Goal: Feedback & Contribution: Submit feedback/report problem

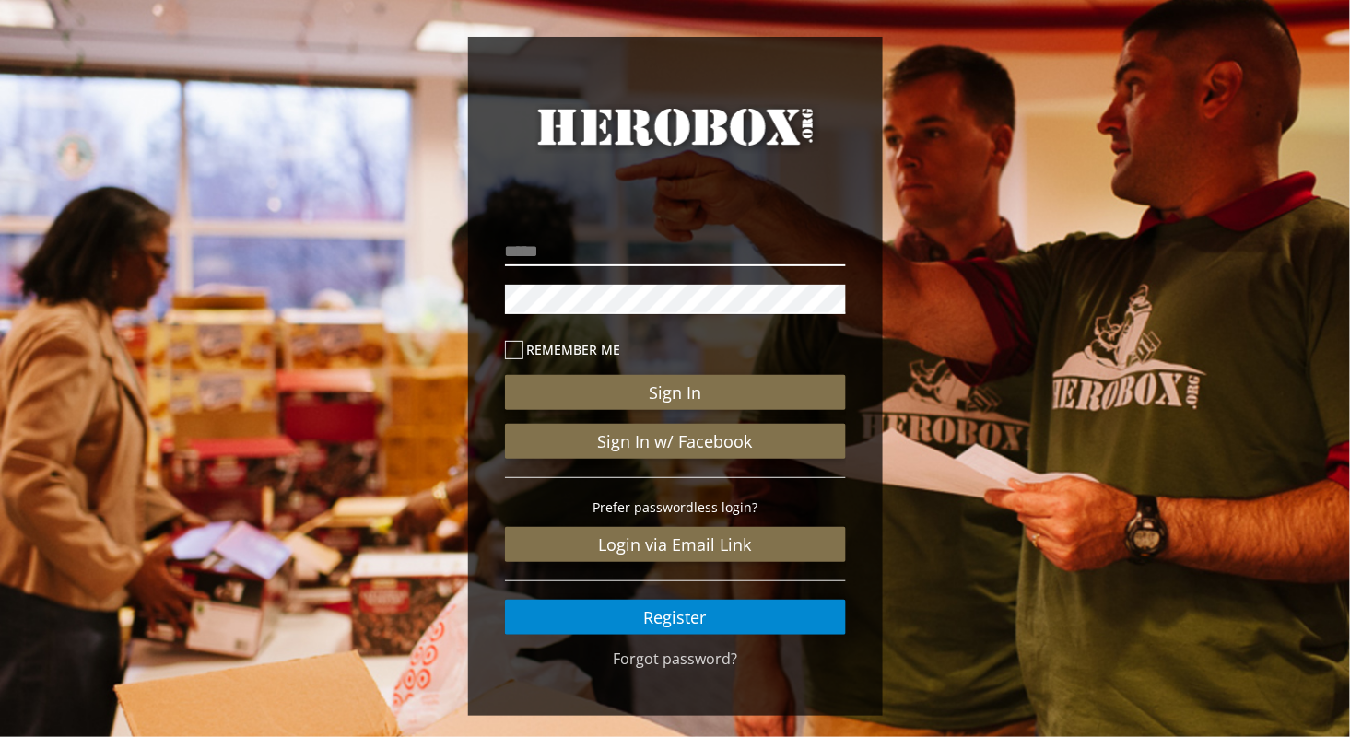
click at [561, 243] on input "email" at bounding box center [675, 251] width 341 height 29
type input "**********"
click at [508, 352] on icon at bounding box center [514, 350] width 18 height 18
click at [522, 344] on label "Remember me" at bounding box center [675, 349] width 341 height 21
click at [512, 352] on icon at bounding box center [514, 350] width 18 height 18
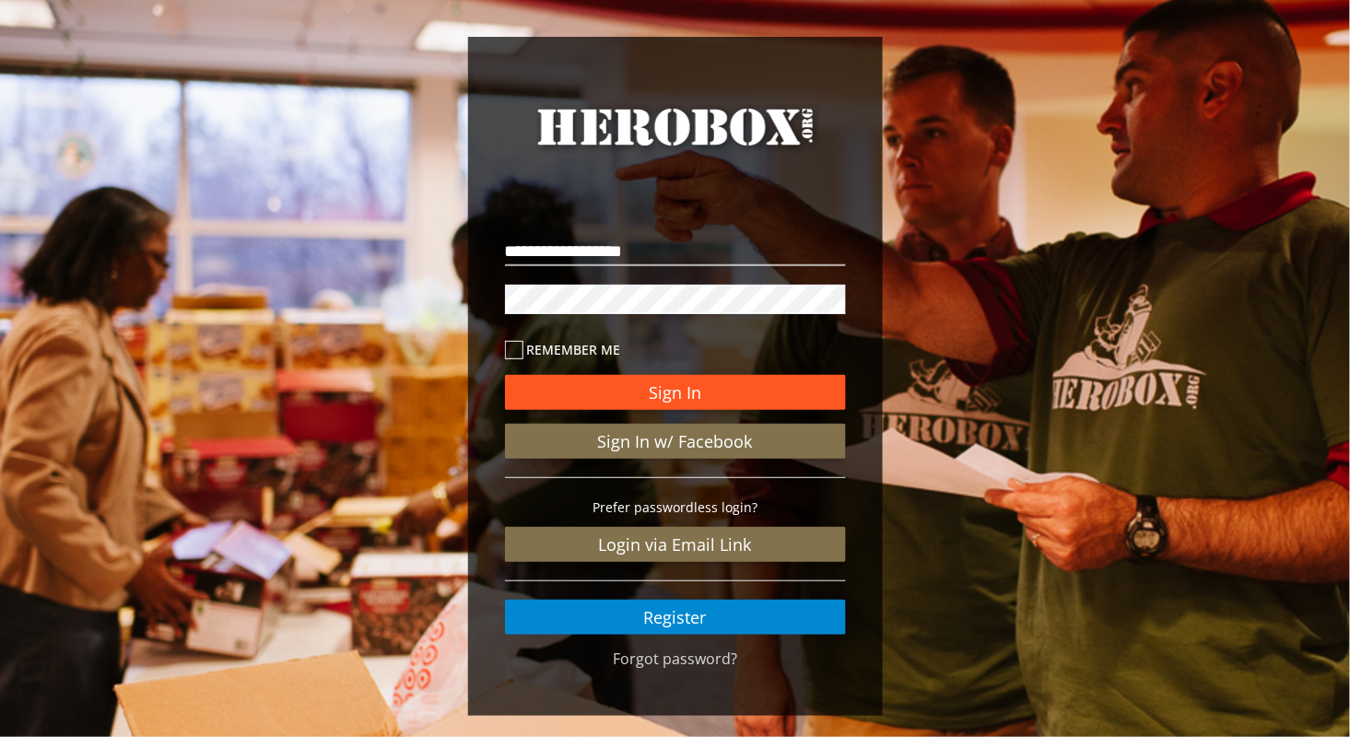
click at [572, 391] on button "Sign In" at bounding box center [675, 392] width 341 height 35
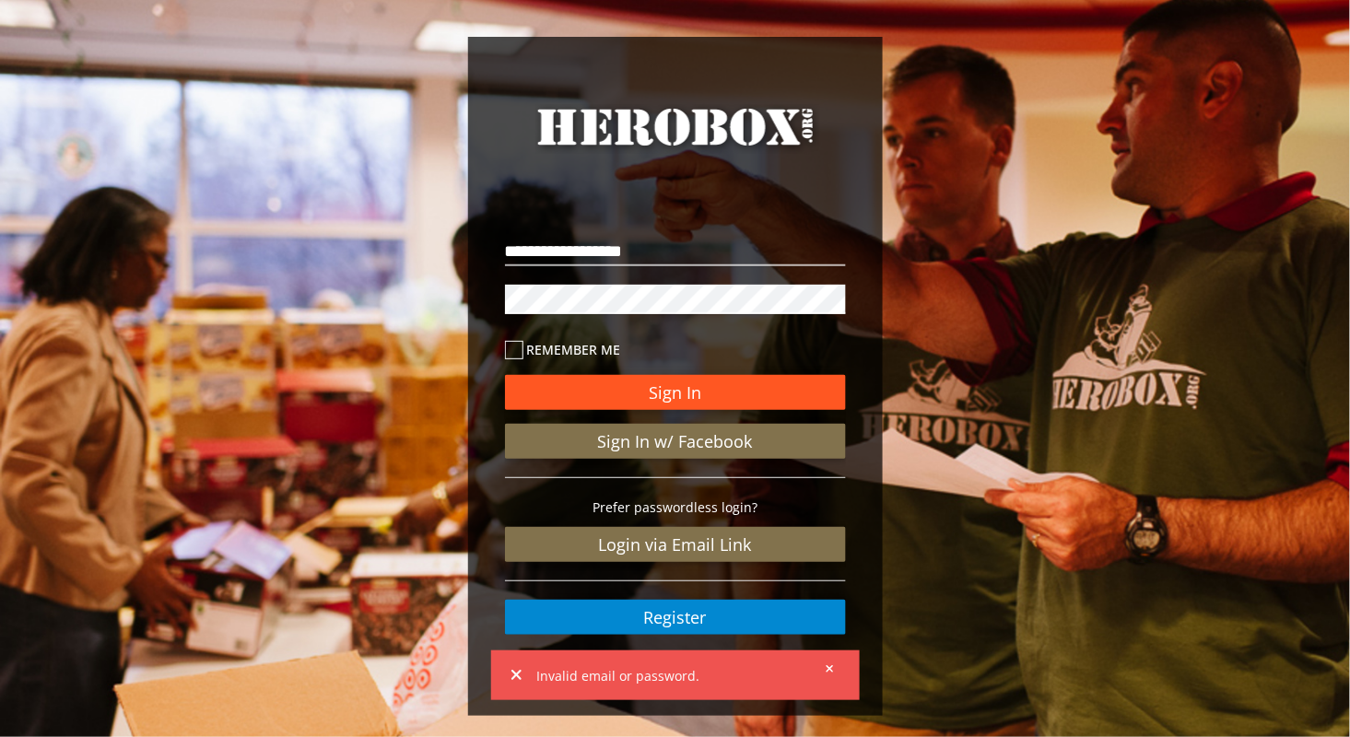
click at [563, 377] on button "Sign In" at bounding box center [675, 392] width 341 height 35
click at [622, 402] on button "Sign In" at bounding box center [675, 392] width 341 height 35
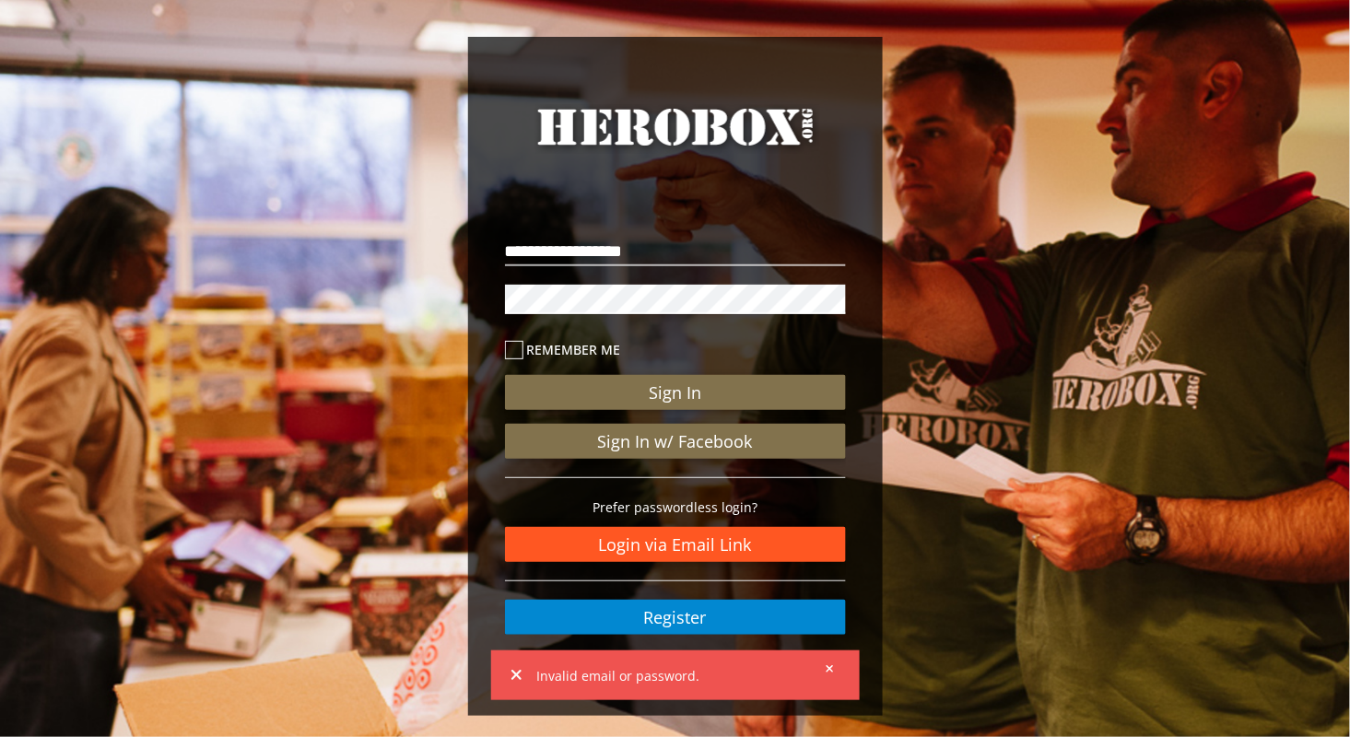
click at [614, 544] on link "Login via Email Link" at bounding box center [675, 544] width 341 height 35
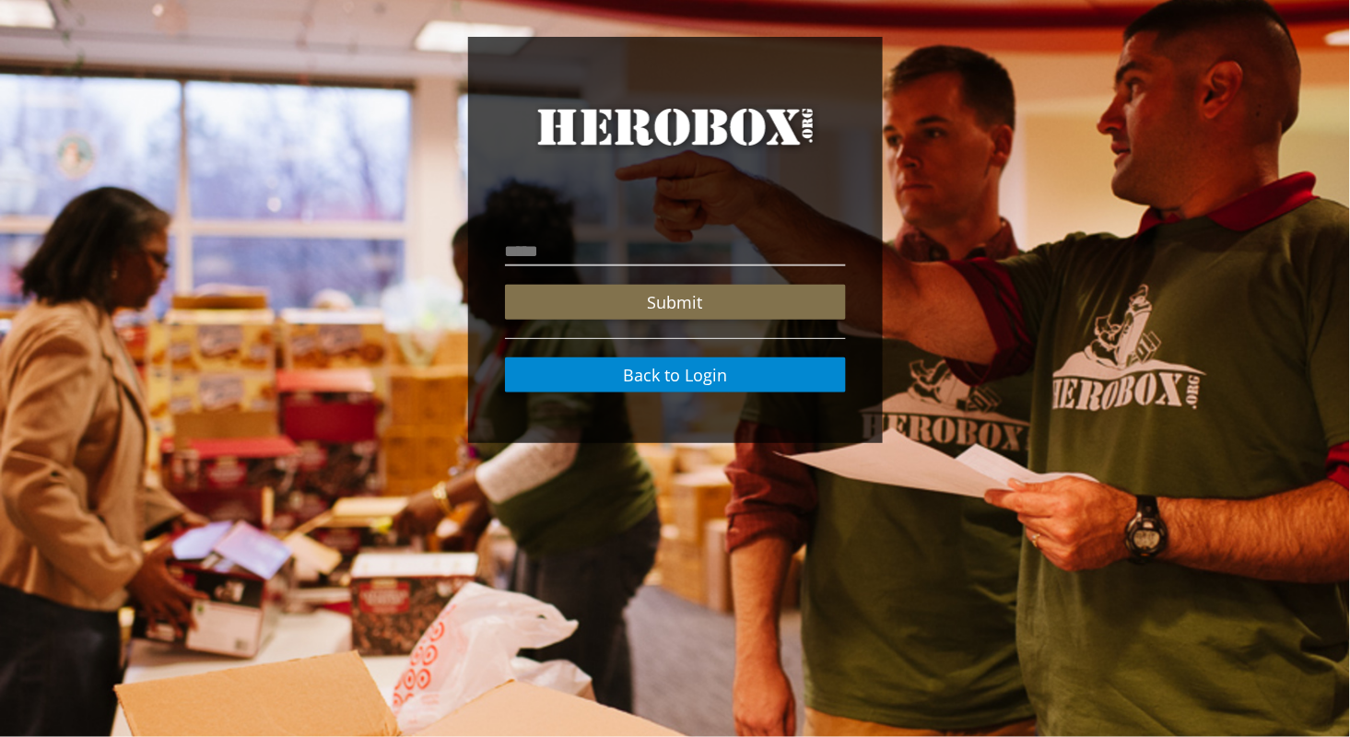
click at [553, 229] on div "Submit Back to Login" at bounding box center [675, 306] width 368 height 202
click at [546, 253] on input "email" at bounding box center [675, 251] width 341 height 29
type input "**********"
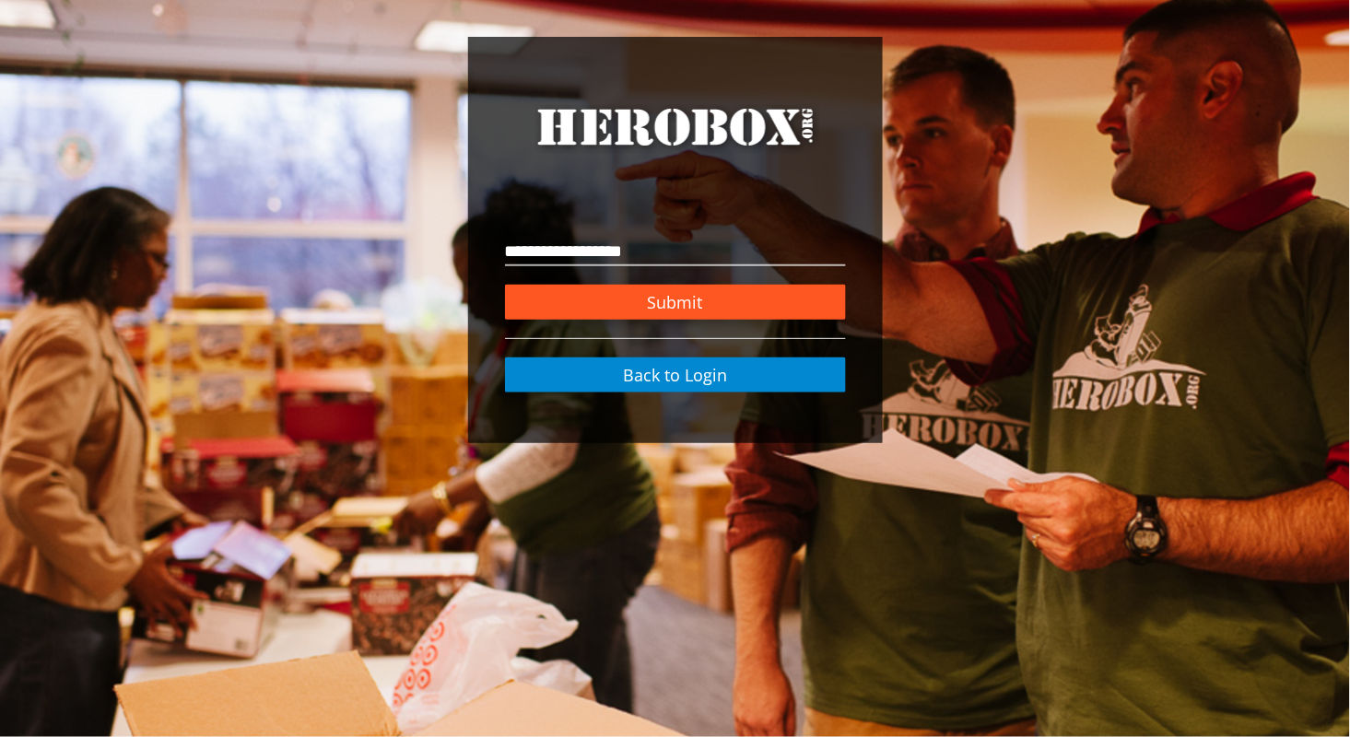
click at [594, 294] on button "Submit" at bounding box center [675, 302] width 341 height 35
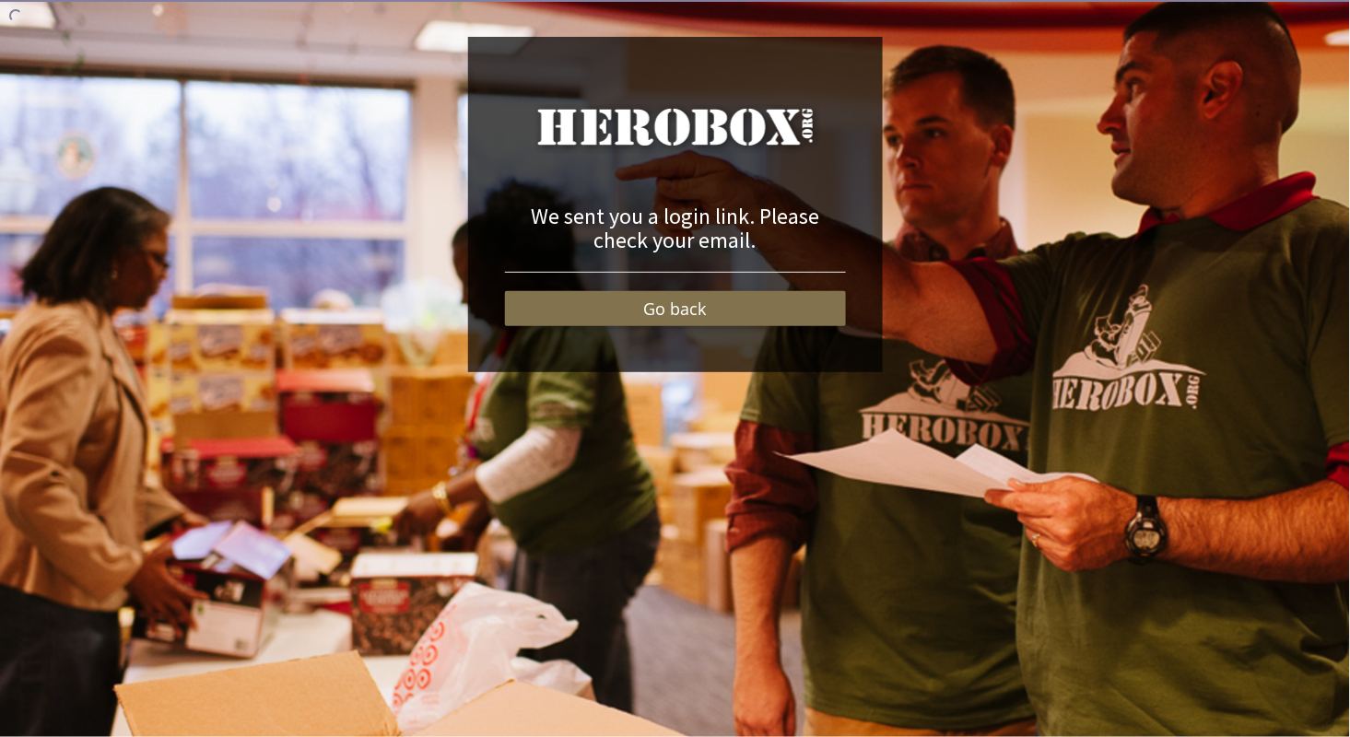
click at [0, 736] on nordpass-portal at bounding box center [0, 737] width 0 height 0
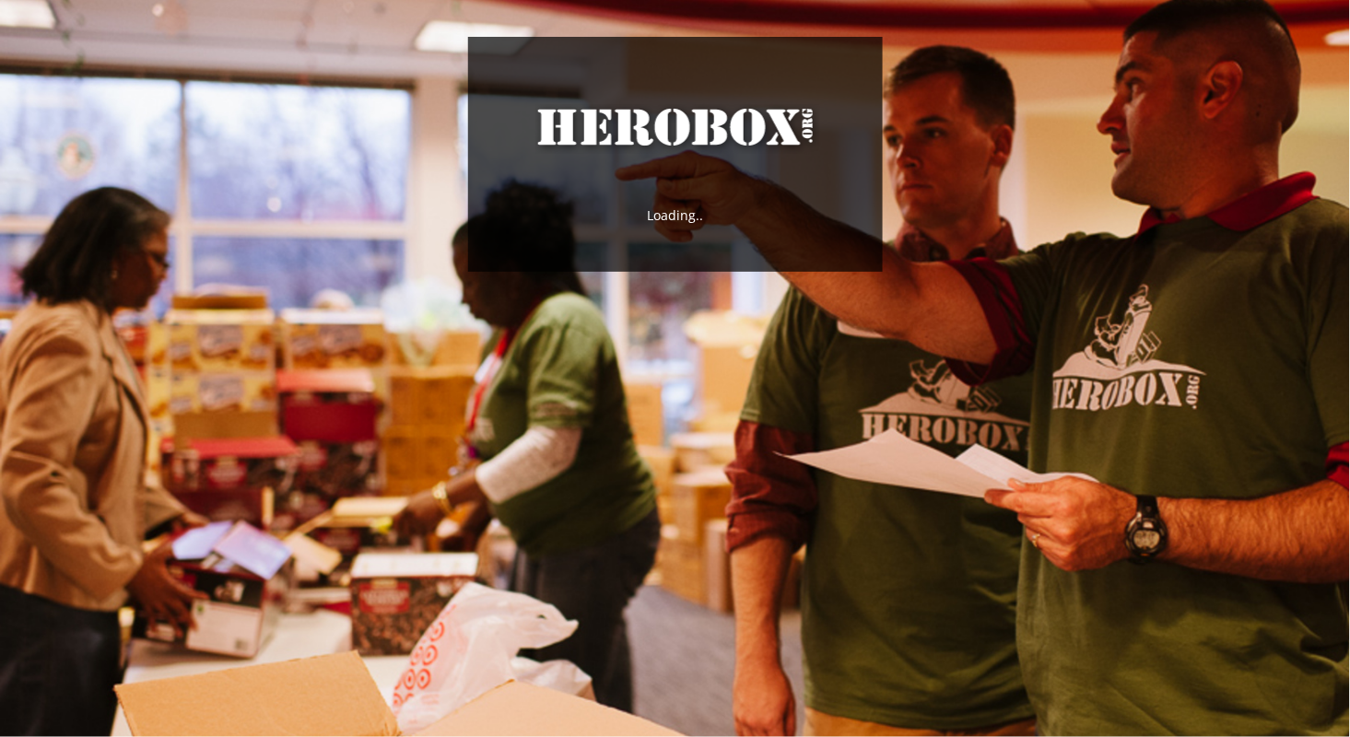
click at [180, 341] on div "HeroBox Loading.." at bounding box center [675, 368] width 1350 height 737
click at [723, 368] on div "HeroBox Loading" at bounding box center [675, 368] width 1350 height 737
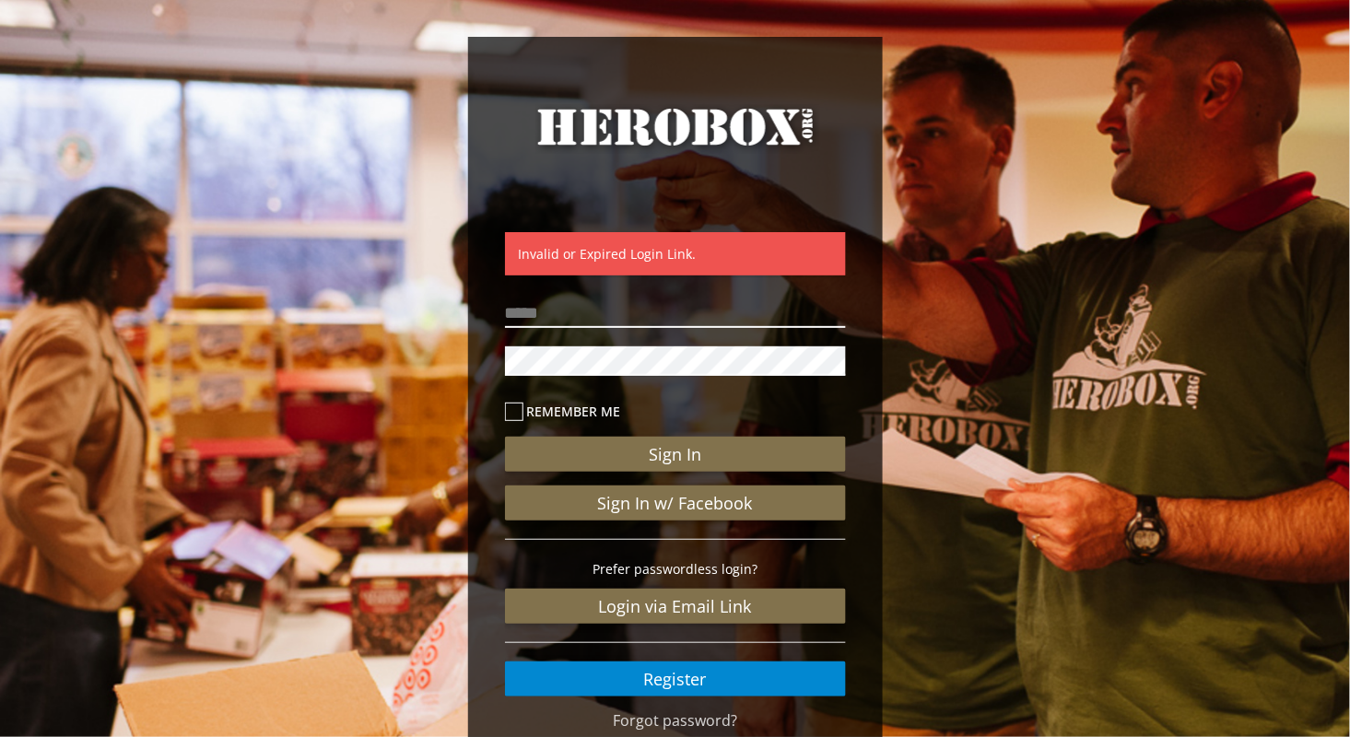
click at [591, 309] on input "email" at bounding box center [675, 312] width 341 height 29
type input "**********"
click at [846, 319] on nordpass-icon at bounding box center [846, 313] width 0 height 16
click at [846, 363] on nordpass-icon at bounding box center [846, 361] width 0 height 16
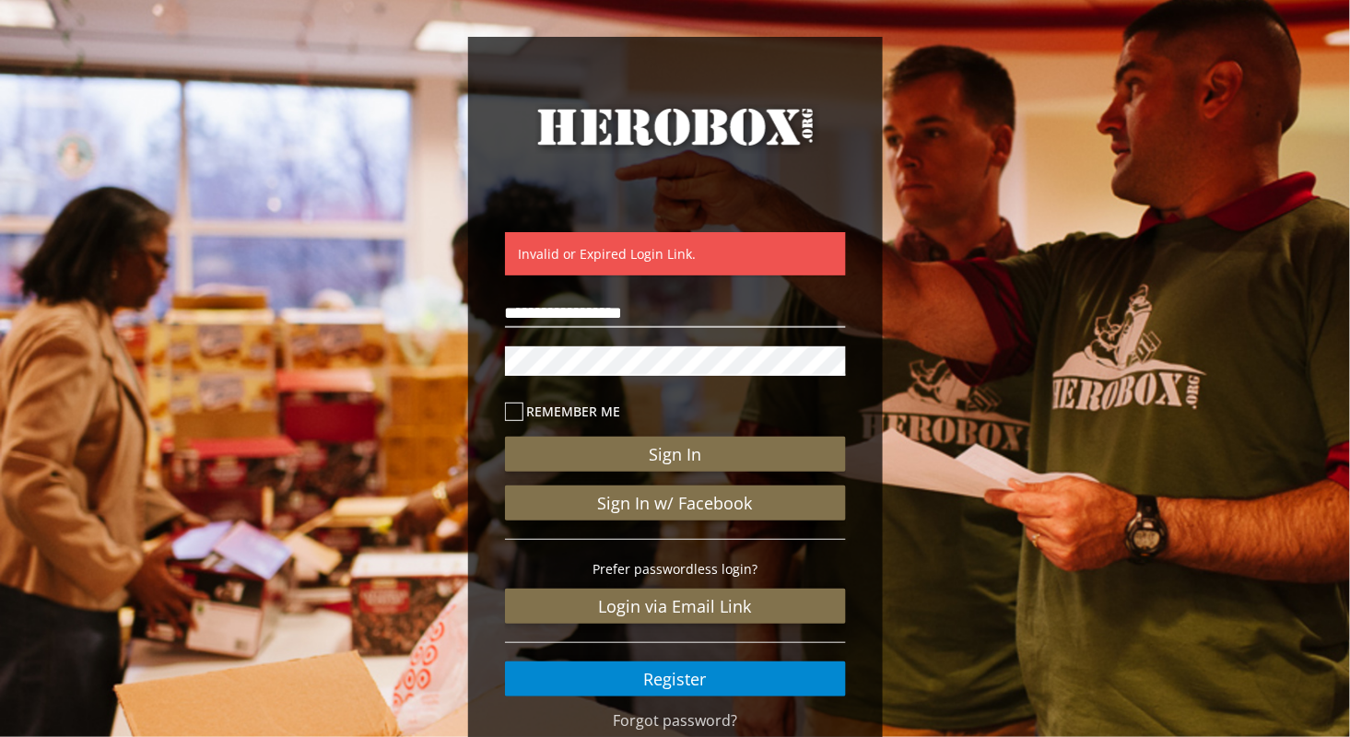
click at [1116, 126] on div "**********" at bounding box center [675, 412] width 1350 height 824
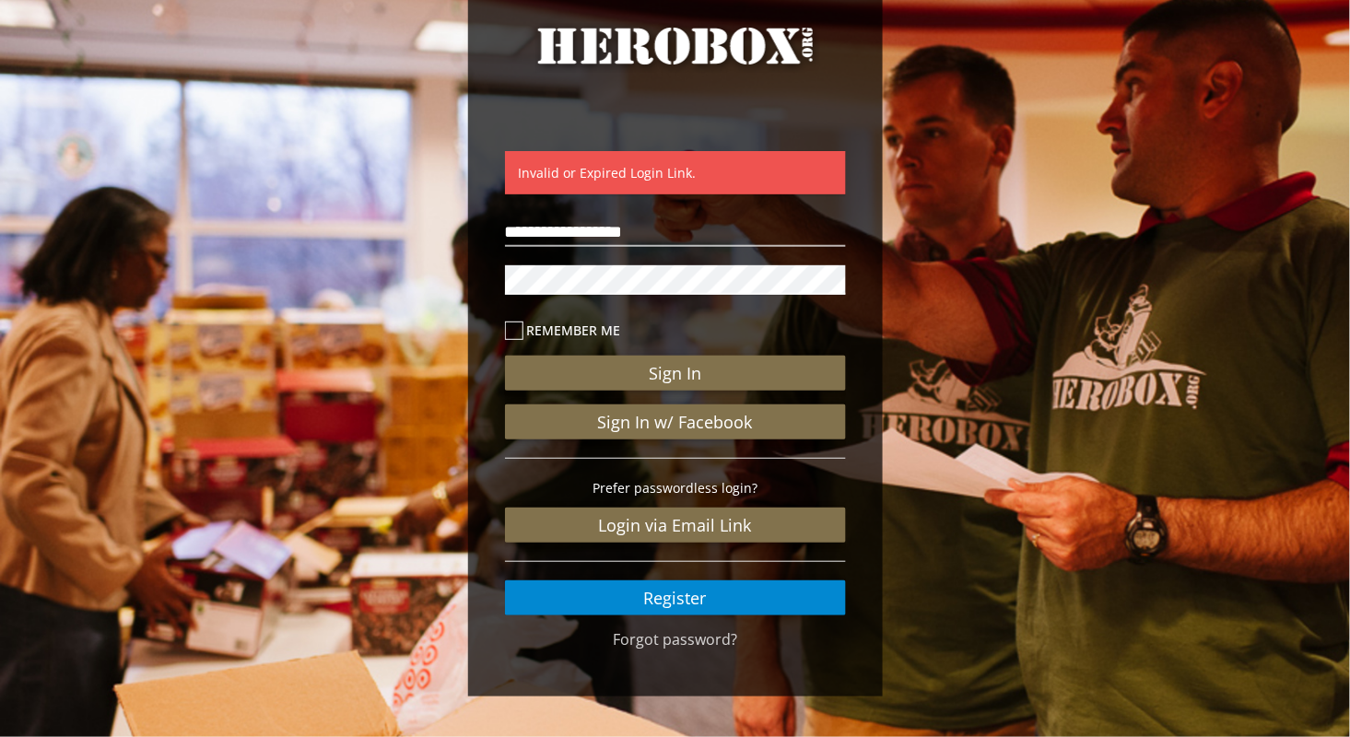
scroll to position [85, 0]
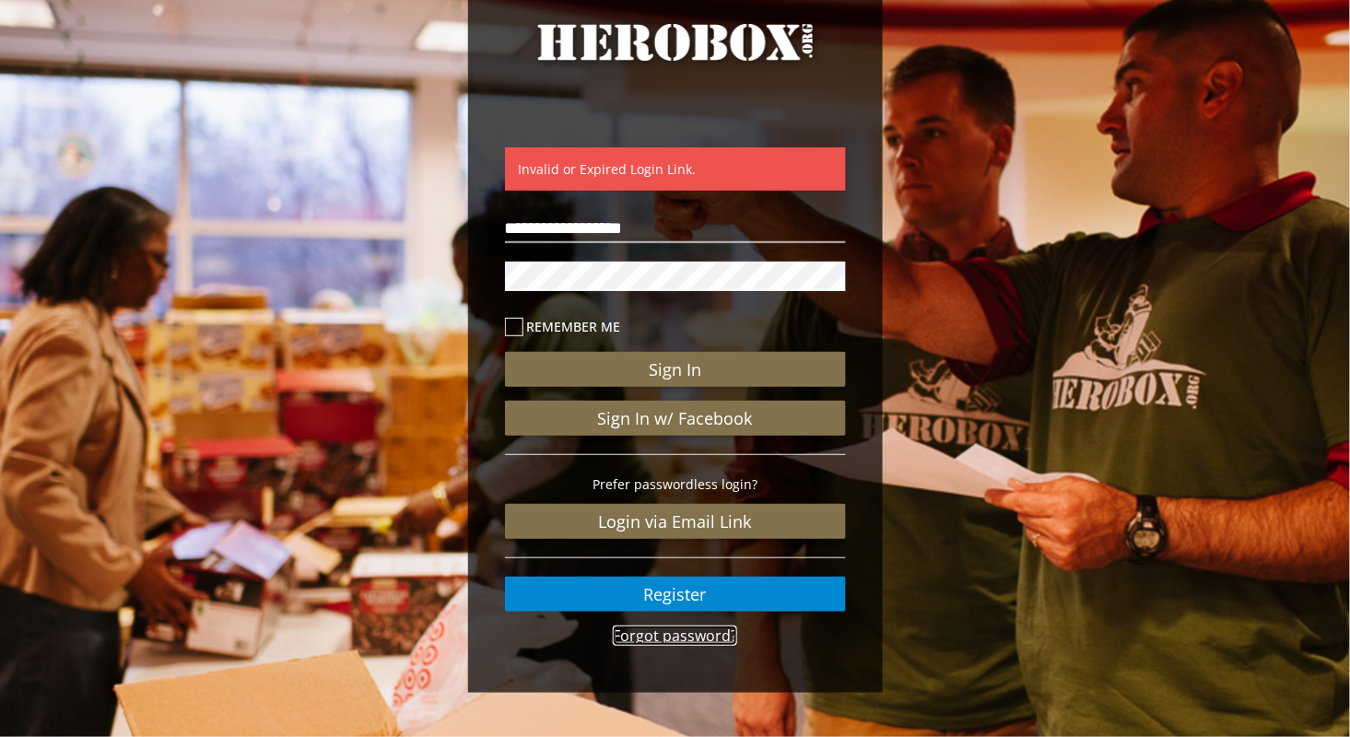
click at [695, 635] on link "Forgot password?" at bounding box center [675, 636] width 124 height 20
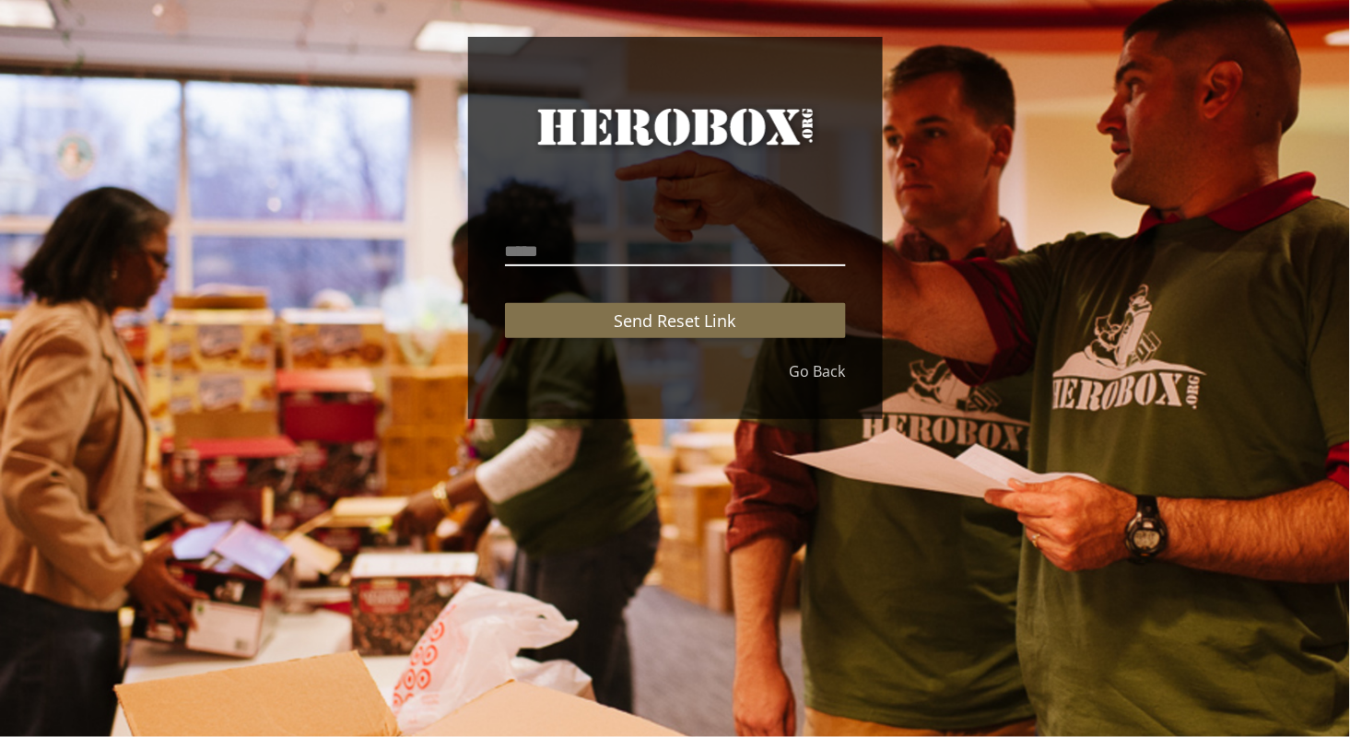
click at [560, 237] on input "email" at bounding box center [675, 251] width 341 height 29
type input "**********"
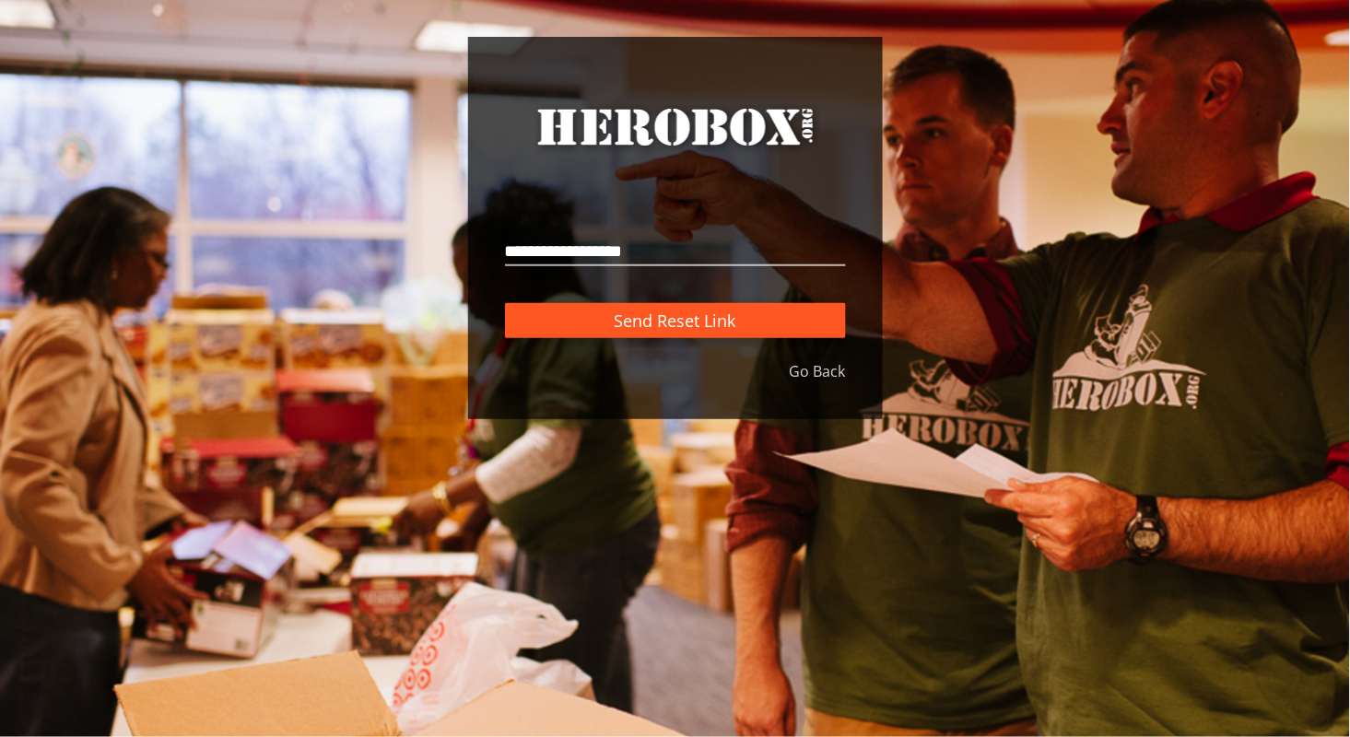
click at [637, 331] on span "Send Reset Link" at bounding box center [675, 321] width 122 height 22
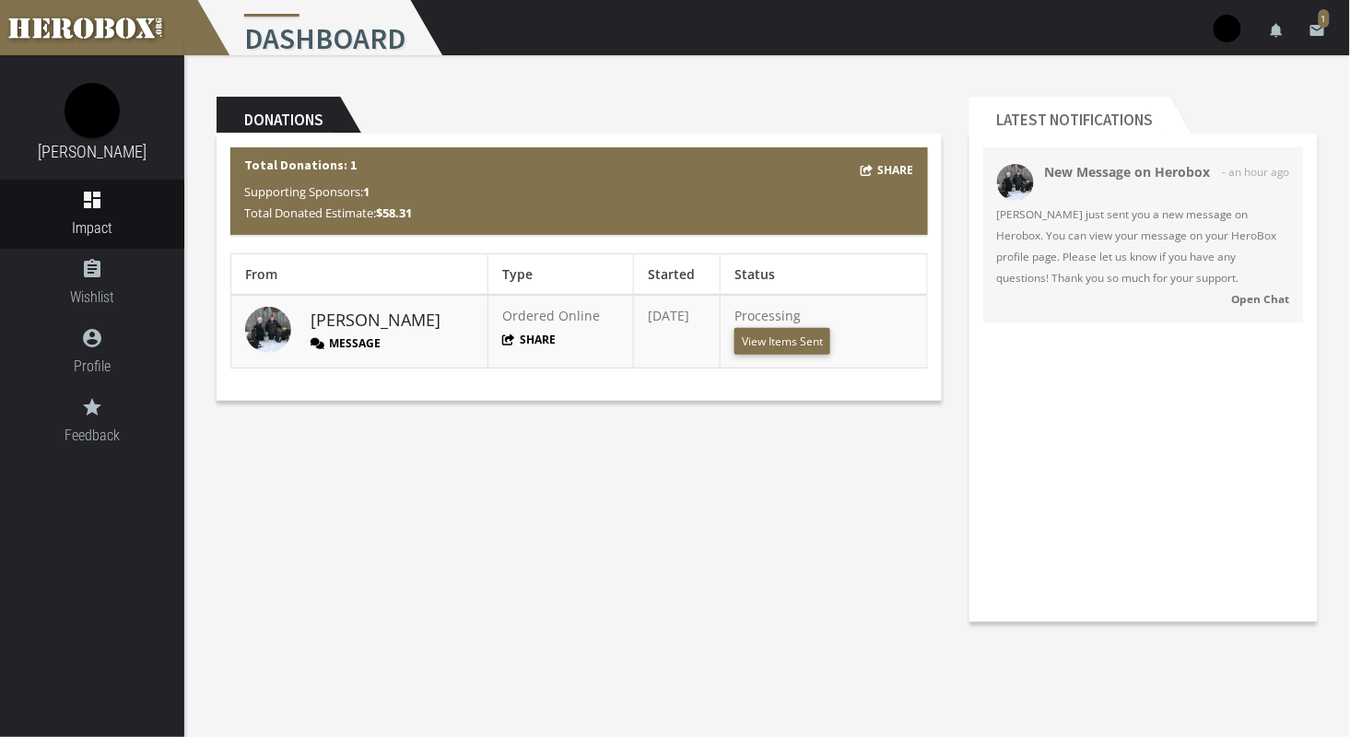
click at [0, 736] on nordpass-portal at bounding box center [0, 737] width 0 height 0
click at [766, 345] on button "View Items Sent" at bounding box center [782, 341] width 96 height 27
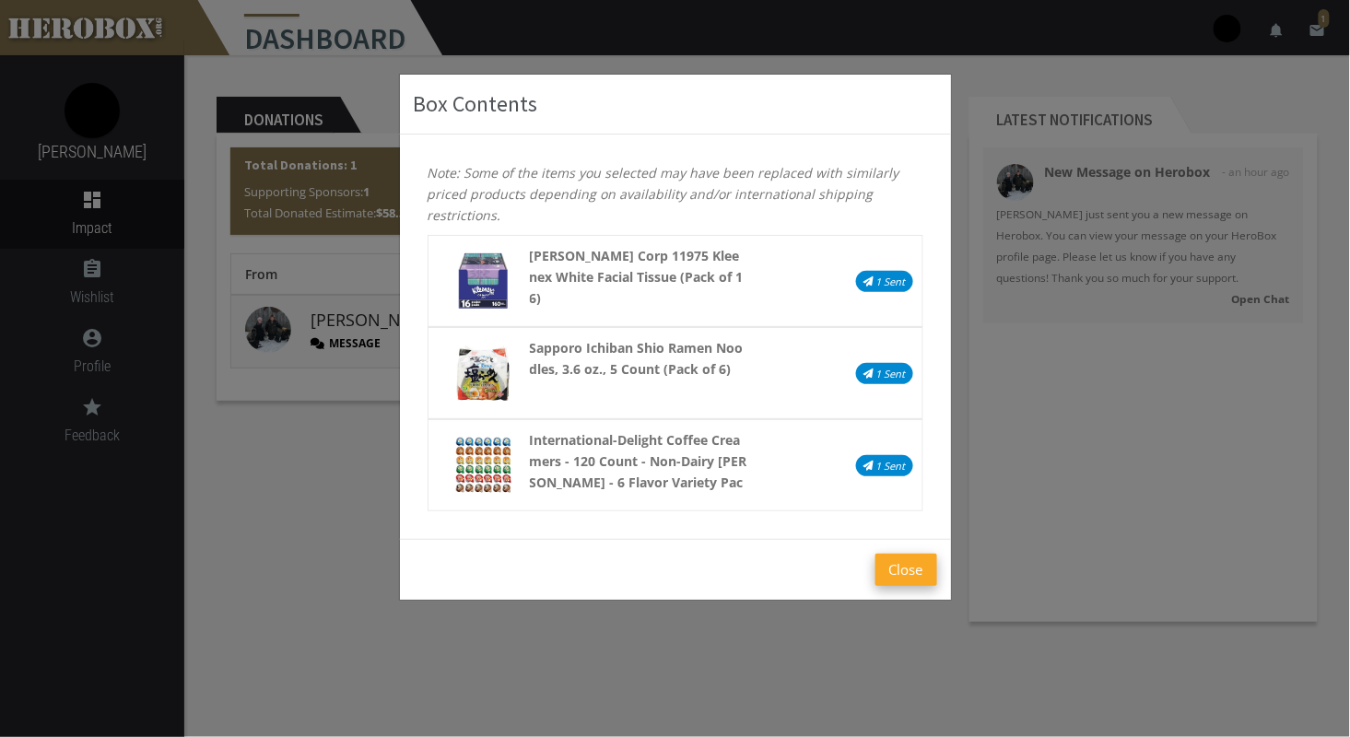
click at [911, 567] on button "Close" at bounding box center [906, 570] width 62 height 32
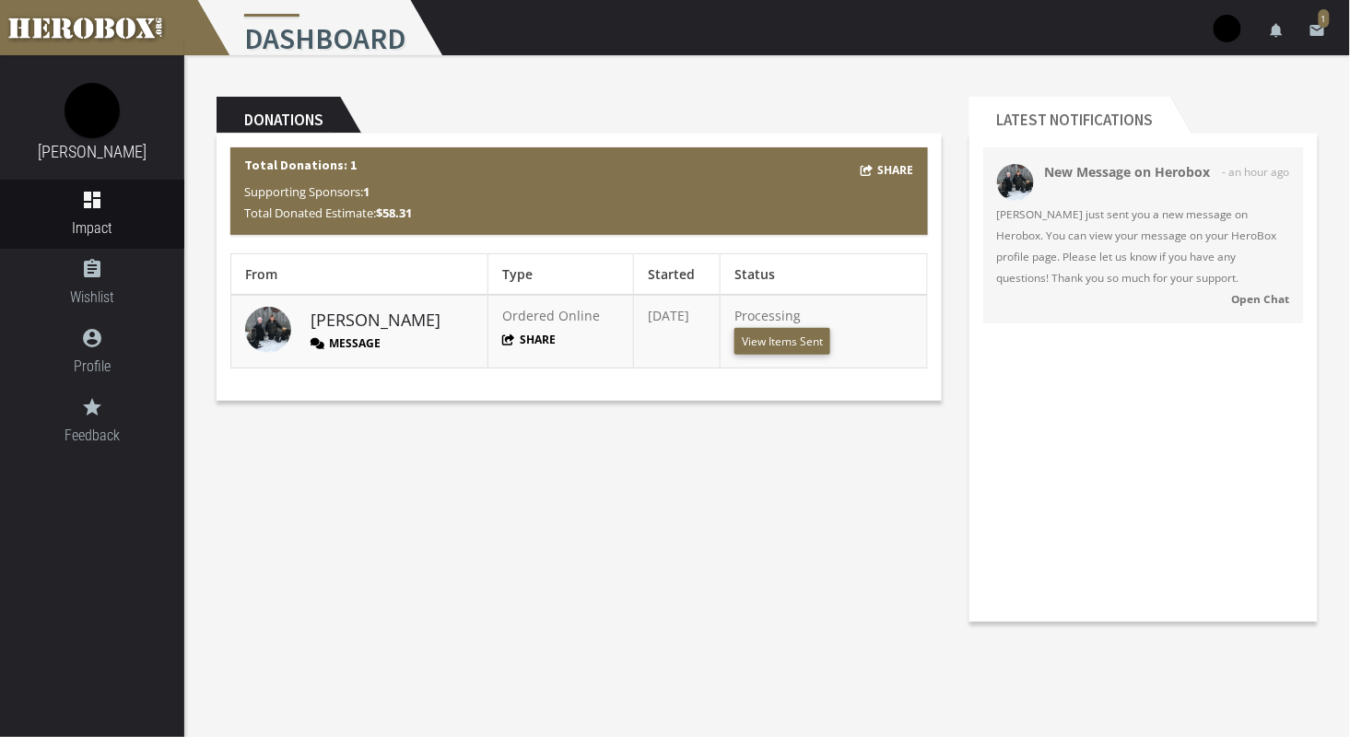
click at [0, 736] on nordpass-portal at bounding box center [0, 737] width 0 height 0
click at [1237, 298] on strong "Open Chat" at bounding box center [1261, 298] width 58 height 15
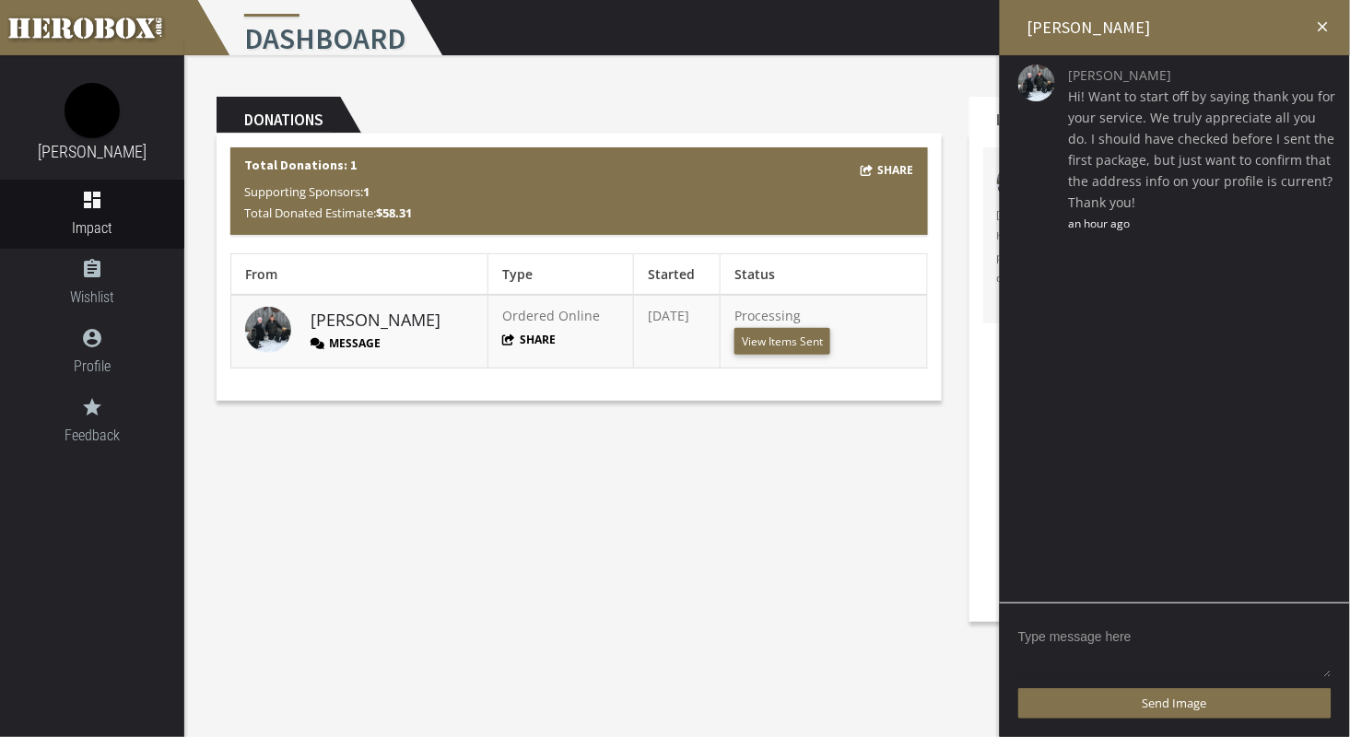
click at [1070, 632] on textarea at bounding box center [1174, 650] width 313 height 57
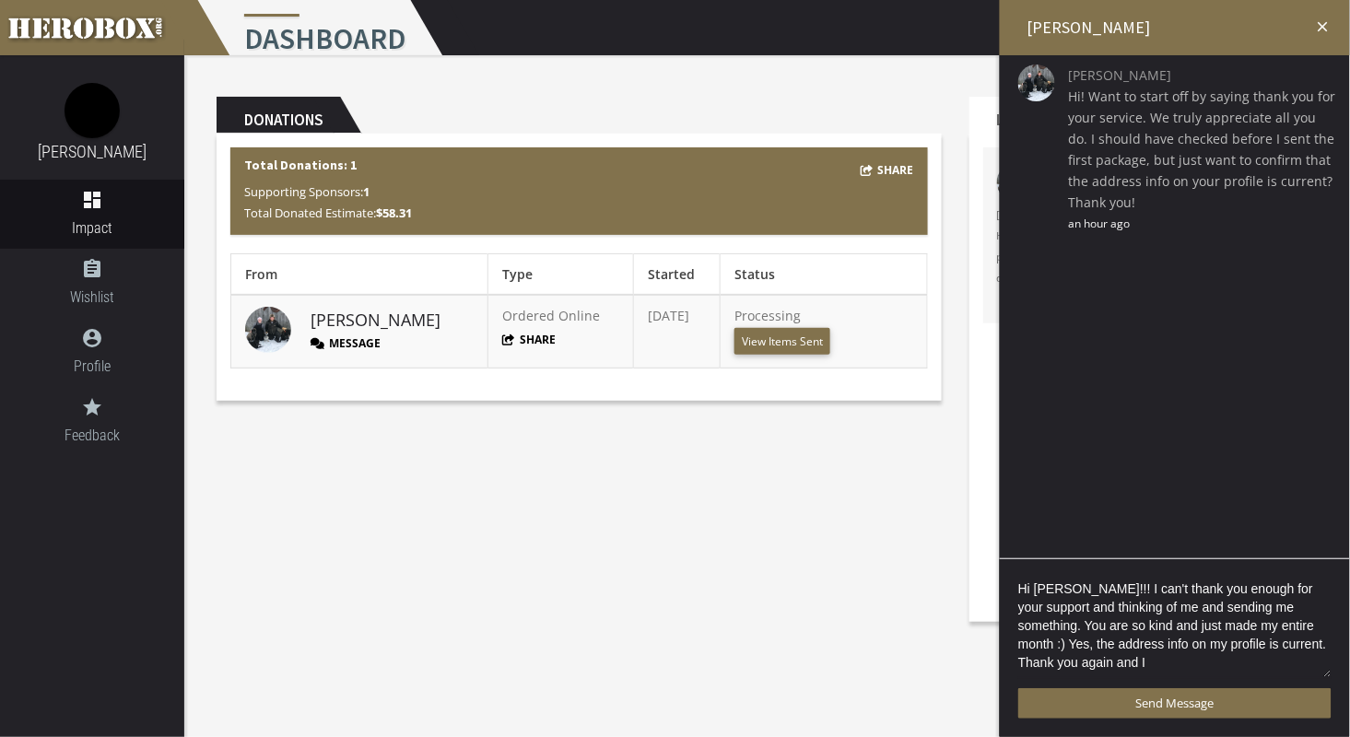
scroll to position [3, 0]
click at [1105, 666] on textarea "Hi [PERSON_NAME]!!! I can't thank you enough for your support and thinking of m…" at bounding box center [1174, 628] width 313 height 101
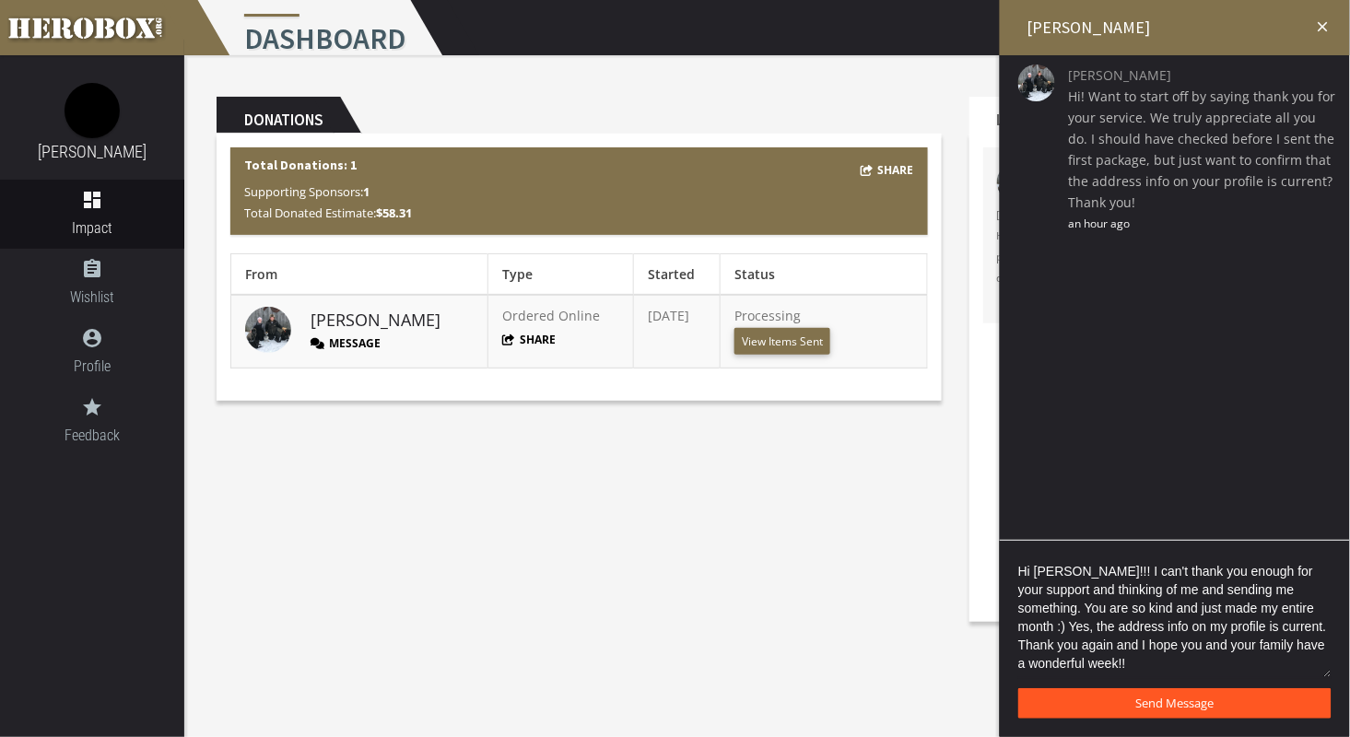
type textarea "Hi [PERSON_NAME]!!! I can't thank you enough for your support and thinking of m…"
click at [1125, 701] on button "Send Message" at bounding box center [1174, 703] width 313 height 30
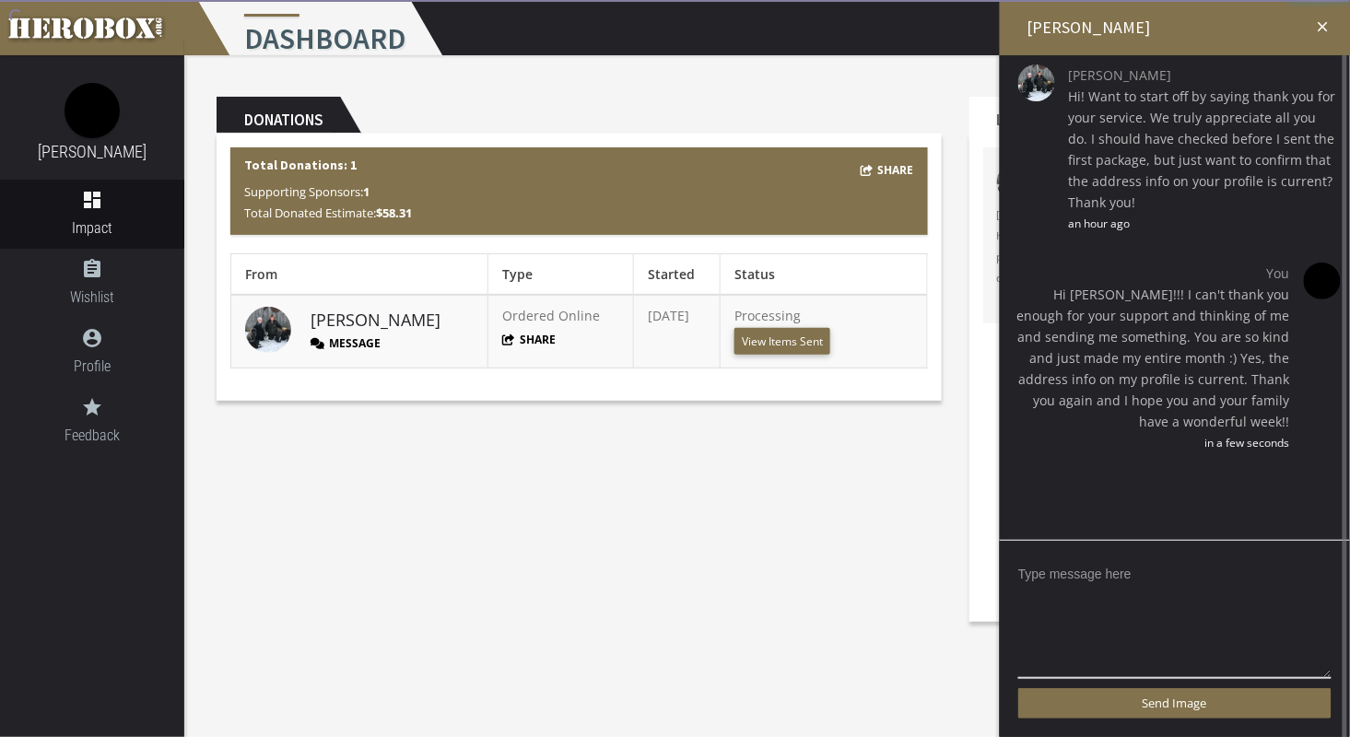
scroll to position [0, 0]
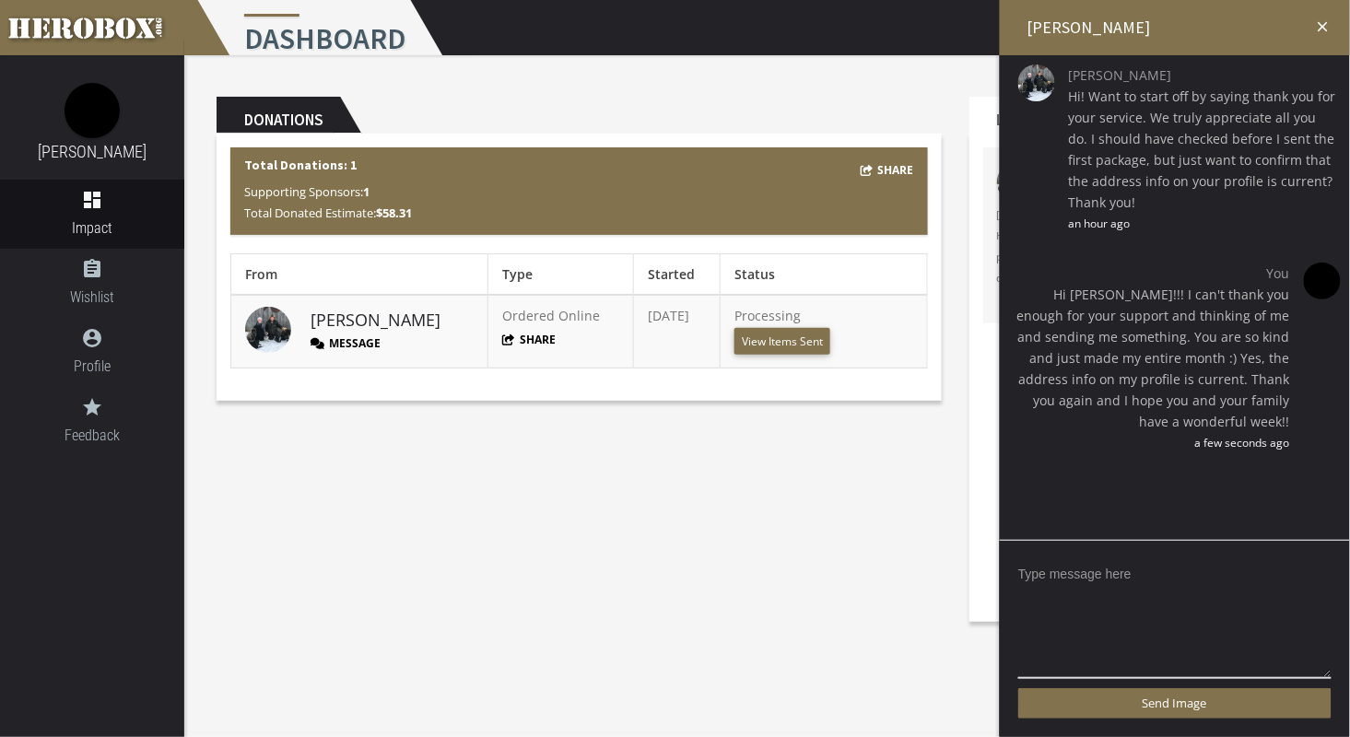
click at [1329, 23] on icon "close" at bounding box center [1323, 26] width 17 height 17
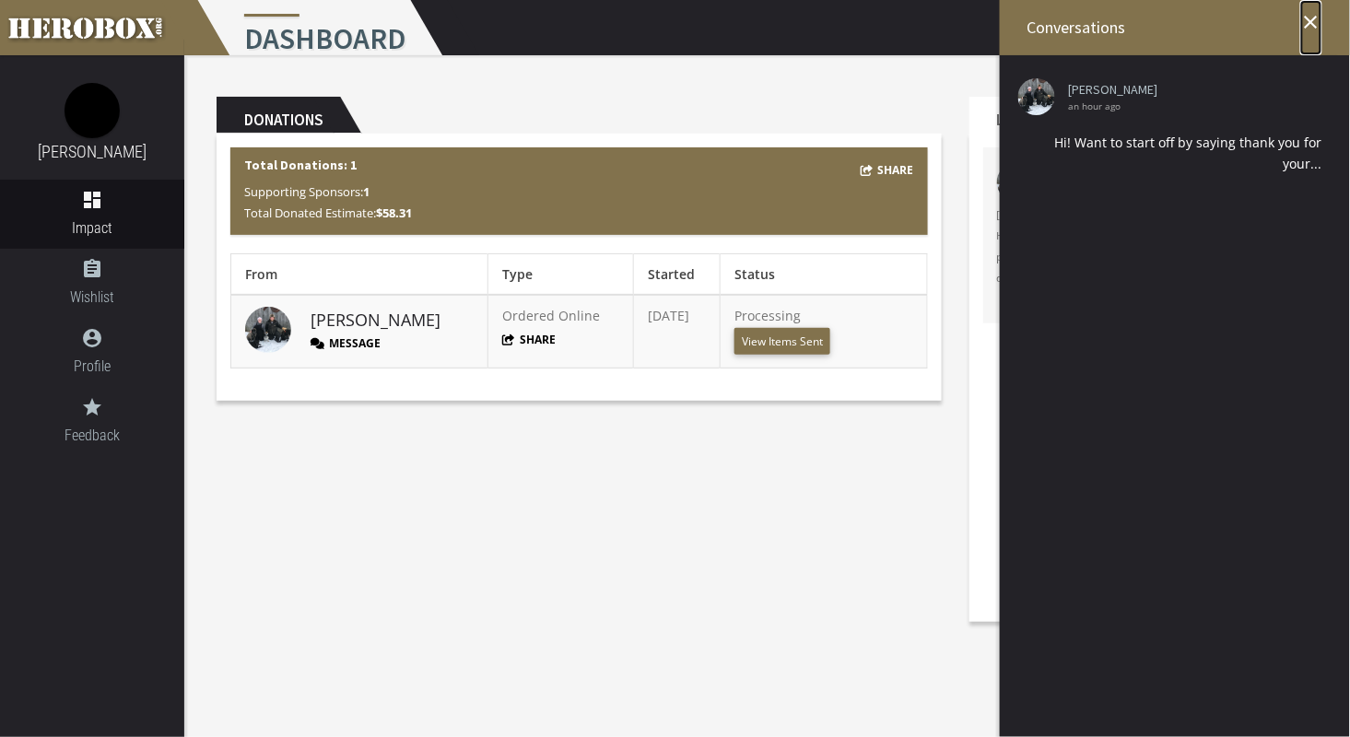
click at [1314, 21] on icon "close" at bounding box center [1311, 22] width 22 height 22
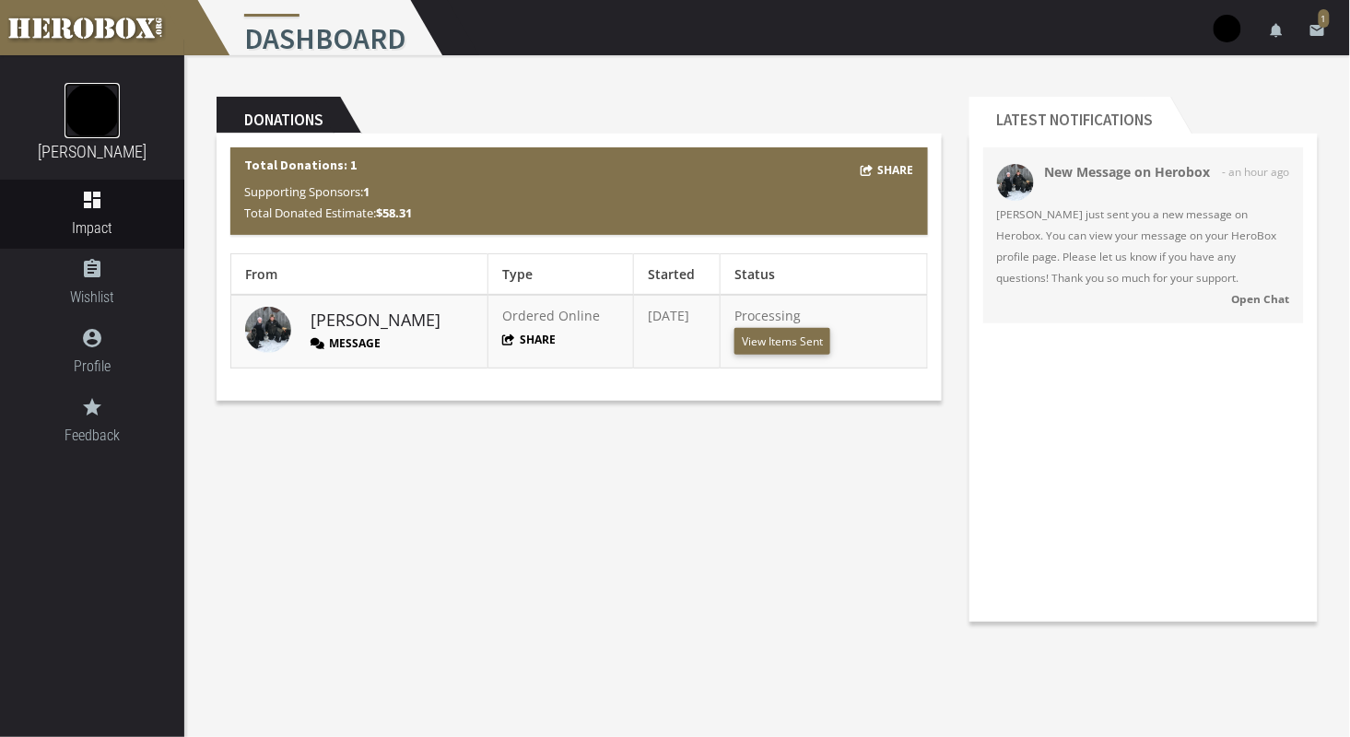
click at [73, 133] on link at bounding box center [91, 110] width 55 height 55
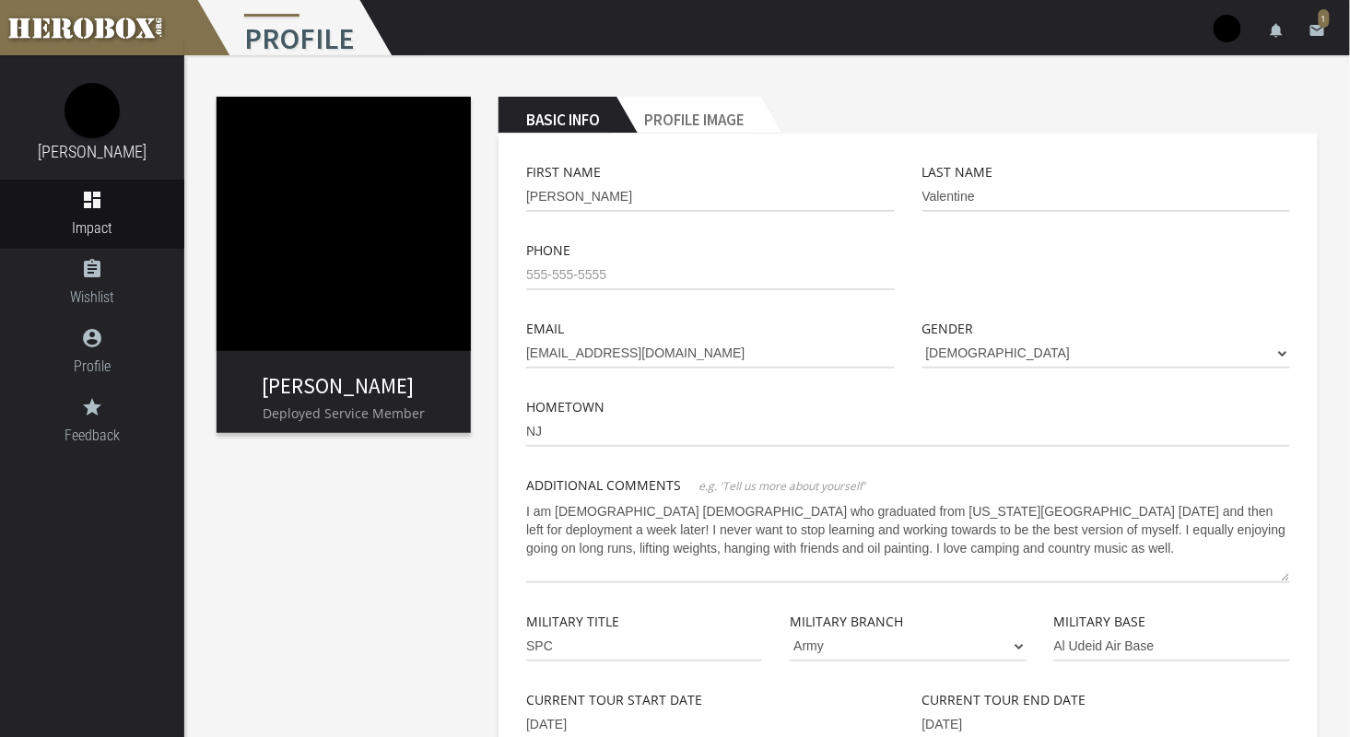
click at [733, 115] on h2 "Profile Image" at bounding box center [688, 115] width 145 height 37
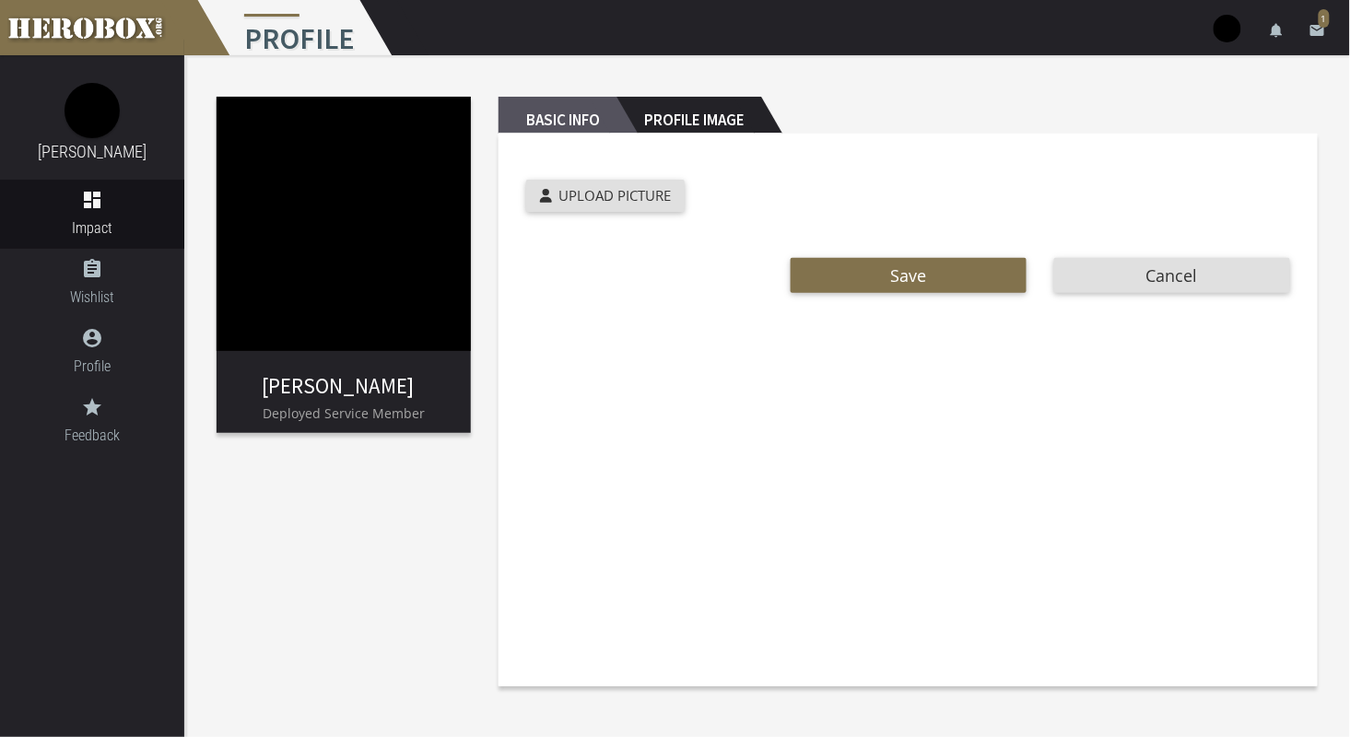
click at [564, 120] on h2 "Basic Info" at bounding box center [557, 115] width 118 height 37
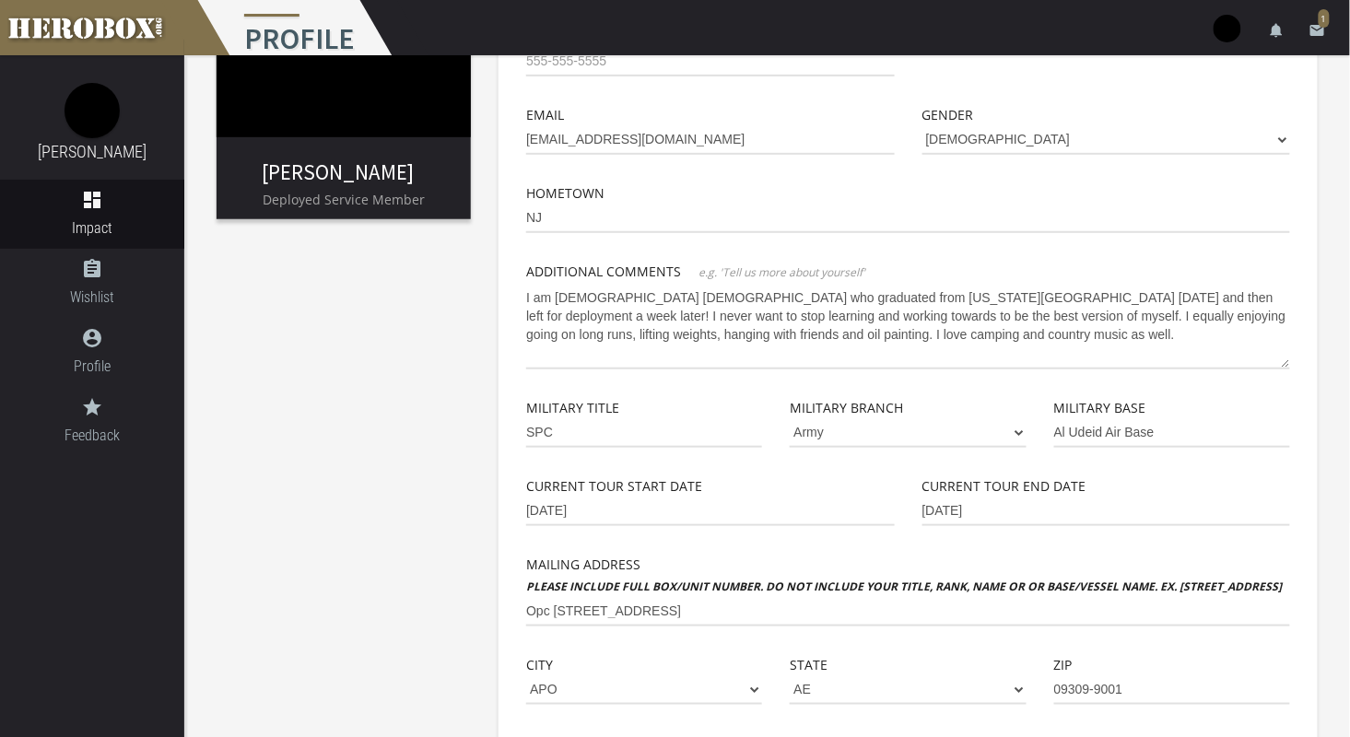
scroll to position [258, 0]
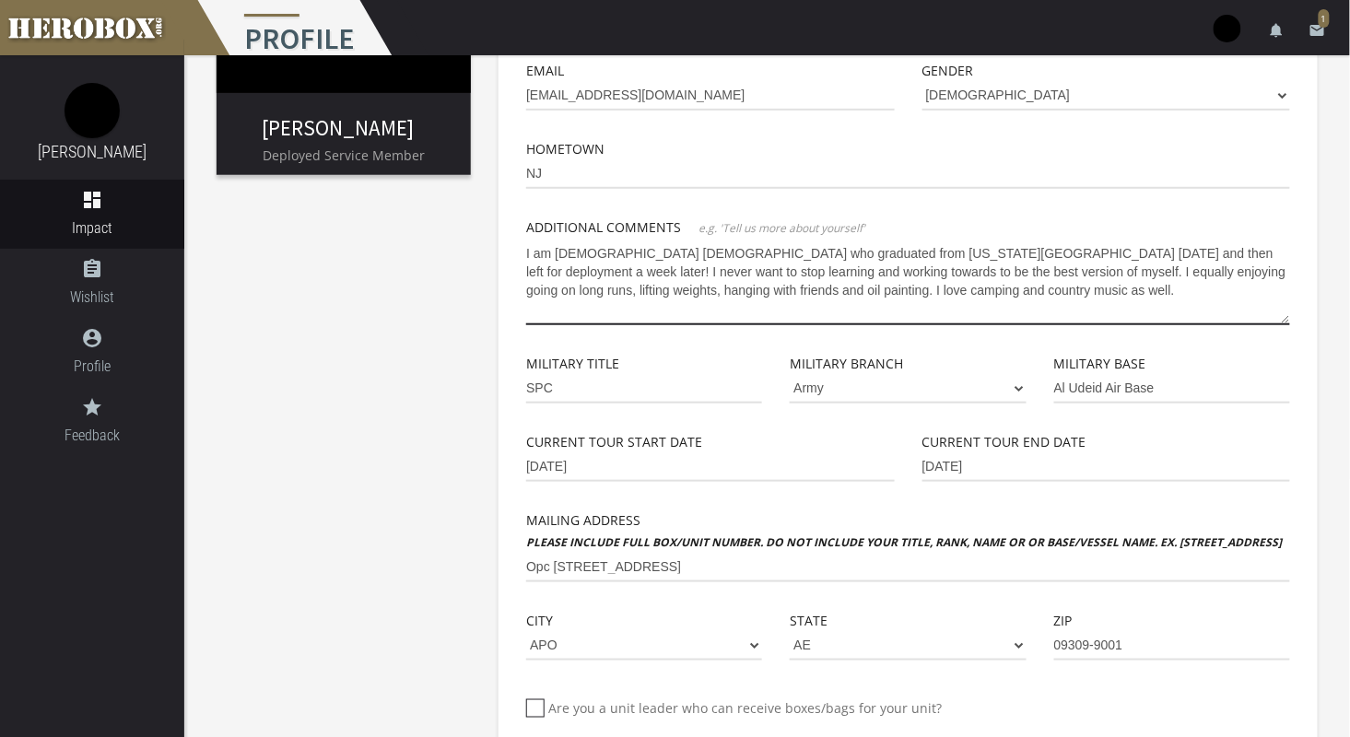
click at [914, 287] on textarea "I am [DEMOGRAPHIC_DATA] [DEMOGRAPHIC_DATA] who graduated from [US_STATE][GEOGRA…" at bounding box center [908, 282] width 764 height 87
type textarea "I am [DEMOGRAPHIC_DATA] [DEMOGRAPHIC_DATA] who graduated from [US_STATE][GEOGRA…"
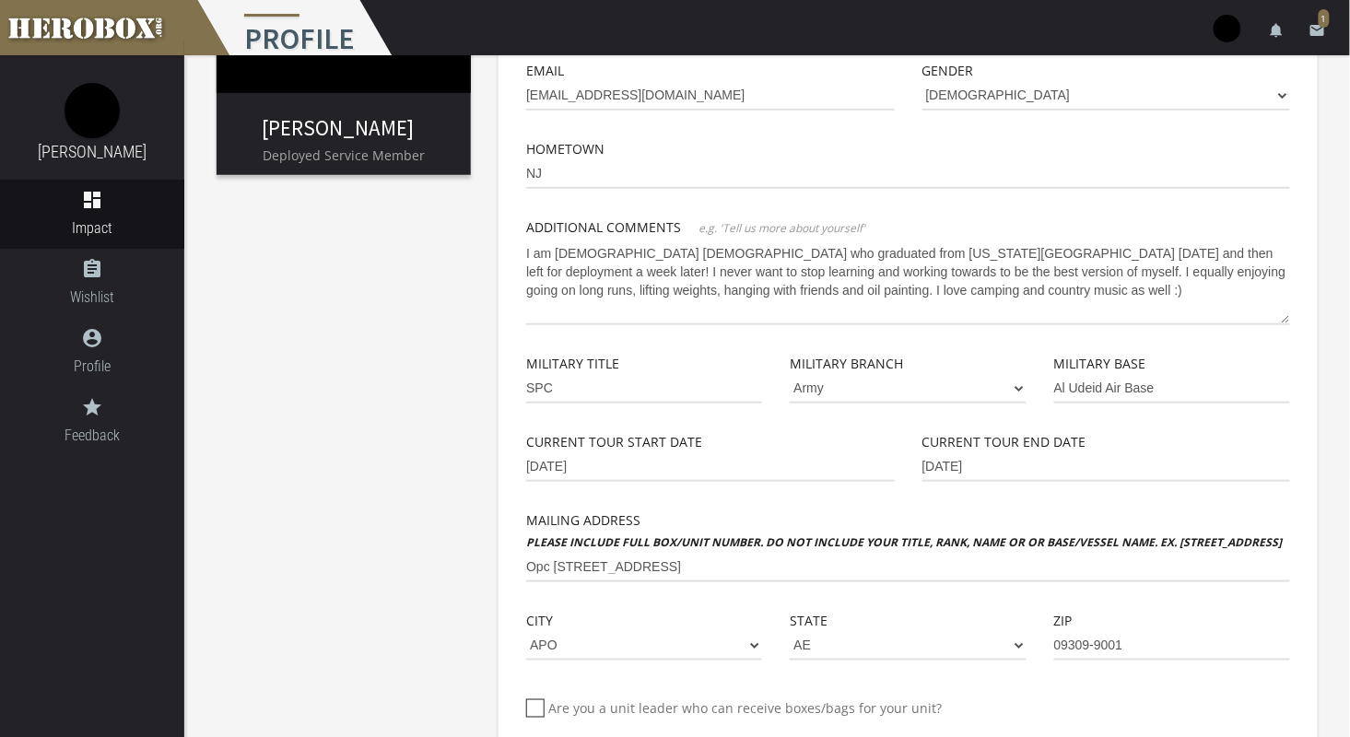
click at [345, 445] on div "[PERSON_NAME] Deployed Service Member Basic Info Profile Image First Name [PERS…" at bounding box center [766, 381] width 1165 height 1168
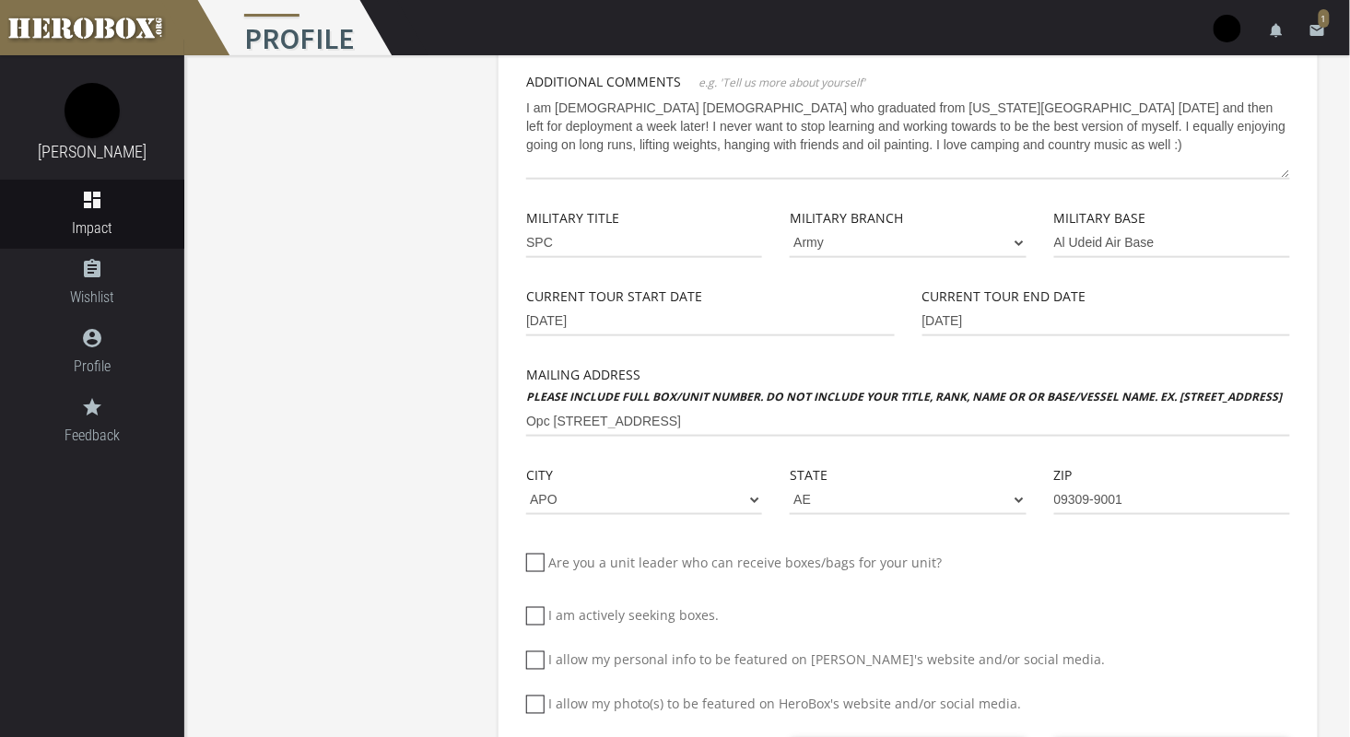
scroll to position [492, 0]
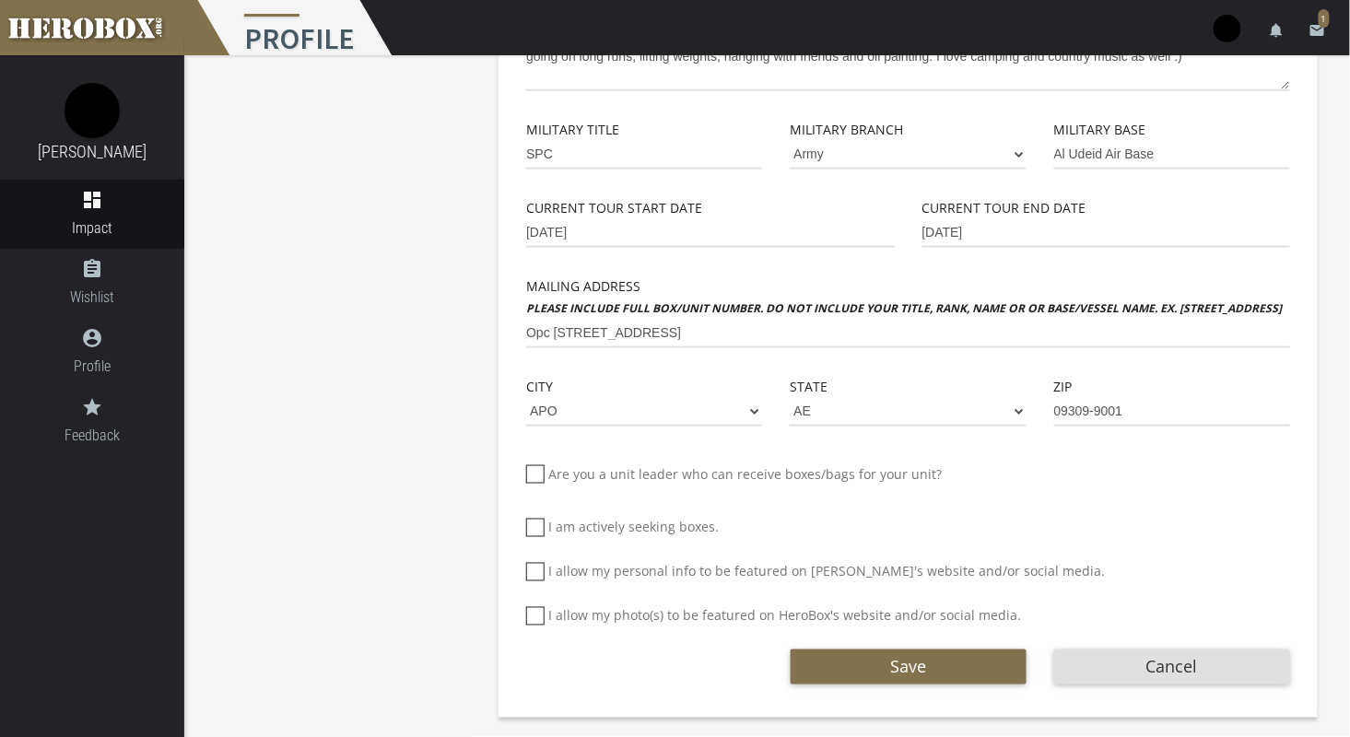
click at [537, 571] on icon at bounding box center [535, 572] width 18 height 18
click at [537, 571] on input "I allow my personal info to be featured on [PERSON_NAME]'s website and/or socia…" at bounding box center [532, 579] width 12 height 29
checkbox input "*****"
click at [535, 624] on icon at bounding box center [535, 616] width 18 height 18
click at [535, 624] on input "I allow my photo(s) to be featured on HeroBox's website and/or social media." at bounding box center [532, 623] width 12 height 29
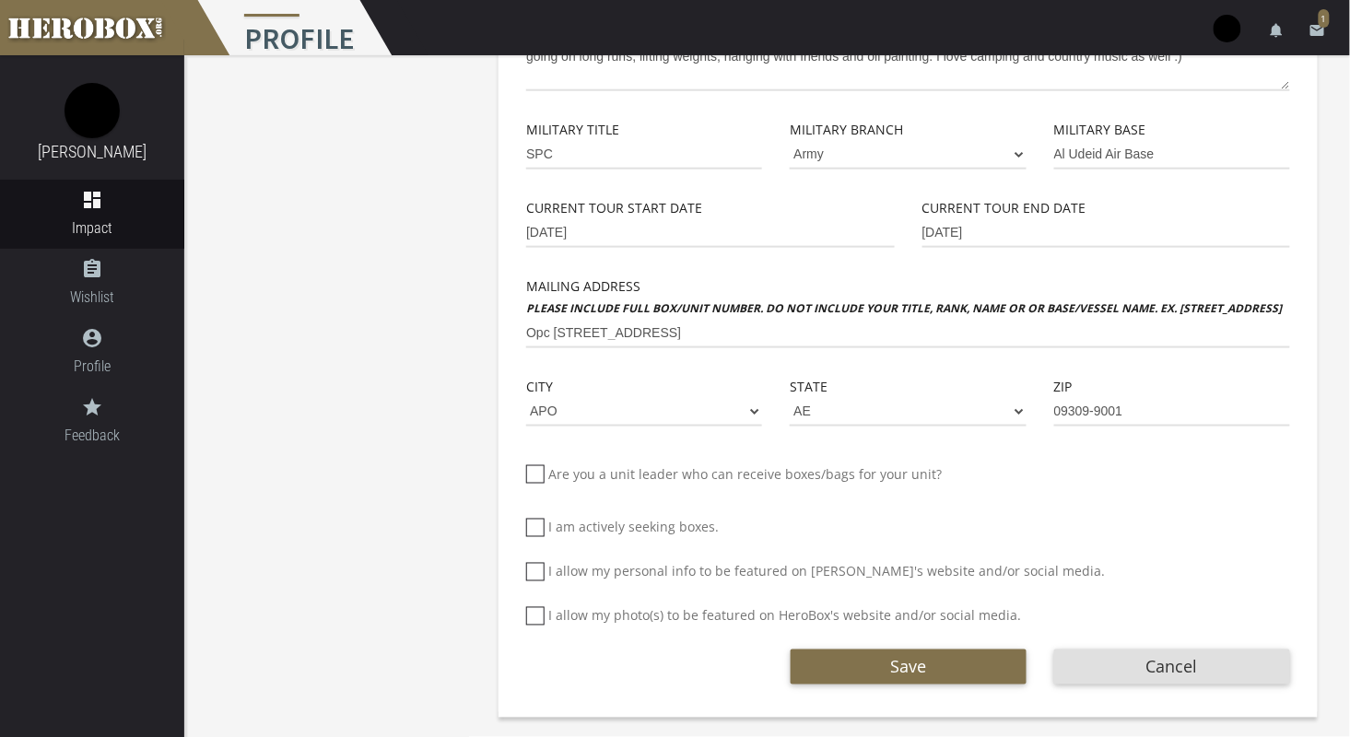
checkbox input "*****"
click at [936, 662] on button "Save" at bounding box center [908, 666] width 236 height 35
click at [0, 245] on nordpass-portal at bounding box center [0, 245] width 0 height 0
click at [883, 663] on button "Save" at bounding box center [908, 666] width 236 height 35
click at [0, 245] on nordpass-portal at bounding box center [0, 245] width 0 height 0
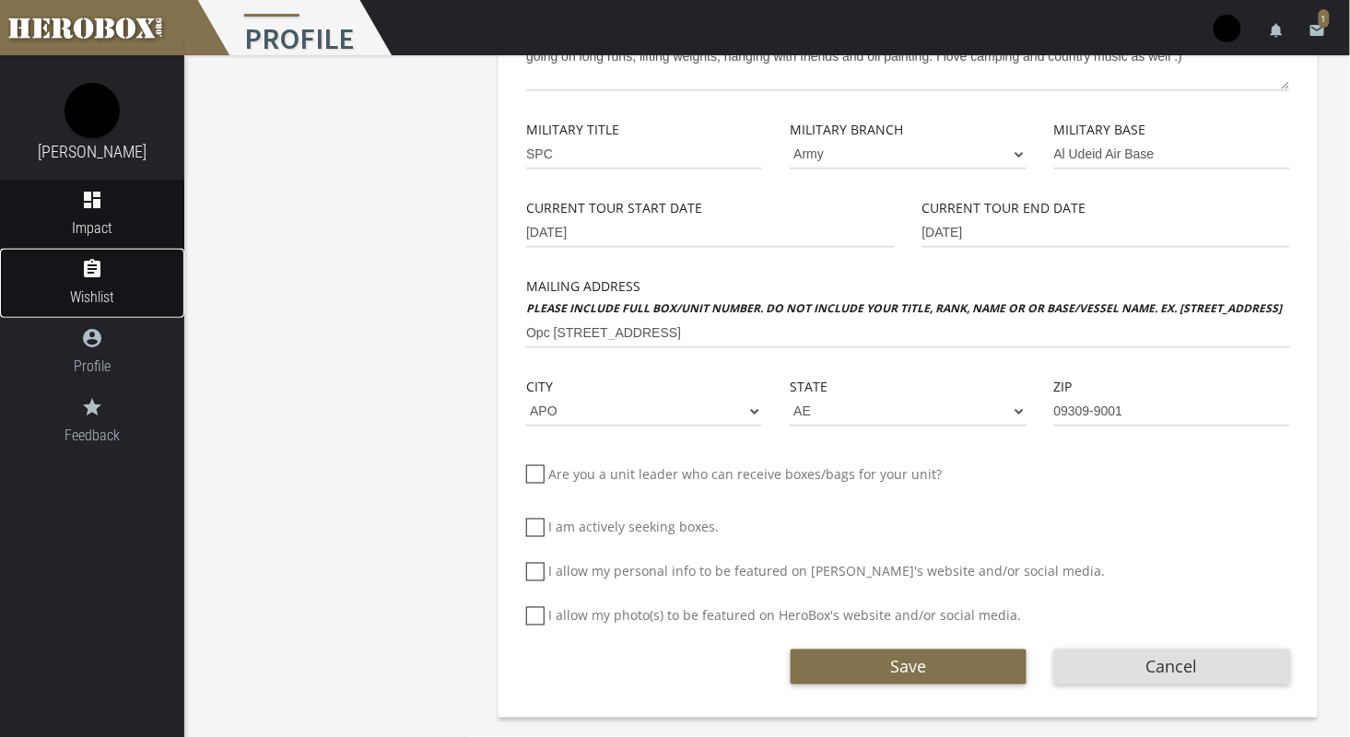
click at [89, 286] on span "Wishlist" at bounding box center [92, 297] width 184 height 23
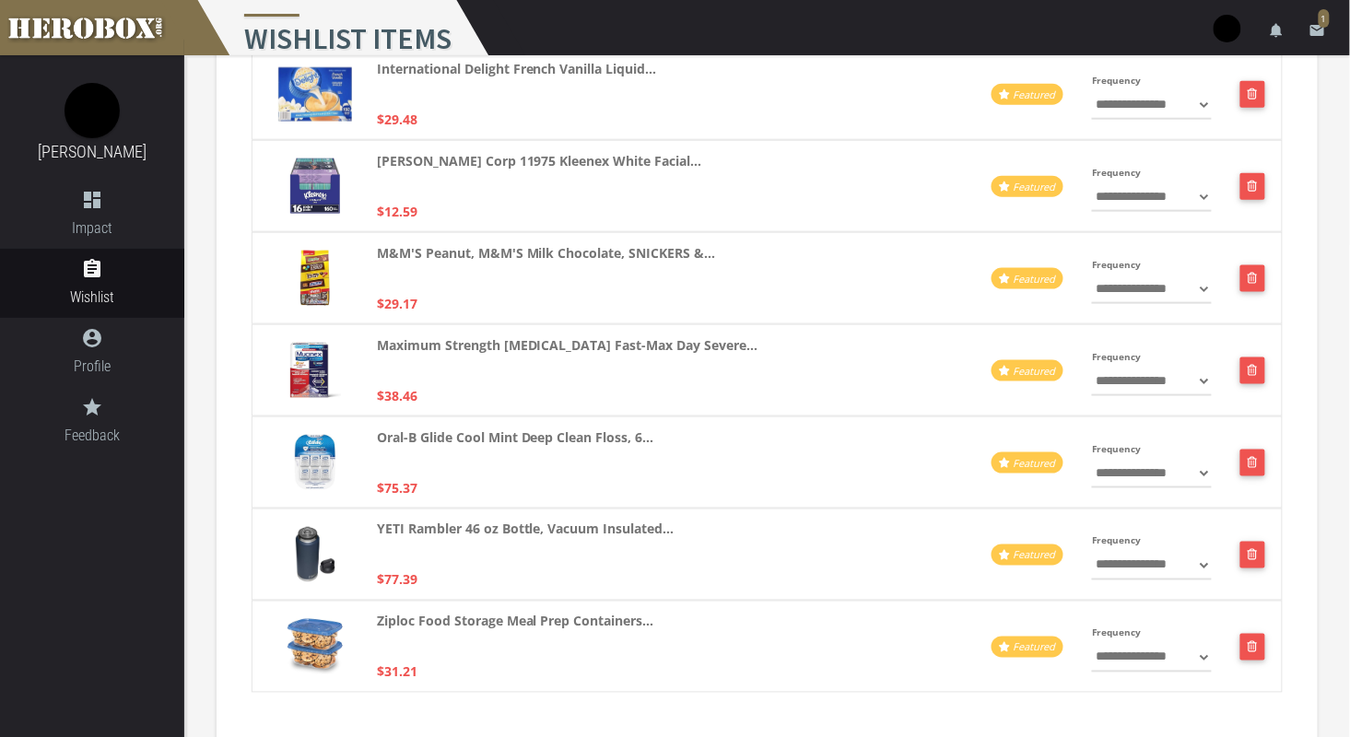
scroll to position [776, 0]
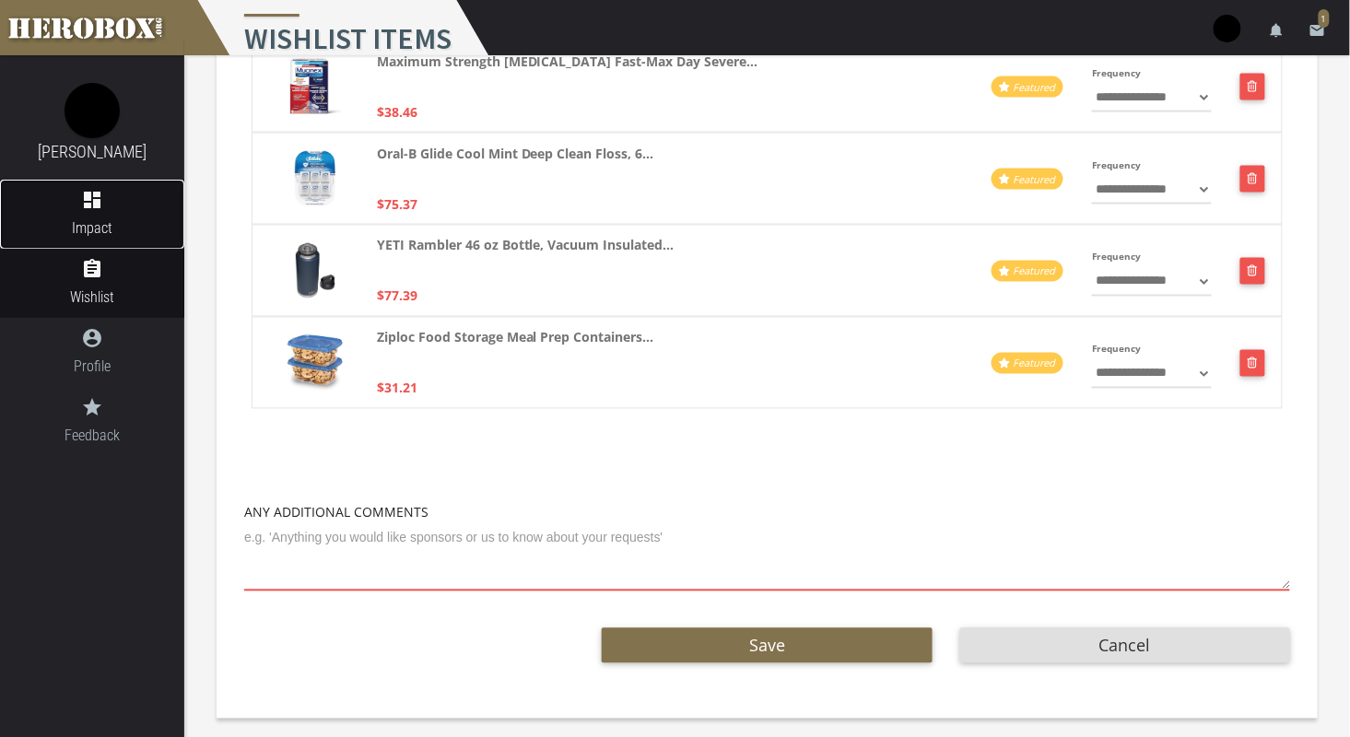
click at [83, 195] on icon "dashboard" at bounding box center [92, 200] width 184 height 22
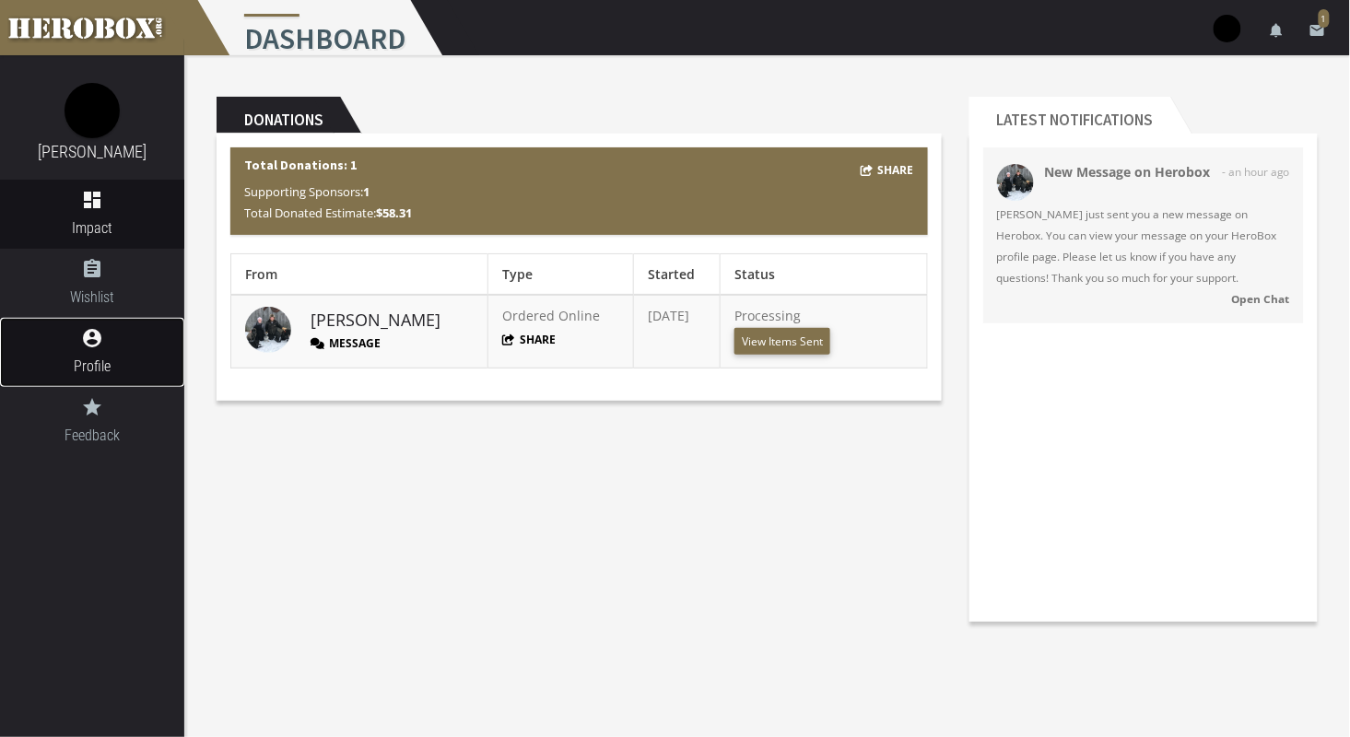
click at [81, 378] on link "account_circle Profile" at bounding box center [92, 352] width 184 height 69
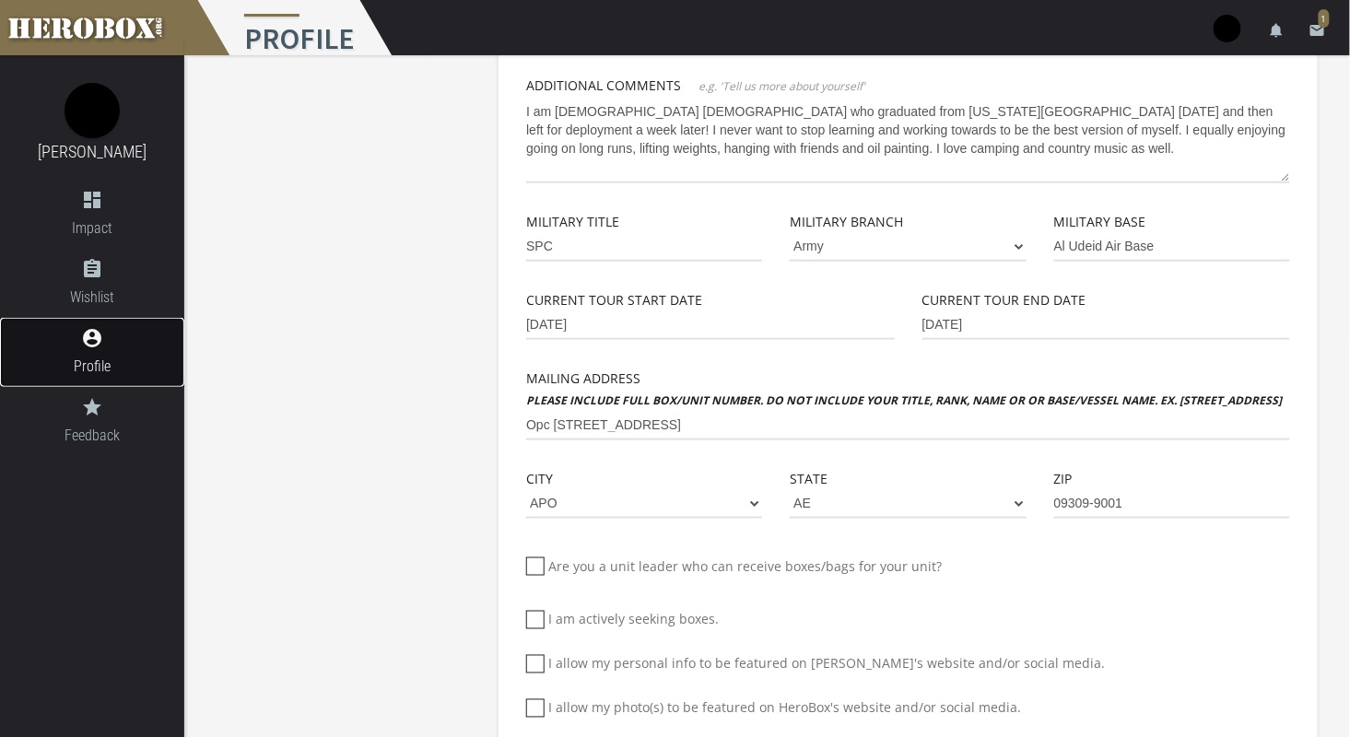
scroll to position [492, 0]
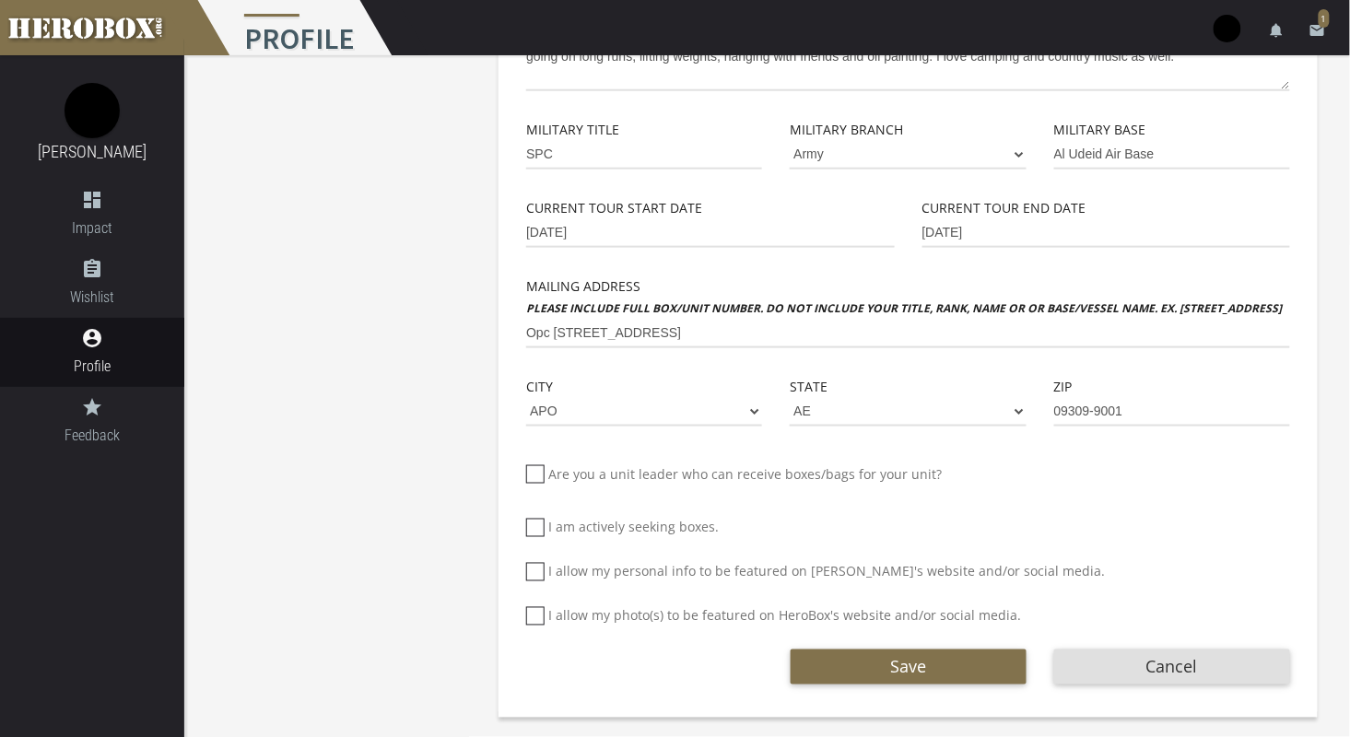
click at [532, 571] on icon at bounding box center [535, 572] width 18 height 18
click at [532, 571] on input "I allow my personal info to be featured on [PERSON_NAME]'s website and/or socia…" at bounding box center [532, 579] width 12 height 29
checkbox input "*****"
click at [528, 607] on icon at bounding box center [535, 616] width 18 height 18
click at [528, 609] on input "I allow my photo(s) to be featured on HeroBox's website and/or social media." at bounding box center [532, 623] width 12 height 29
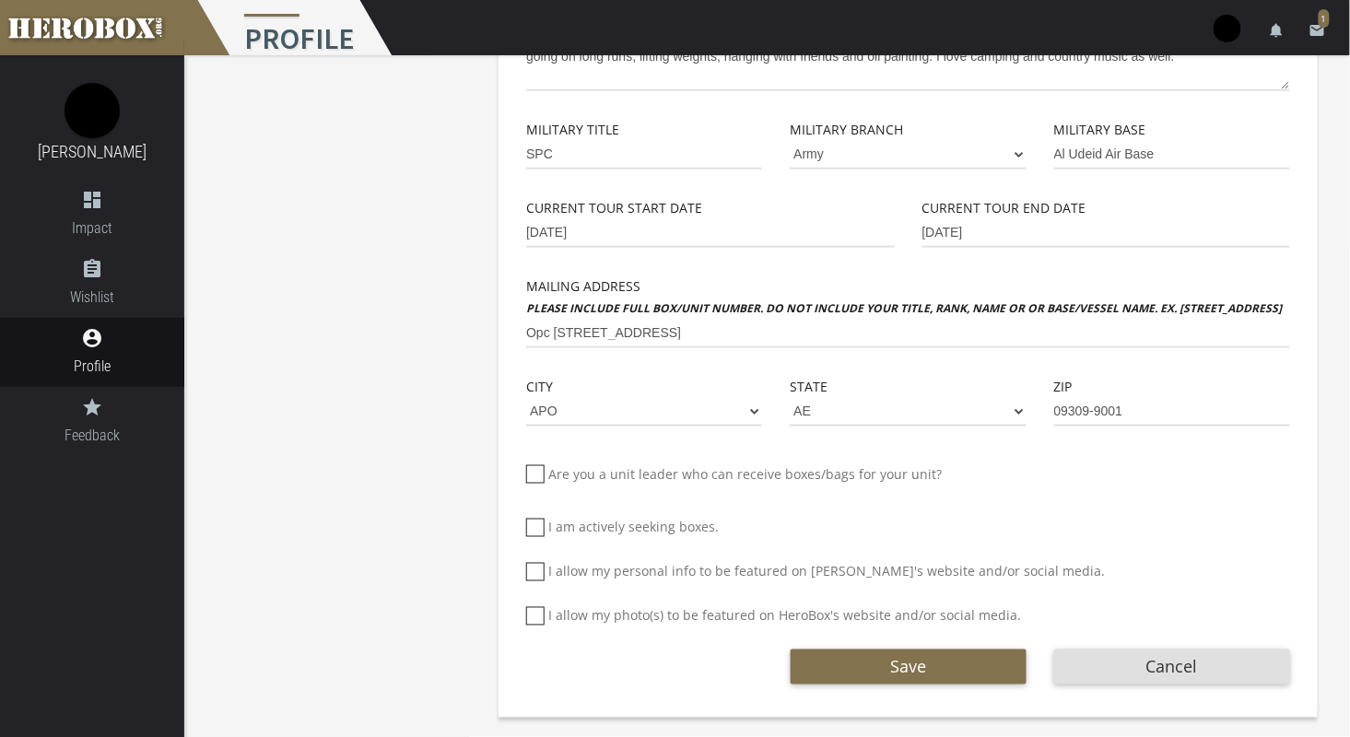
checkbox input "*****"
click at [897, 654] on button "Save" at bounding box center [908, 666] width 236 height 35
click at [0, 245] on nordpass-portal at bounding box center [0, 245] width 0 height 0
click at [1318, 29] on icon "email" at bounding box center [1317, 30] width 17 height 17
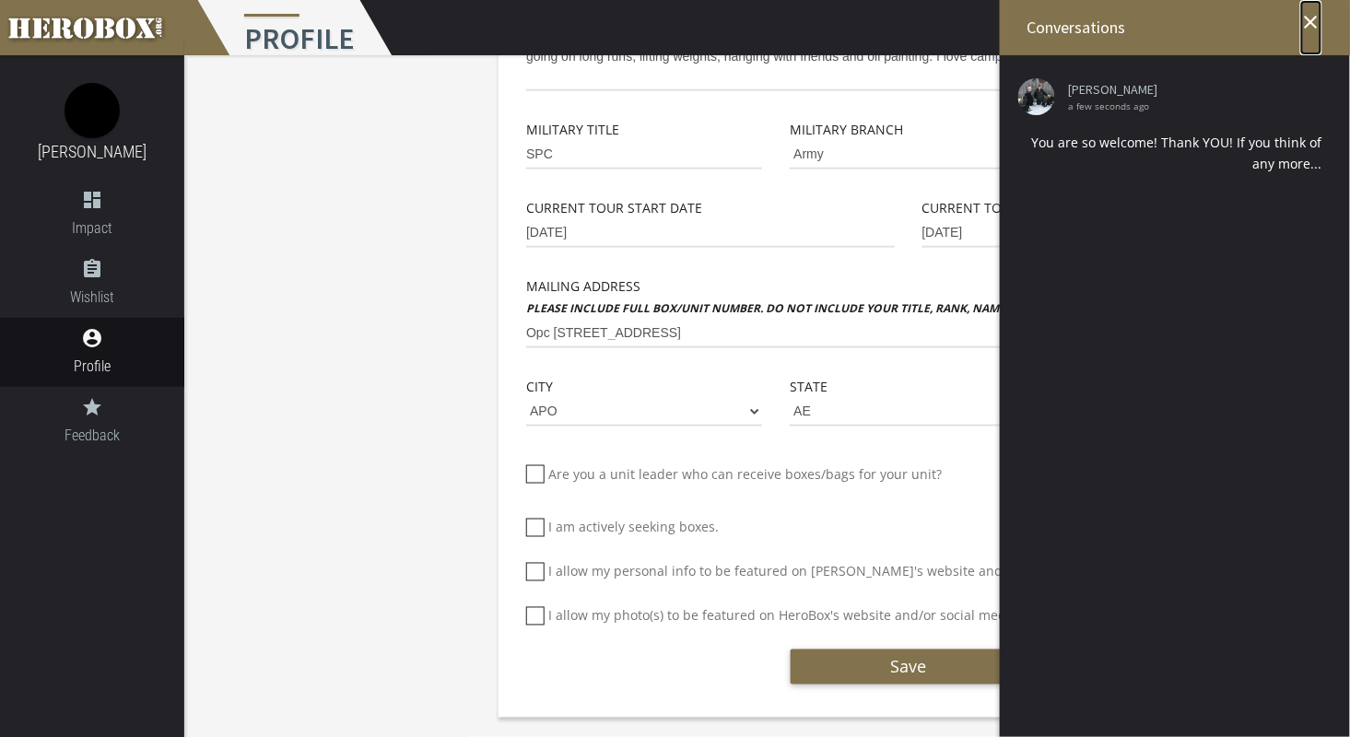
click at [1321, 34] on link "close" at bounding box center [1311, 27] width 22 height 55
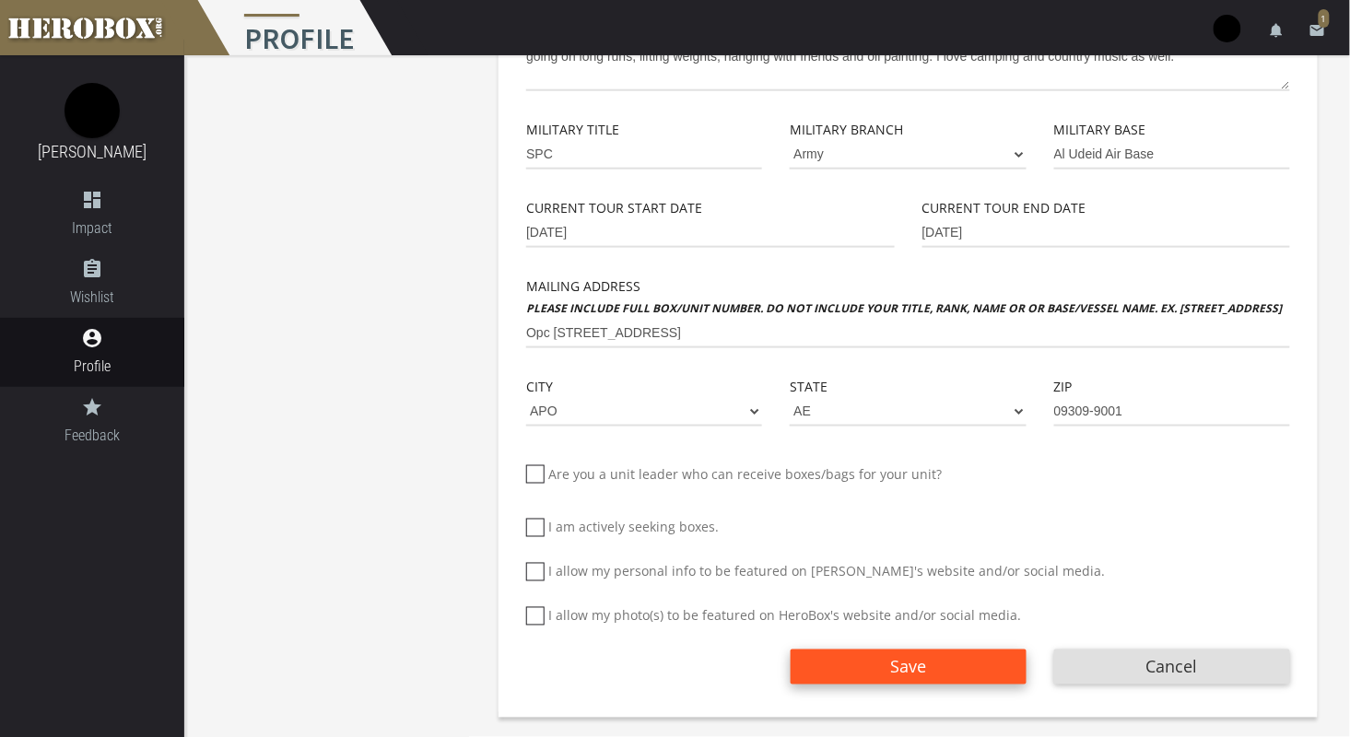
click at [902, 663] on span "Save" at bounding box center [908, 667] width 36 height 22
click at [0, 245] on nordpass-portal at bounding box center [0, 245] width 0 height 0
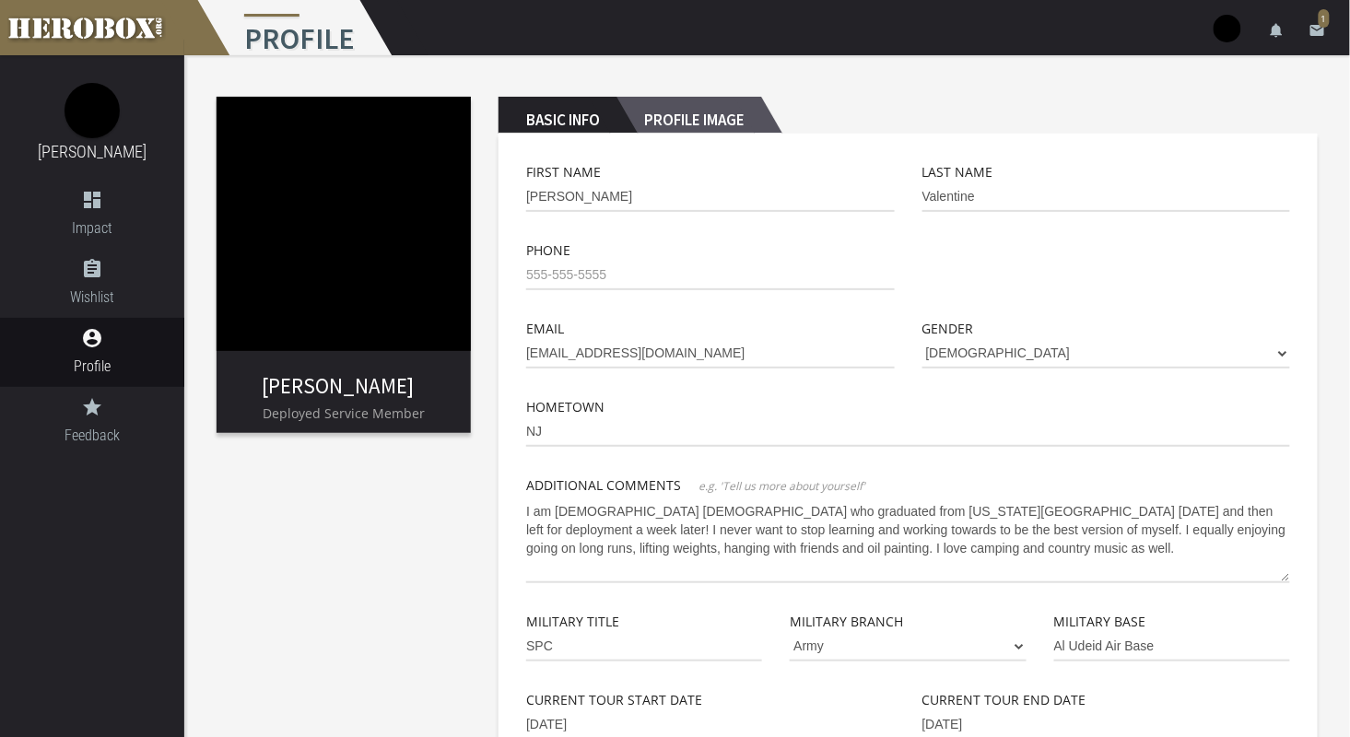
click at [671, 109] on h2 "Profile Image" at bounding box center [688, 115] width 145 height 37
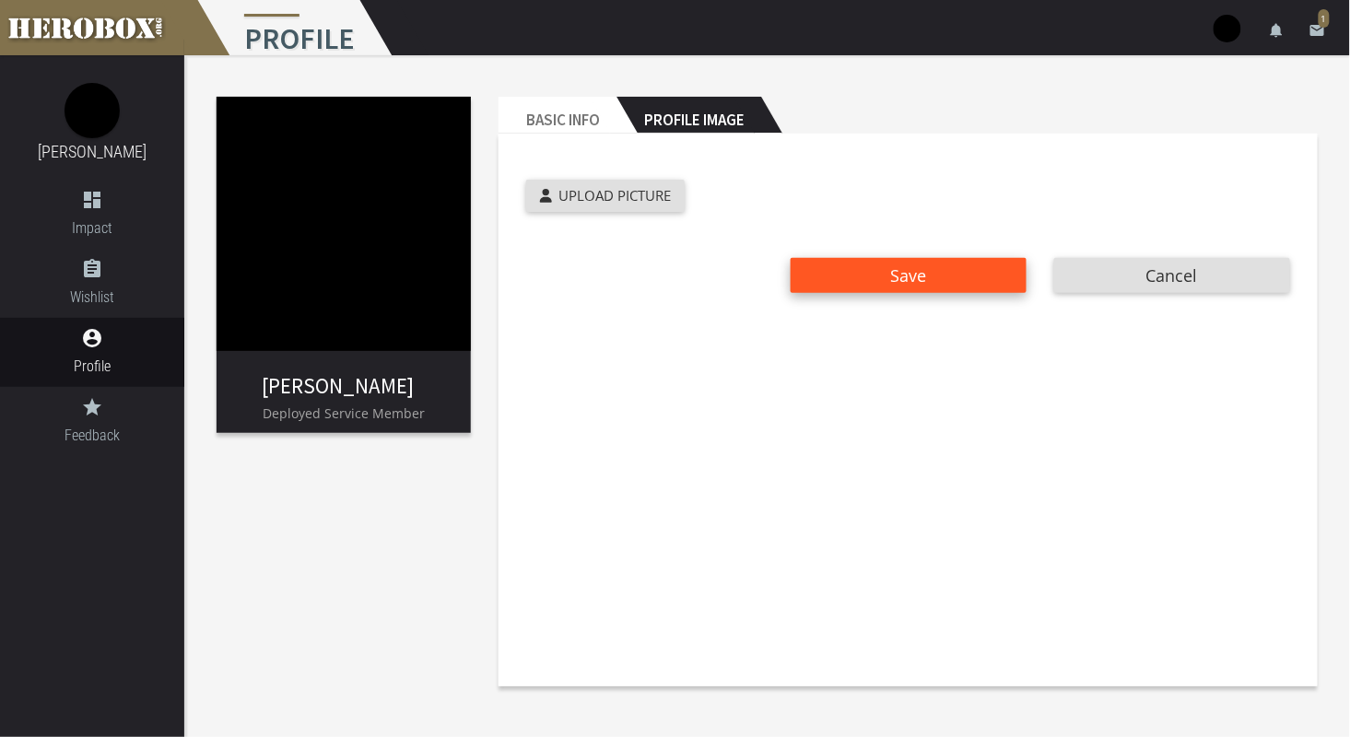
click at [863, 287] on button "Save" at bounding box center [908, 275] width 236 height 35
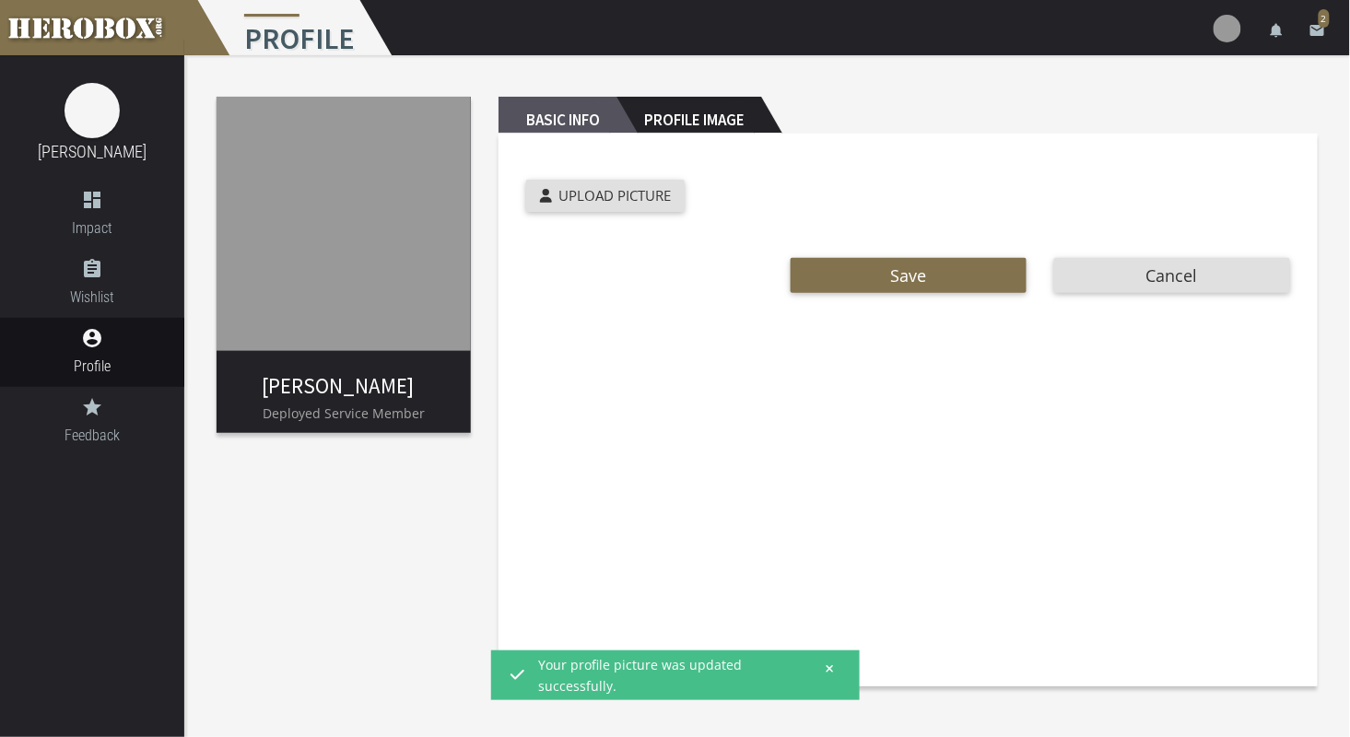
click at [558, 111] on h2 "Basic Info" at bounding box center [557, 115] width 118 height 37
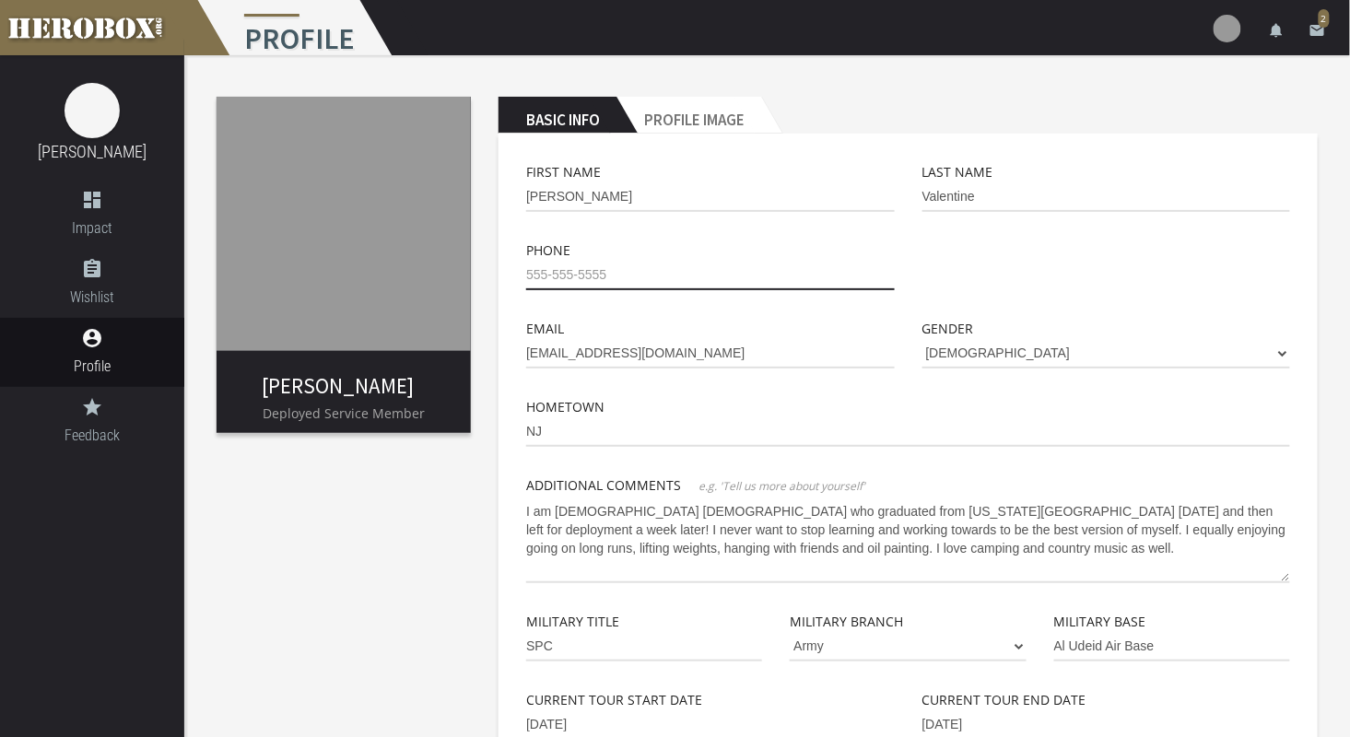
click at [721, 273] on input "tel" at bounding box center [710, 275] width 368 height 29
type input "[PHONE_NUMBER]"
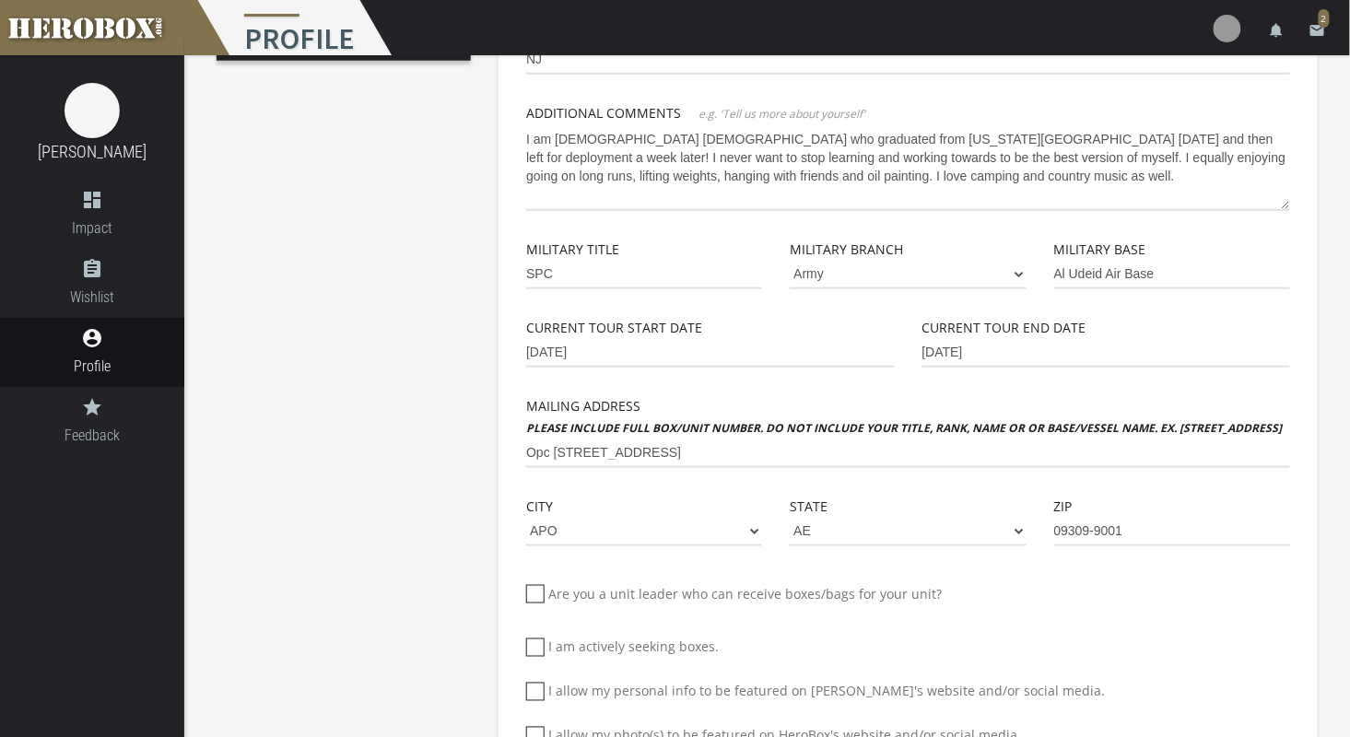
scroll to position [492, 0]
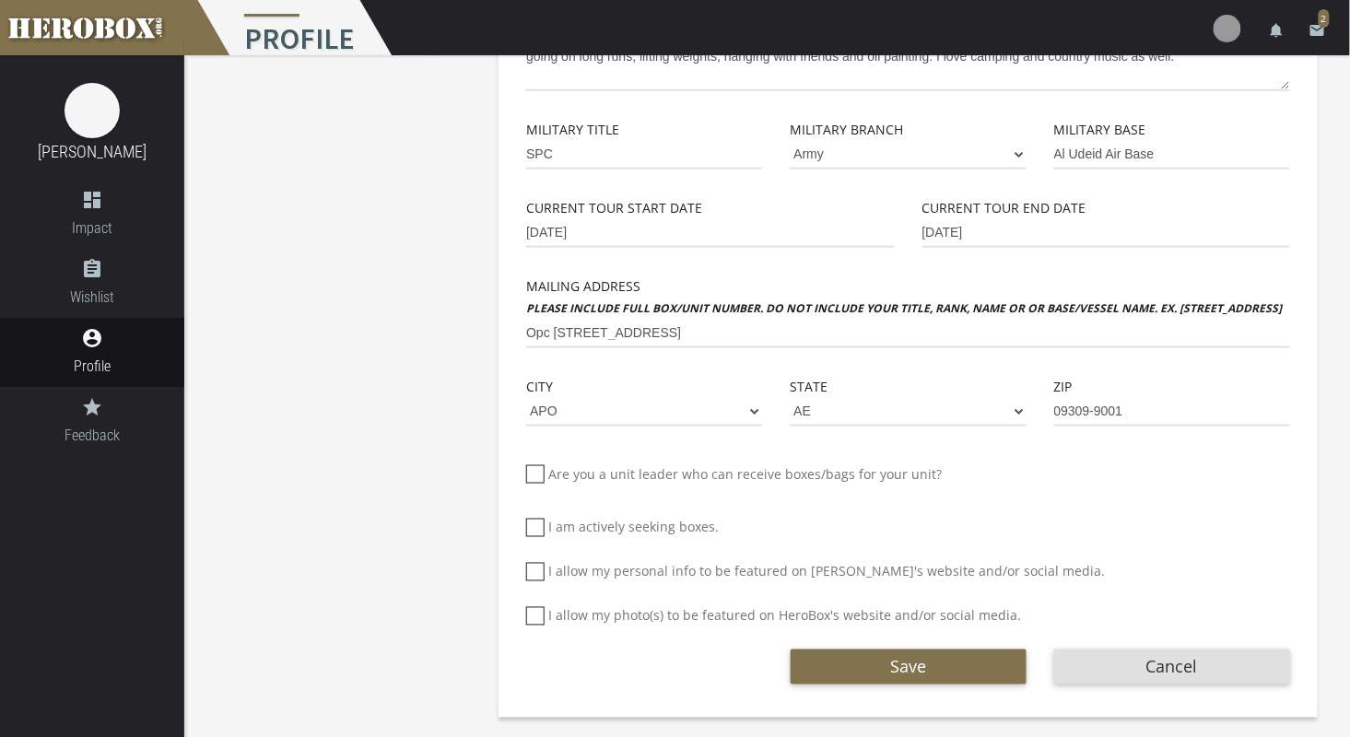
click at [530, 570] on icon at bounding box center [535, 572] width 18 height 18
click at [530, 570] on input "I allow my personal info to be featured on [PERSON_NAME]'s website and/or socia…" at bounding box center [532, 579] width 12 height 29
checkbox input "*****"
click at [526, 616] on icon at bounding box center [535, 616] width 18 height 18
click at [526, 616] on input "I allow my photo(s) to be featured on HeroBox's website and/or social media." at bounding box center [532, 623] width 12 height 29
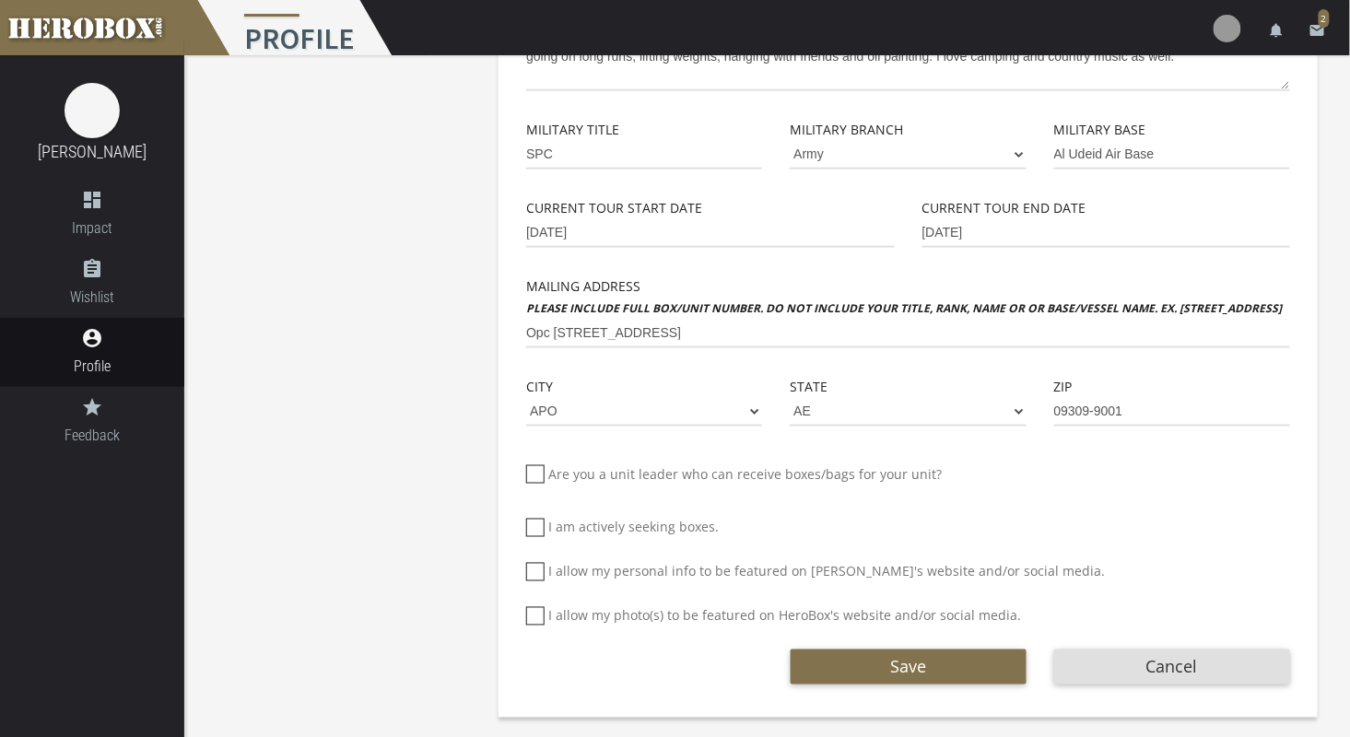
checkbox input "*****"
click at [872, 662] on button "Save" at bounding box center [908, 666] width 236 height 35
click at [0, 245] on nordpass-portal at bounding box center [0, 245] width 0 height 0
click at [862, 672] on button "Save" at bounding box center [908, 666] width 236 height 35
click at [1324, 29] on icon "email" at bounding box center [1317, 30] width 17 height 17
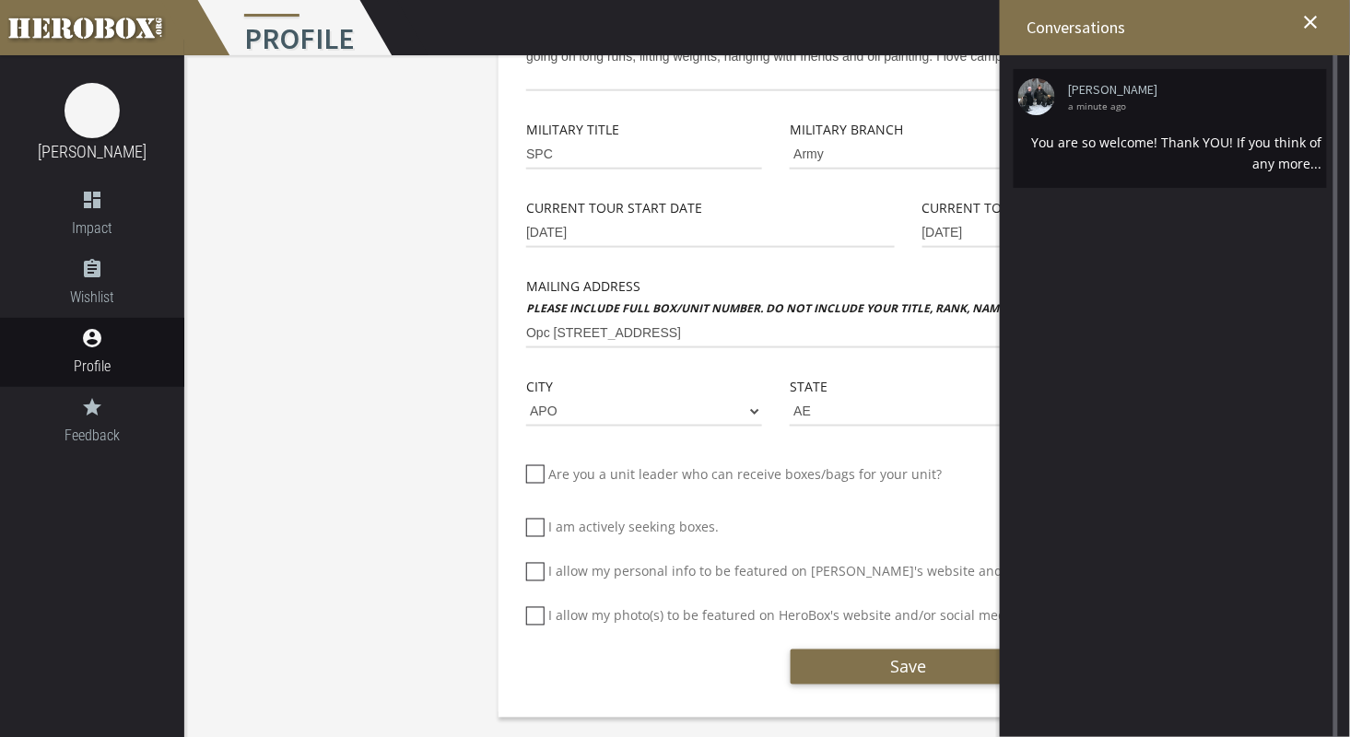
click at [1219, 125] on li "[PERSON_NAME] a minute ago You are so welcome! Thank YOU! If you think of any m…" at bounding box center [1169, 128] width 313 height 119
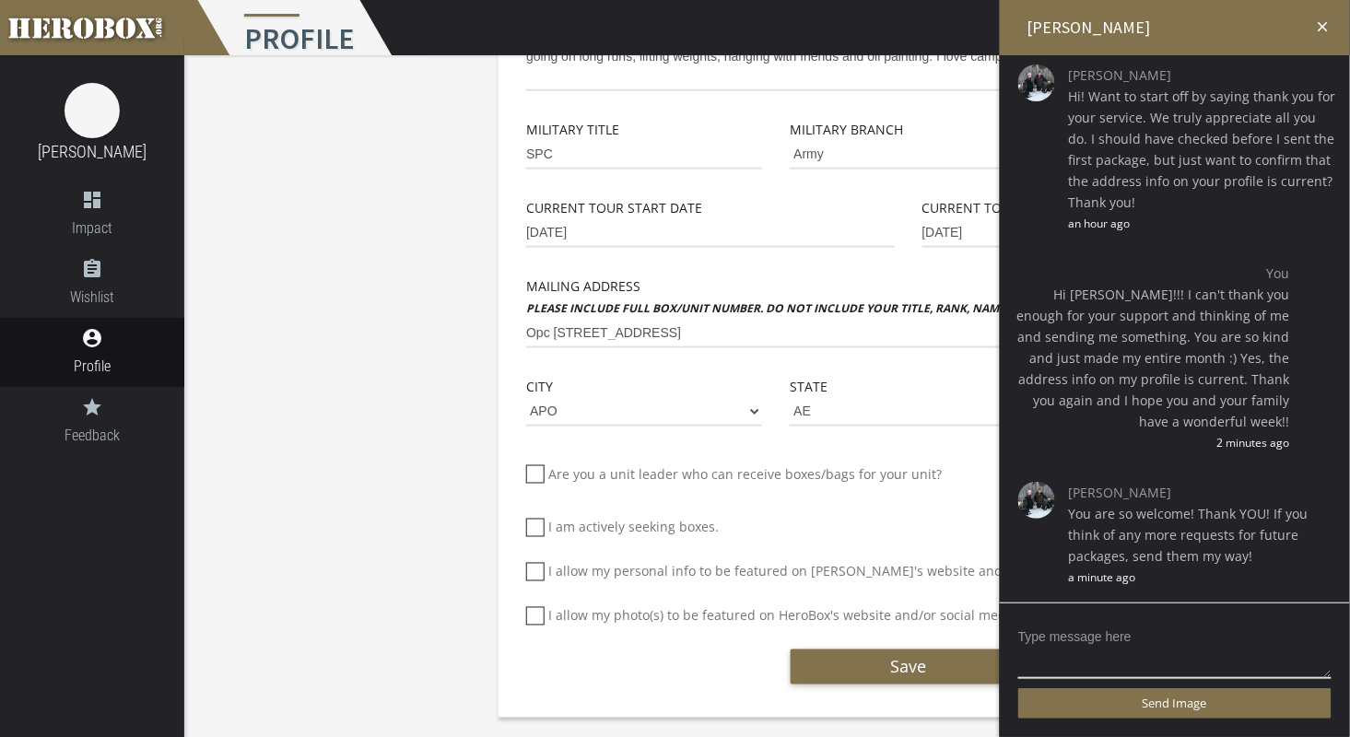
click at [1329, 20] on icon "close" at bounding box center [1323, 26] width 17 height 17
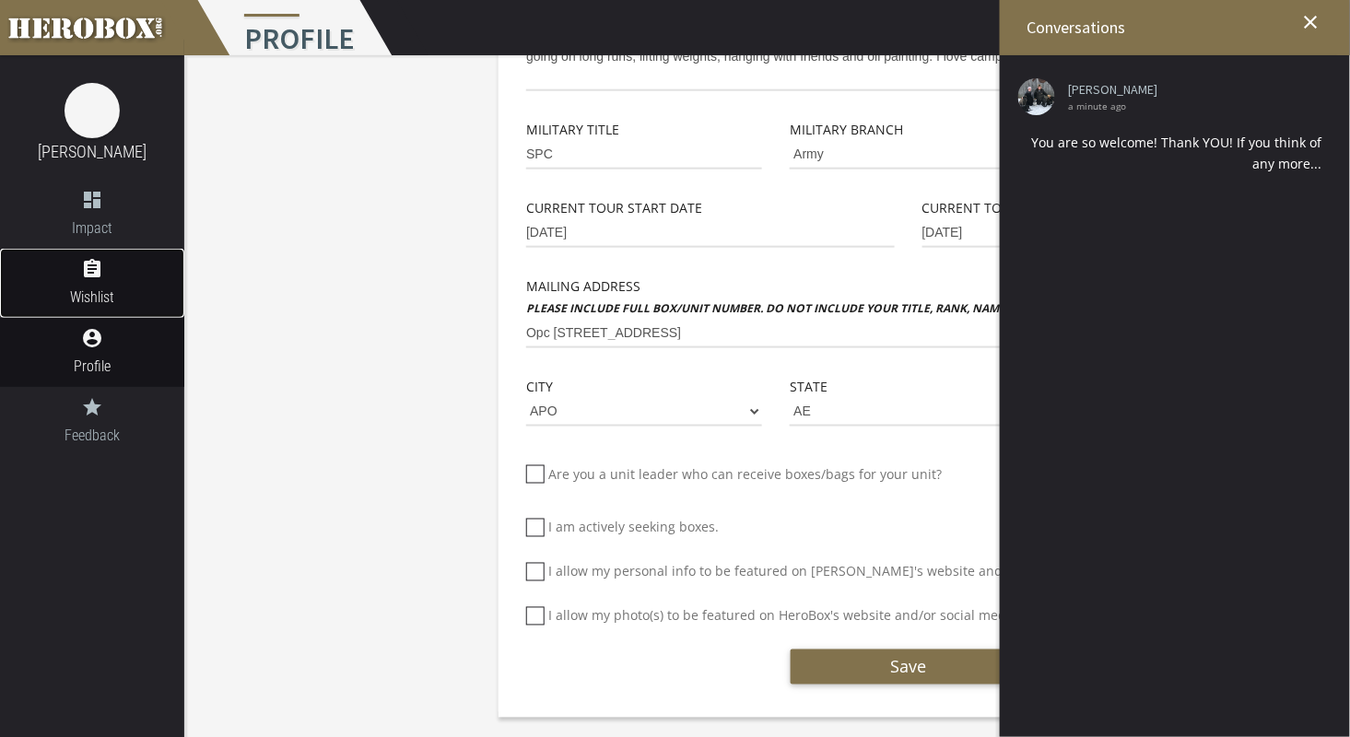
click at [80, 279] on icon "assignment" at bounding box center [92, 269] width 184 height 22
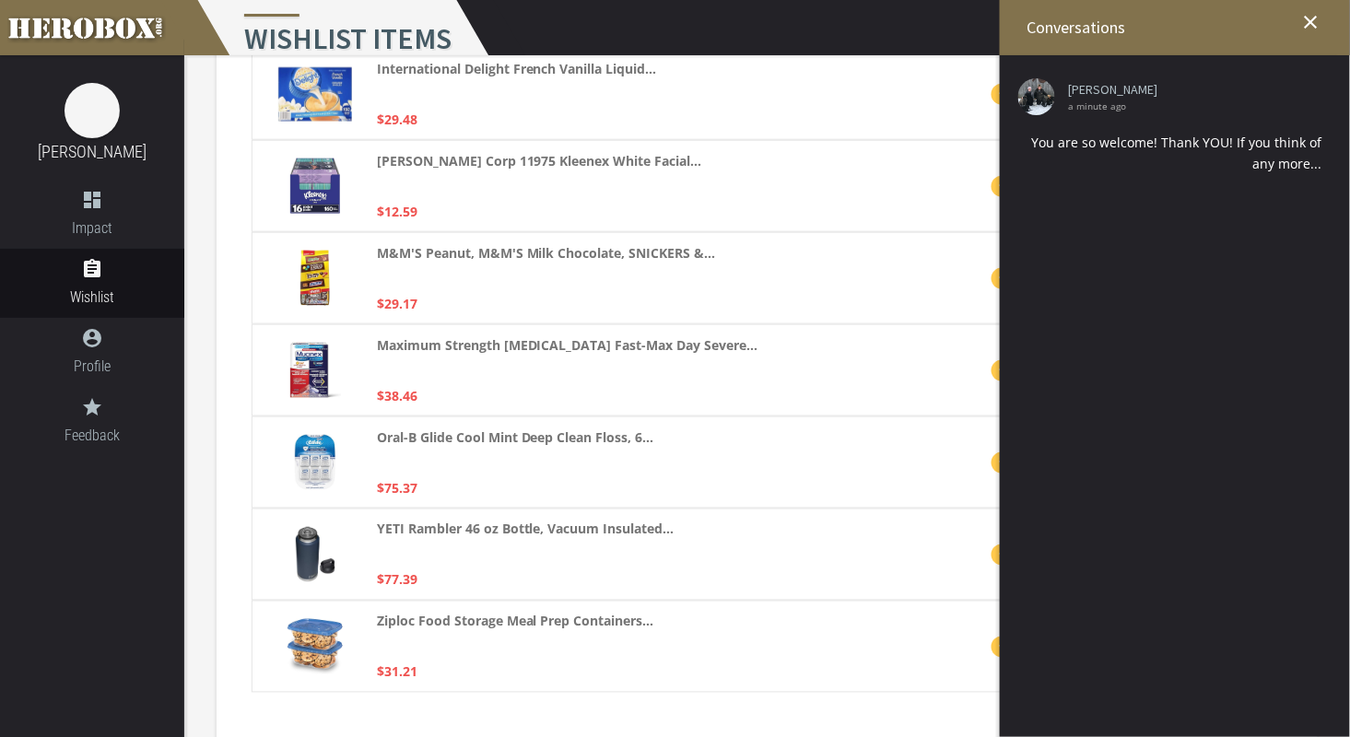
scroll to position [776, 0]
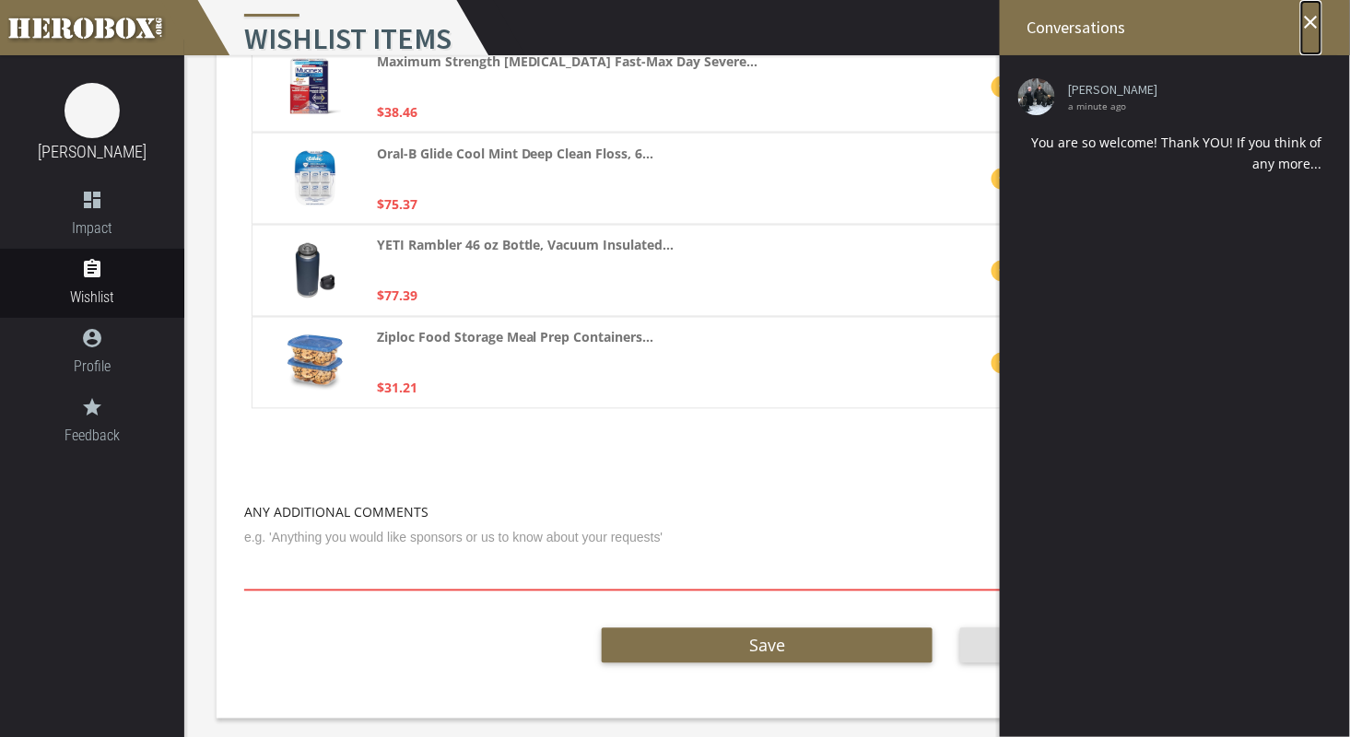
click at [1314, 12] on icon "close" at bounding box center [1311, 22] width 22 height 22
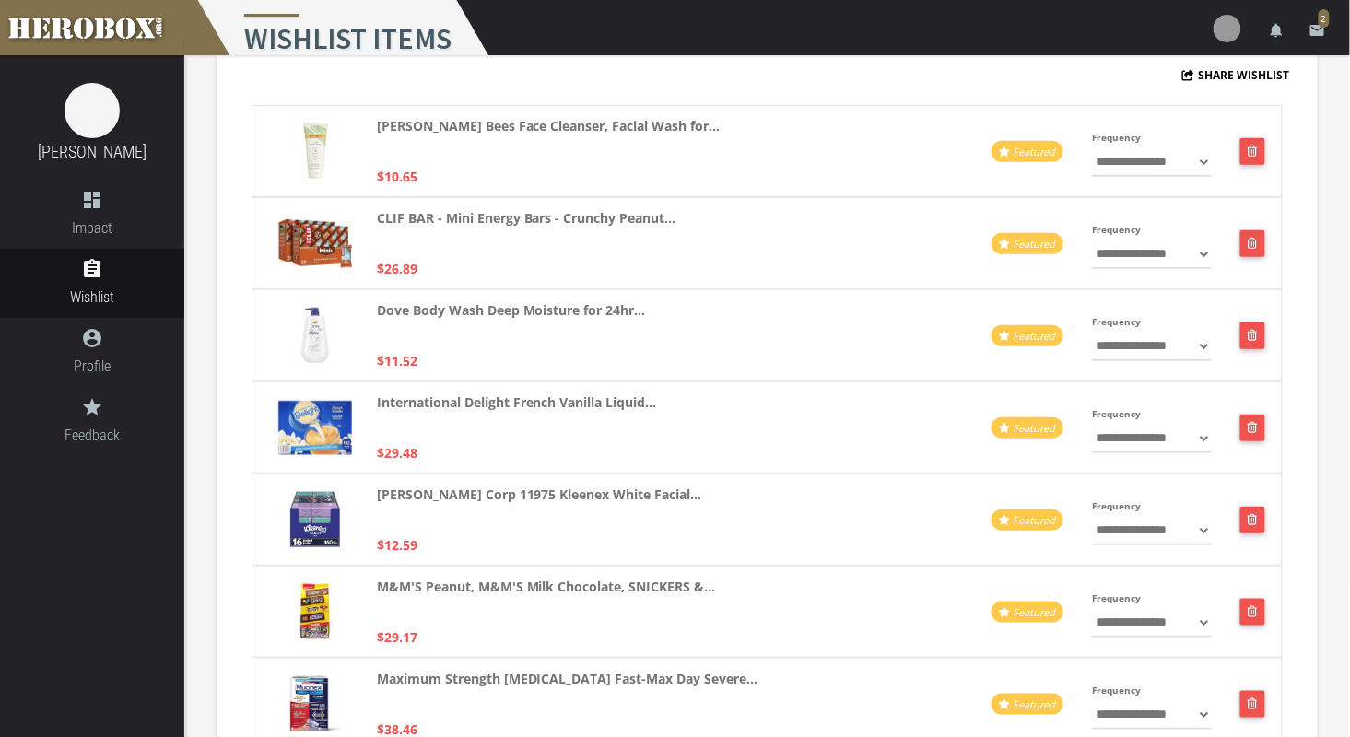
scroll to position [0, 0]
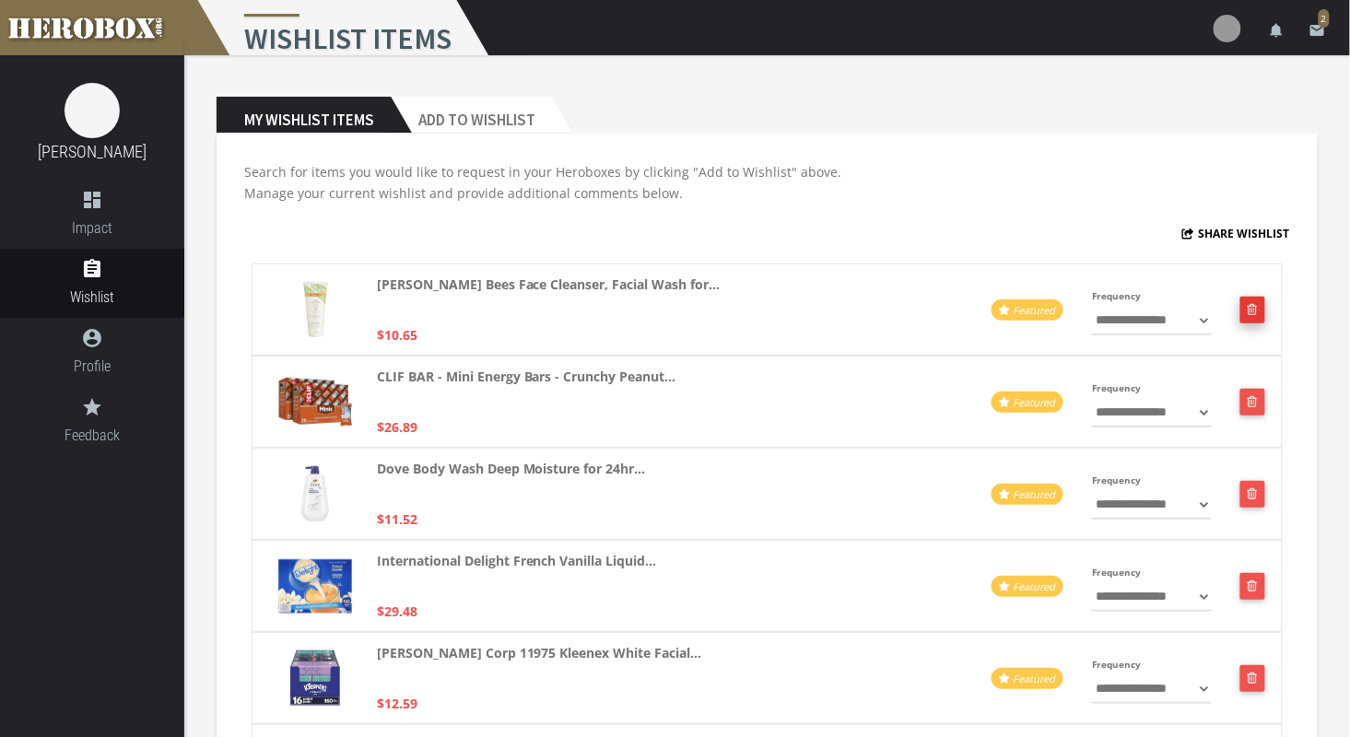
click at [1259, 316] on button "button" at bounding box center [1252, 310] width 25 height 27
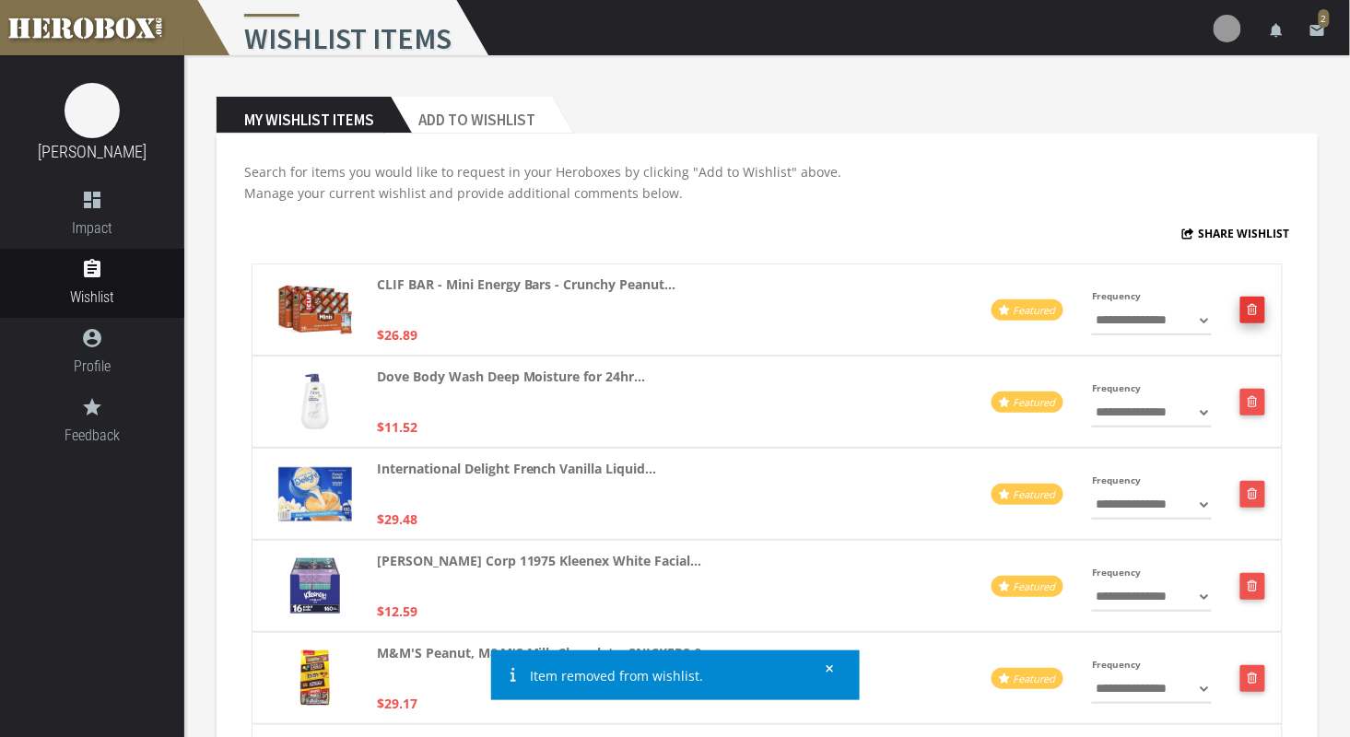
click at [1253, 313] on button "button" at bounding box center [1252, 310] width 25 height 27
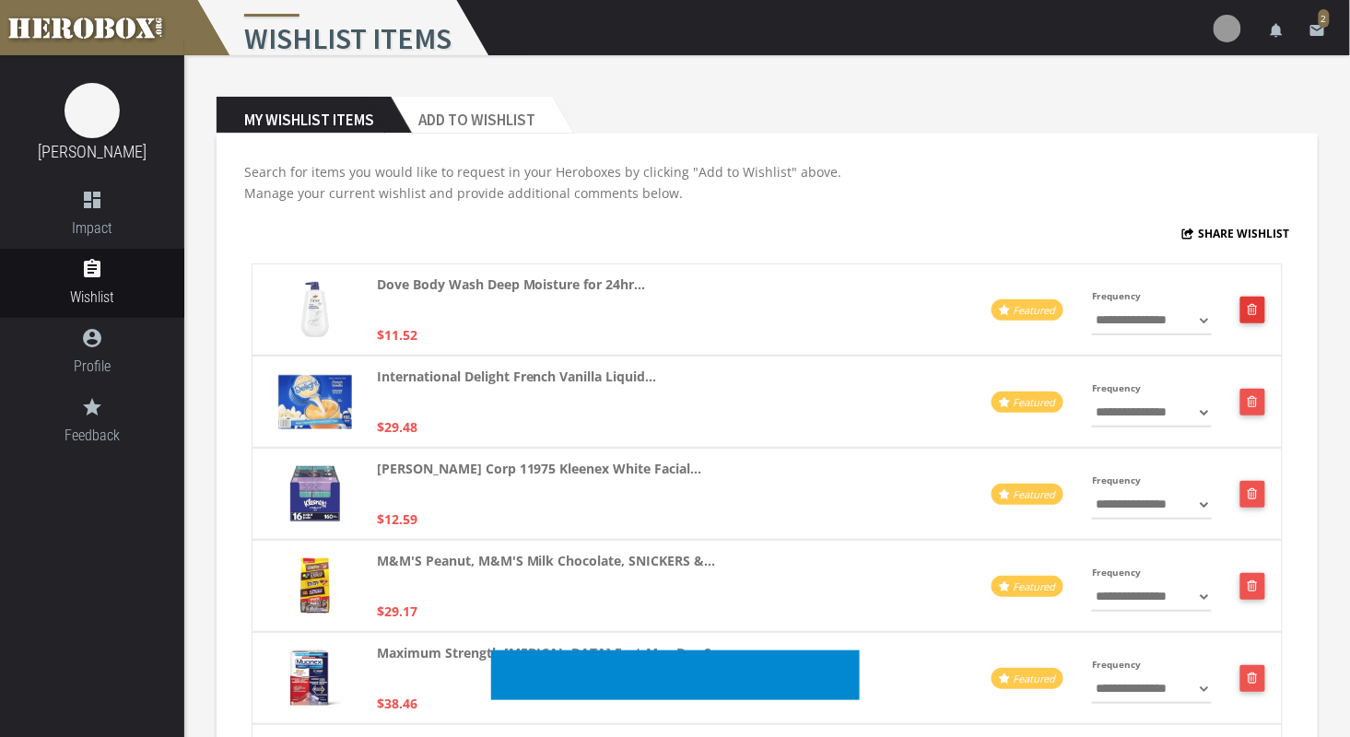
click at [1254, 313] on icon "button" at bounding box center [1252, 309] width 10 height 11
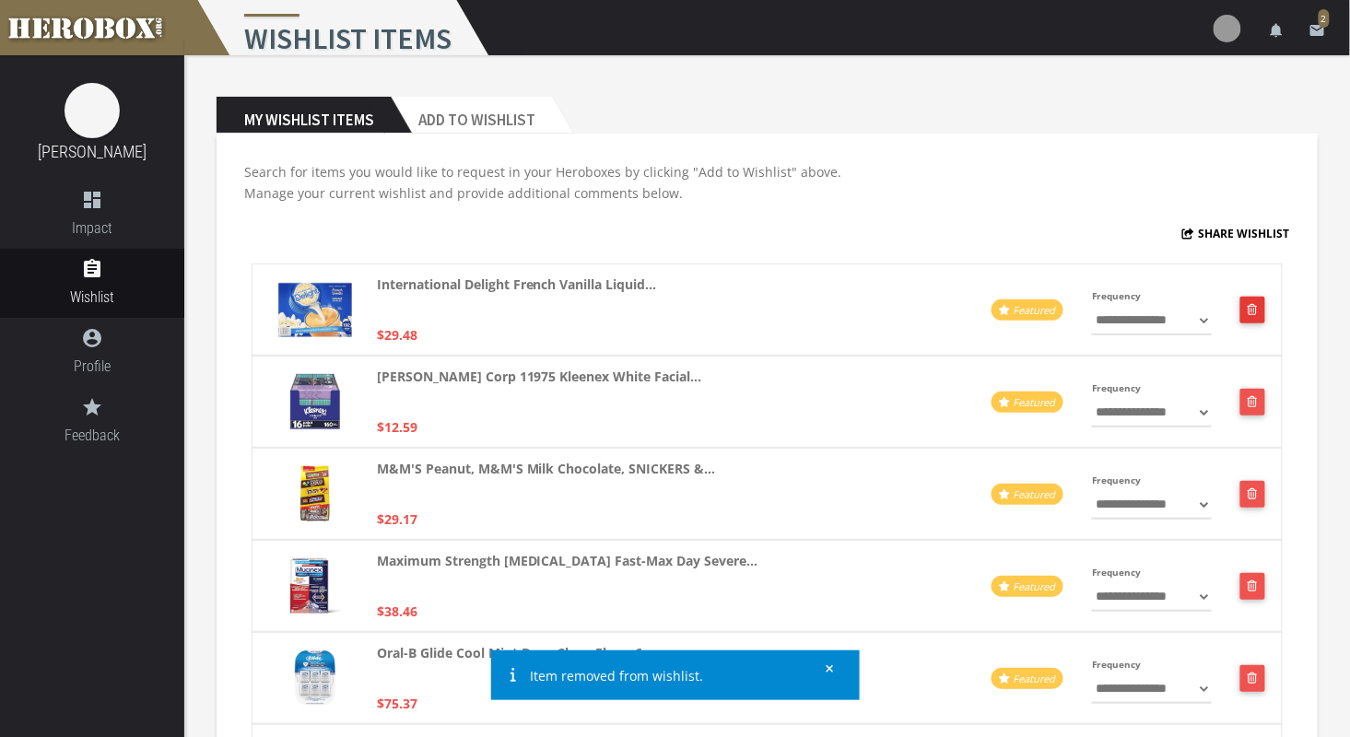
click at [1254, 313] on icon "button" at bounding box center [1252, 309] width 10 height 11
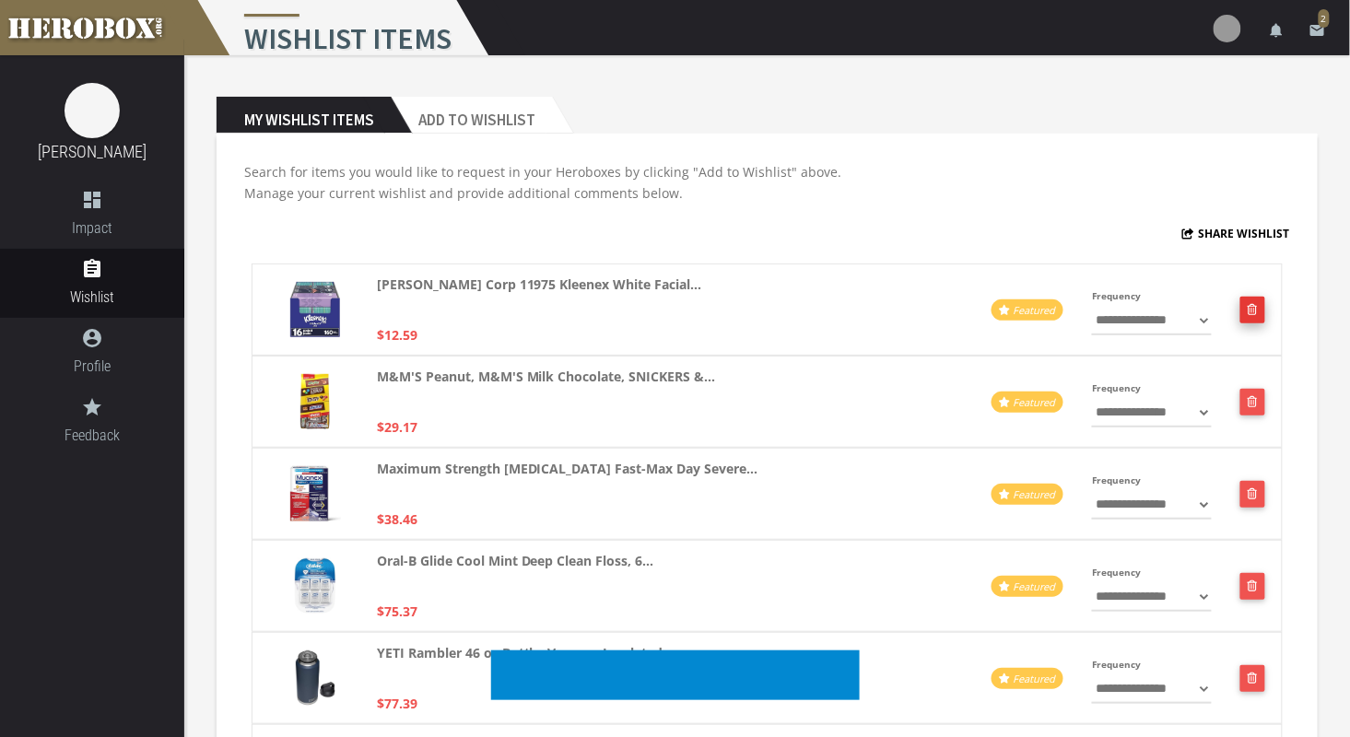
click at [1254, 312] on icon "button" at bounding box center [1252, 309] width 10 height 11
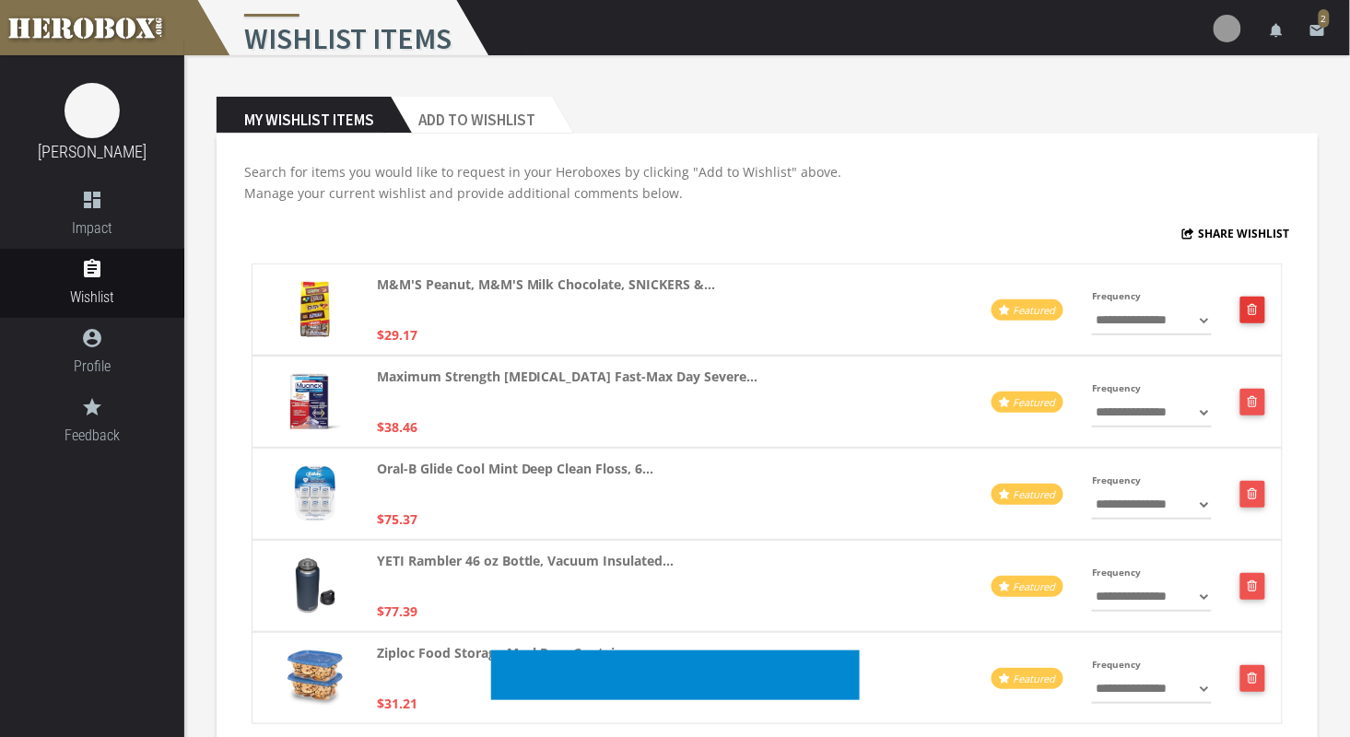
click at [1254, 312] on icon "button" at bounding box center [1252, 309] width 10 height 11
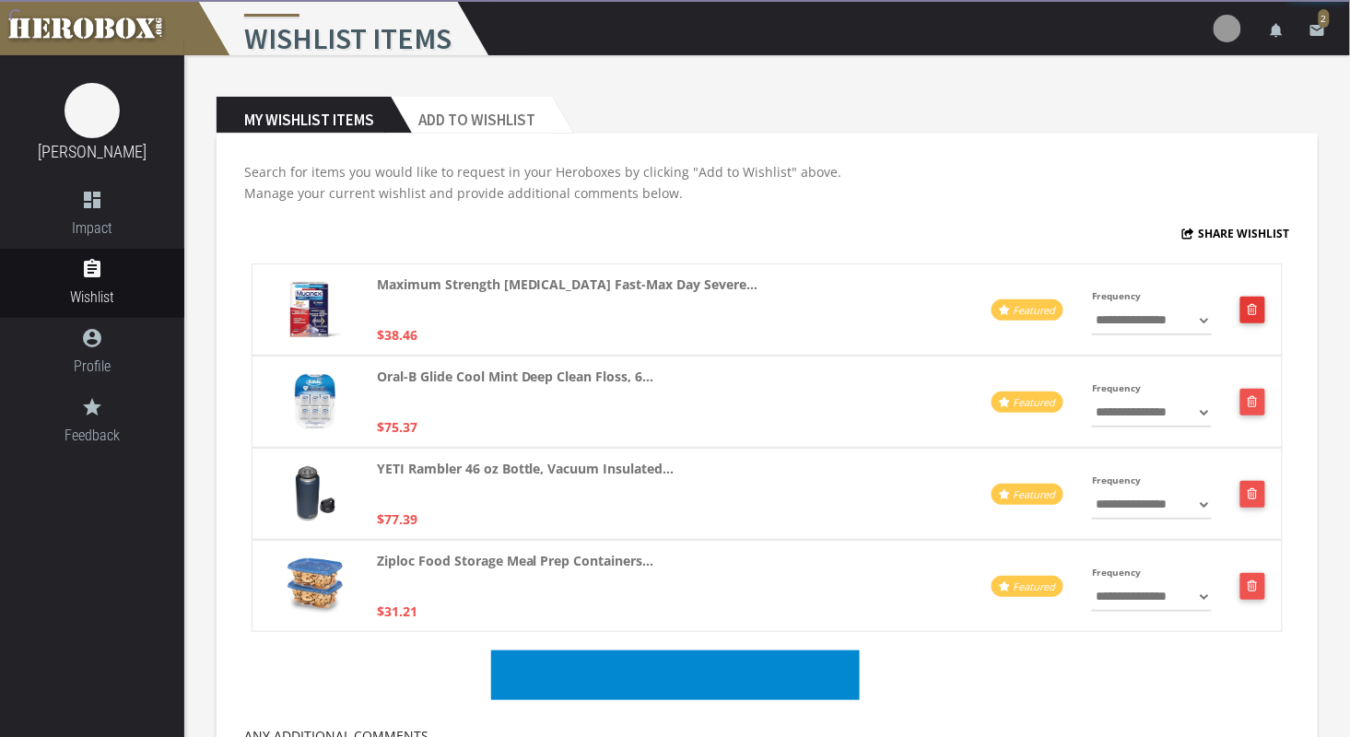
click at [1254, 312] on icon "button" at bounding box center [1252, 309] width 10 height 11
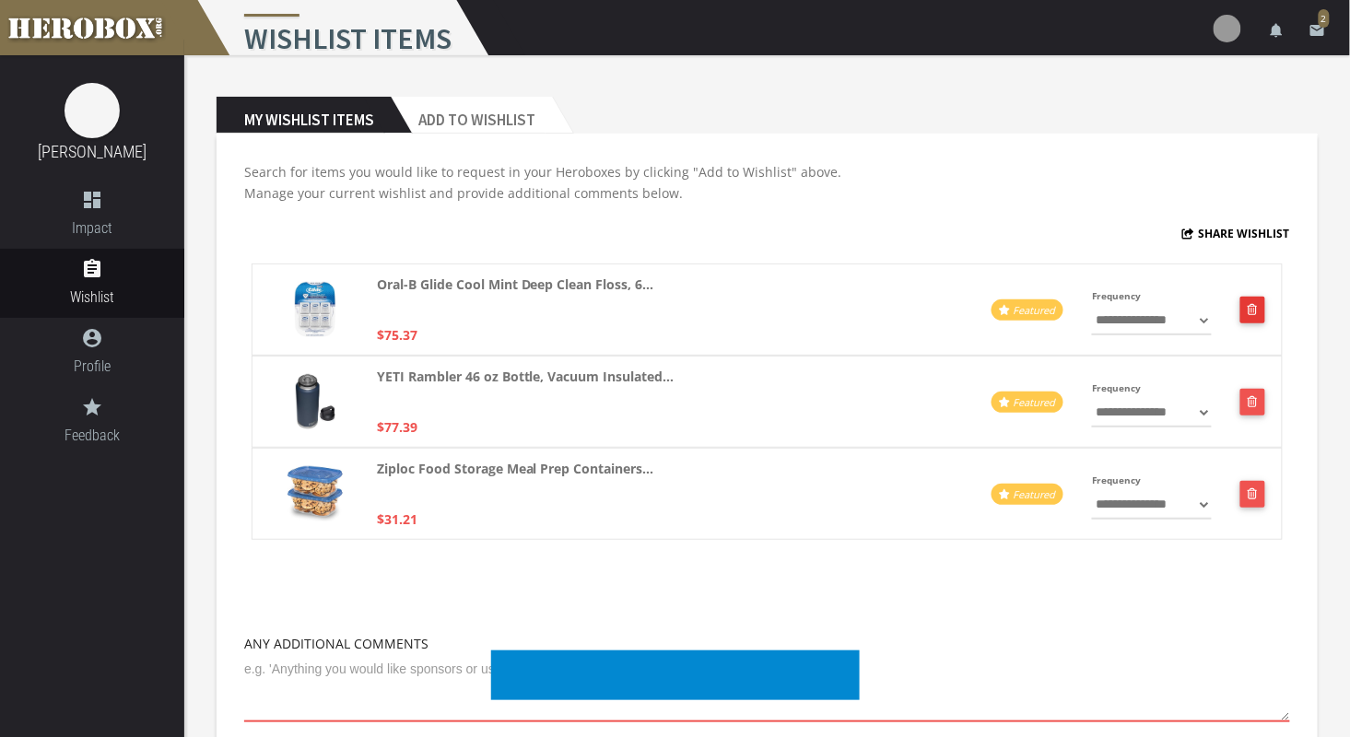
click at [1254, 312] on icon "button" at bounding box center [1252, 309] width 10 height 11
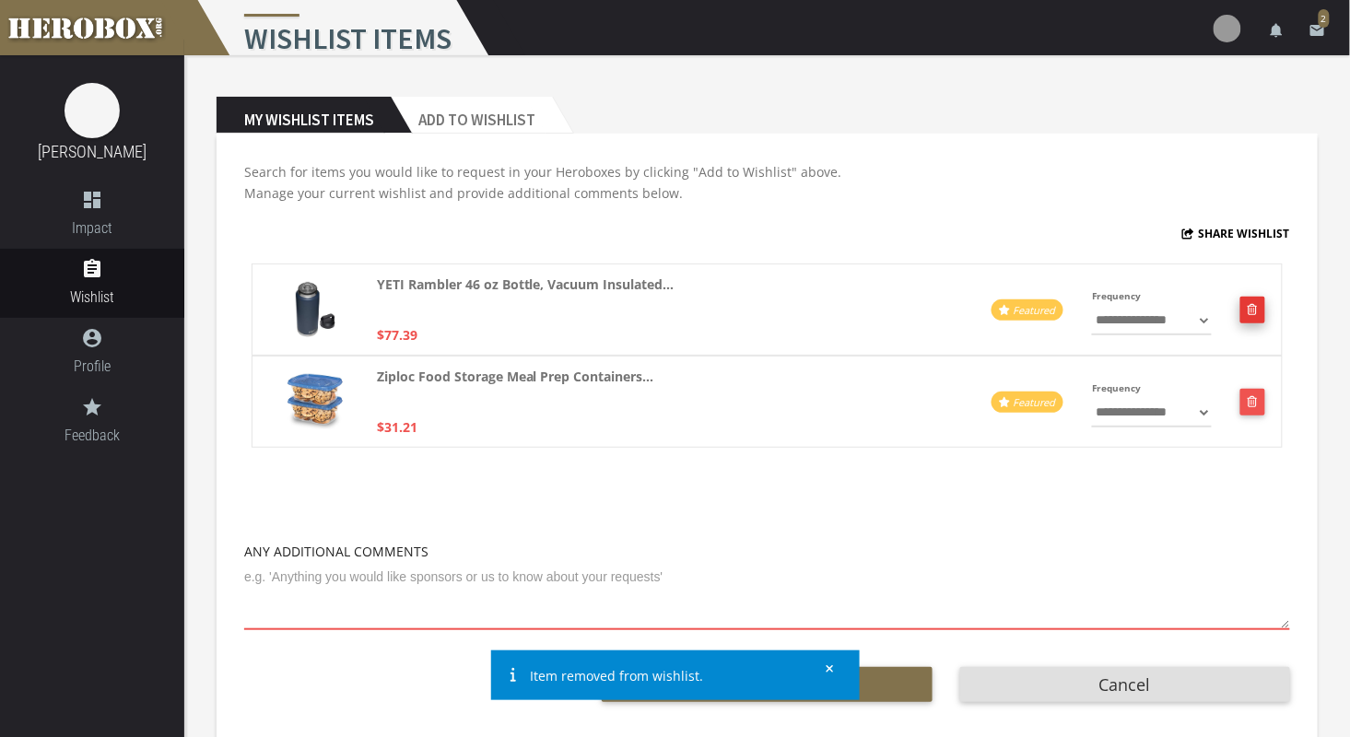
click at [1257, 298] on button "button" at bounding box center [1252, 310] width 25 height 27
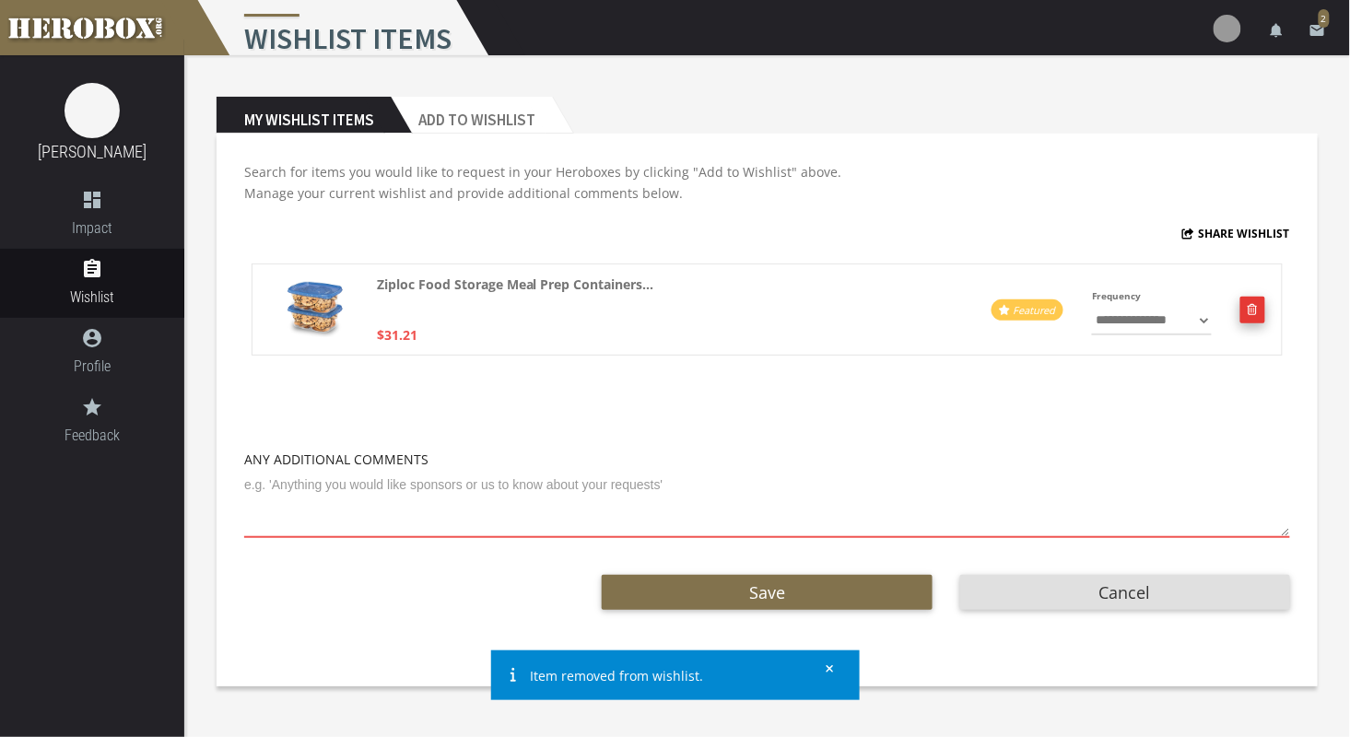
click at [1253, 304] on icon "button" at bounding box center [1252, 309] width 10 height 11
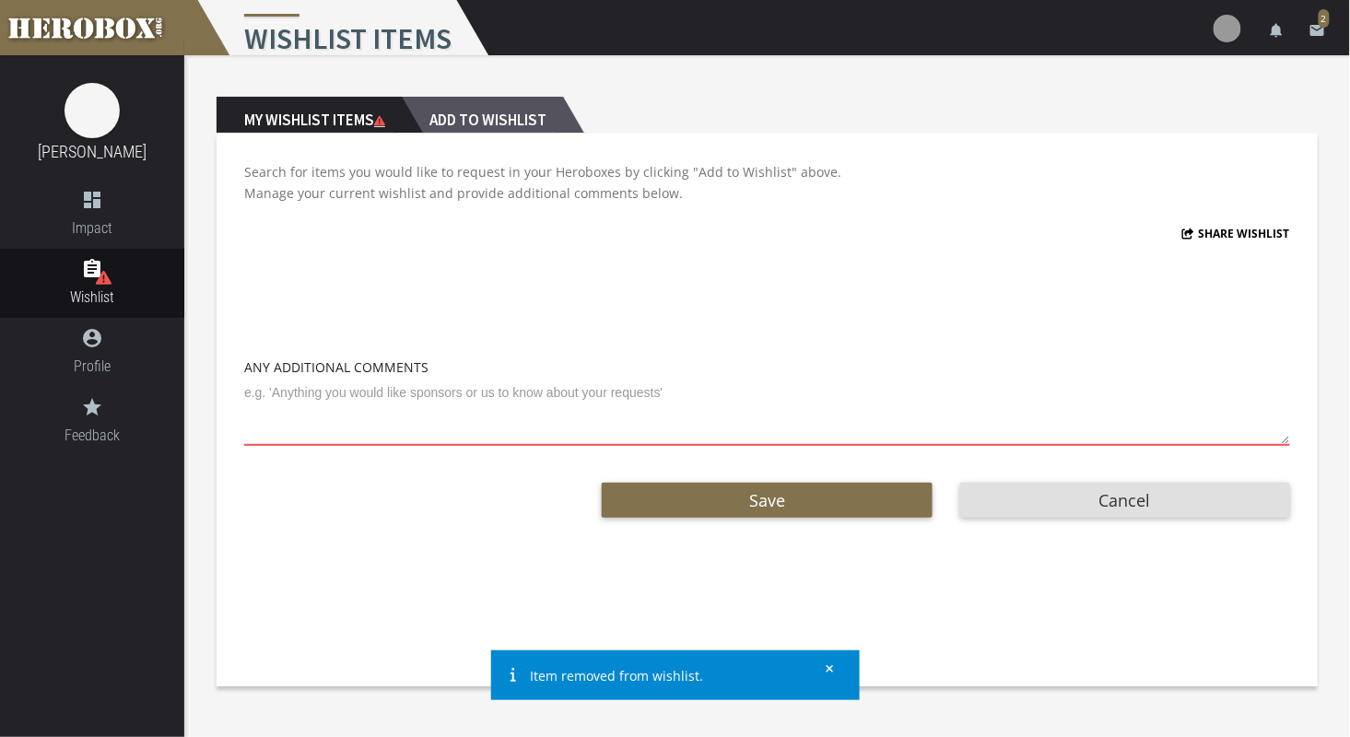
click at [458, 123] on h2 "Add to Wishlist" at bounding box center [482, 115] width 161 height 37
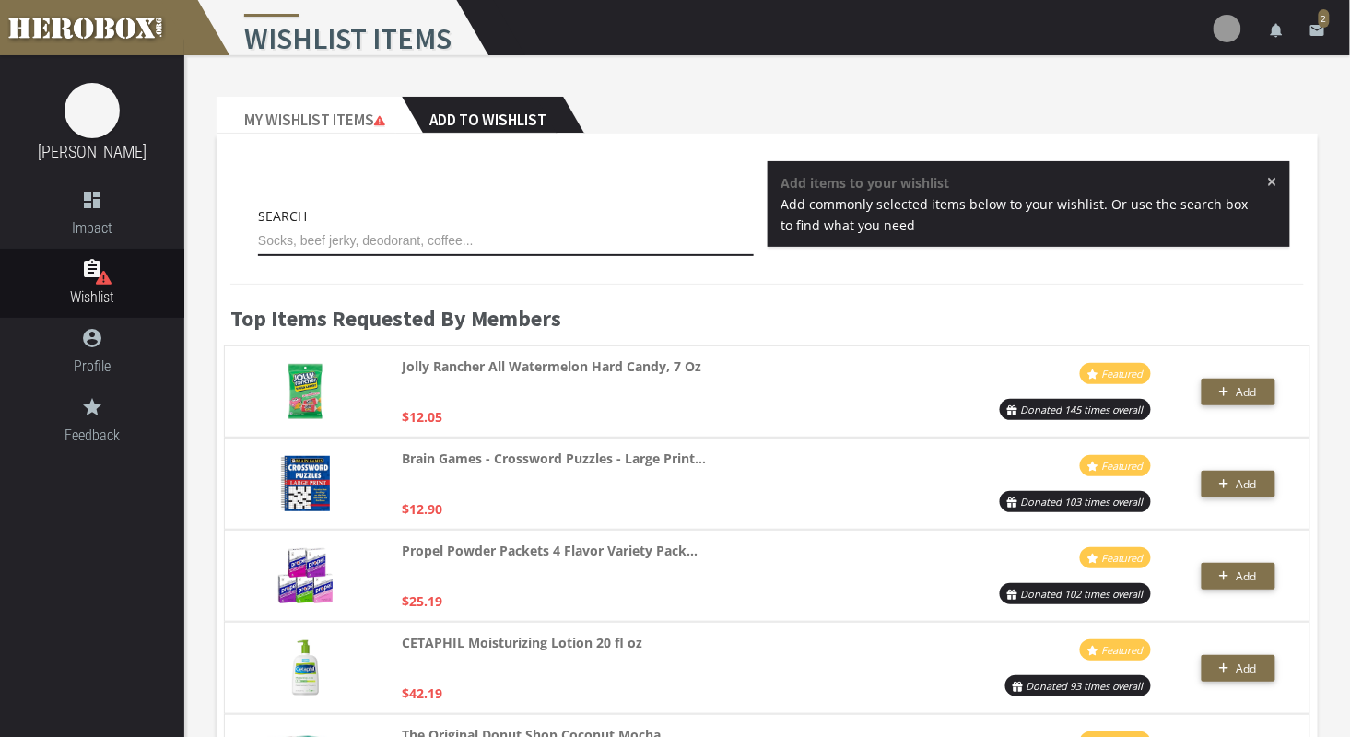
click at [385, 243] on input "text" at bounding box center [506, 241] width 496 height 29
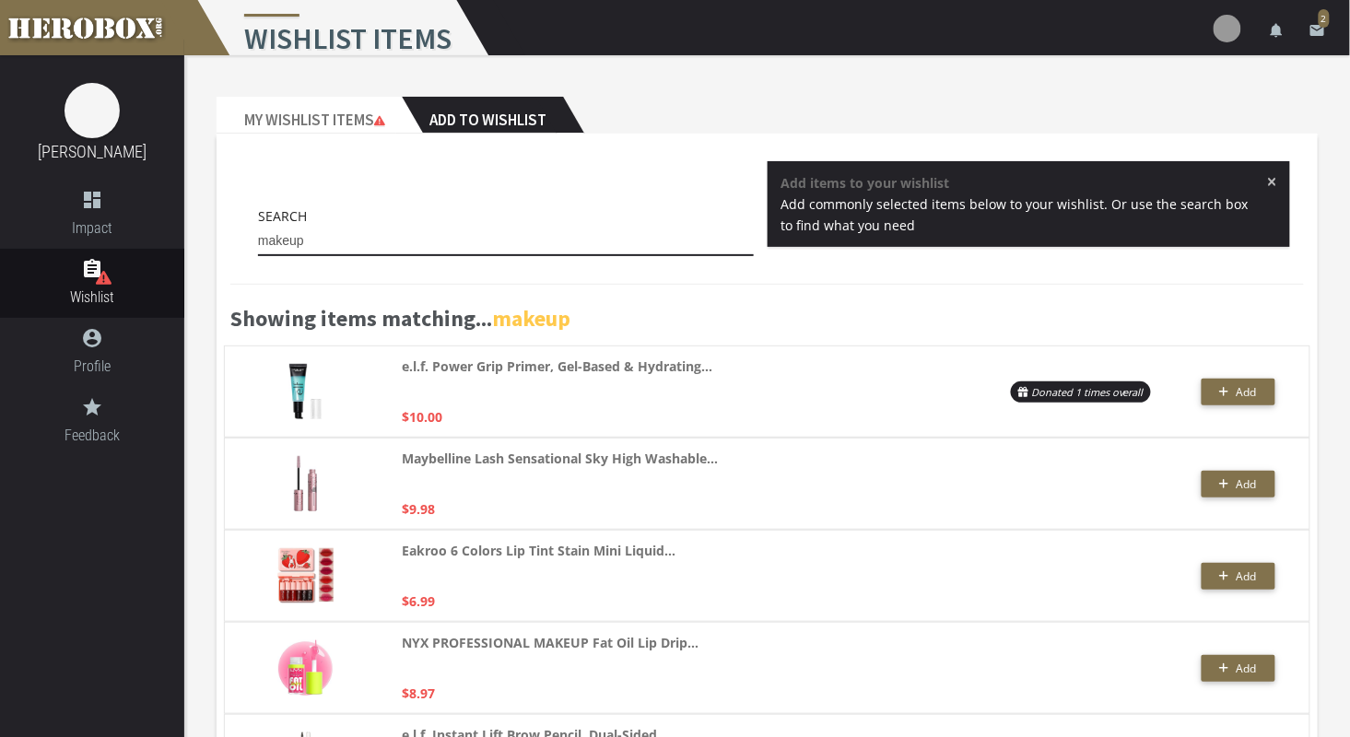
drag, startPoint x: 317, startPoint y: 240, endPoint x: 184, endPoint y: 251, distance: 133.1
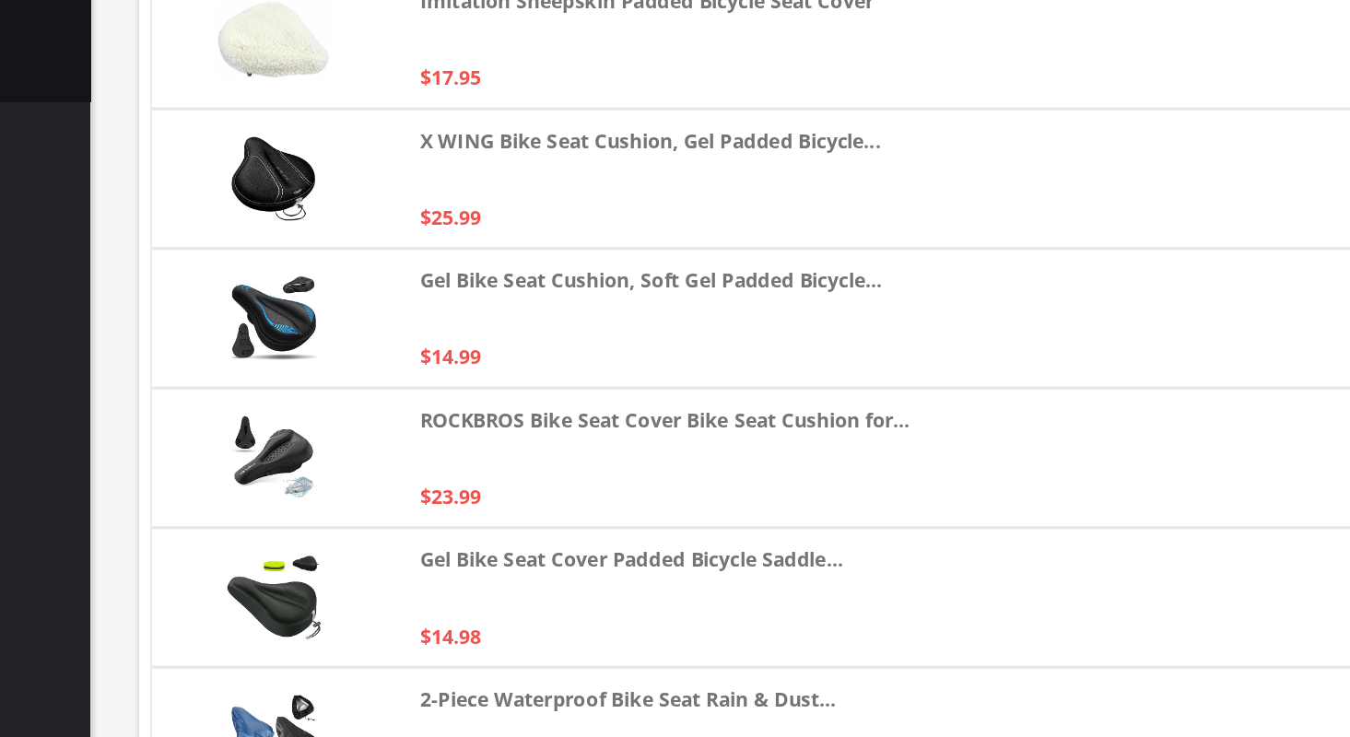
scroll to position [2971, 0]
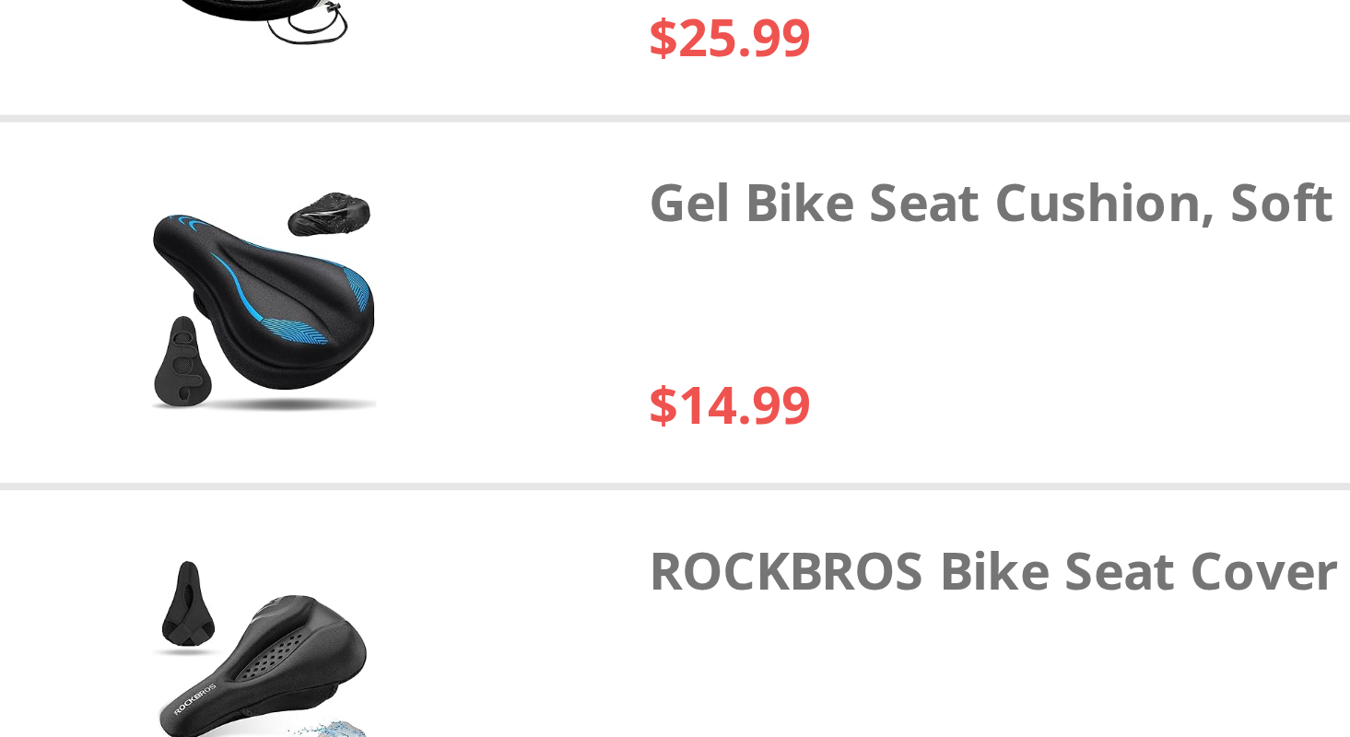
type input "bike seat cover"
click at [479, 435] on strong "Gel Bike Seat Cushion, Soft Gel Padded Bicycle..." at bounding box center [554, 435] width 305 height 21
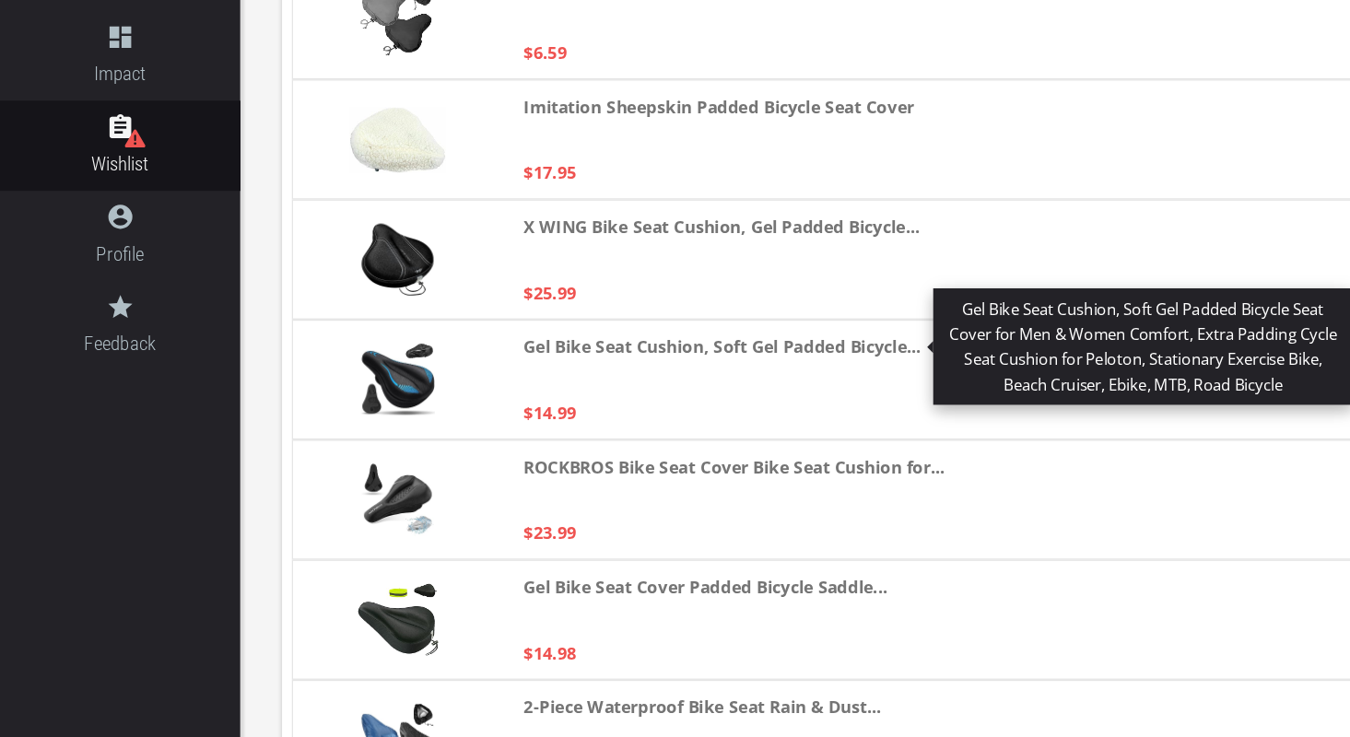
scroll to position [2969, 0]
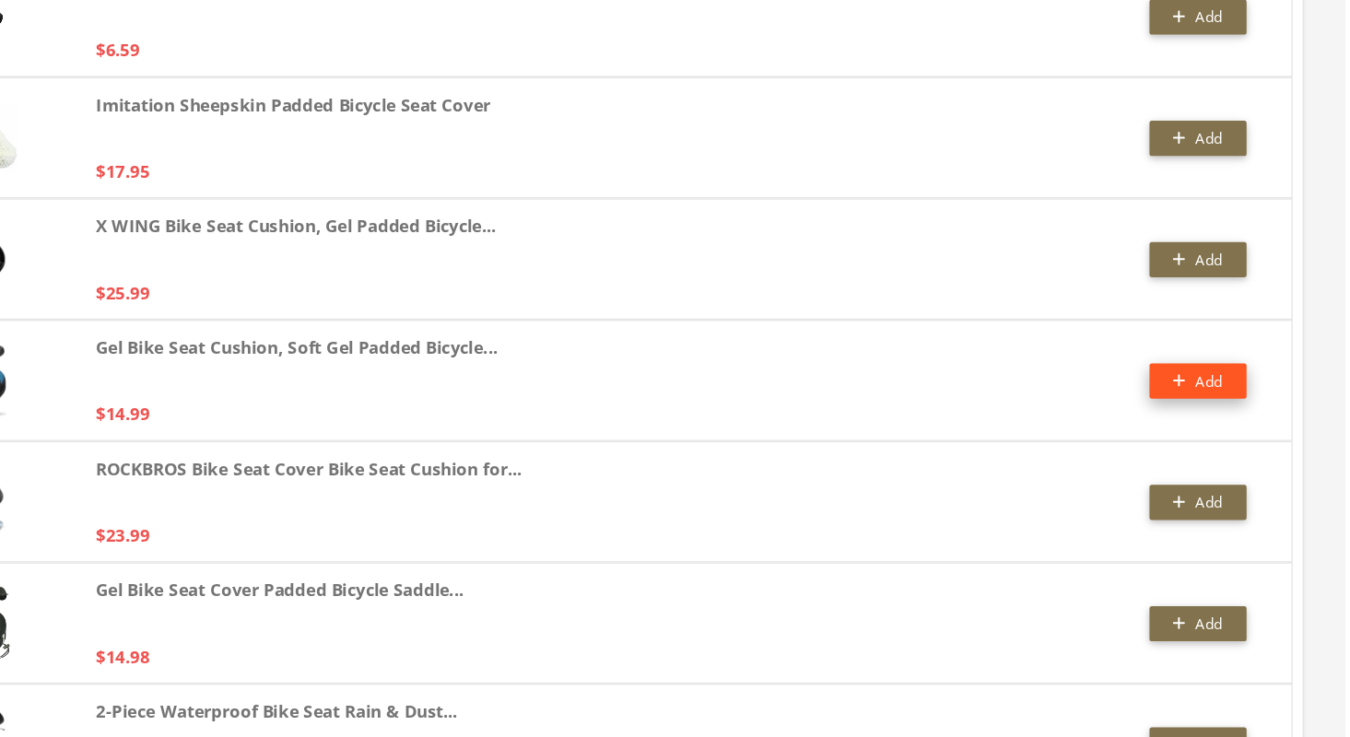
click at [1221, 464] on icon "button" at bounding box center [1224, 462] width 10 height 11
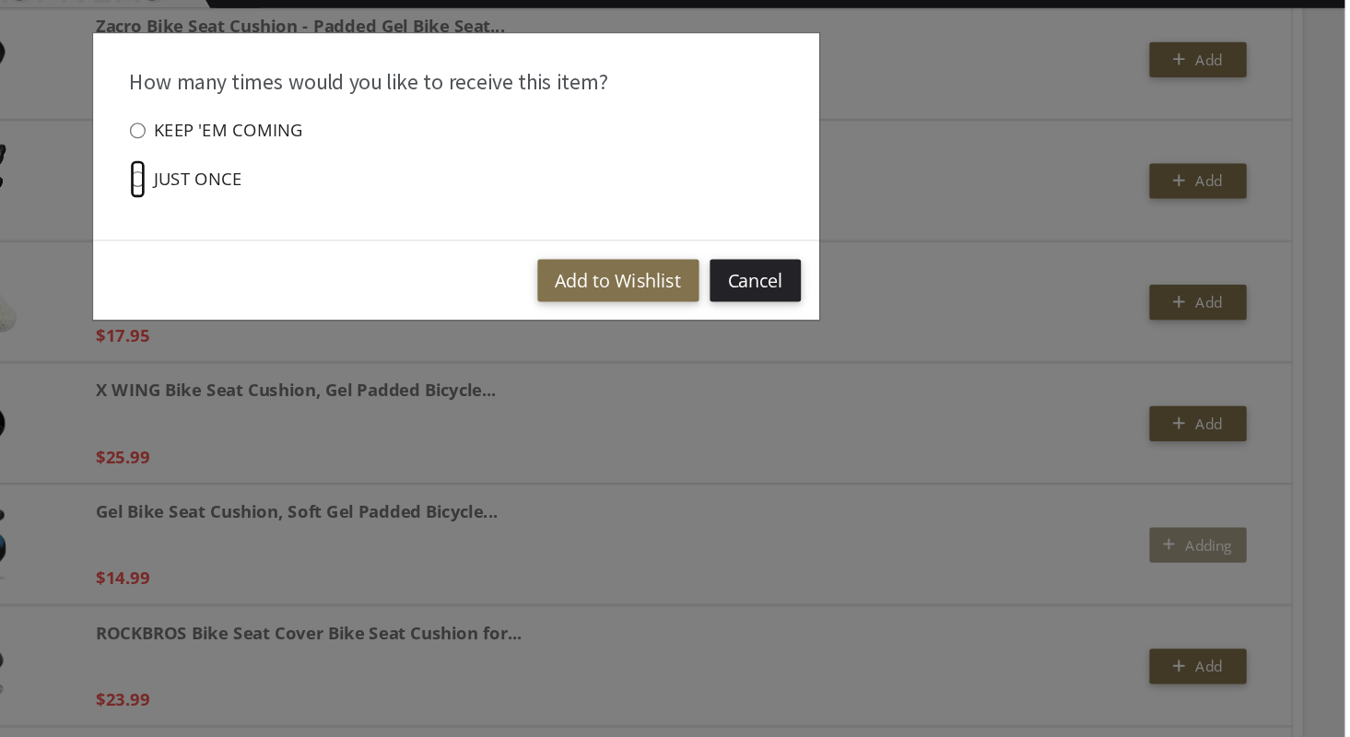
click at [435, 187] on input "Just once" at bounding box center [433, 184] width 12 height 29
radio input "****"
click at [798, 256] on button "Add to Wishlist" at bounding box center [798, 262] width 123 height 32
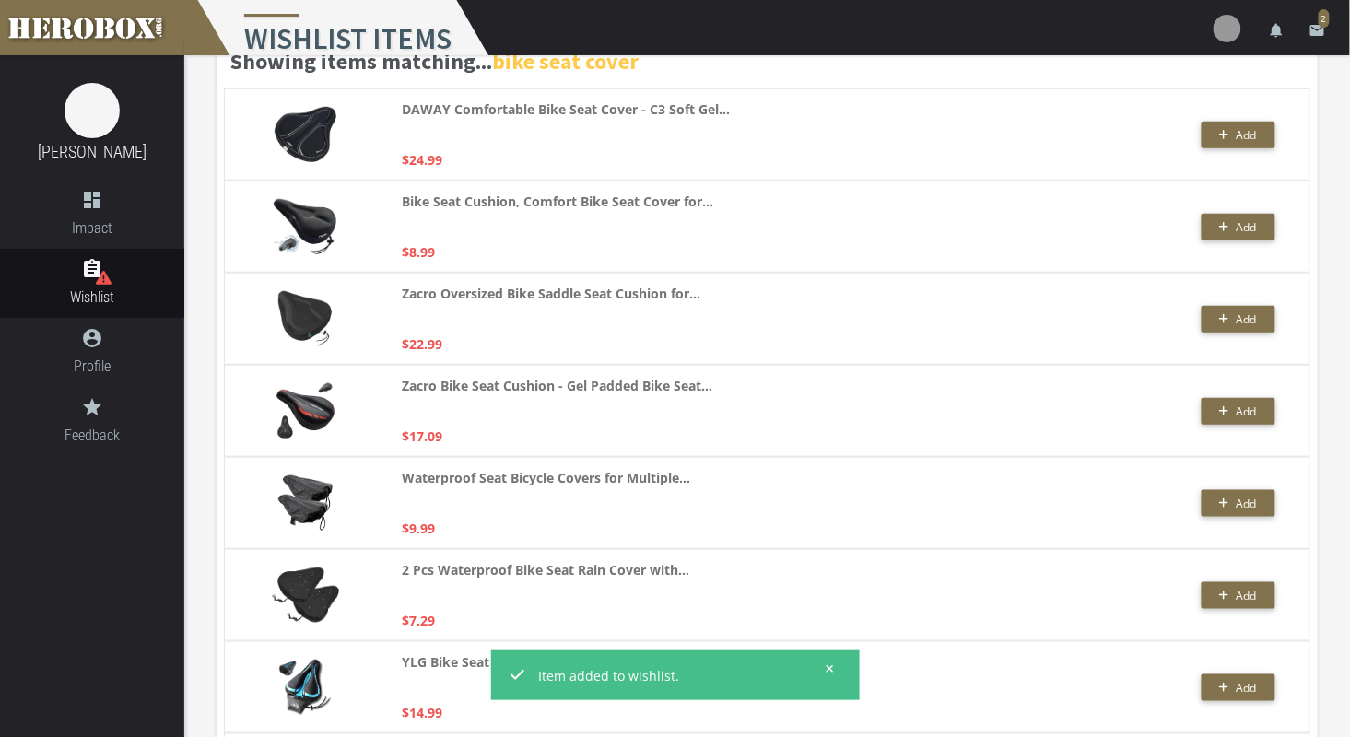
scroll to position [0, 0]
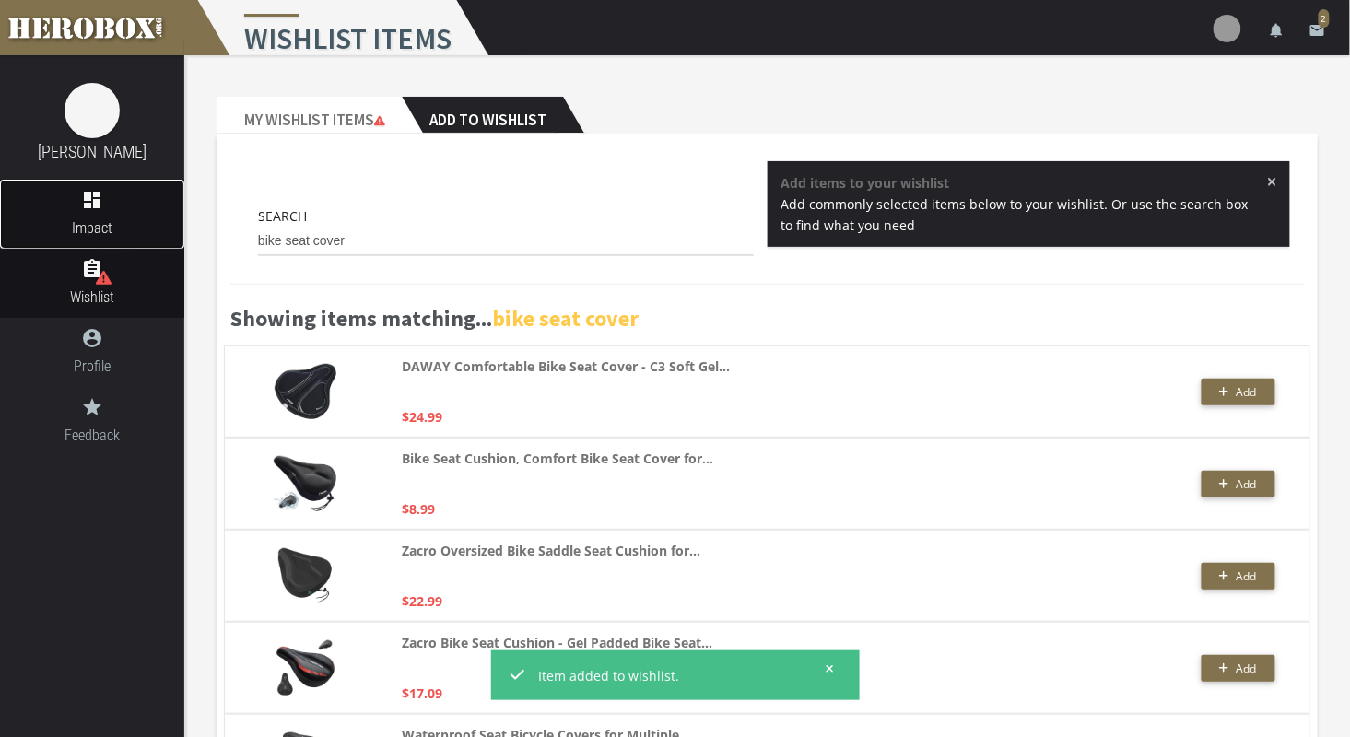
click at [88, 223] on span "Impact" at bounding box center [92, 227] width 184 height 23
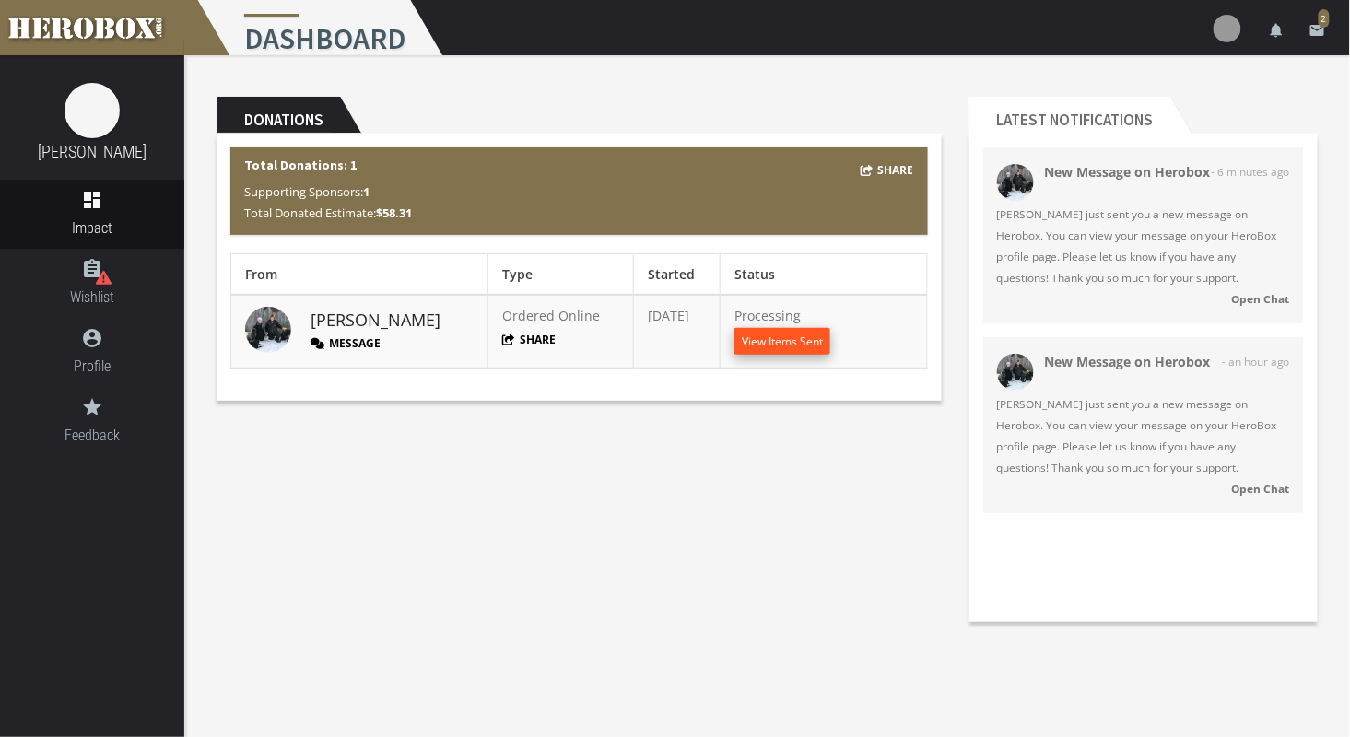
click at [774, 345] on button "View Items Sent" at bounding box center [782, 341] width 96 height 27
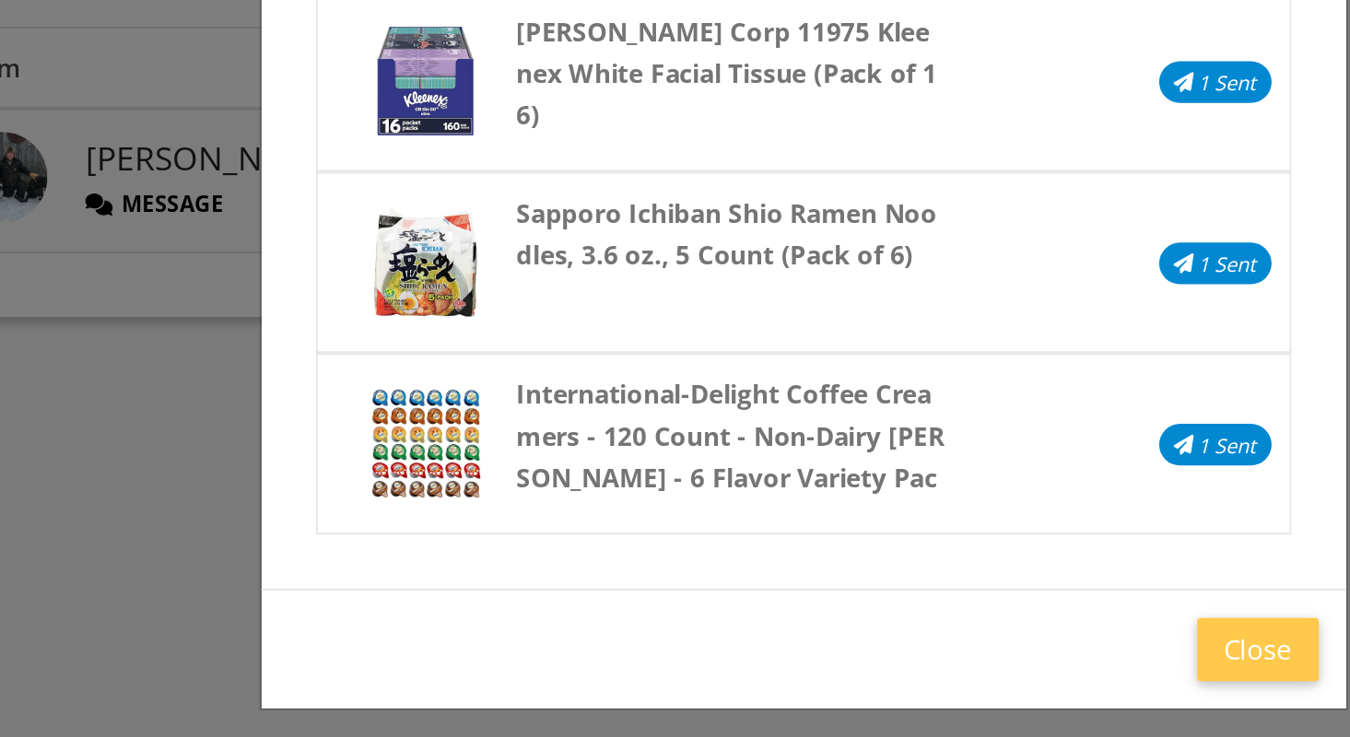
click at [331, 518] on div "Box Contents Note: Some of the items you selected may have been replaced with s…" at bounding box center [675, 368] width 1350 height 737
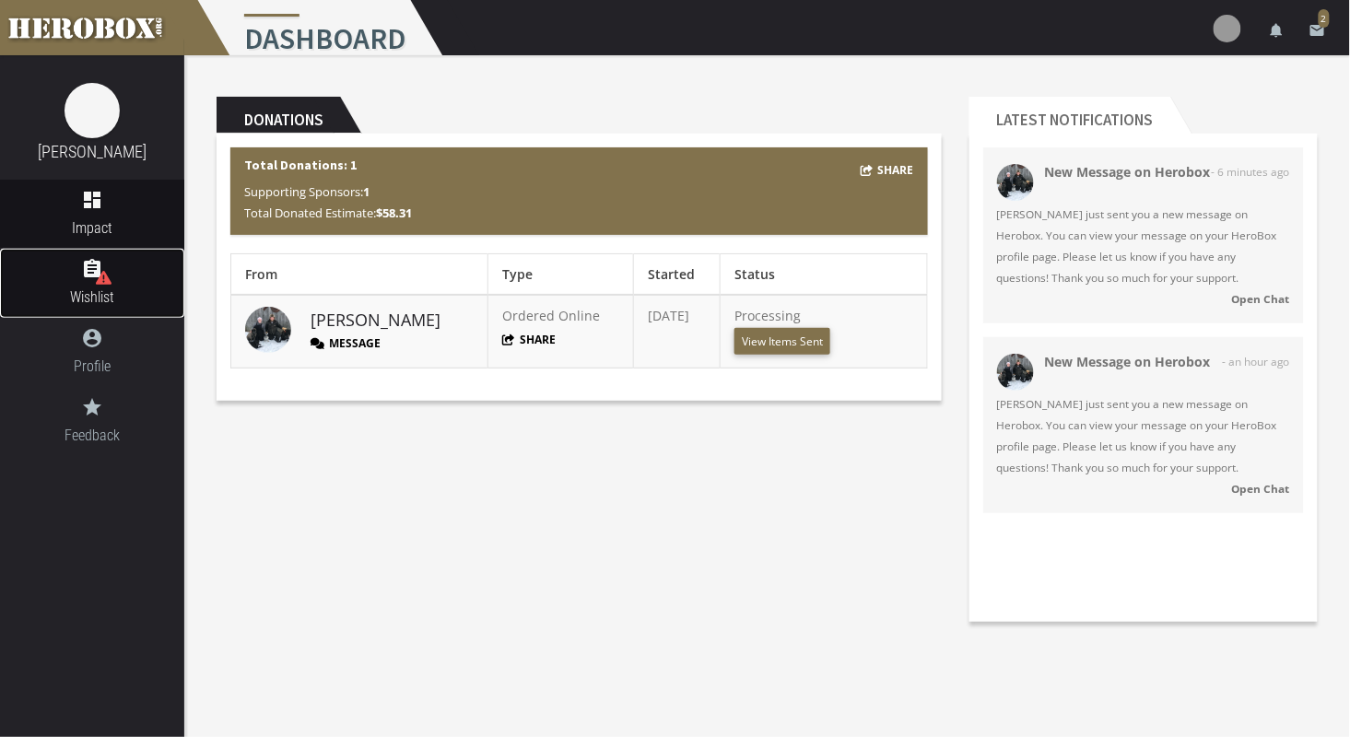
click at [95, 301] on span "Wishlist" at bounding box center [92, 297] width 184 height 23
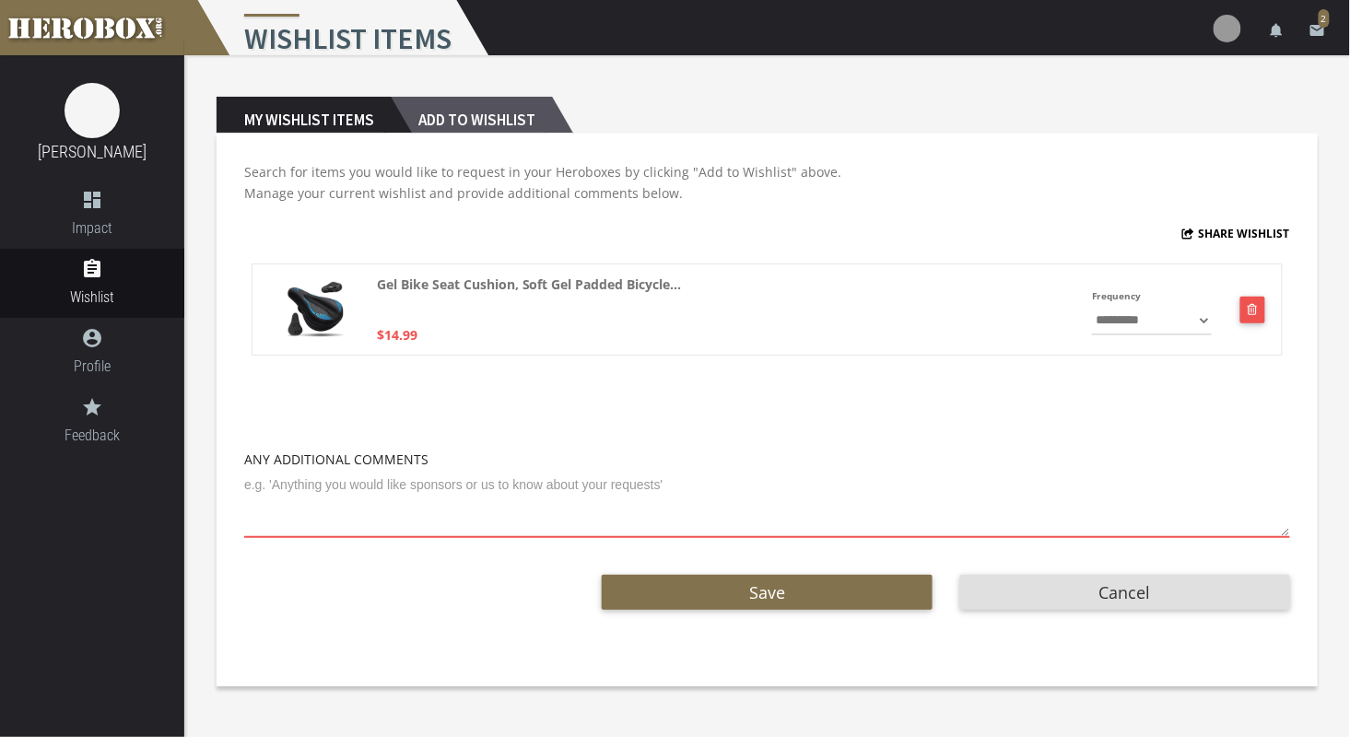
click at [487, 113] on h2 "Add to Wishlist" at bounding box center [471, 115] width 161 height 37
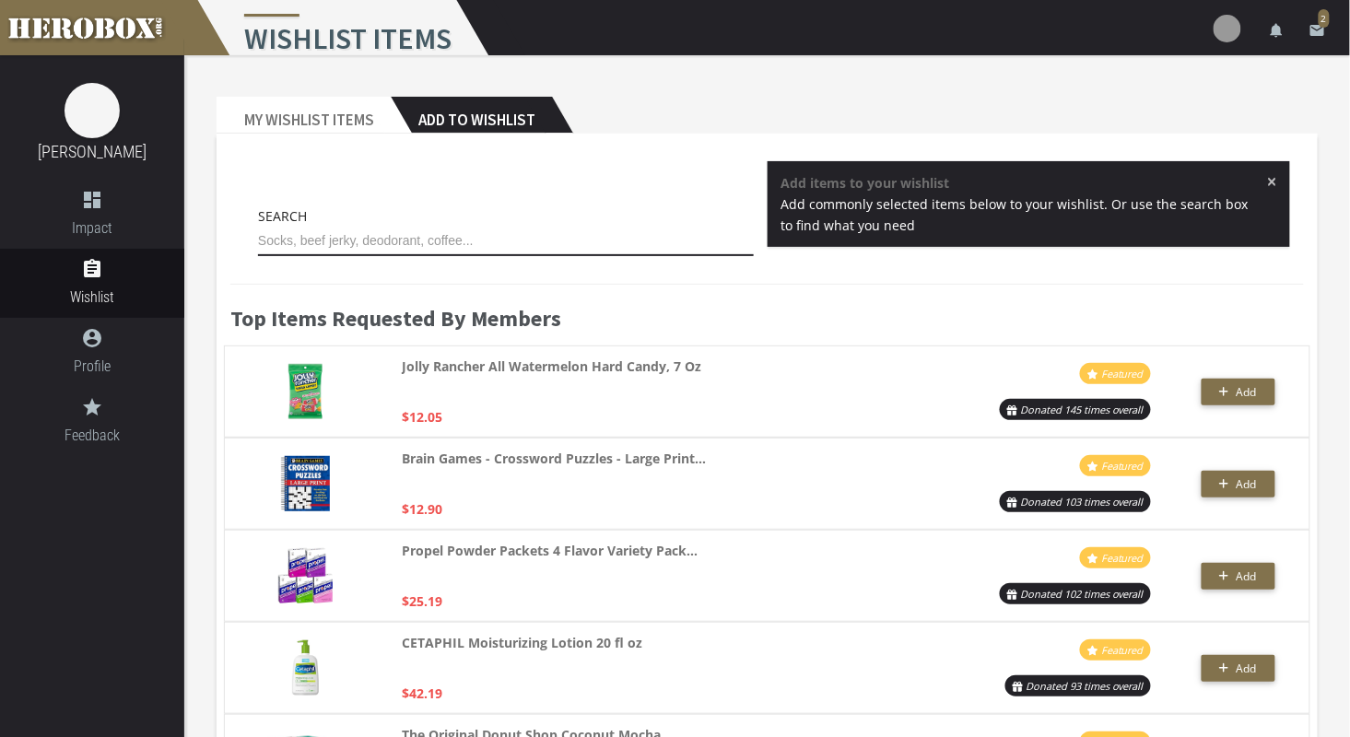
click at [421, 236] on input "text" at bounding box center [506, 241] width 496 height 29
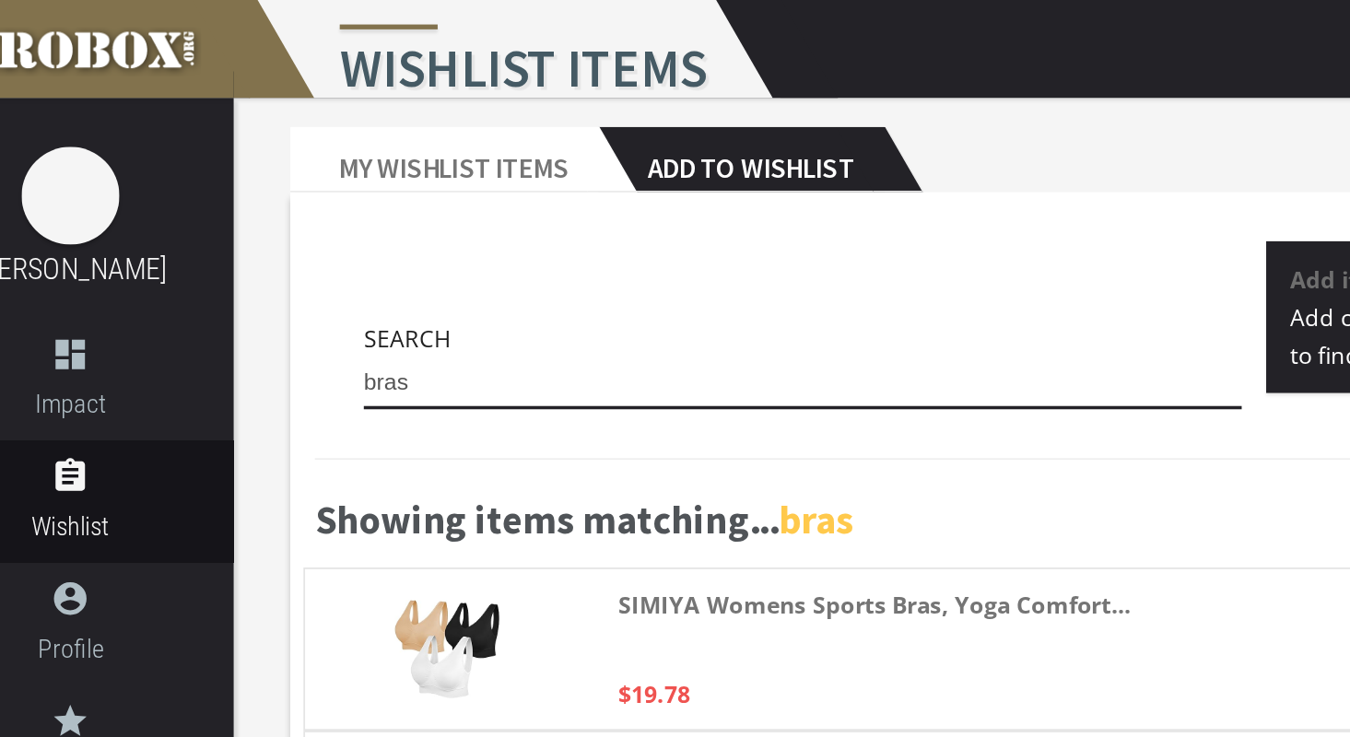
scroll to position [25, 0]
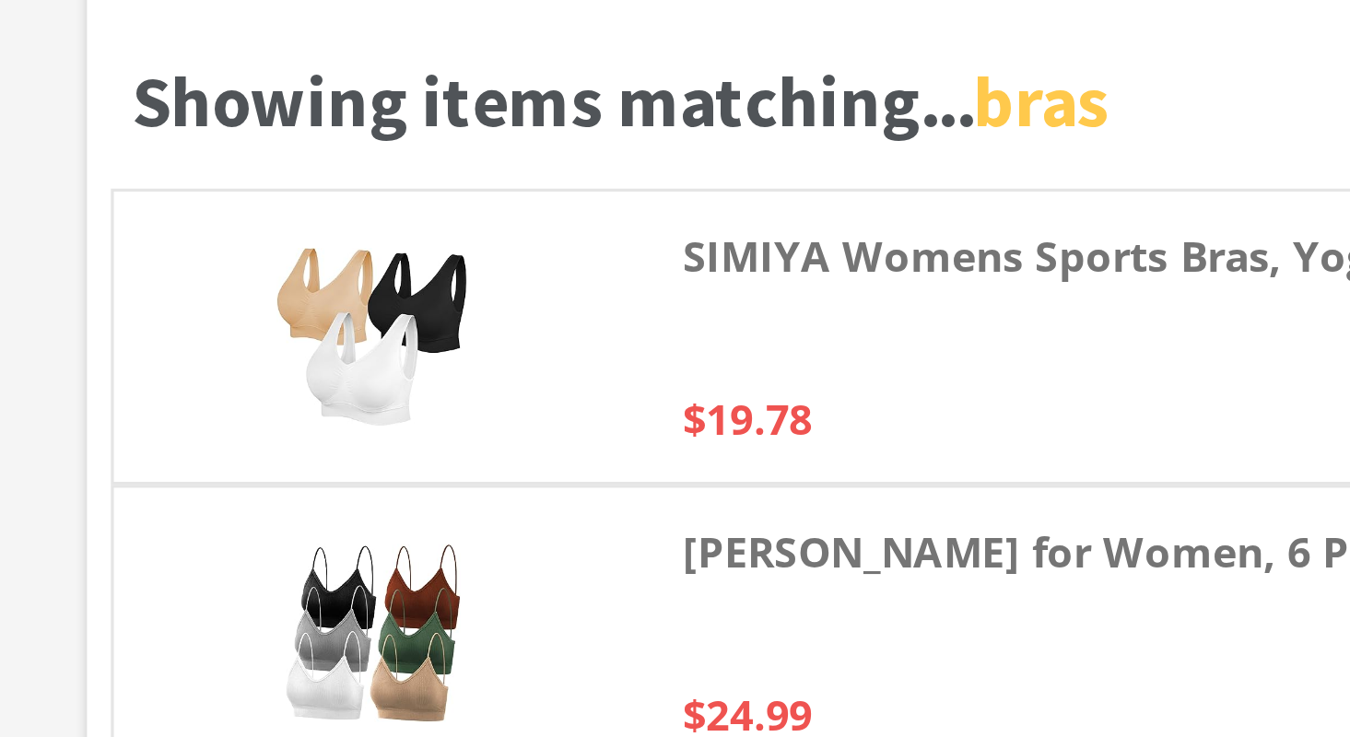
type input "bras"
click at [306, 379] on img at bounding box center [304, 366] width 59 height 55
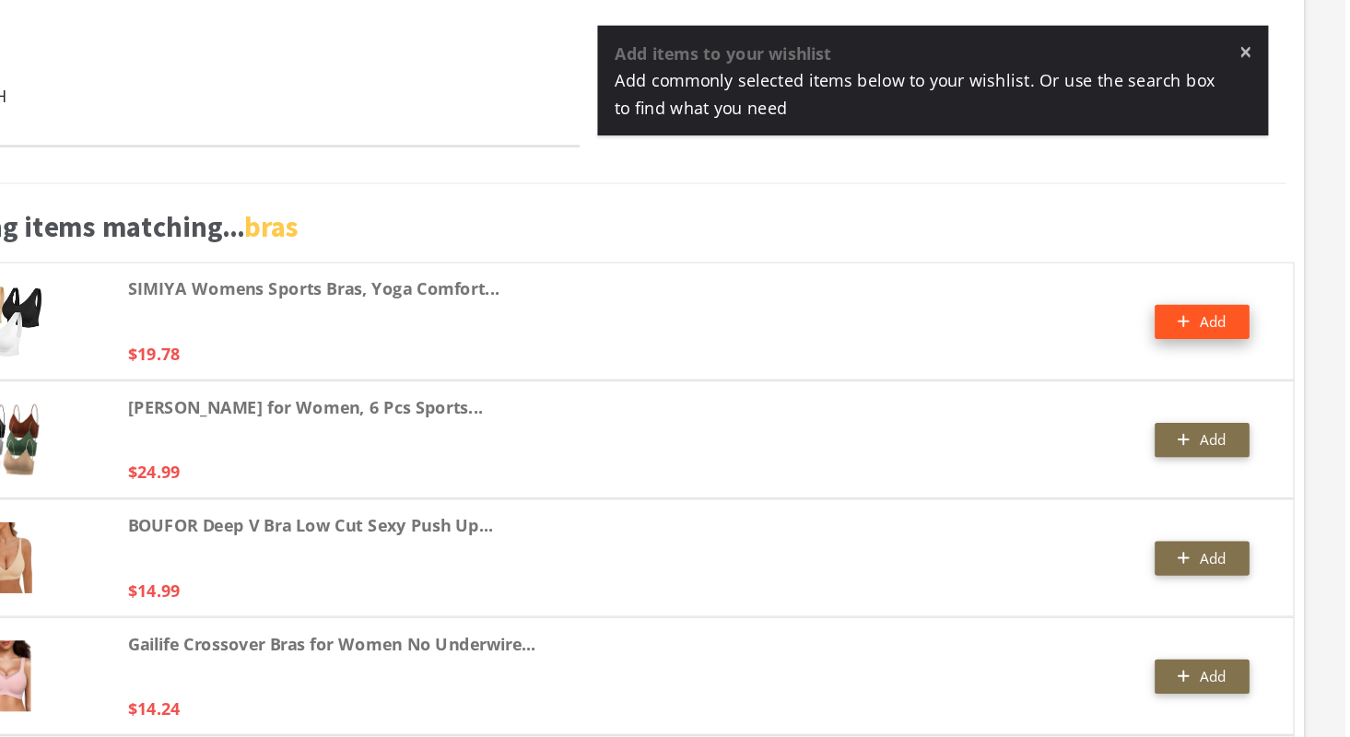
click at [1227, 359] on span "Add" at bounding box center [1238, 367] width 38 height 16
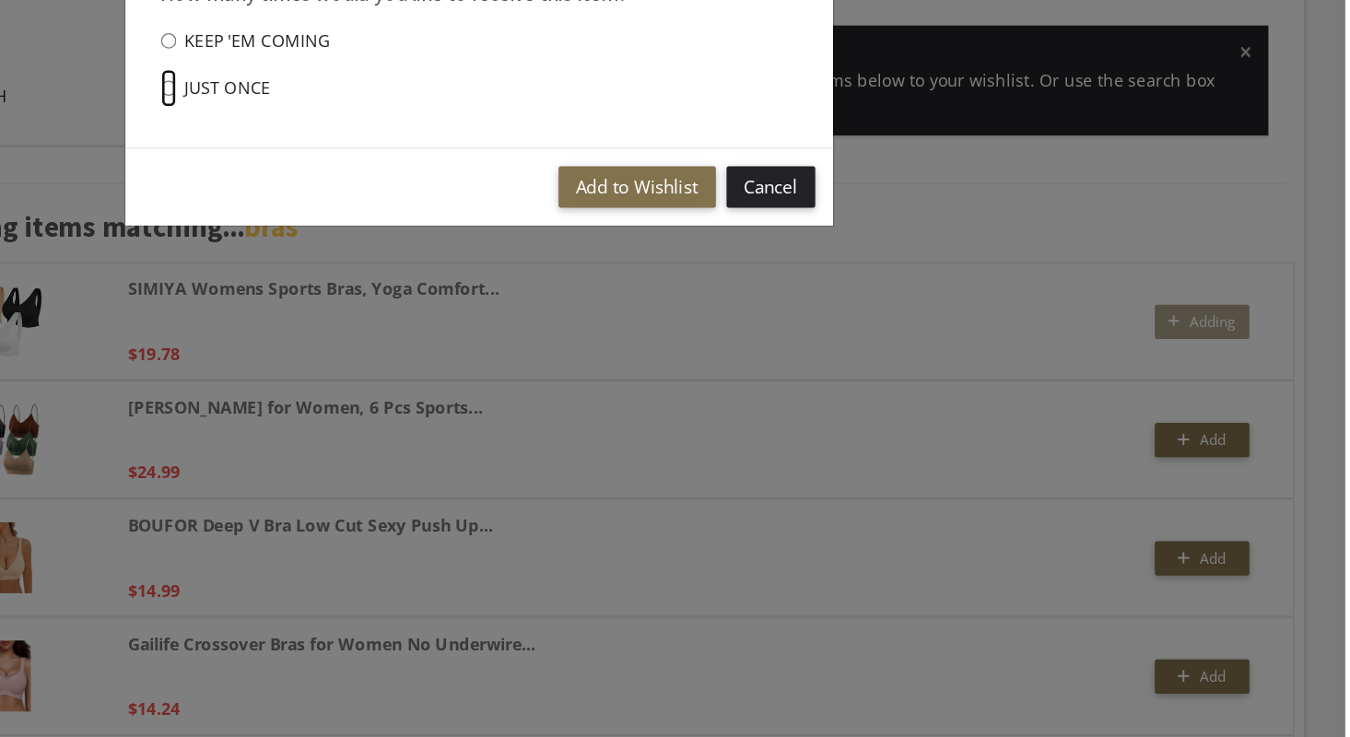
click at [428, 183] on input "Just once" at bounding box center [433, 184] width 12 height 29
radio input "****"
click at [785, 270] on button "Add to Wishlist" at bounding box center [798, 262] width 123 height 32
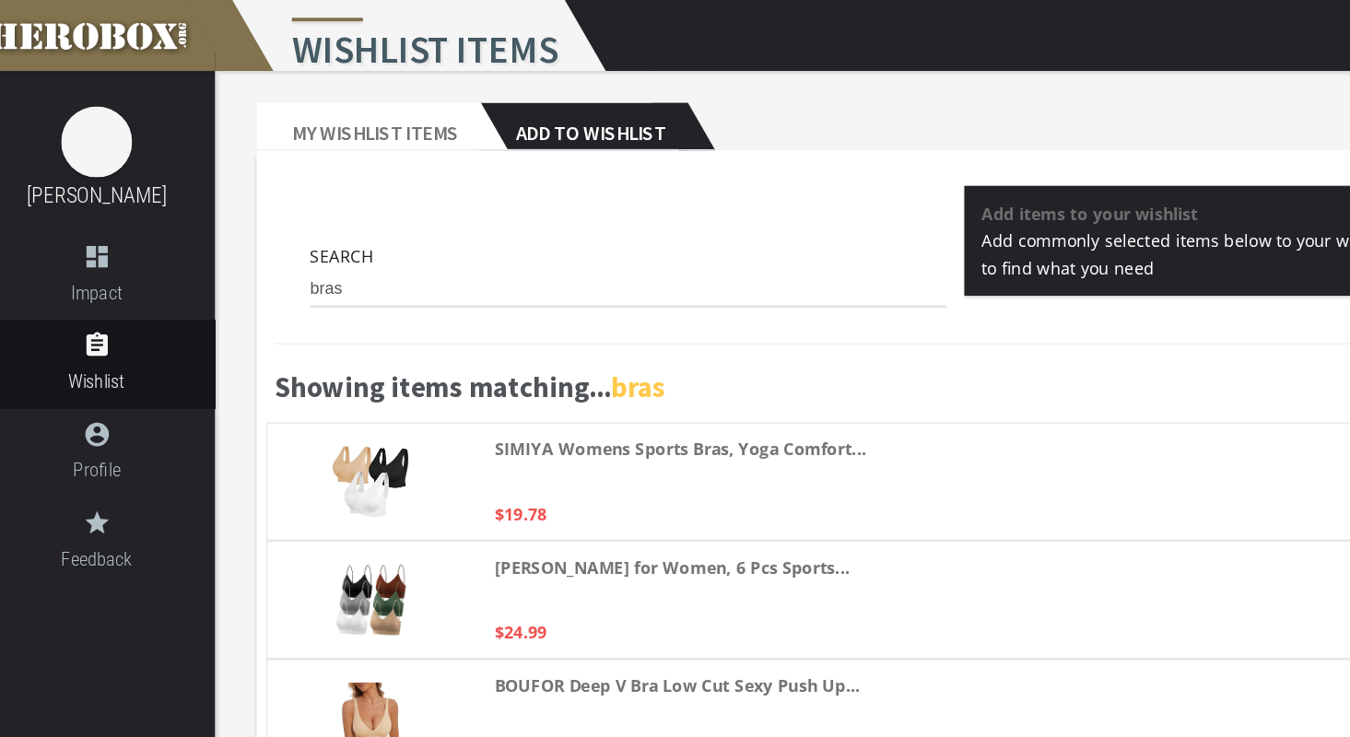
scroll to position [0, 0]
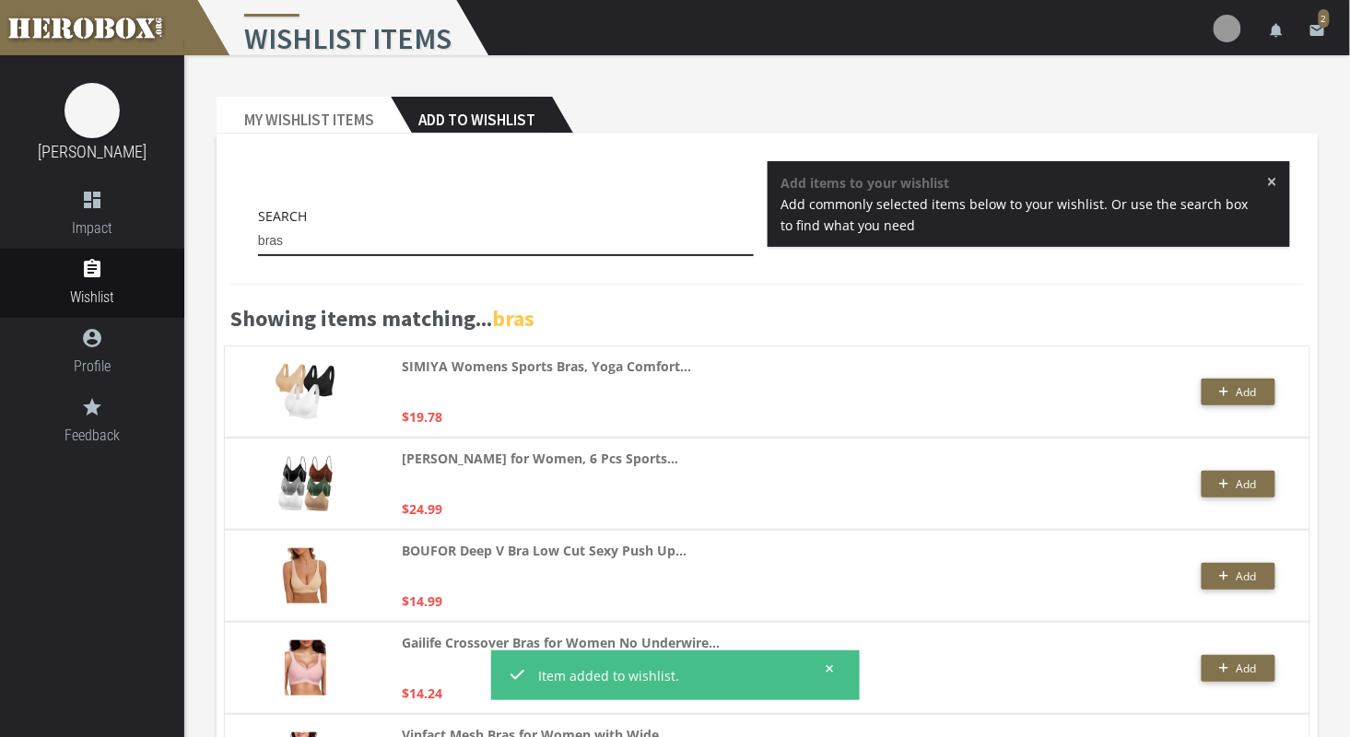
drag, startPoint x: 321, startPoint y: 242, endPoint x: 232, endPoint y: 246, distance: 88.5
click at [232, 246] on div "Search bras × Add items to your wishlist Add commonly selected items below to y…" at bounding box center [766, 213] width 1073 height 104
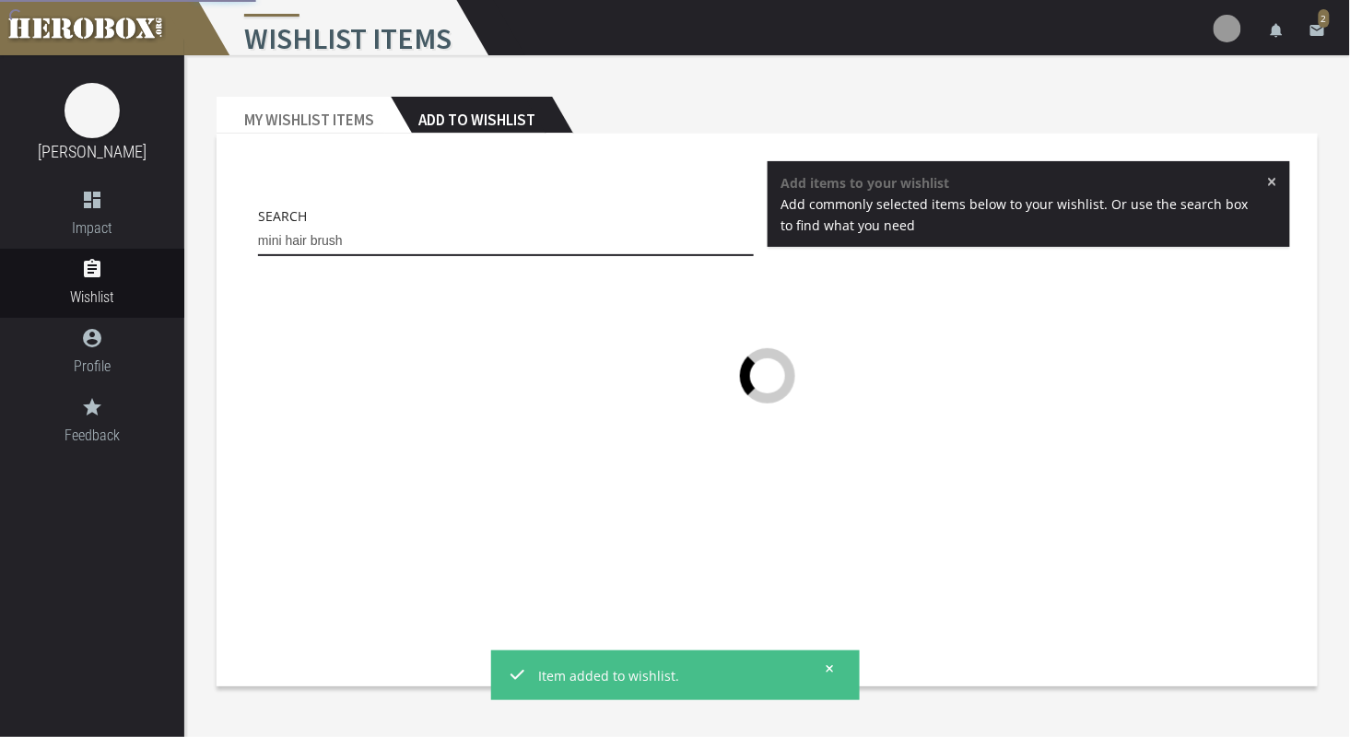
type input "mini hair brush"
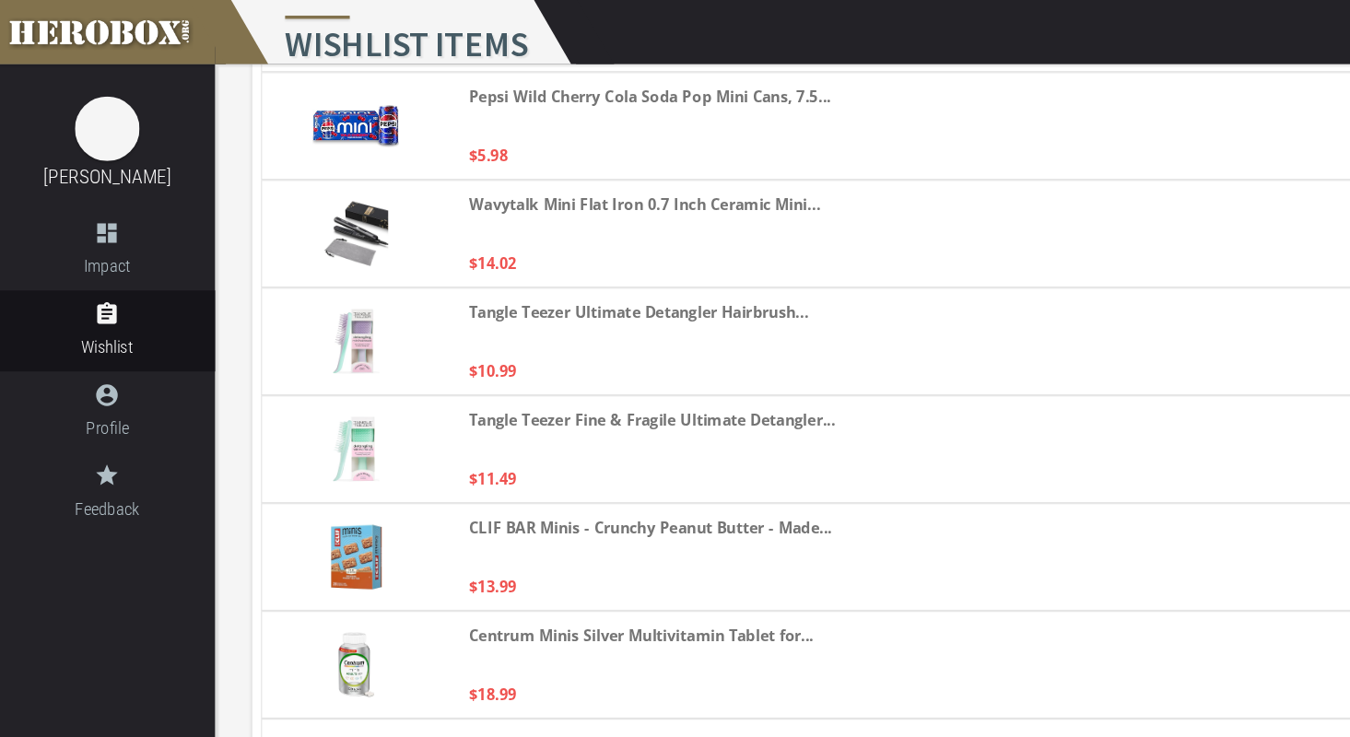
scroll to position [1205, 0]
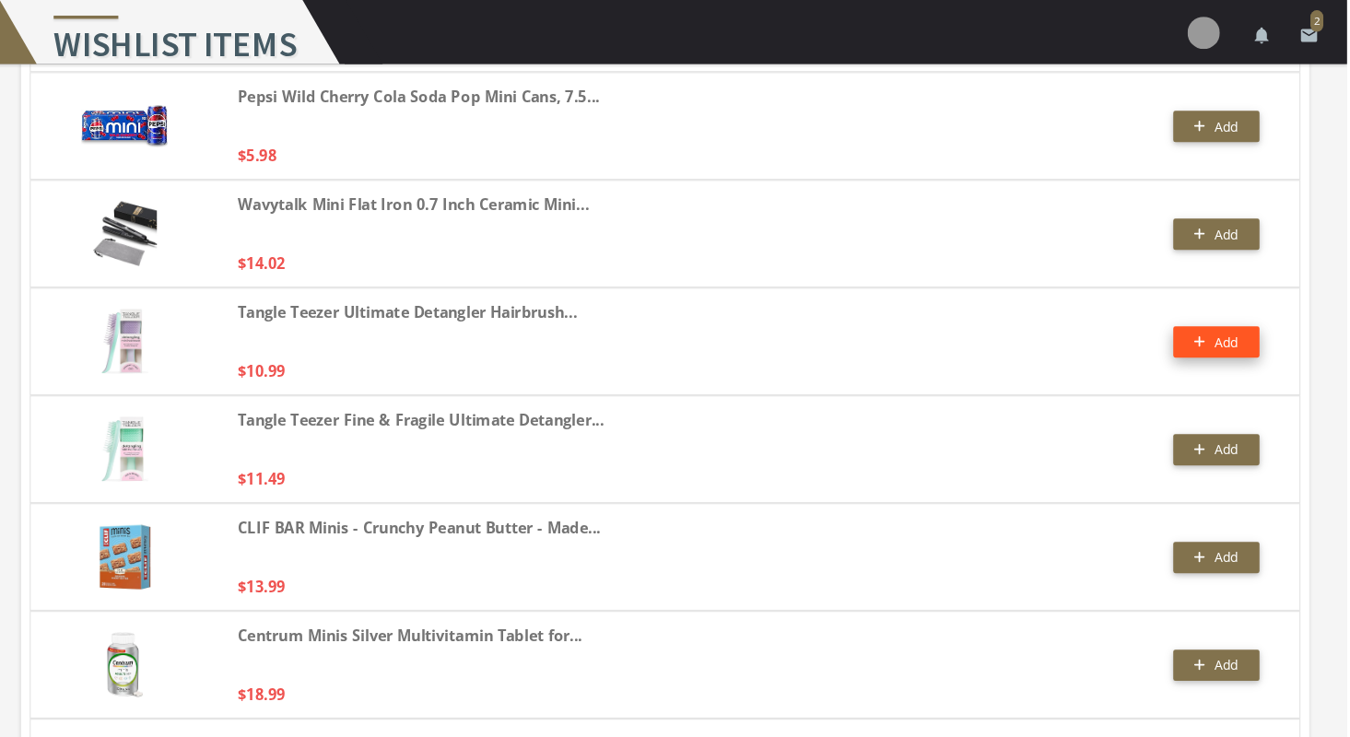
click at [1210, 292] on button "Add" at bounding box center [1238, 292] width 74 height 27
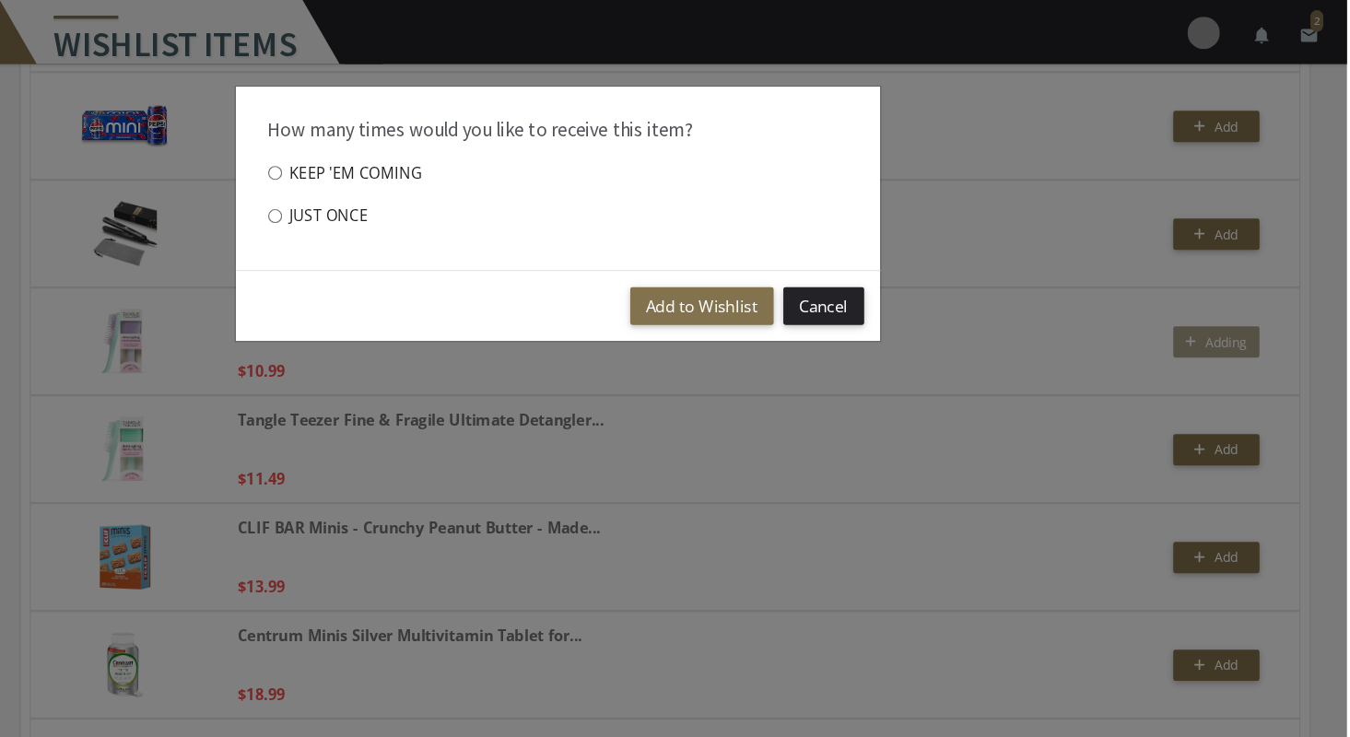
click at [474, 188] on label "Just once" at bounding box center [470, 185] width 86 height 37
click at [439, 188] on input "Just once" at bounding box center [433, 184] width 12 height 29
radio input "****"
click at [820, 253] on button "Add to Wishlist" at bounding box center [798, 262] width 123 height 32
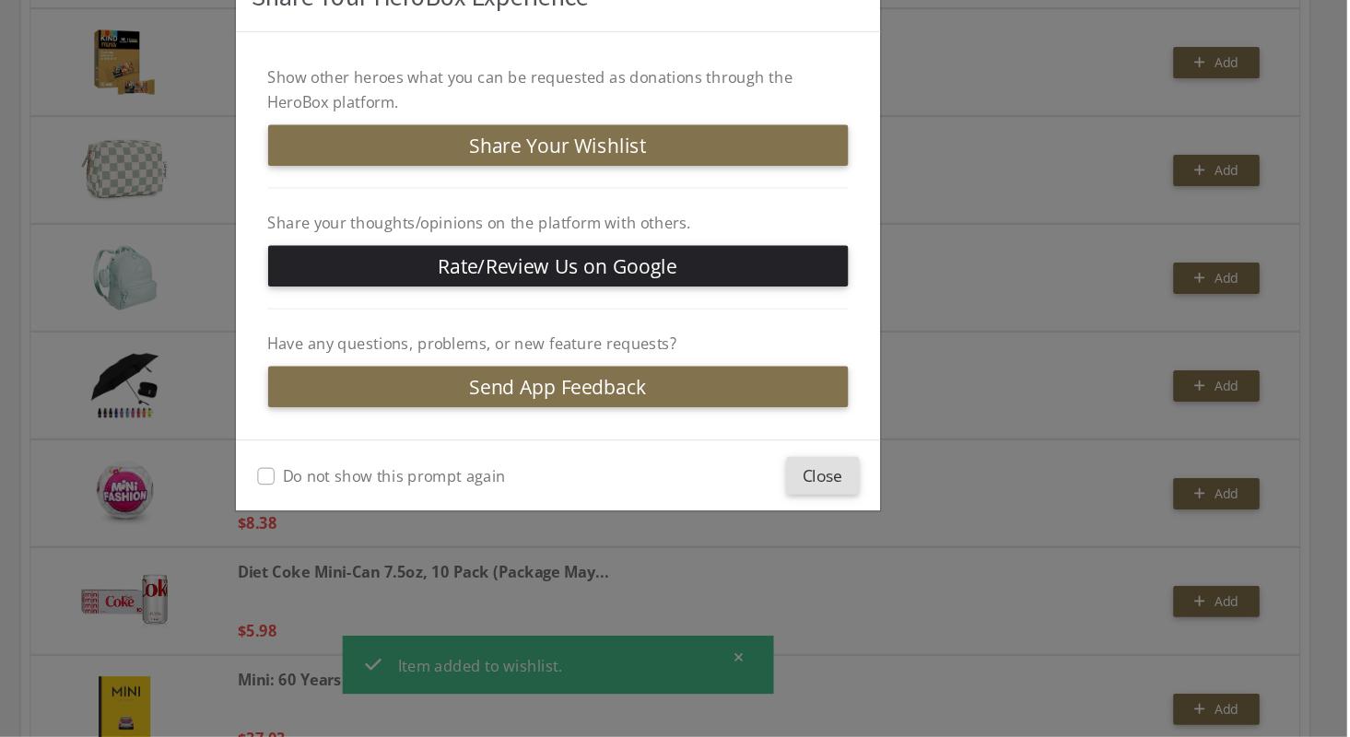
scroll to position [1865, 0]
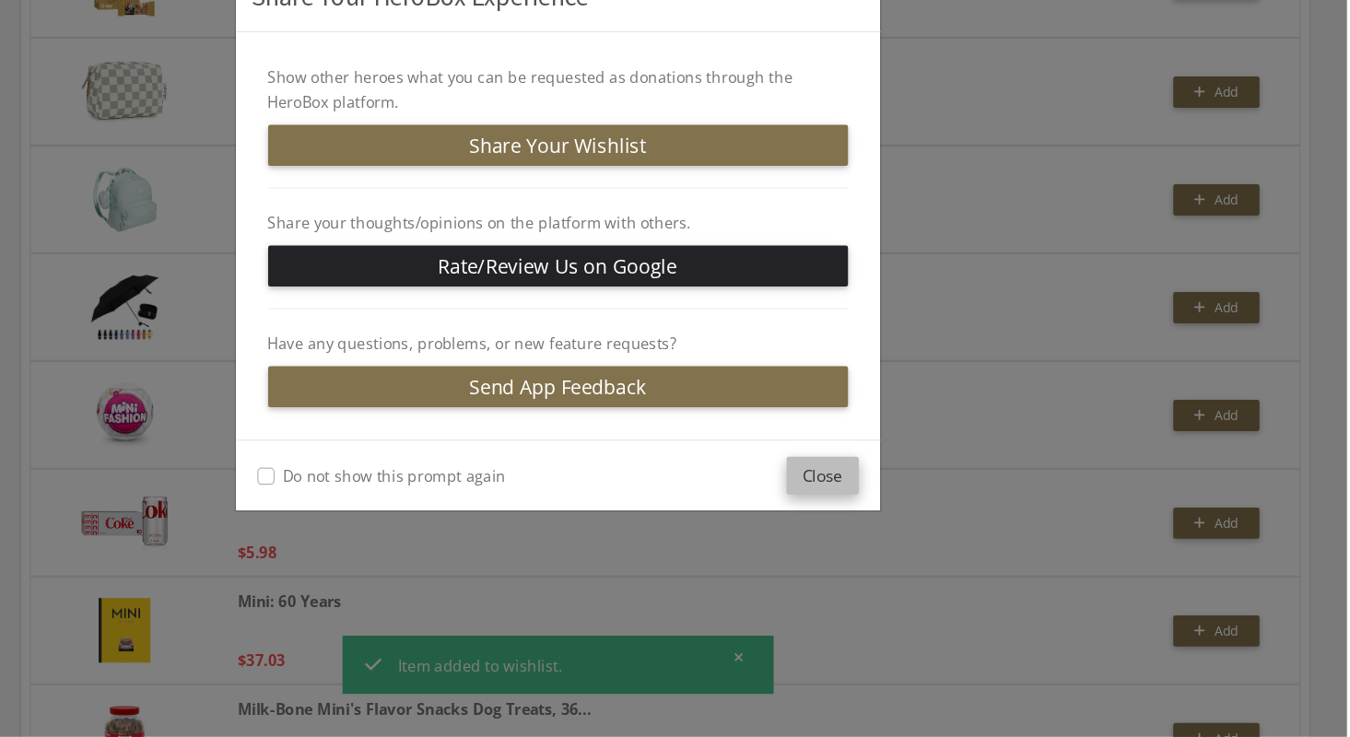
click at [908, 517] on button "Close" at bounding box center [902, 513] width 62 height 32
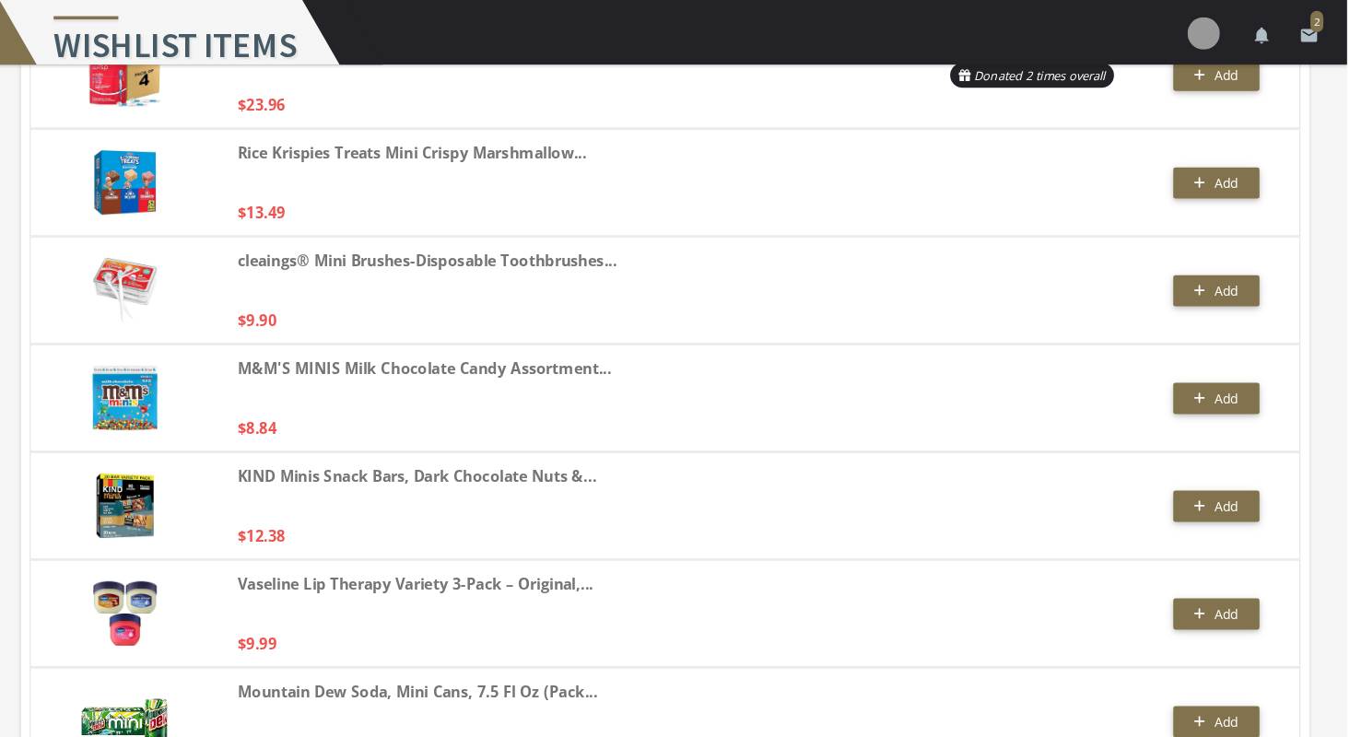
scroll to position [0, 0]
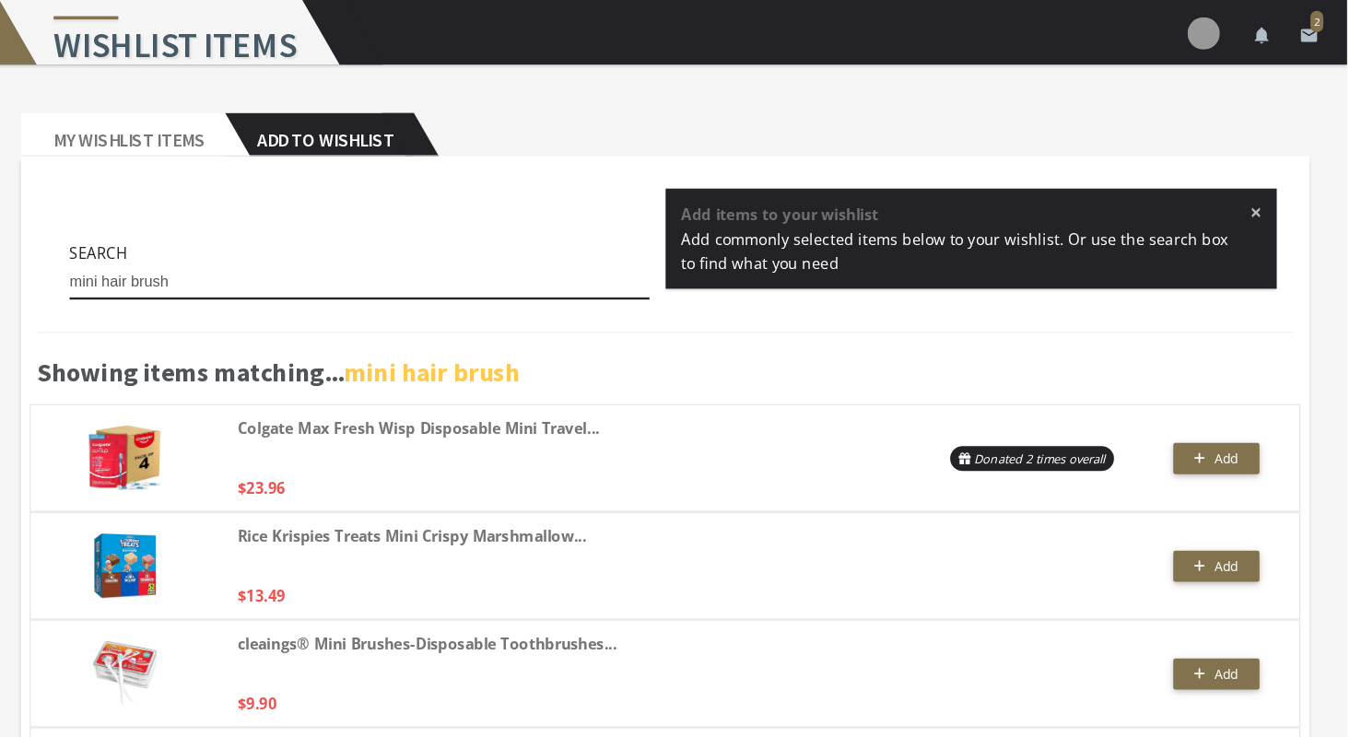
drag, startPoint x: 368, startPoint y: 240, endPoint x: 236, endPoint y: 249, distance: 133.0
click at [236, 249] on div "Search mini hair brush × Add items to your wishlist Add commonly selected items…" at bounding box center [766, 213] width 1073 height 104
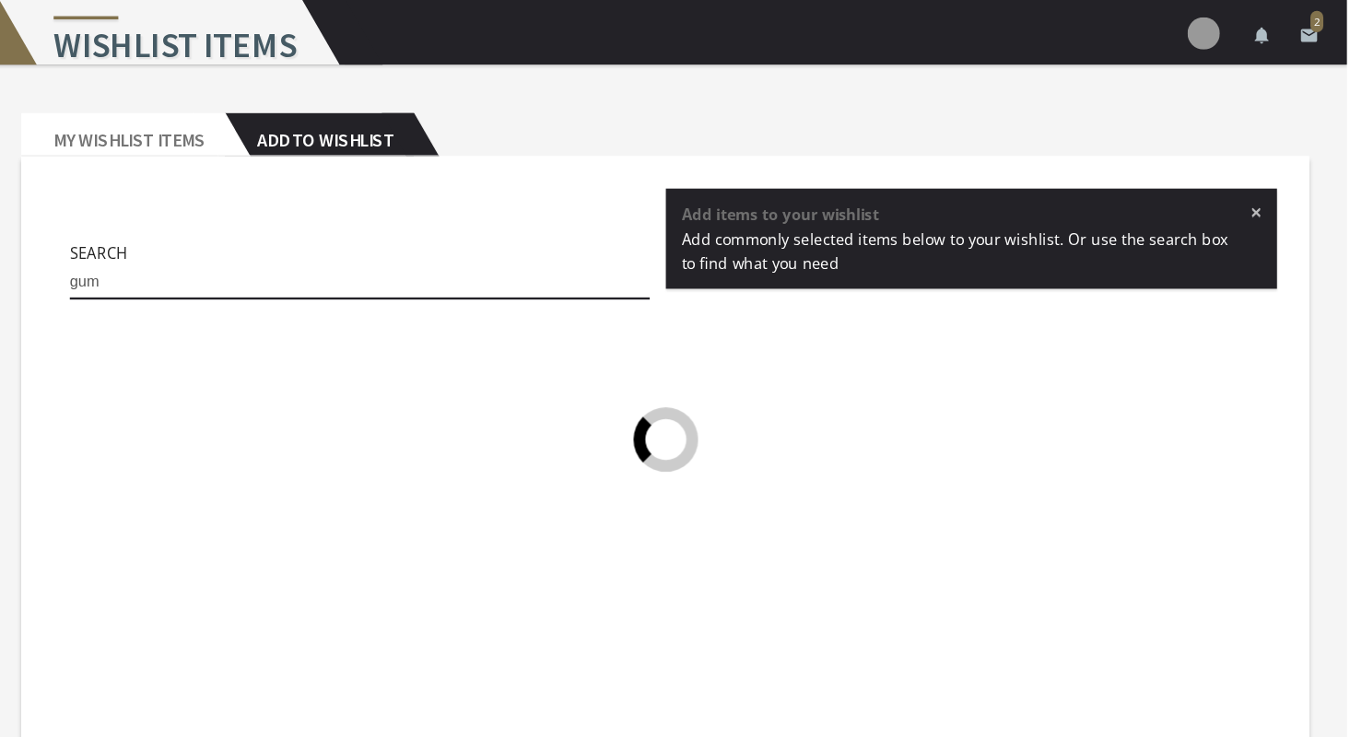
type input "gum"
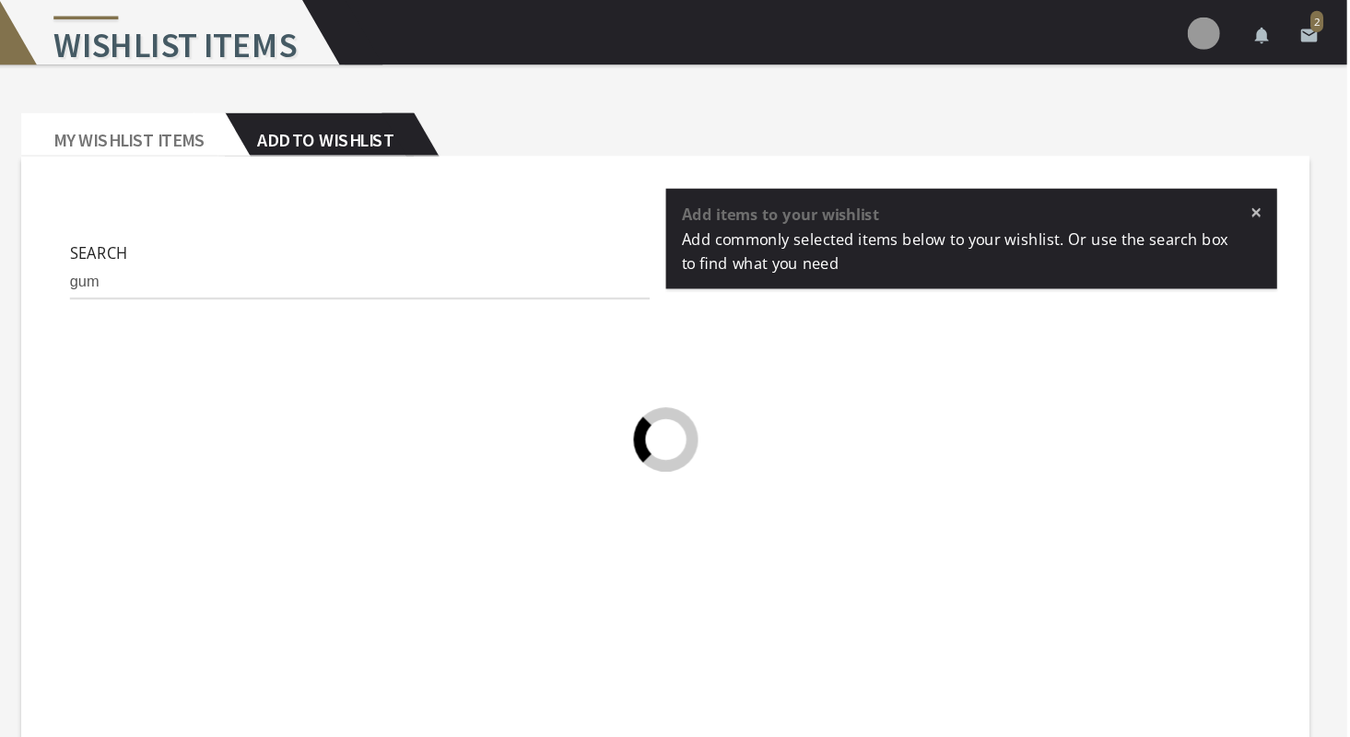
click at [236, 249] on div "Search gum × Add items to your wishlist Add commonly selected items below to yo…" at bounding box center [766, 213] width 1073 height 104
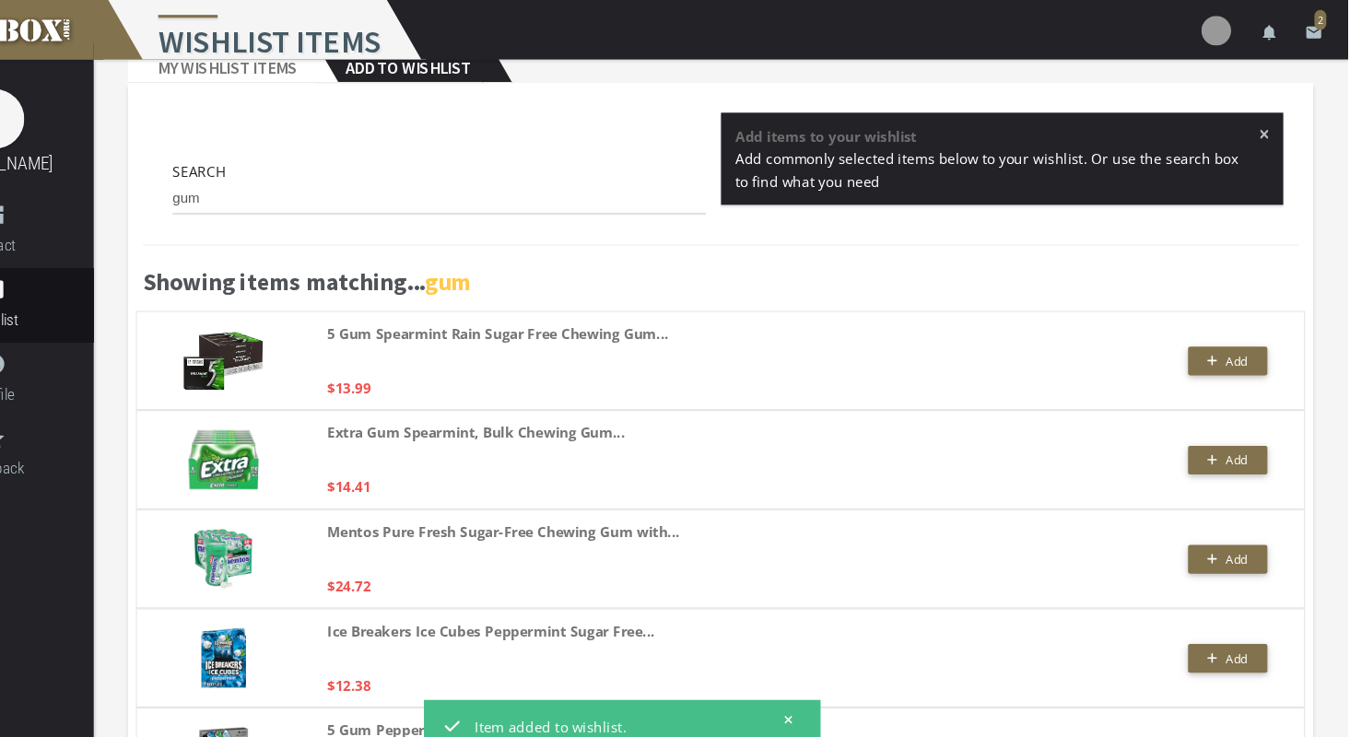
scroll to position [39, 0]
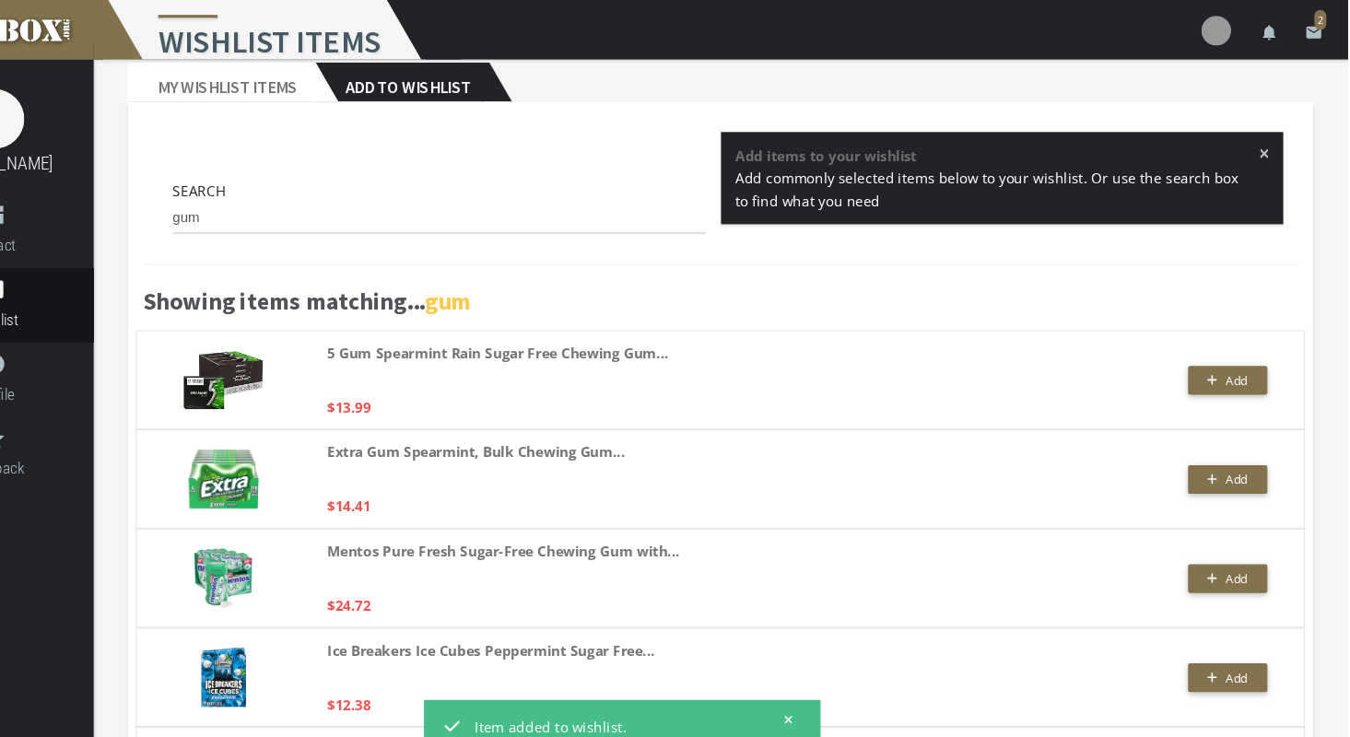
click at [257, 199] on div "Search gum" at bounding box center [505, 197] width 523 height 60
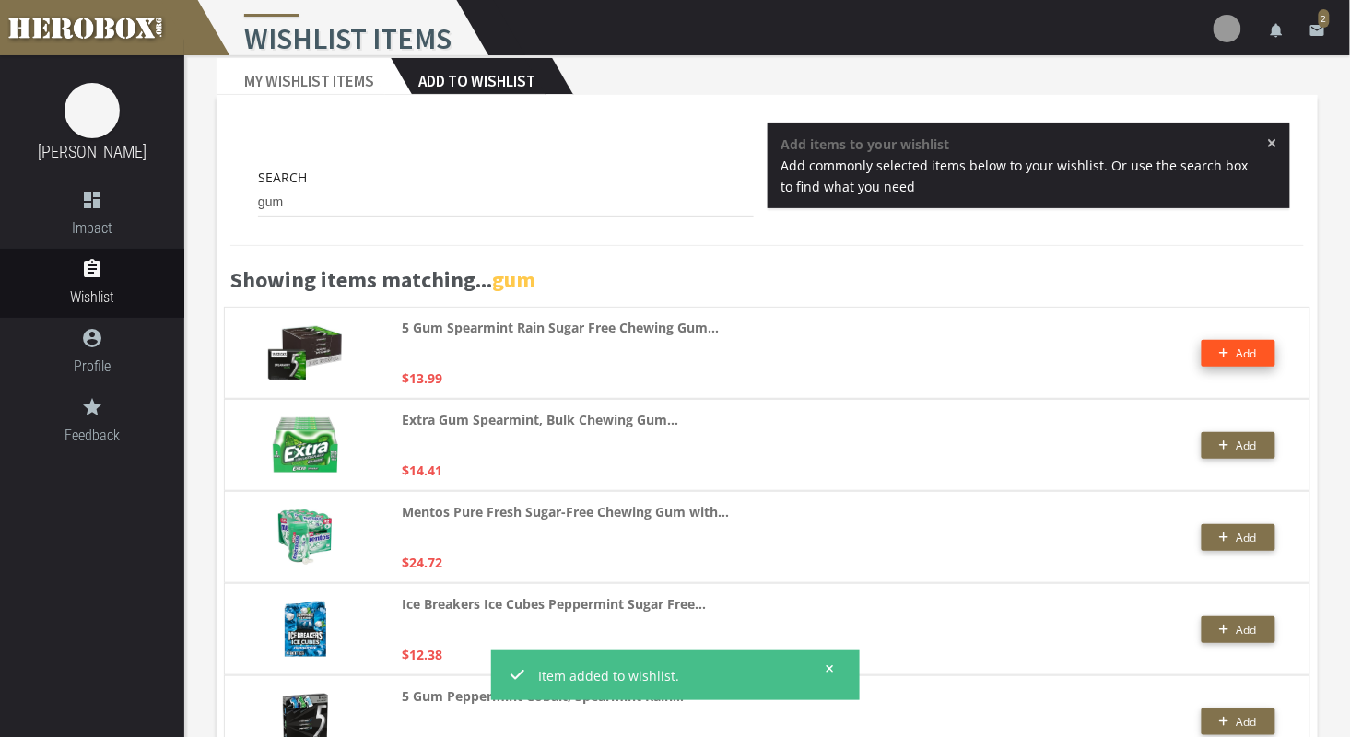
click at [1220, 356] on button "Add" at bounding box center [1238, 353] width 74 height 27
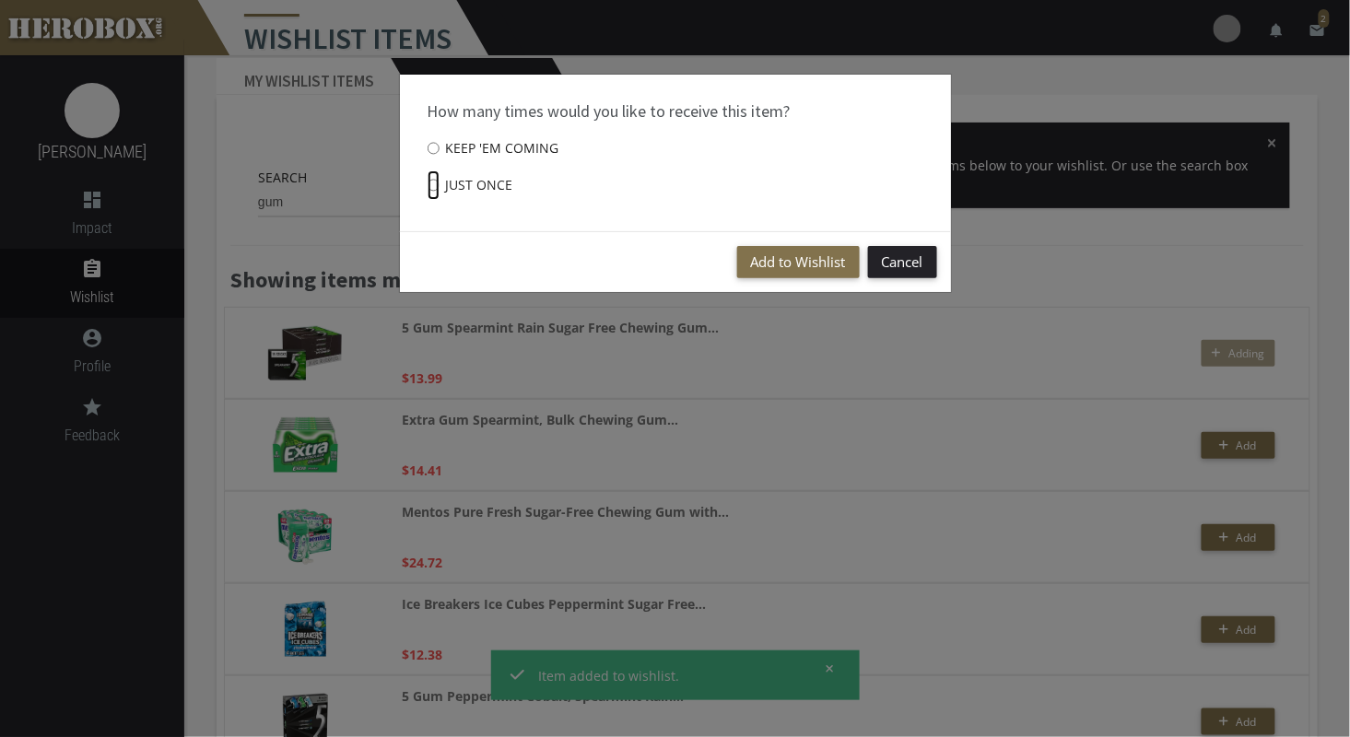
click at [433, 184] on input "Just once" at bounding box center [433, 184] width 12 height 29
radio input "****"
click at [794, 263] on button "Add to Wishlist" at bounding box center [798, 262] width 123 height 32
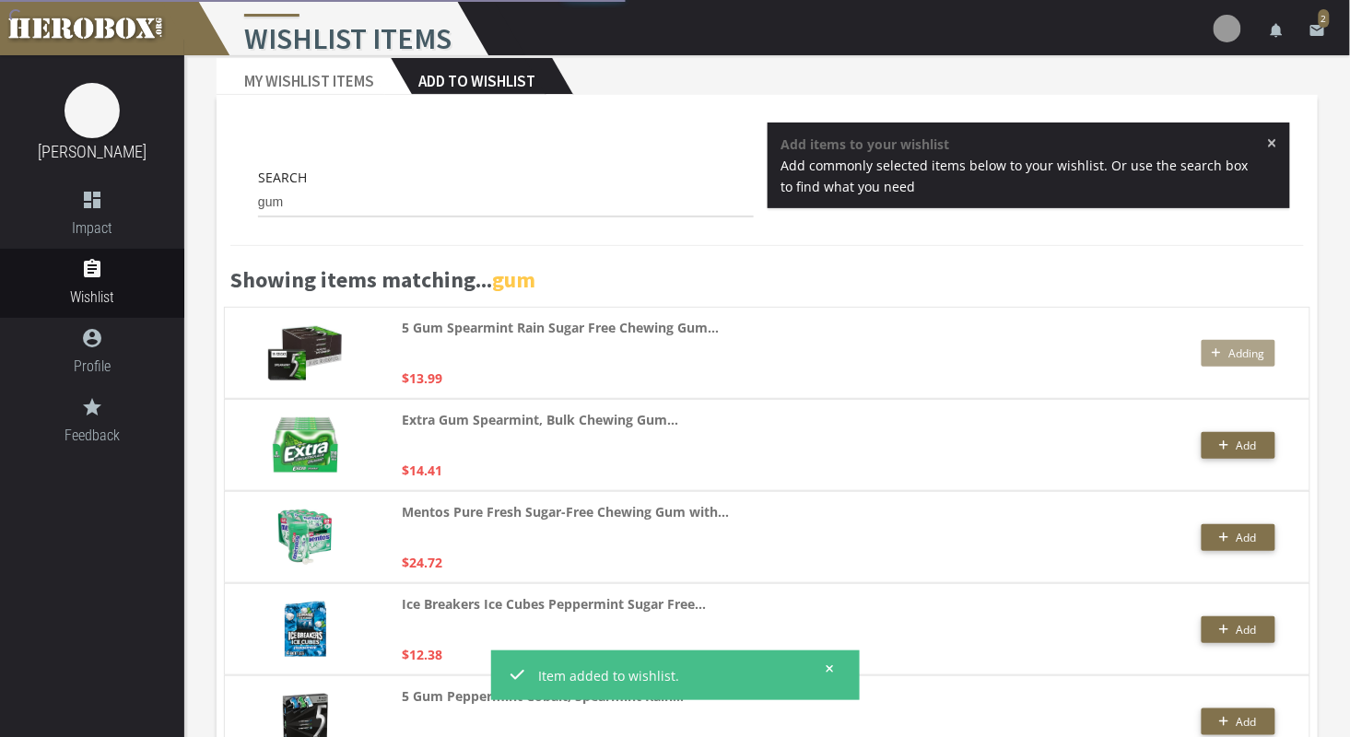
click at [1268, 140] on span "×" at bounding box center [1272, 143] width 10 height 18
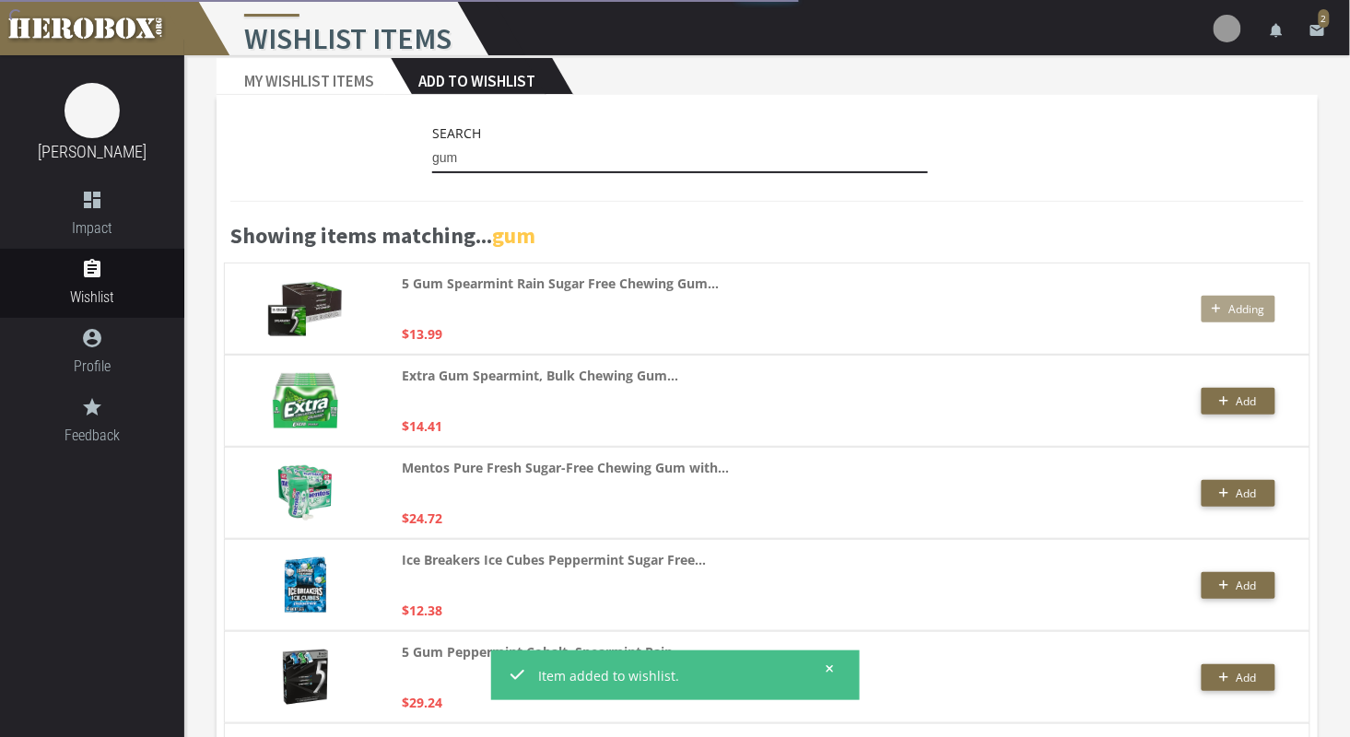
drag, startPoint x: 474, startPoint y: 161, endPoint x: 385, endPoint y: 173, distance: 90.2
click at [385, 173] on div "Search gum" at bounding box center [766, 153] width 1073 height 60
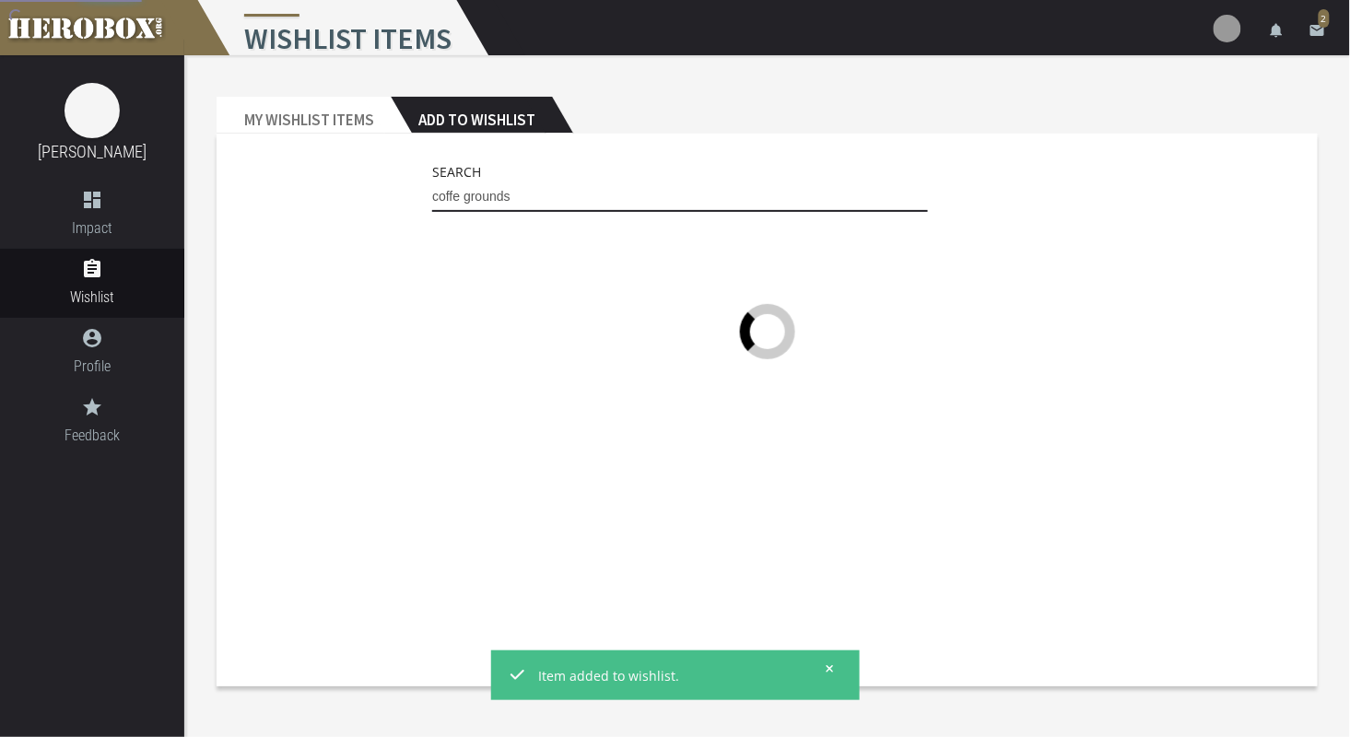
click at [459, 197] on input "coffe grounds" at bounding box center [680, 196] width 496 height 29
type input "coffee grounds"
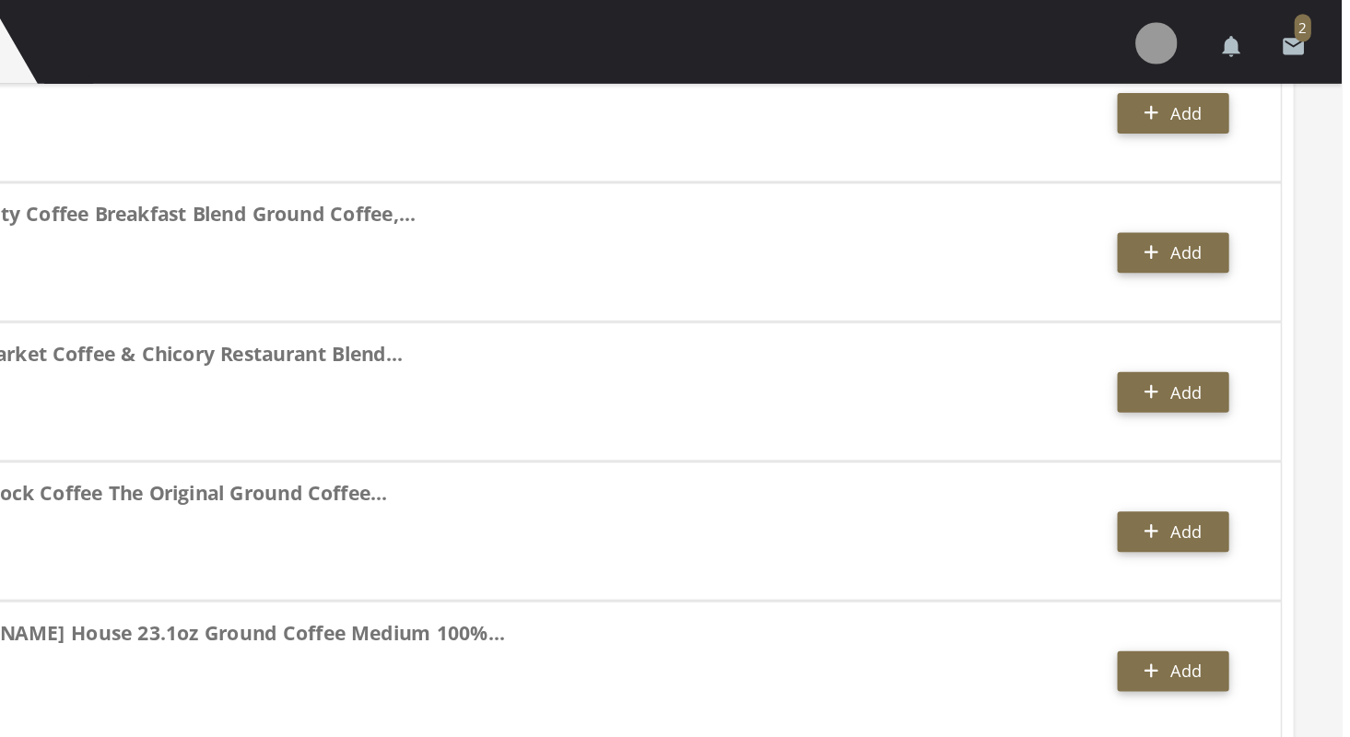
scroll to position [3405, 0]
click at [1254, 252] on button "Add" at bounding box center [1238, 259] width 74 height 27
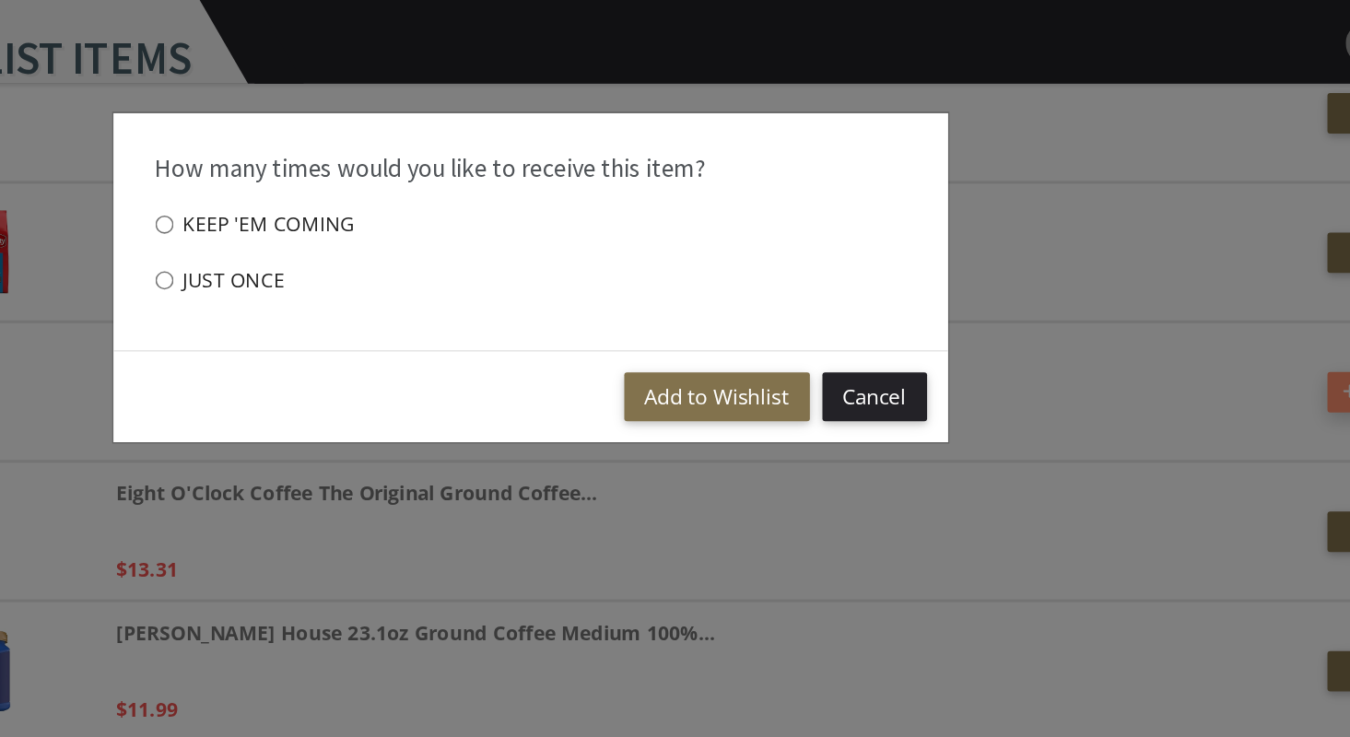
click at [439, 187] on label "Just once" at bounding box center [470, 185] width 86 height 37
click at [439, 187] on input "Just once" at bounding box center [433, 184] width 12 height 29
radio input "****"
click at [766, 265] on button "Add to Wishlist" at bounding box center [798, 262] width 123 height 32
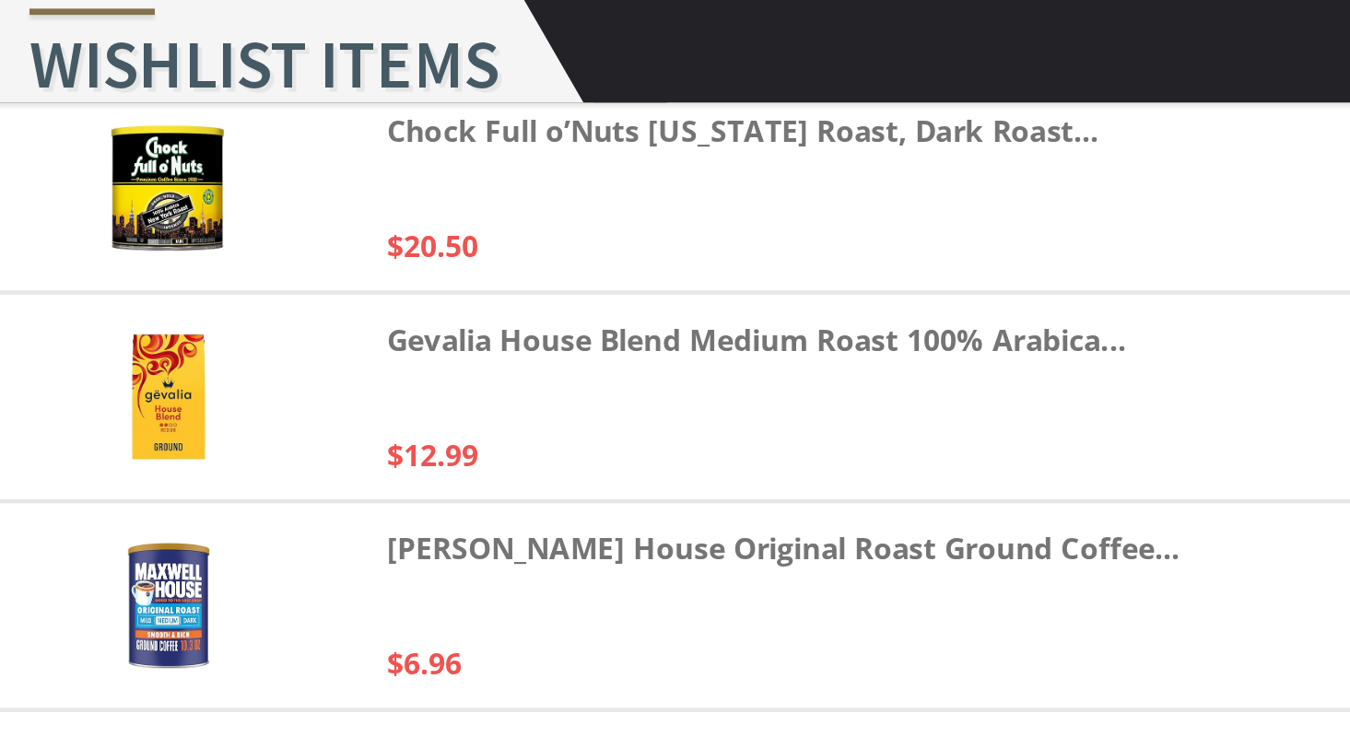
scroll to position [2926, 0]
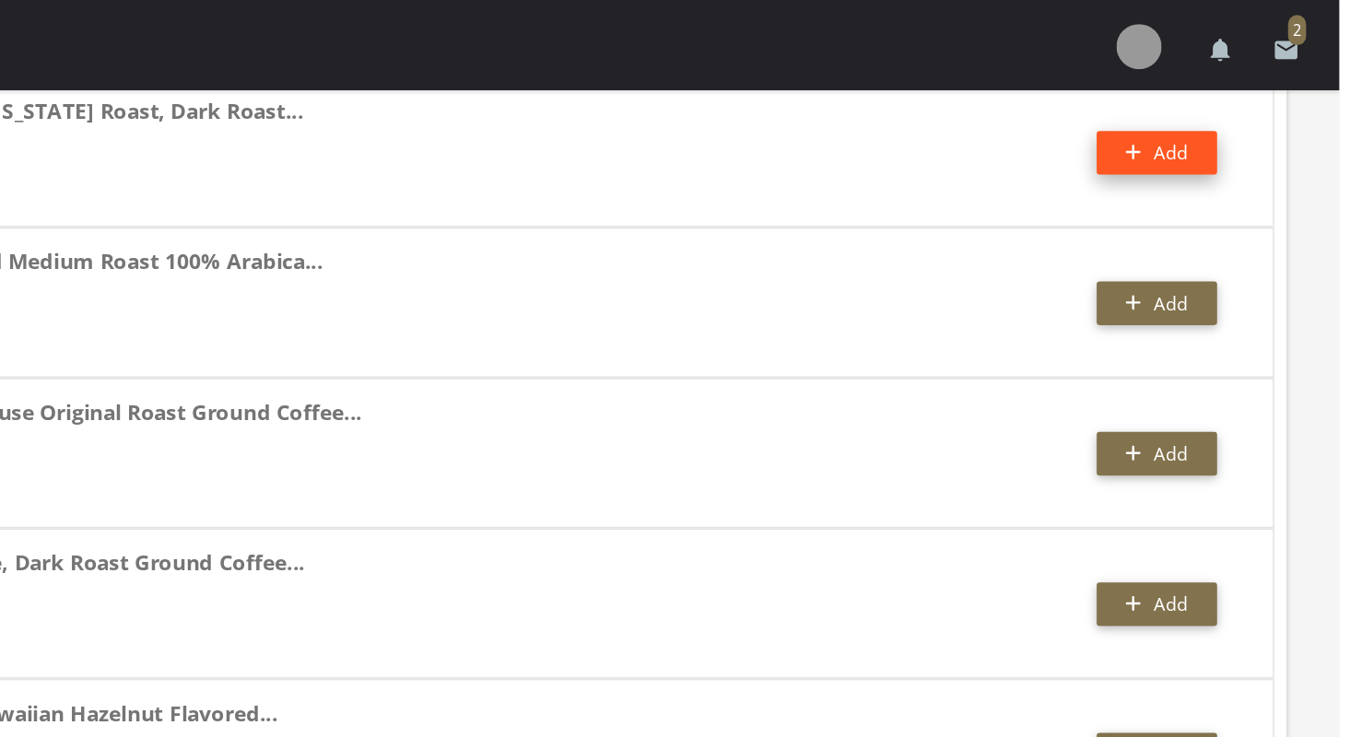
click at [1225, 97] on button "Add" at bounding box center [1238, 93] width 74 height 27
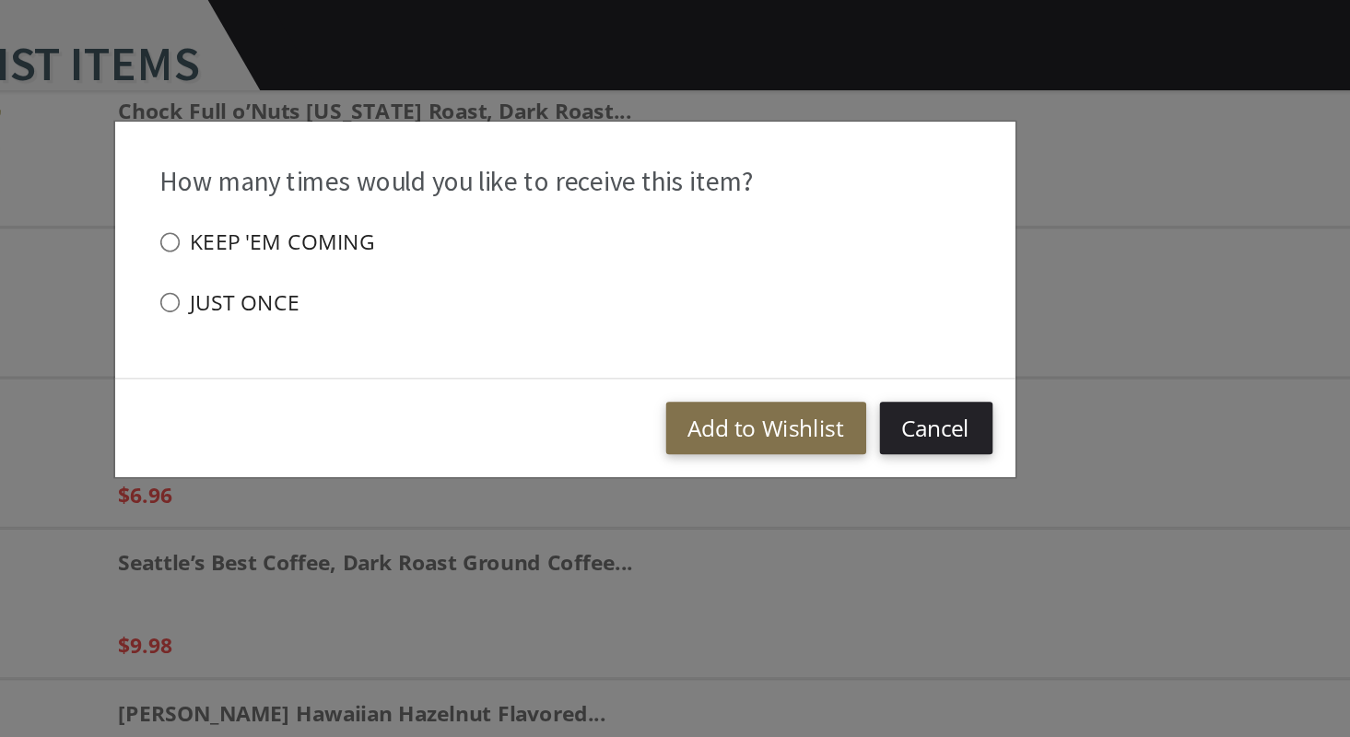
click at [449, 183] on label "Just once" at bounding box center [470, 185] width 86 height 37
click at [439, 183] on input "Just once" at bounding box center [433, 184] width 12 height 29
radio input "****"
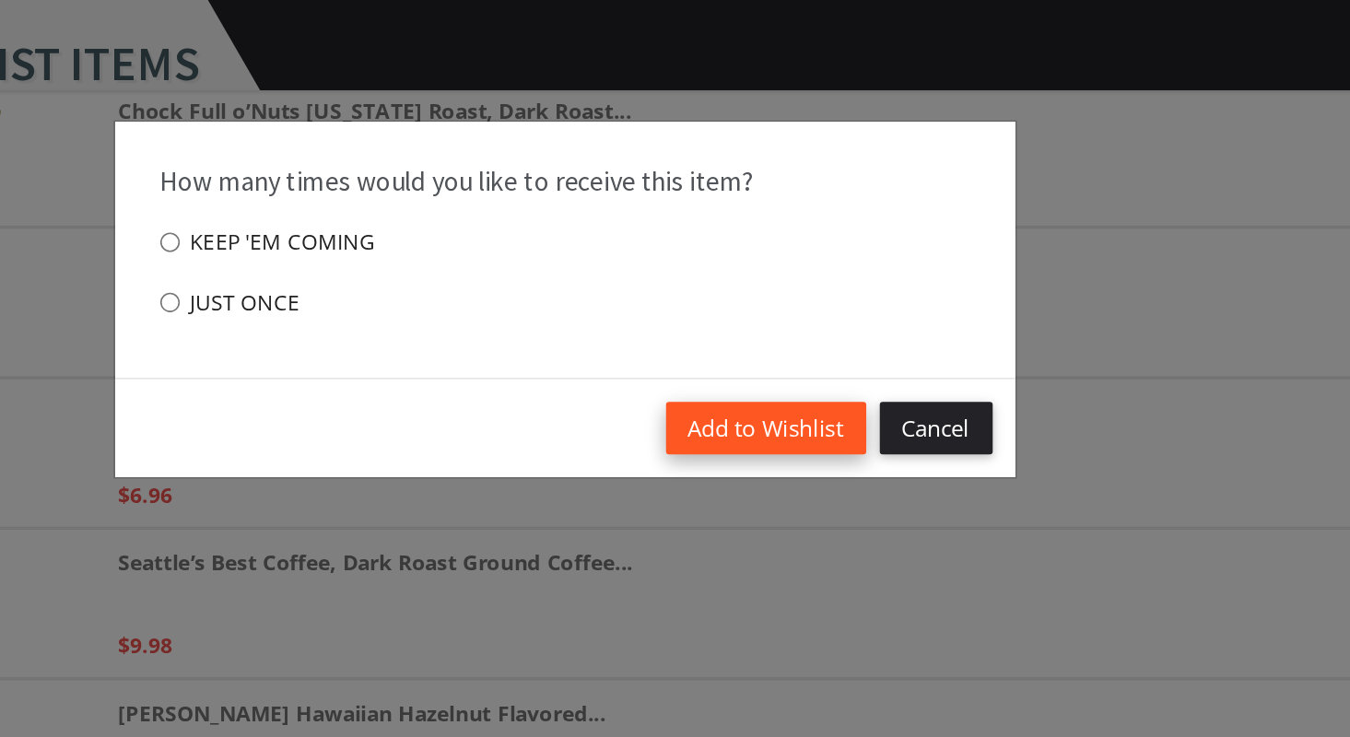
click at [766, 260] on button "Add to Wishlist" at bounding box center [798, 262] width 123 height 32
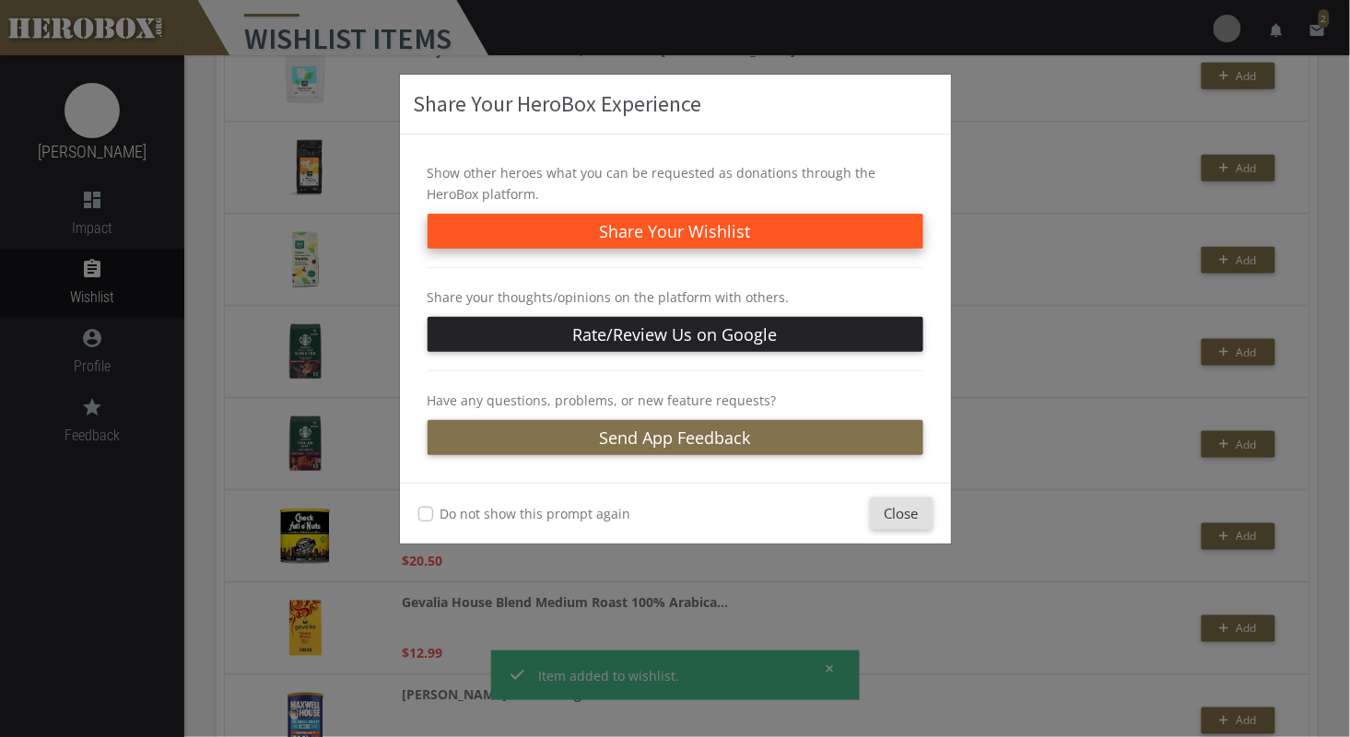
scroll to position [2482, 0]
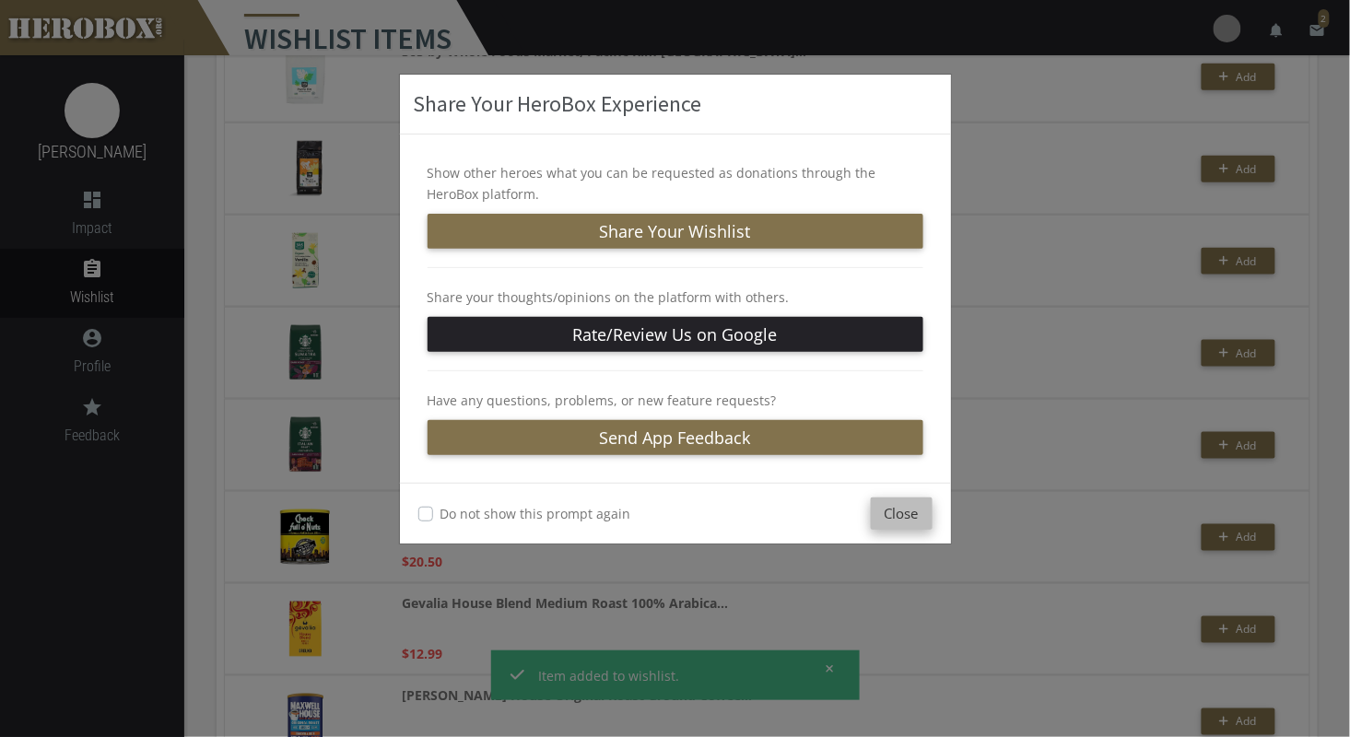
click at [903, 510] on button "Close" at bounding box center [902, 513] width 62 height 32
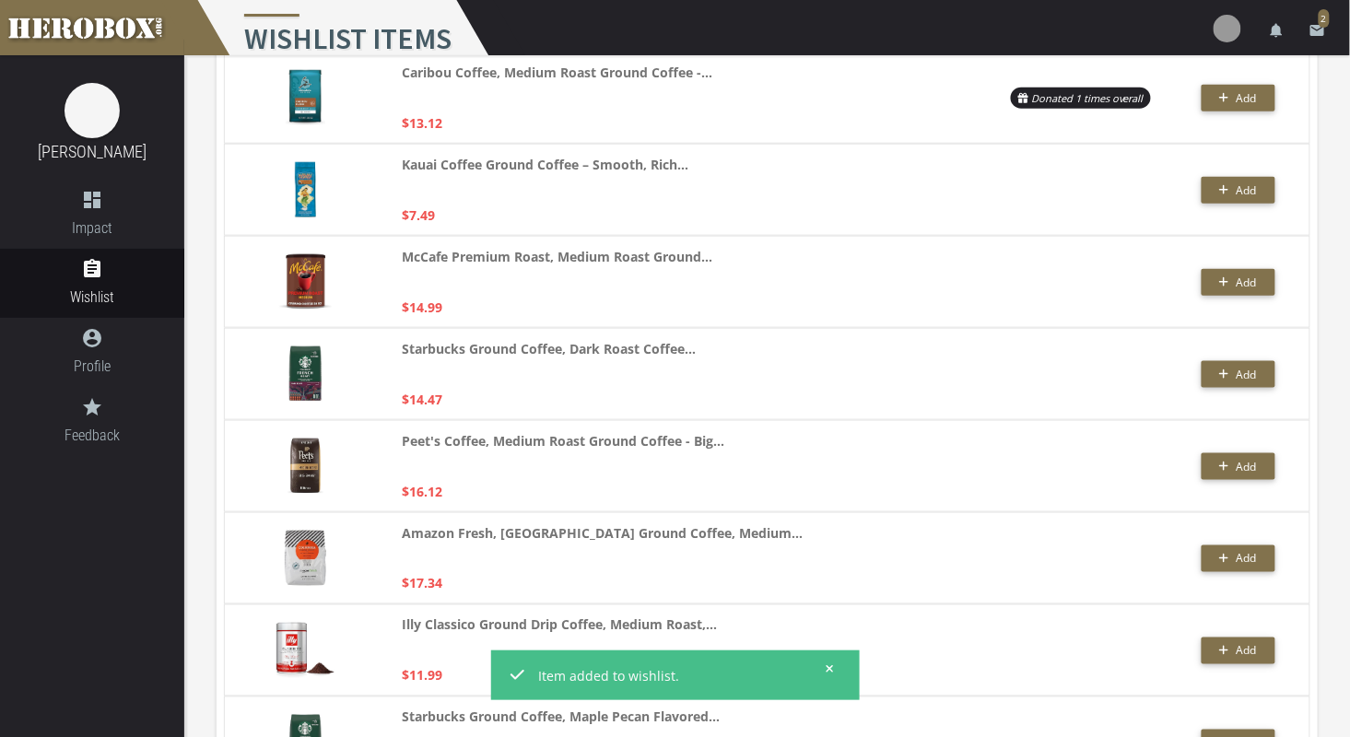
scroll to position [0, 0]
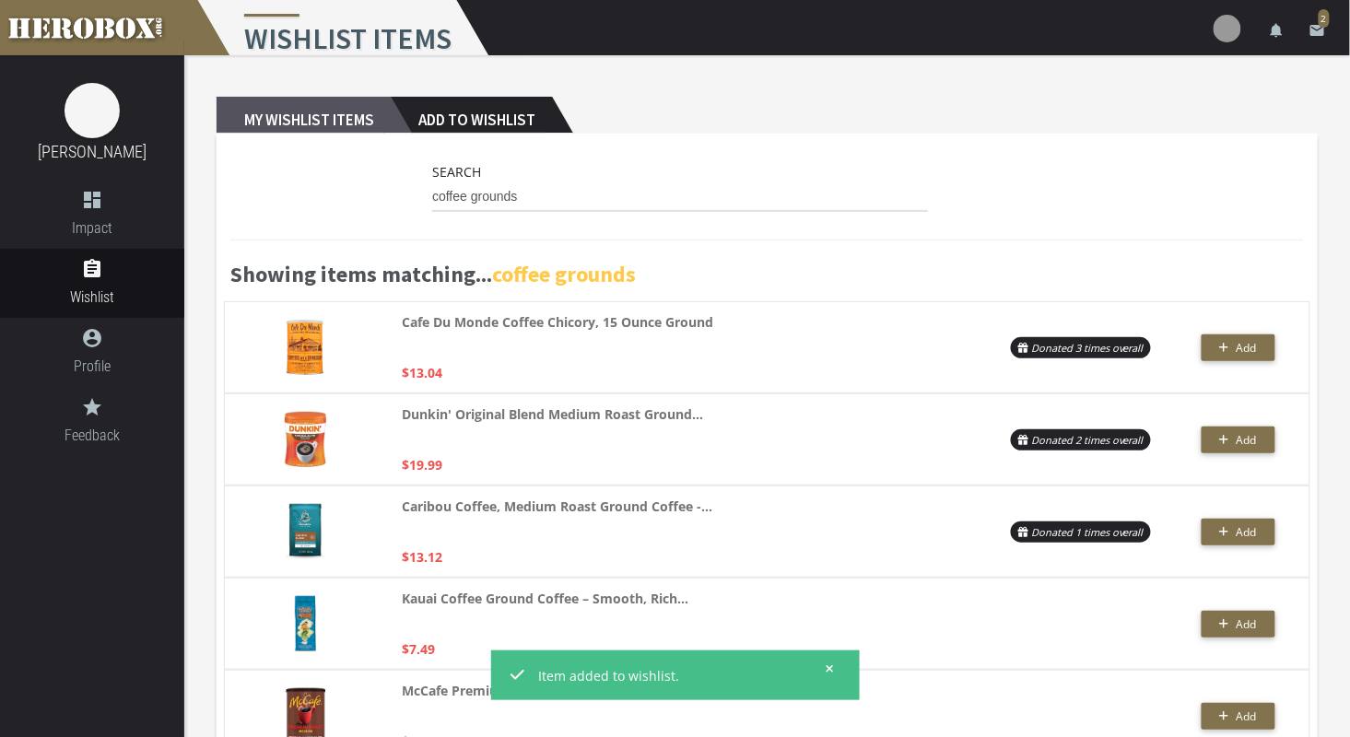
click at [262, 112] on h2 "My Wishlist Items" at bounding box center [303, 115] width 174 height 37
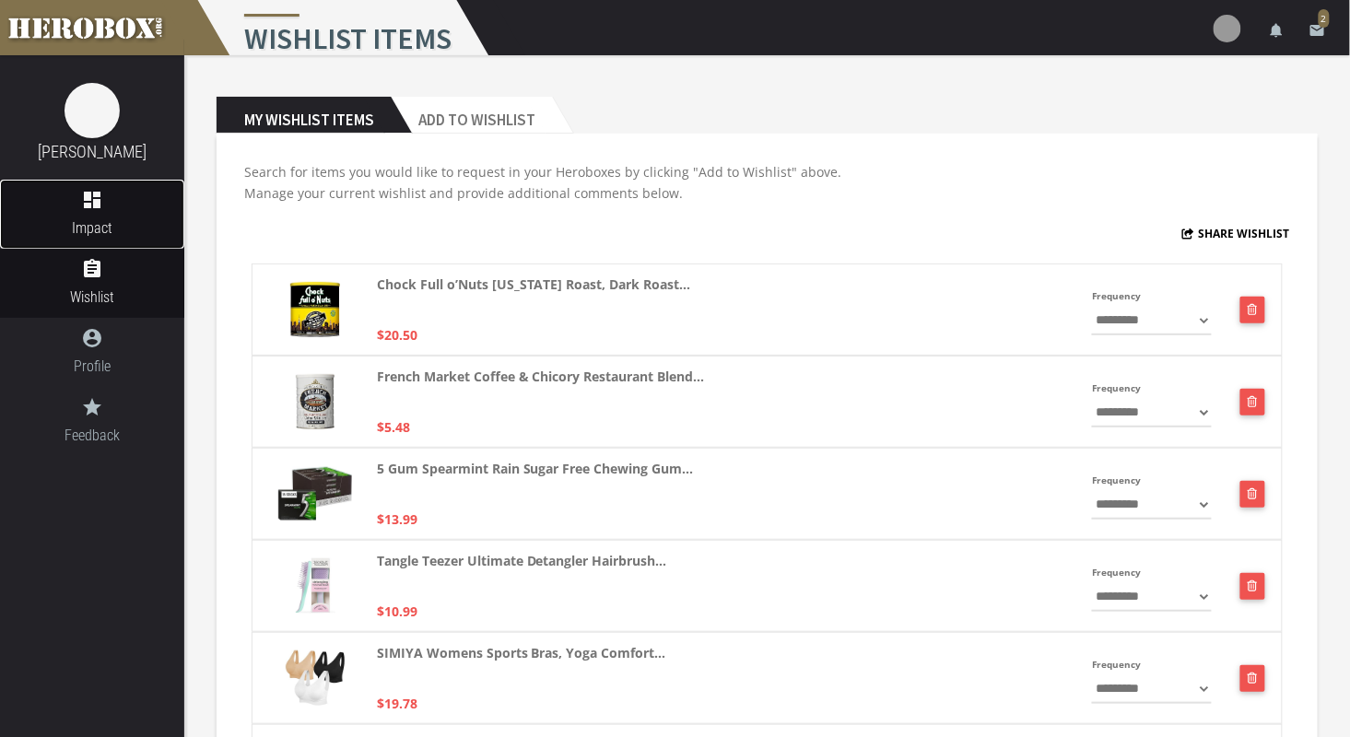
click at [82, 202] on icon "dashboard" at bounding box center [92, 200] width 184 height 22
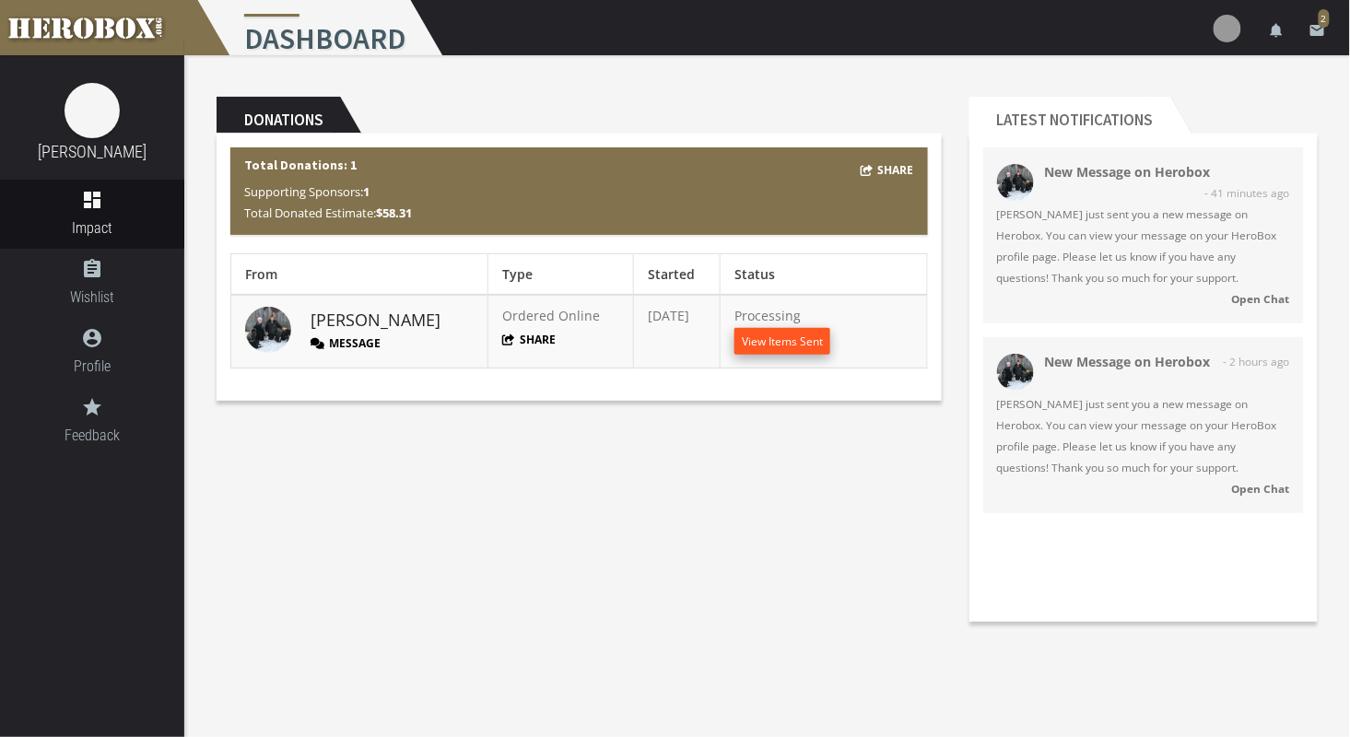
click at [757, 335] on button "View Items Sent" at bounding box center [782, 341] width 96 height 27
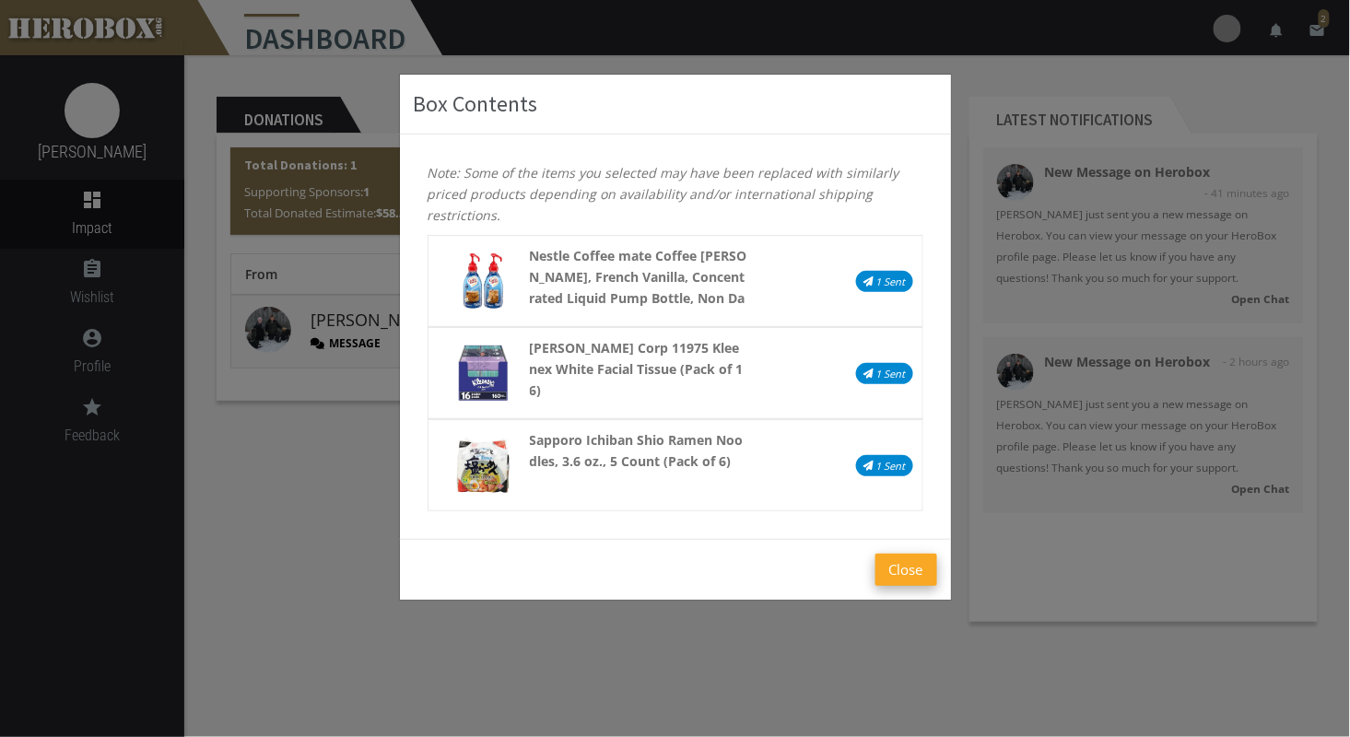
click at [914, 565] on button "Close" at bounding box center [906, 570] width 62 height 32
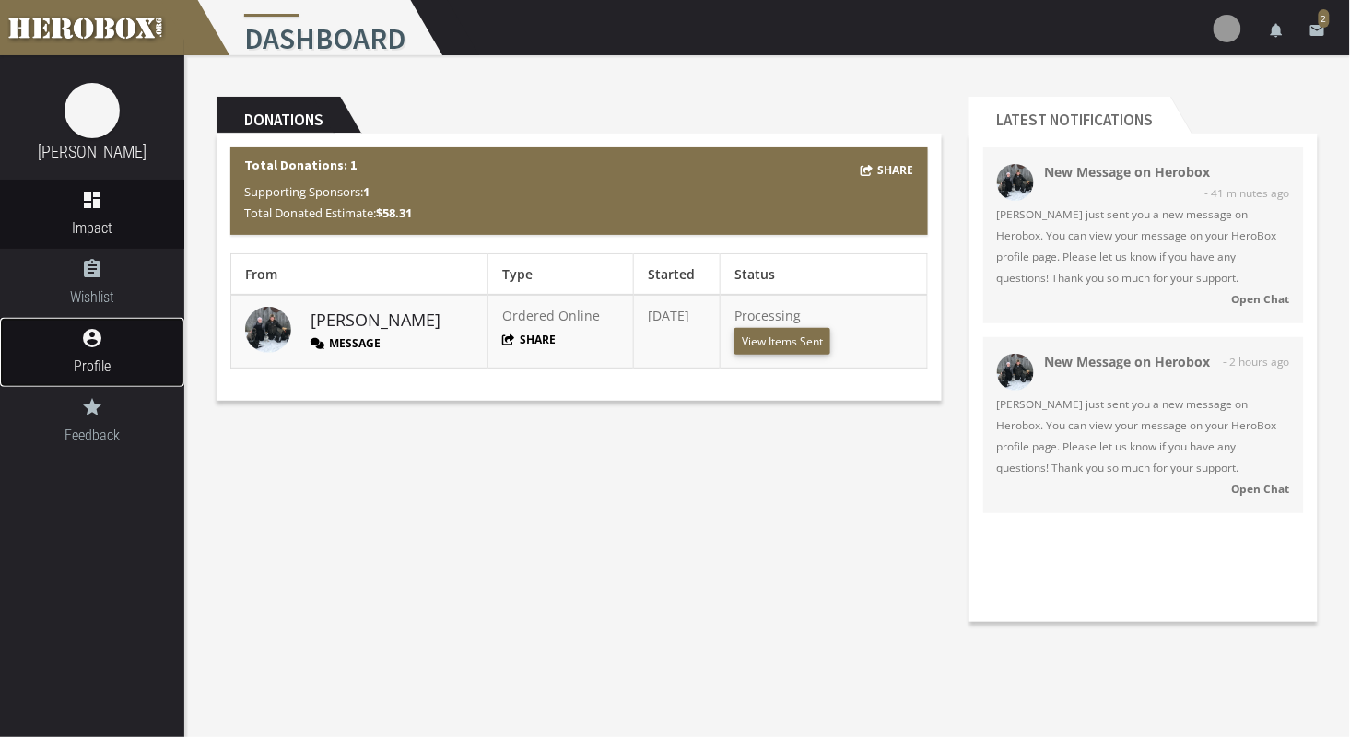
click at [85, 351] on link "account_circle Profile" at bounding box center [92, 352] width 184 height 69
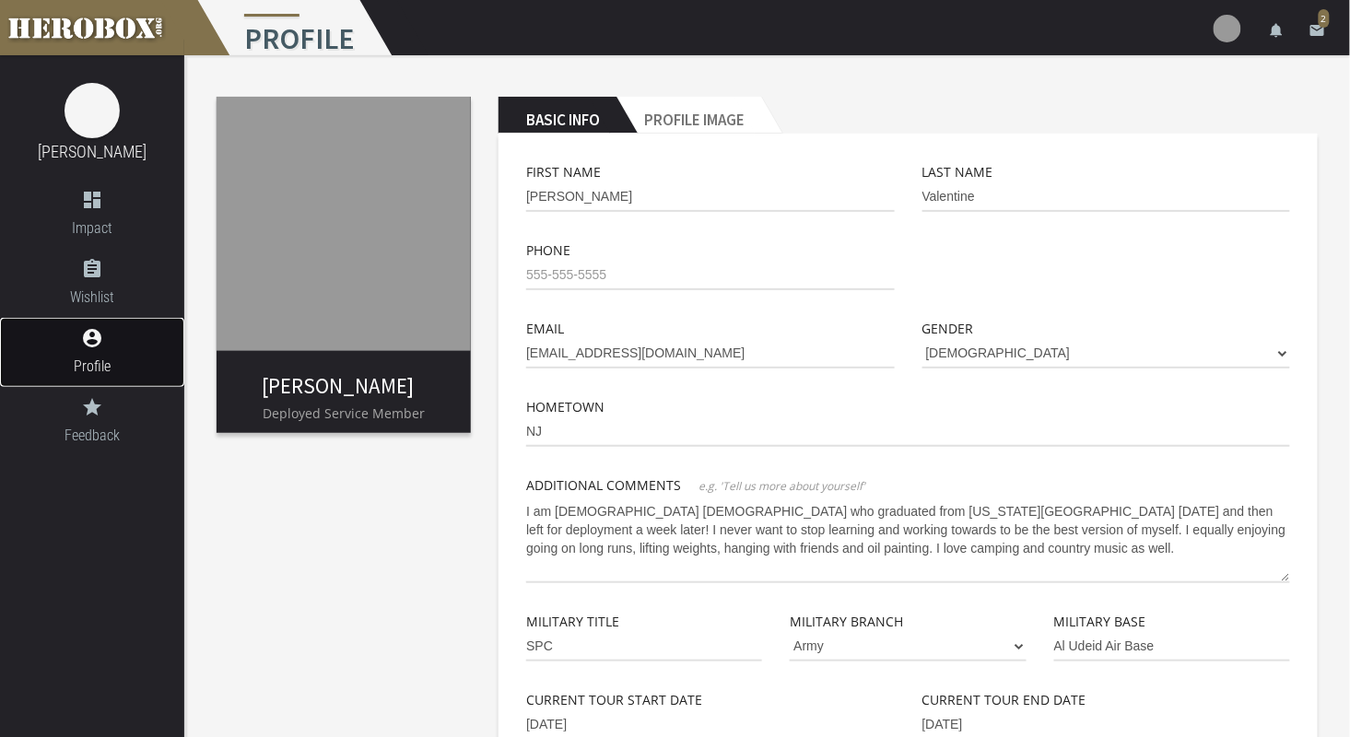
scroll to position [492, 0]
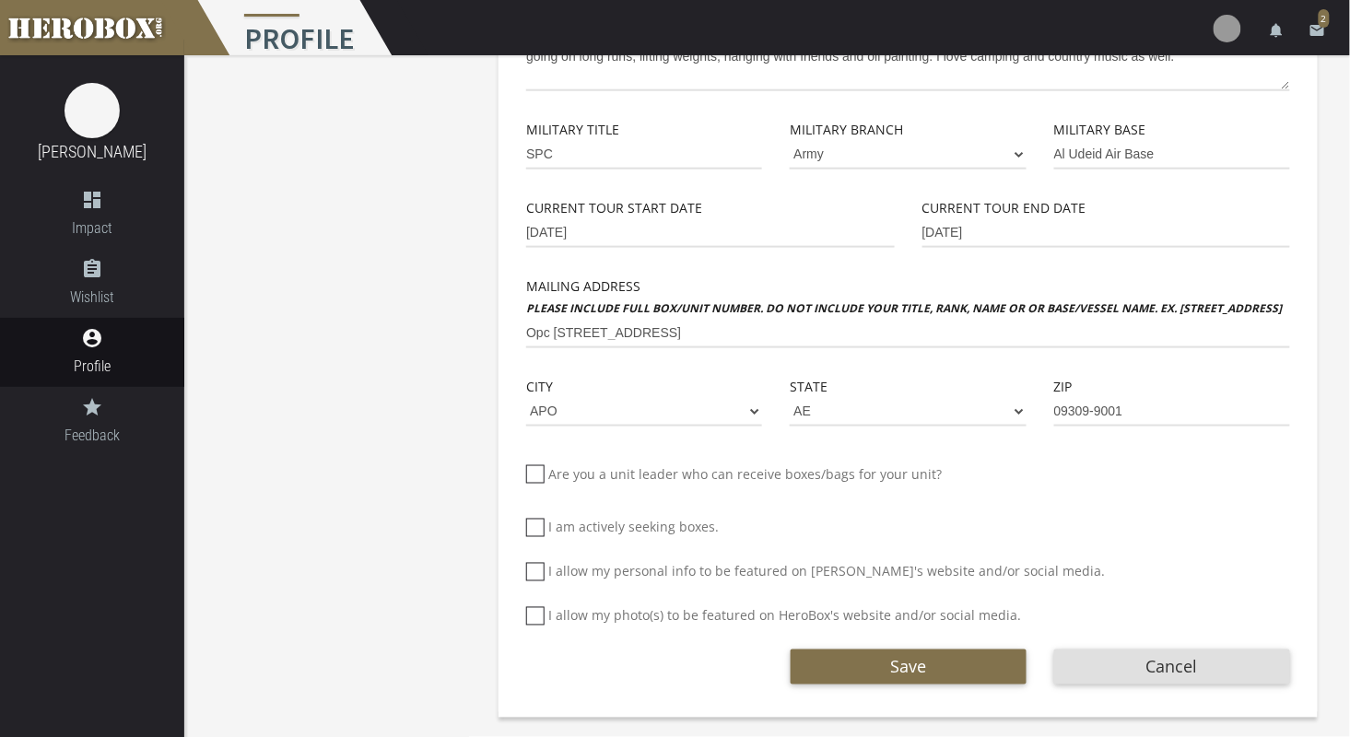
click at [528, 575] on icon at bounding box center [535, 572] width 18 height 18
click at [528, 575] on input "I allow my personal info to be featured on [PERSON_NAME]'s website and/or socia…" at bounding box center [532, 579] width 12 height 29
checkbox input "*****"
click at [537, 608] on icon at bounding box center [535, 616] width 18 height 18
click at [537, 609] on input "I allow my photo(s) to be featured on HeroBox's website and/or social media." at bounding box center [532, 623] width 12 height 29
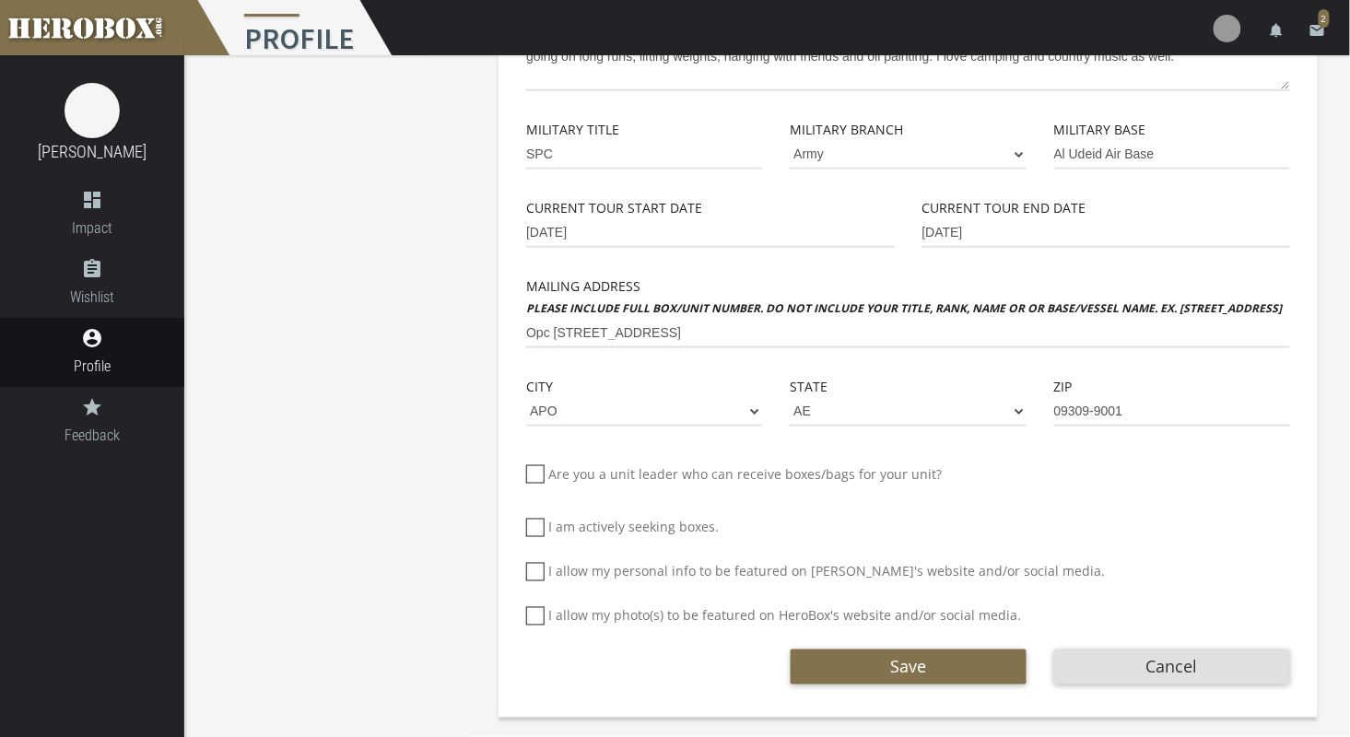
checkbox input "*****"
click at [849, 677] on button "Save" at bounding box center [908, 666] width 236 height 35
drag, startPoint x: 644, startPoint y: 150, endPoint x: 402, endPoint y: 170, distance: 243.1
click at [402, 170] on div "[PERSON_NAME] Deployed Service Member Basic Info Profile Image First Name [PERS…" at bounding box center [766, 147] width 1165 height 1168
type input "SPC"
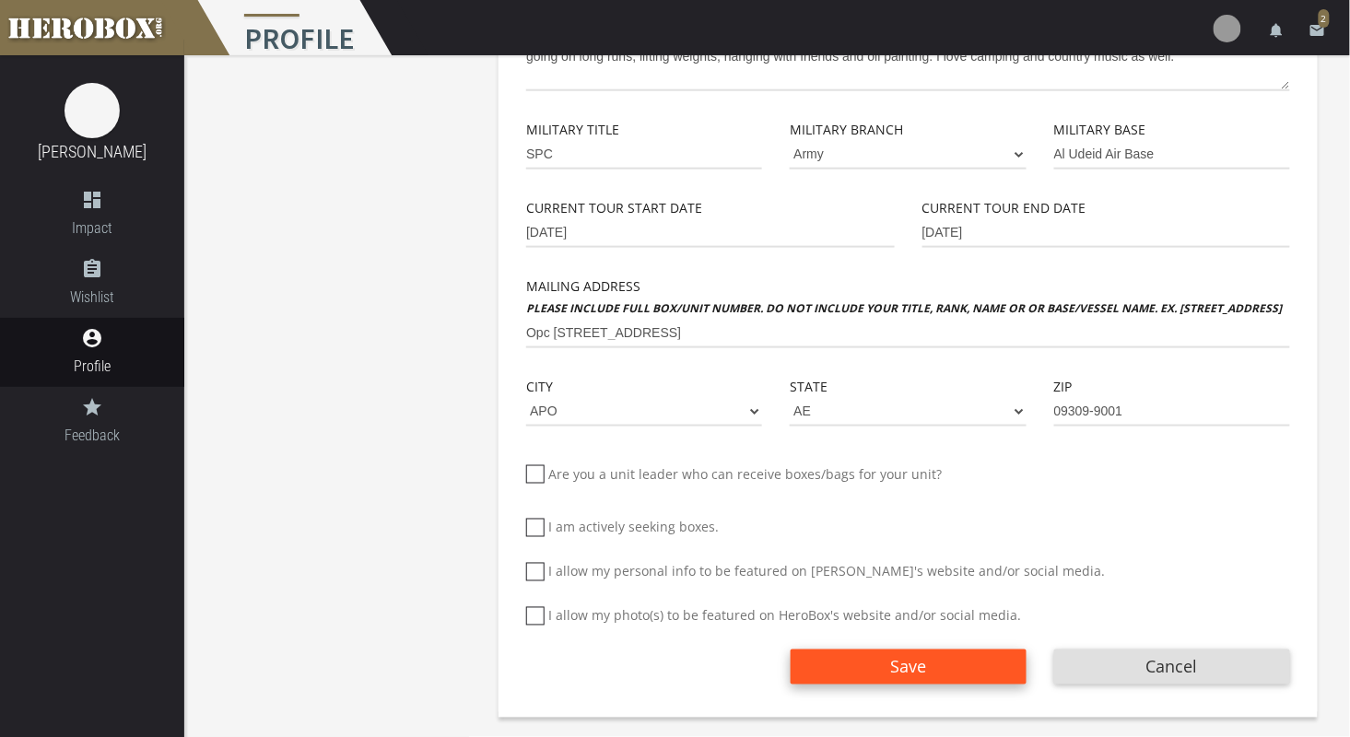
click at [918, 650] on button "Save" at bounding box center [908, 666] width 236 height 35
click at [938, 649] on button "Save" at bounding box center [908, 666] width 236 height 35
click at [903, 661] on span "Save" at bounding box center [908, 667] width 36 height 22
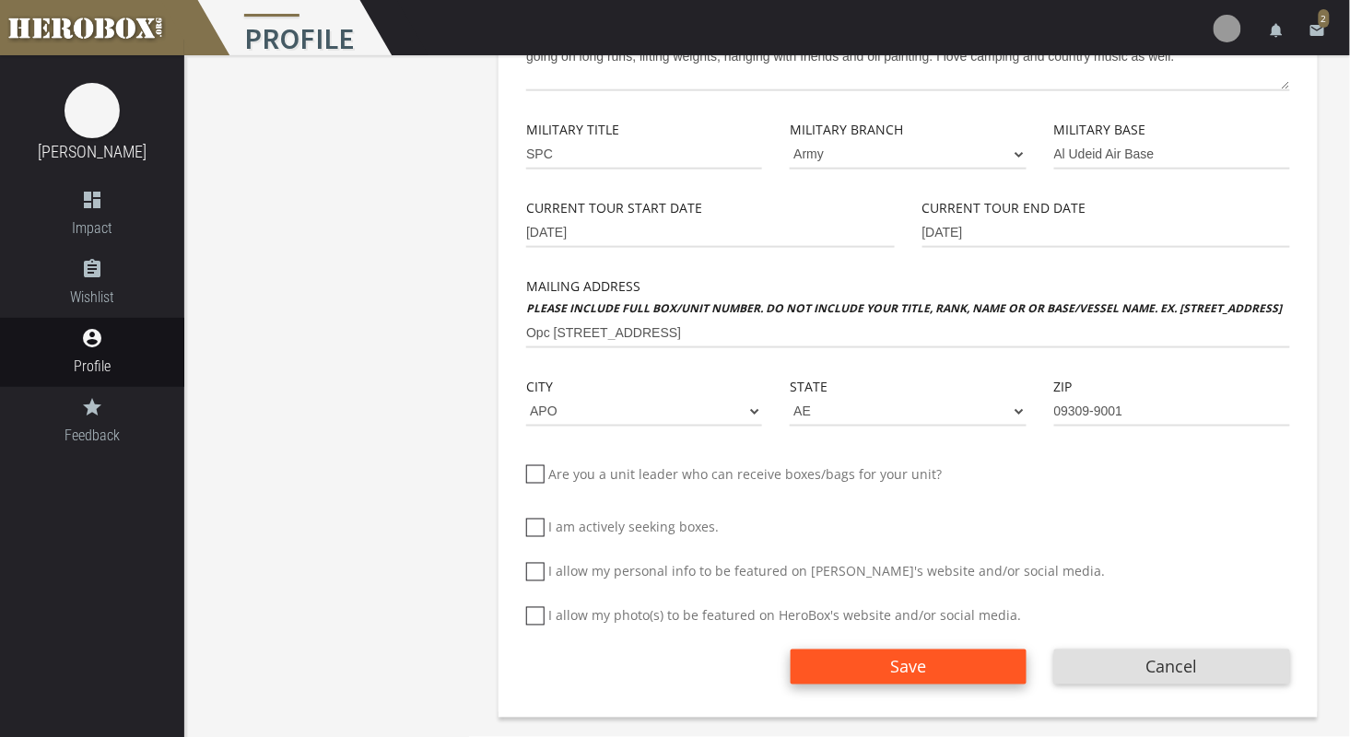
click at [903, 661] on span "Save" at bounding box center [908, 667] width 36 height 22
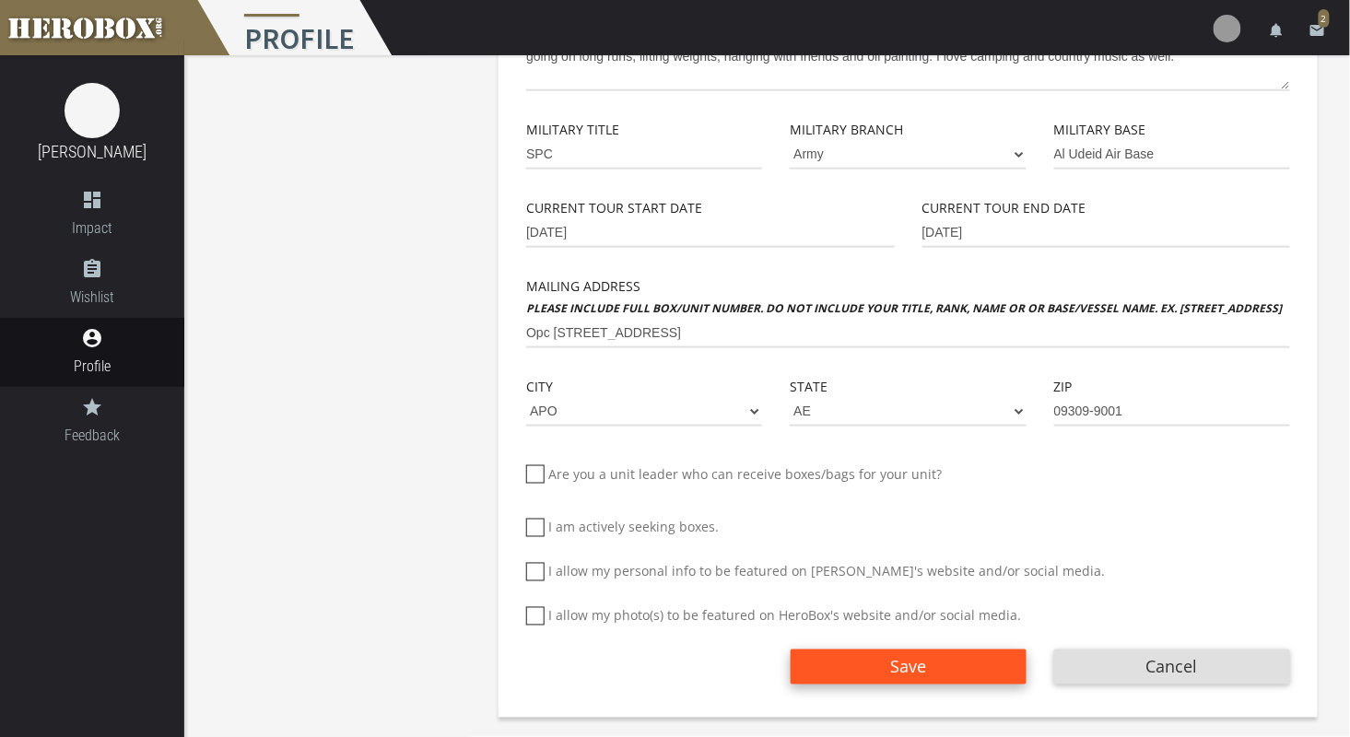
click at [903, 661] on span "Save" at bounding box center [908, 667] width 36 height 22
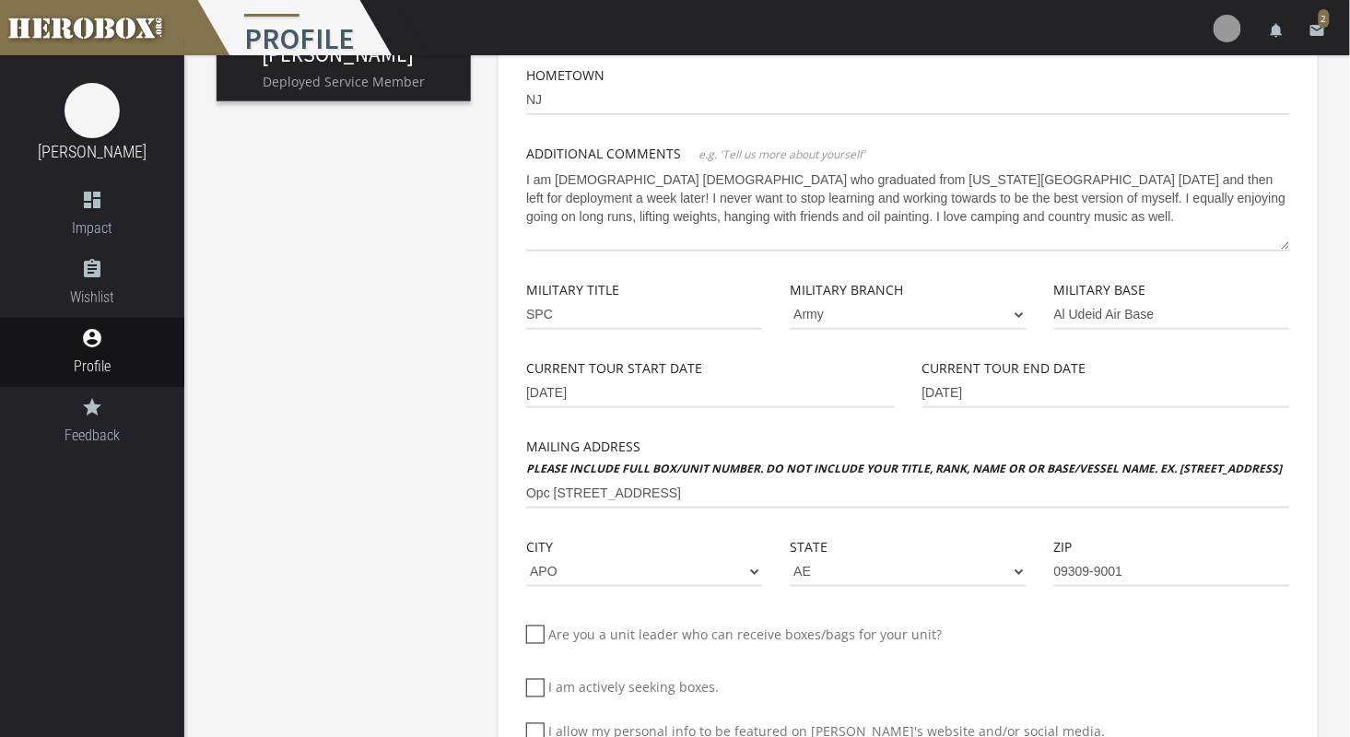
scroll to position [336, 0]
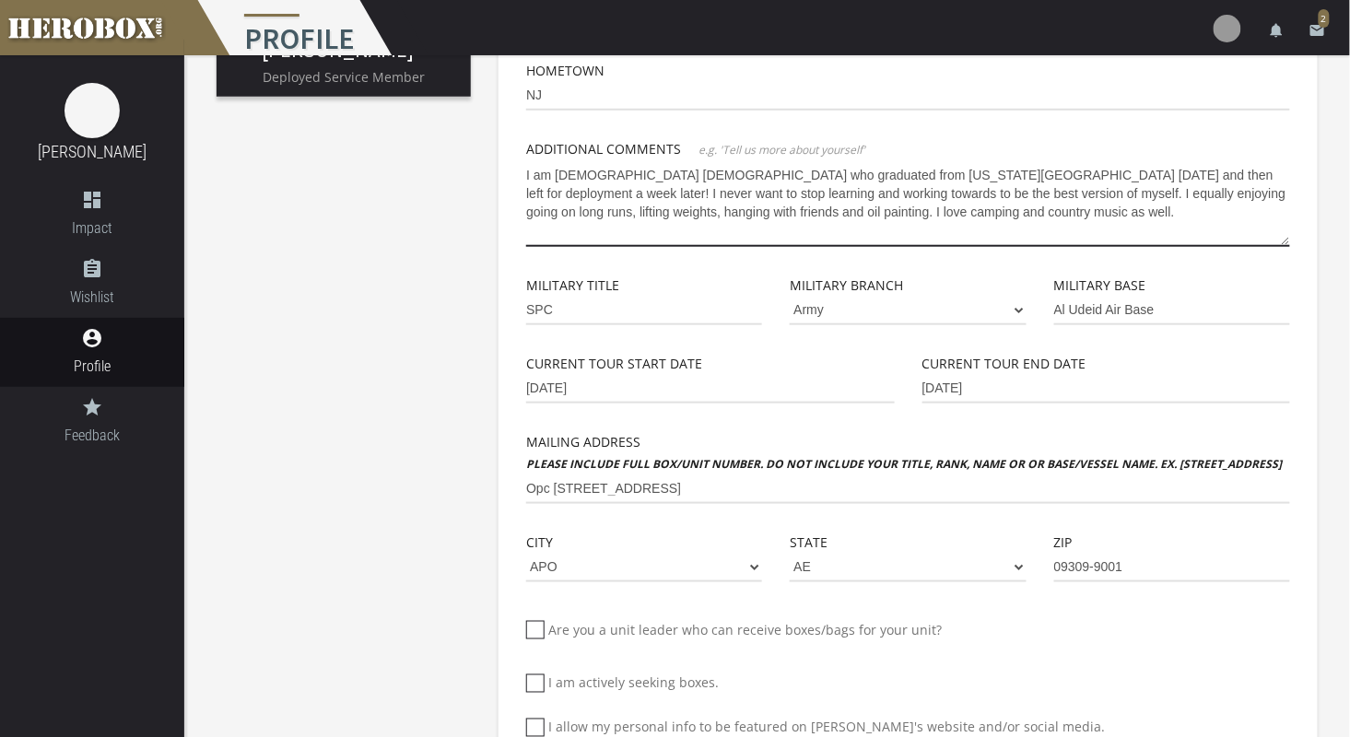
drag, startPoint x: 784, startPoint y: 176, endPoint x: 847, endPoint y: 179, distance: 62.7
click at [847, 179] on textarea "I am [DEMOGRAPHIC_DATA] [DEMOGRAPHIC_DATA] who graduated from [US_STATE][GEOGRA…" at bounding box center [908, 203] width 764 height 87
click at [878, 197] on textarea "I am [DEMOGRAPHIC_DATA] [DEMOGRAPHIC_DATA] who graduated from college h [DATE] …" at bounding box center [908, 203] width 764 height 87
click at [1262, 193] on textarea "I am [DEMOGRAPHIC_DATA] [DEMOGRAPHIC_DATA] who graduated from college h [DATE] …" at bounding box center [908, 203] width 764 height 87
click at [1163, 207] on textarea "I am [DEMOGRAPHIC_DATA] [DEMOGRAPHIC_DATA] who graduated from college h [DATE] …" at bounding box center [908, 203] width 764 height 87
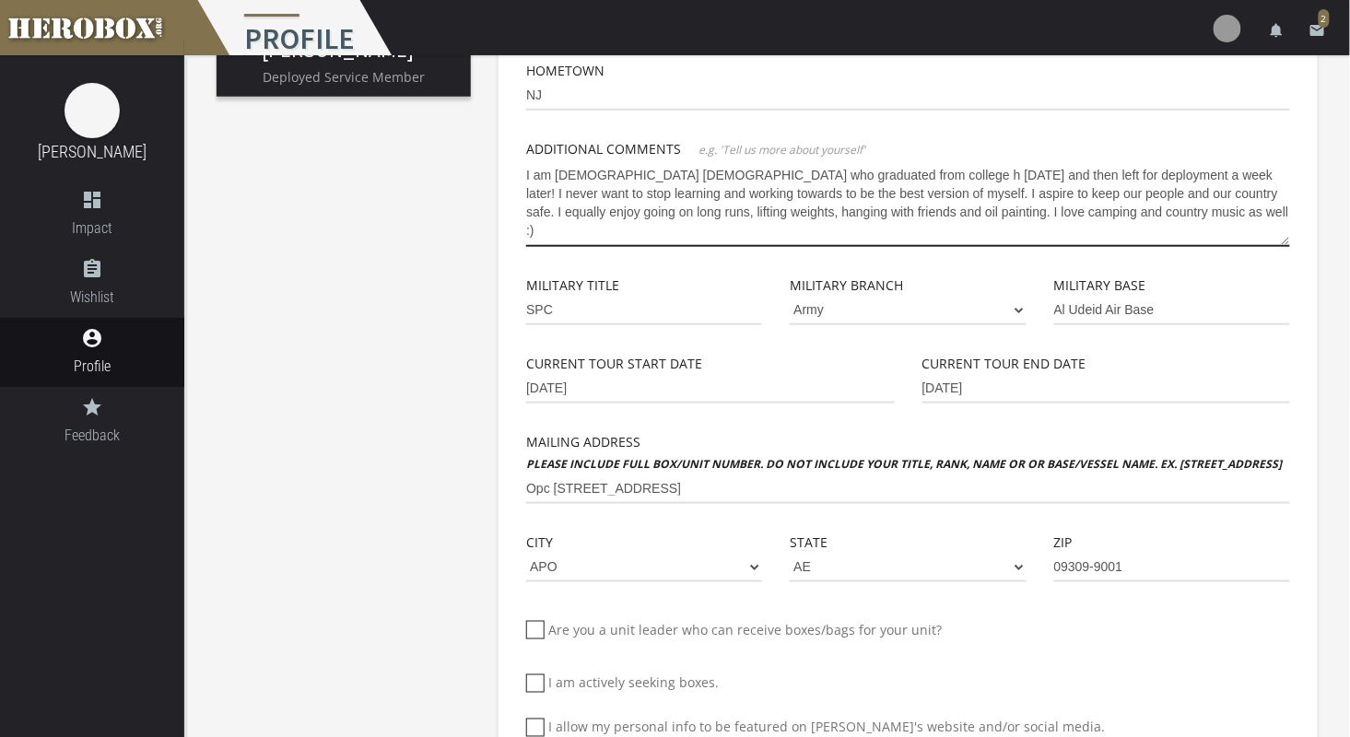
scroll to position [492, 0]
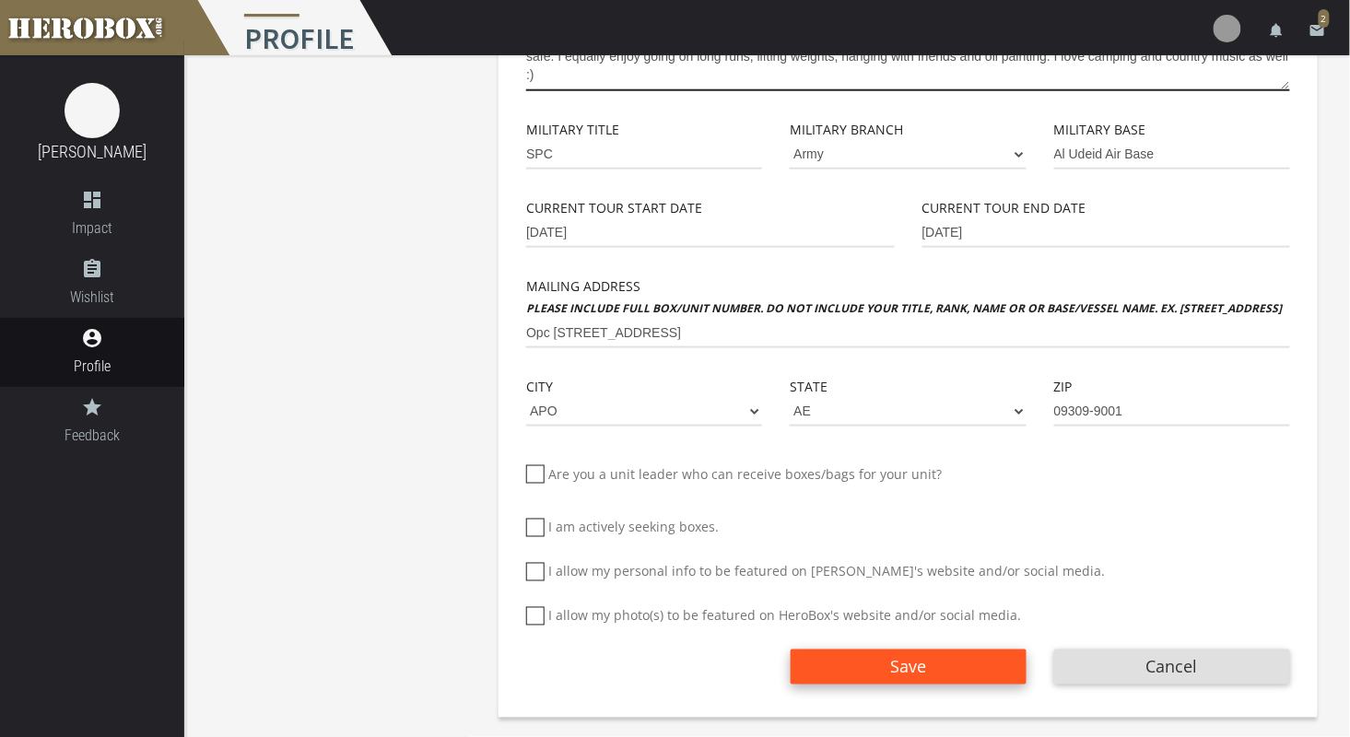
type textarea "I am [DEMOGRAPHIC_DATA] [DEMOGRAPHIC_DATA] who graduated from college h [DATE] …"
click at [908, 669] on span "Save" at bounding box center [908, 667] width 36 height 22
click at [898, 668] on span "Save" at bounding box center [908, 667] width 36 height 22
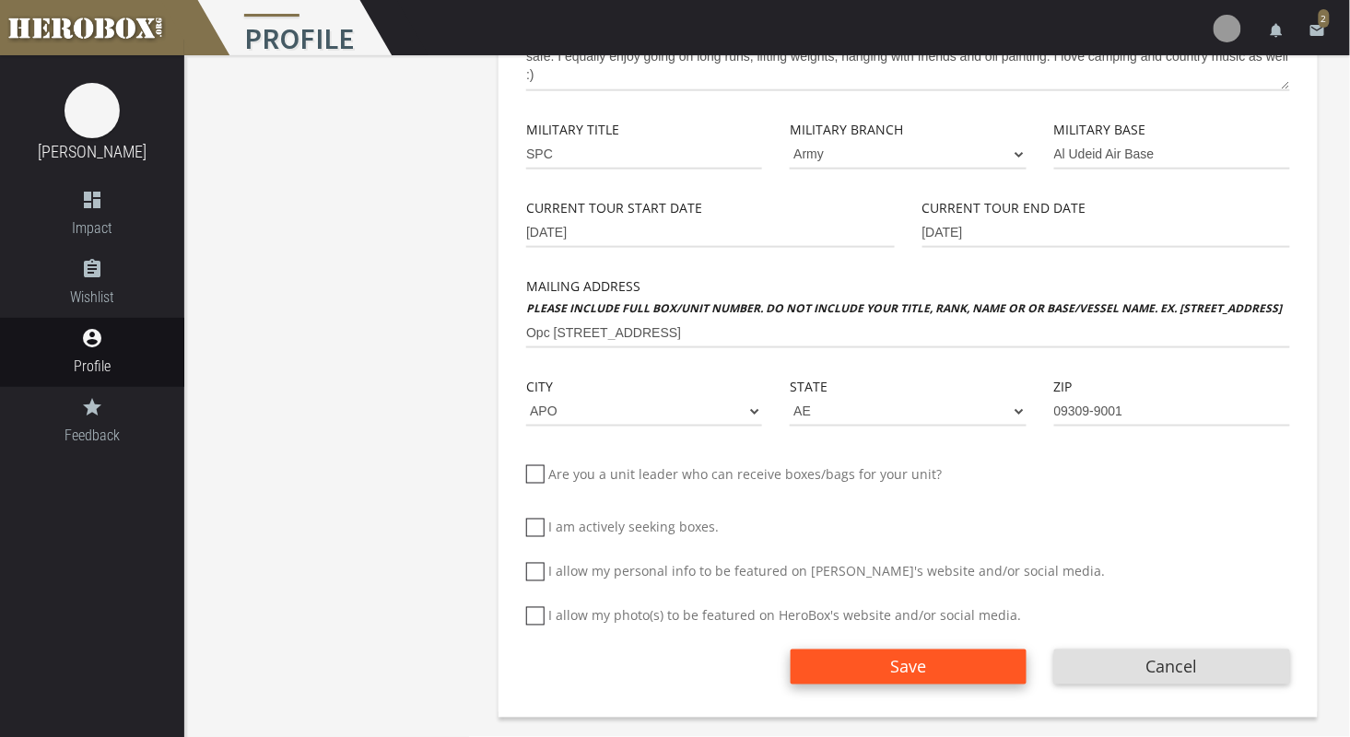
click at [837, 676] on button "Save" at bounding box center [908, 666] width 236 height 35
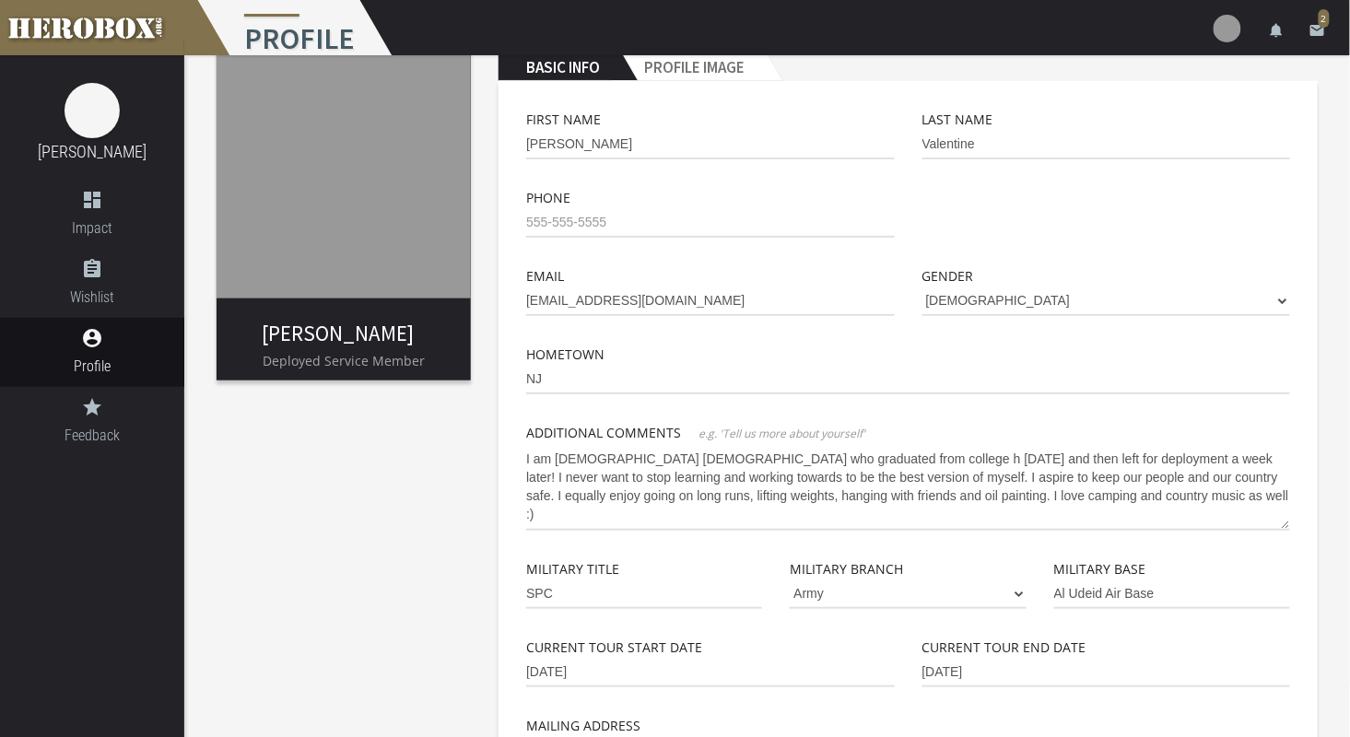
scroll to position [46, 0]
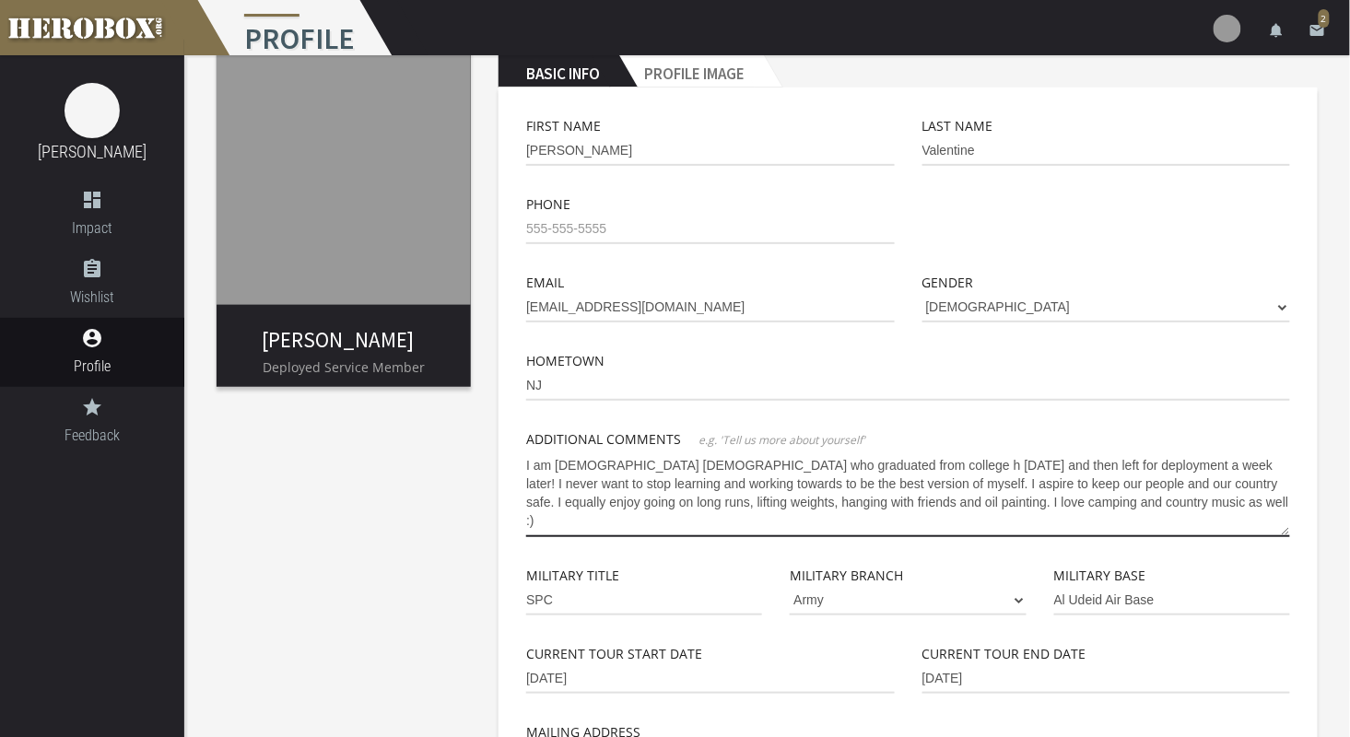
drag, startPoint x: 1149, startPoint y: 501, endPoint x: 453, endPoint y: 465, distance: 696.5
click at [453, 465] on div "[PERSON_NAME] Deployed Service Member Basic Info Profile Image First Name [PERS…" at bounding box center [766, 593] width 1165 height 1168
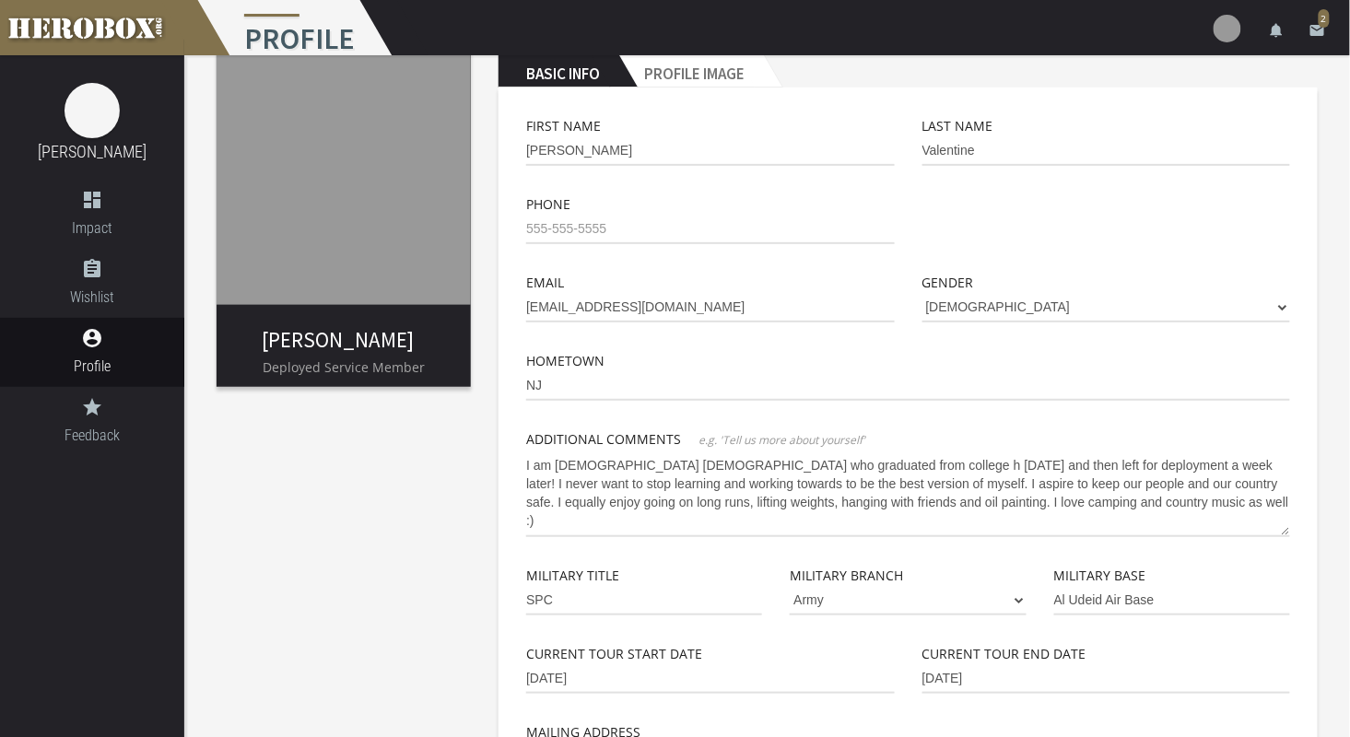
click at [1220, 28] on img at bounding box center [1227, 29] width 28 height 28
click at [1164, 77] on link "settings Settings" at bounding box center [1172, 81] width 166 height 40
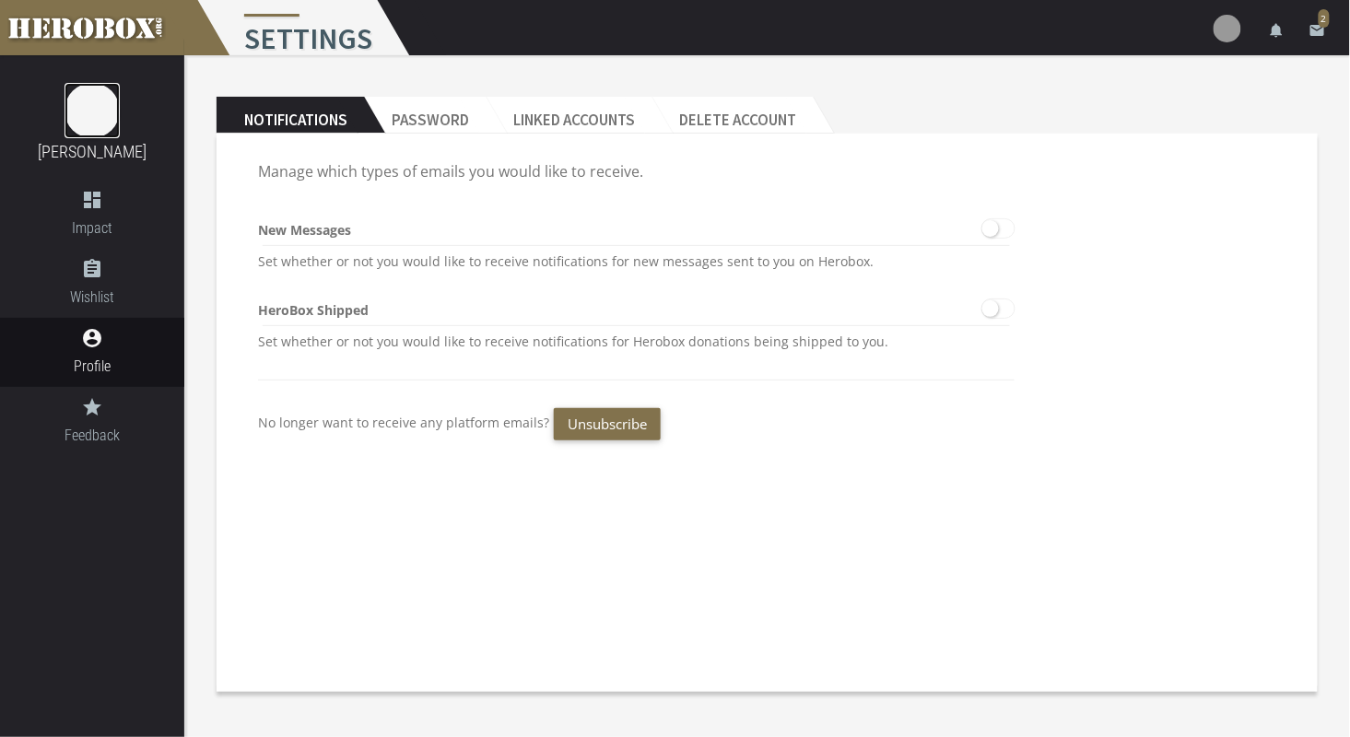
click at [111, 112] on img at bounding box center [91, 110] width 55 height 55
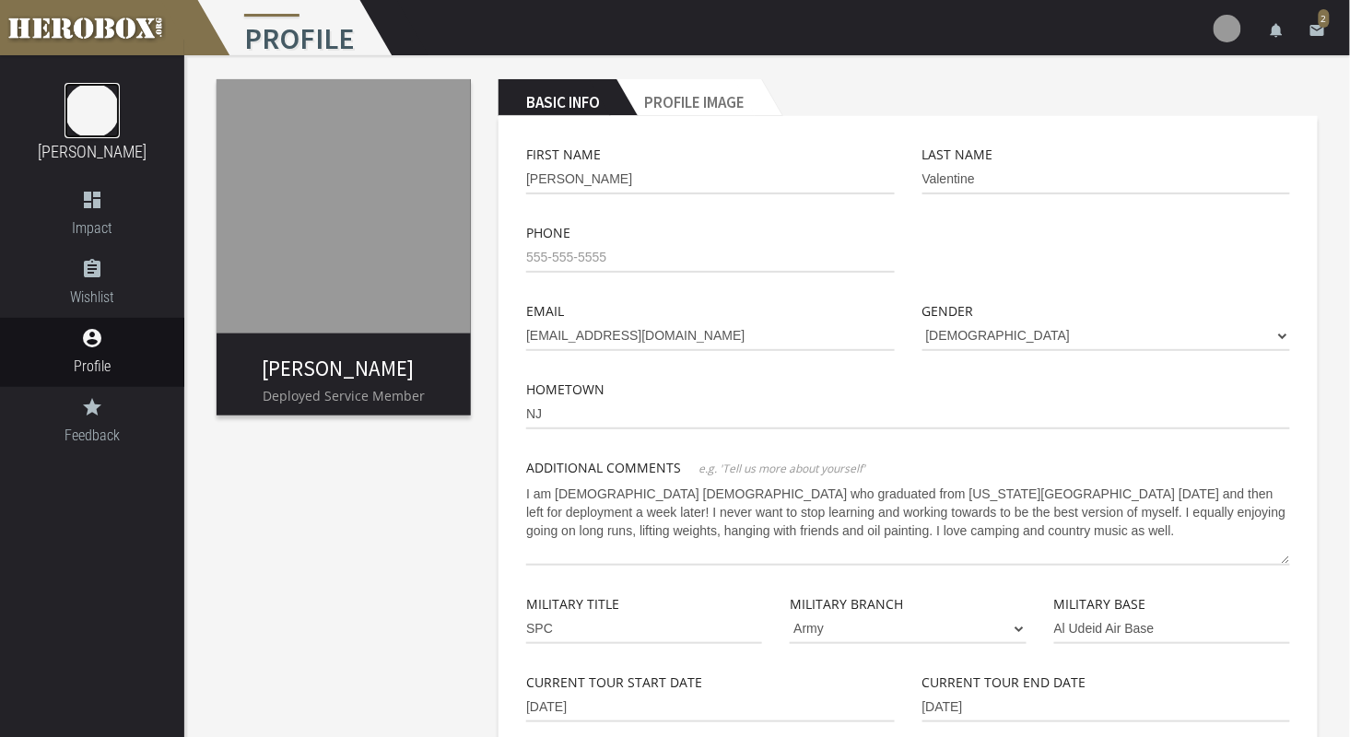
scroll to position [17, 0]
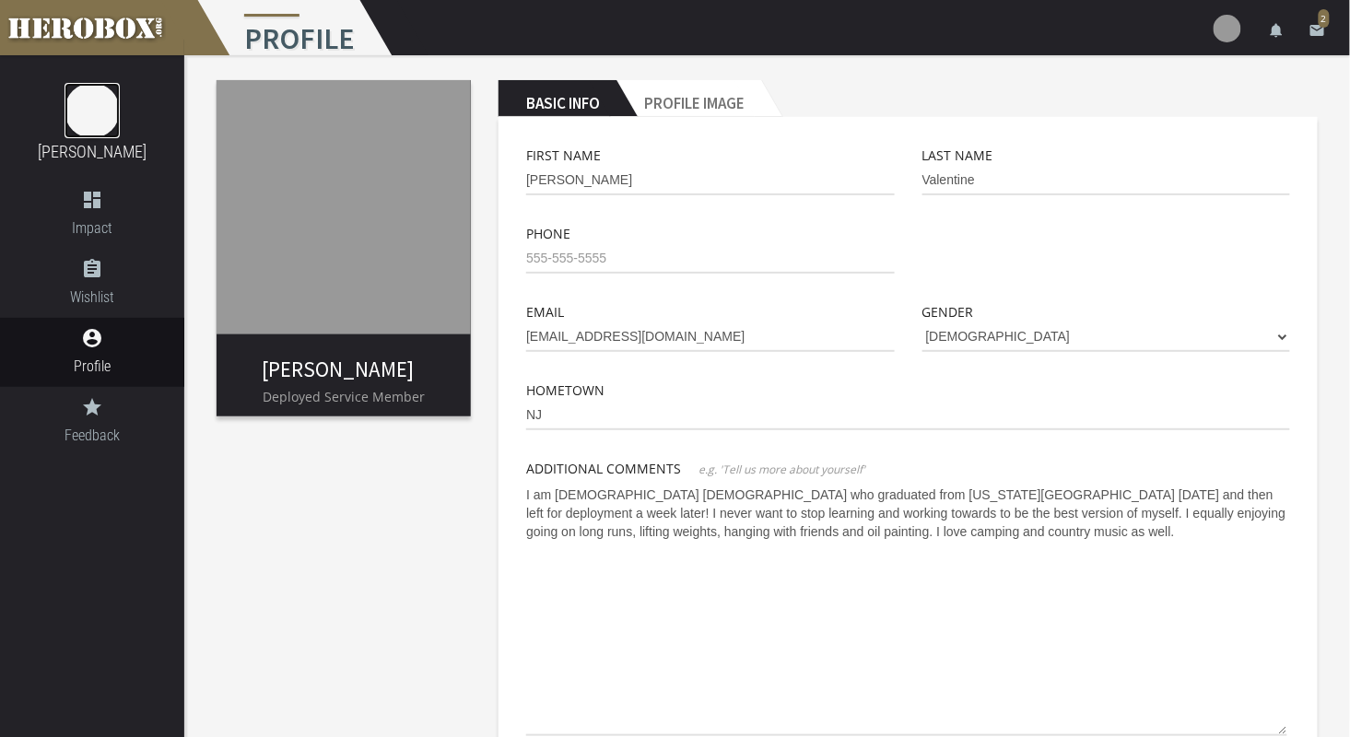
drag, startPoint x: 1287, startPoint y: 562, endPoint x: 1279, endPoint y: 736, distance: 174.3
click at [1279, 736] on div "First Name [PERSON_NAME] Last Name Valentine Phone Email [EMAIL_ADDRESS][DOMAIN…" at bounding box center [908, 715] width 764 height 1140
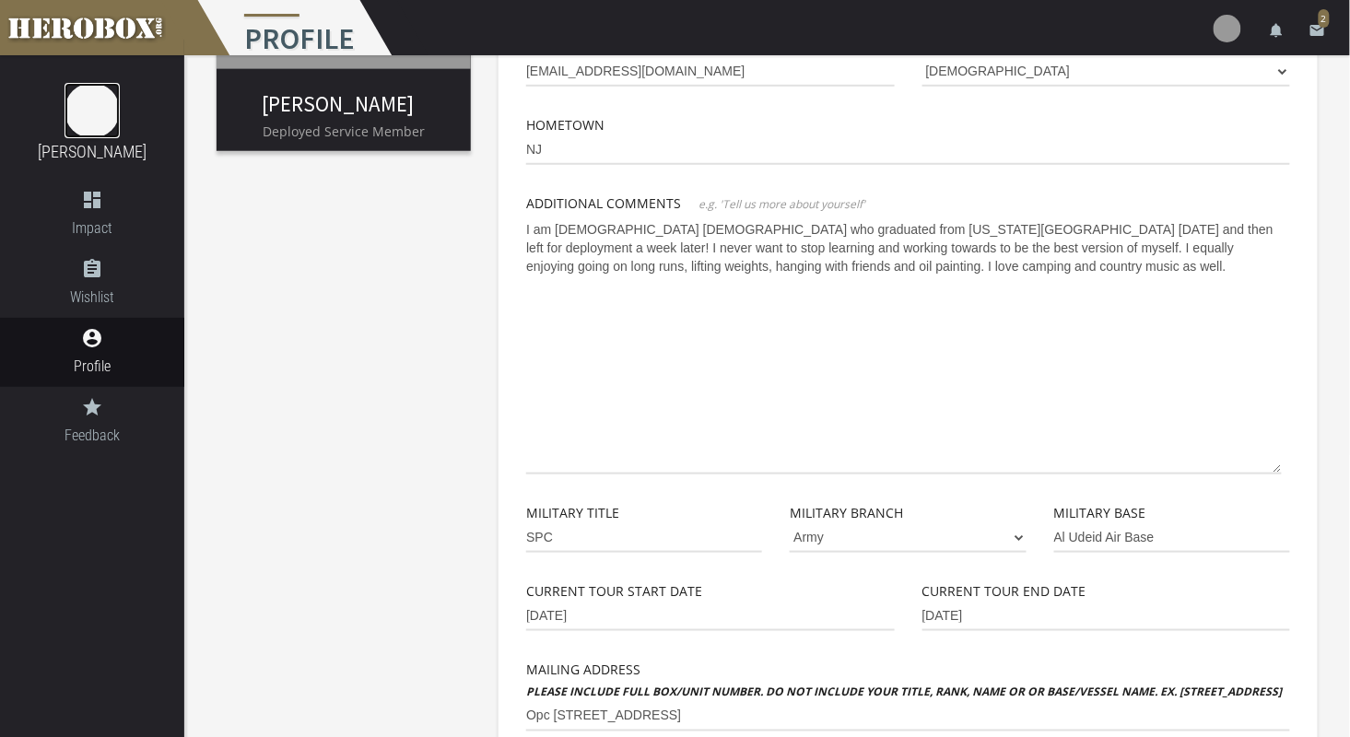
scroll to position [284, 0]
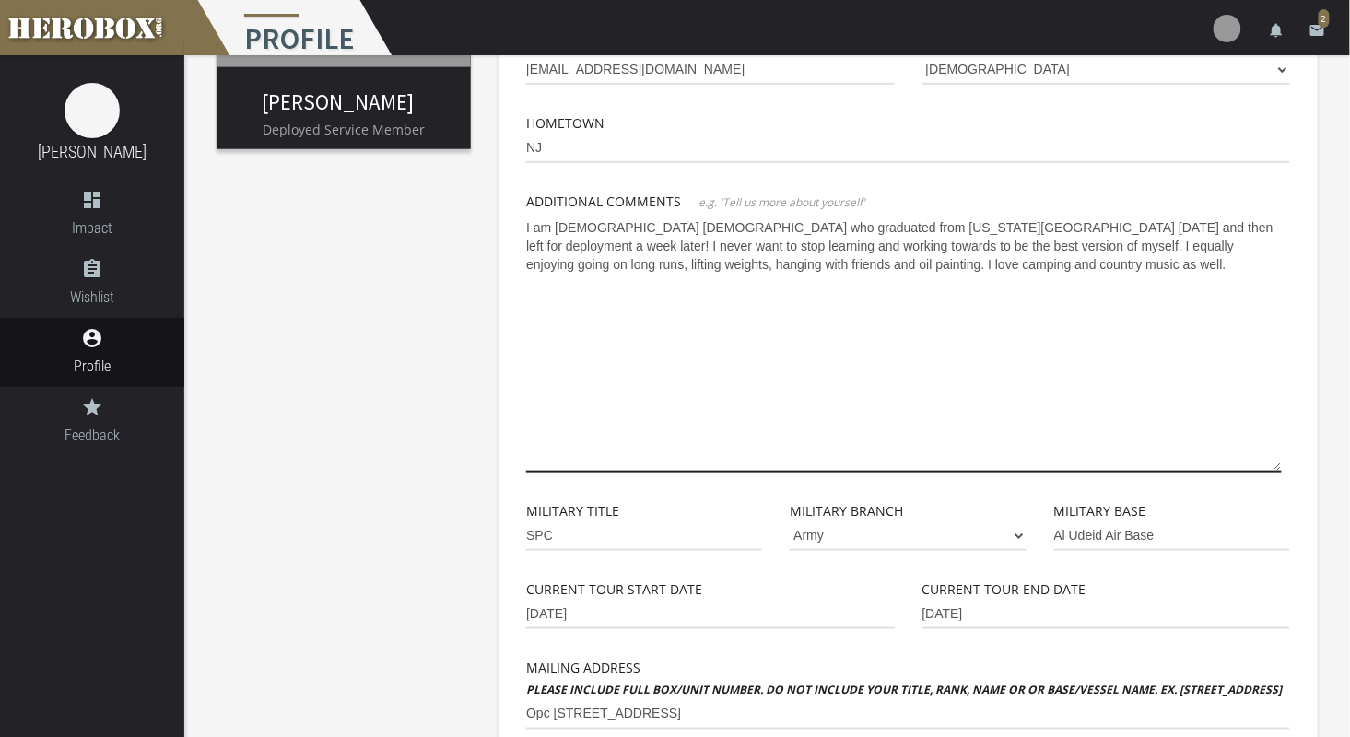
click at [790, 403] on textarea "I am [DEMOGRAPHIC_DATA] [DEMOGRAPHIC_DATA] who graduated from [US_STATE][GEOGRA…" at bounding box center [903, 343] width 755 height 260
click at [1241, 31] on img at bounding box center [1227, 29] width 28 height 28
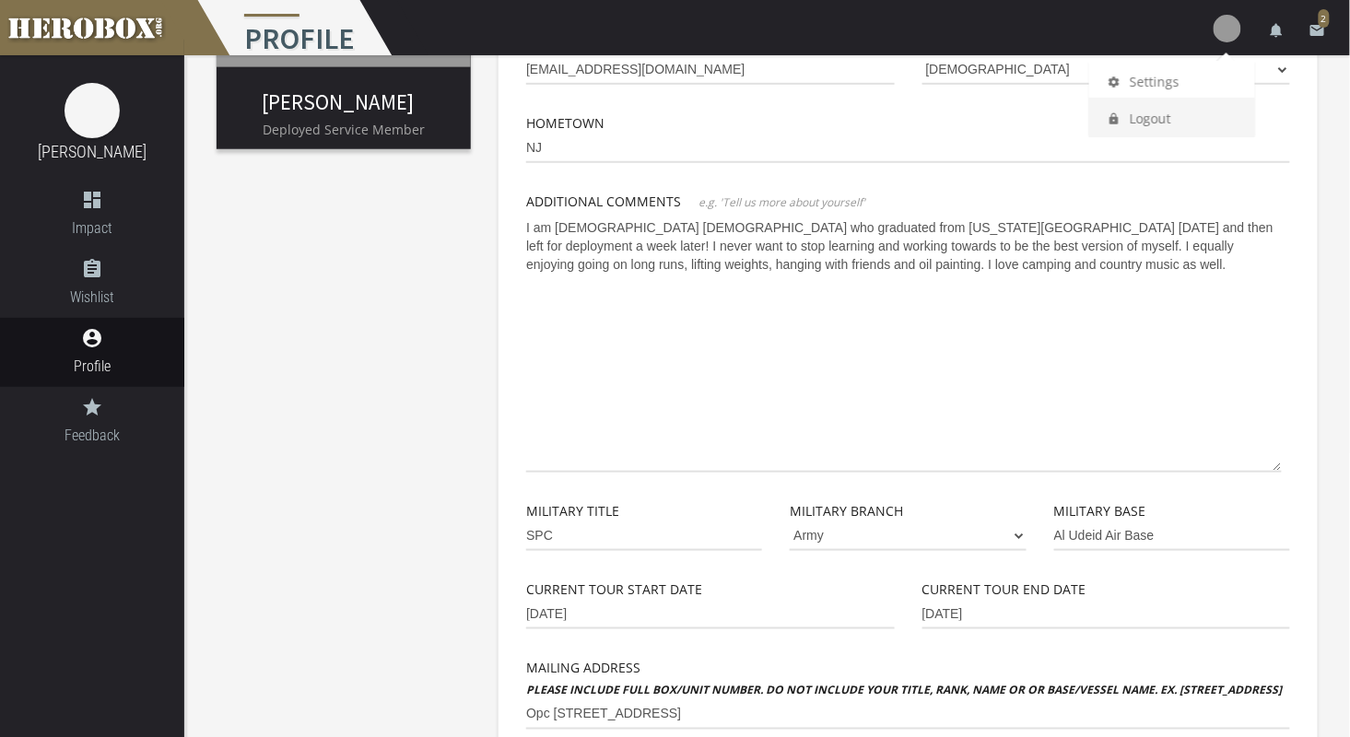
click at [1146, 128] on link "lock Logout" at bounding box center [1172, 118] width 166 height 40
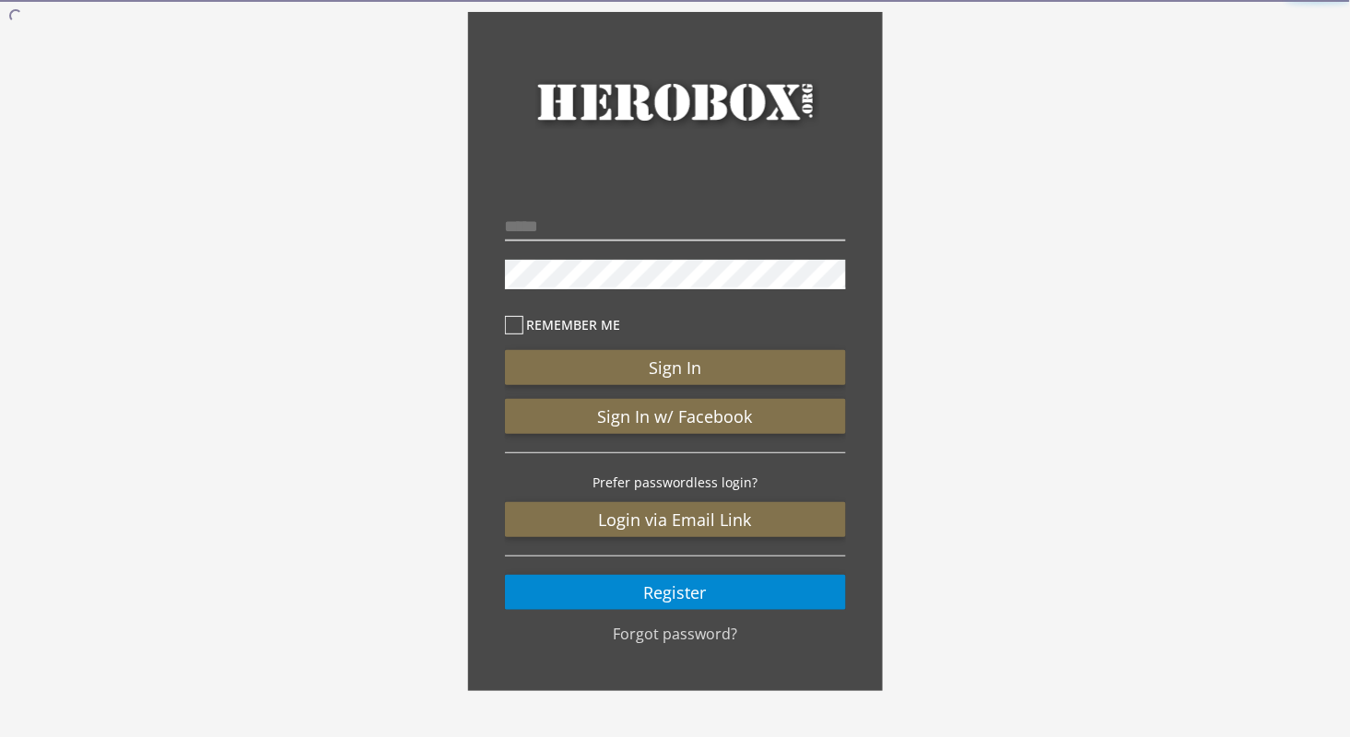
scroll to position [25, 0]
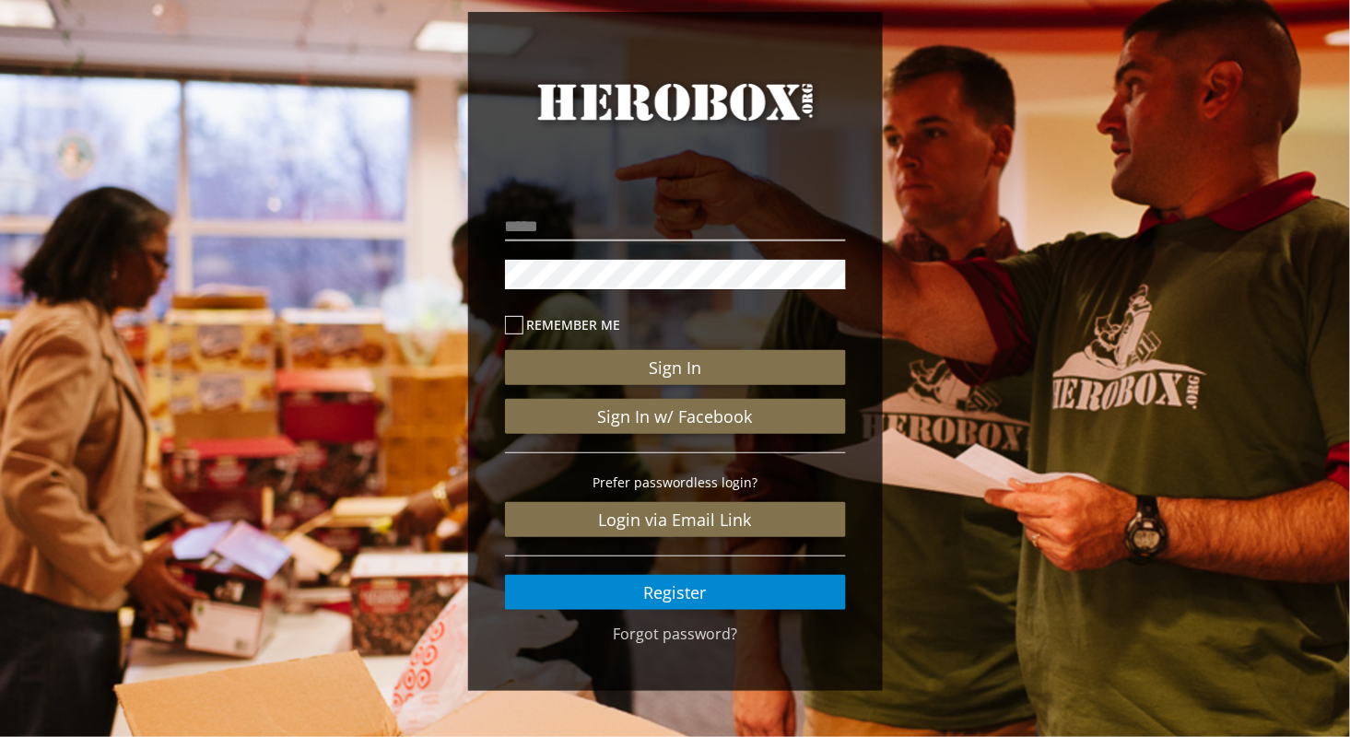
click at [0, 712] on nordpass-portal at bounding box center [0, 712] width 0 height 0
type input "**********"
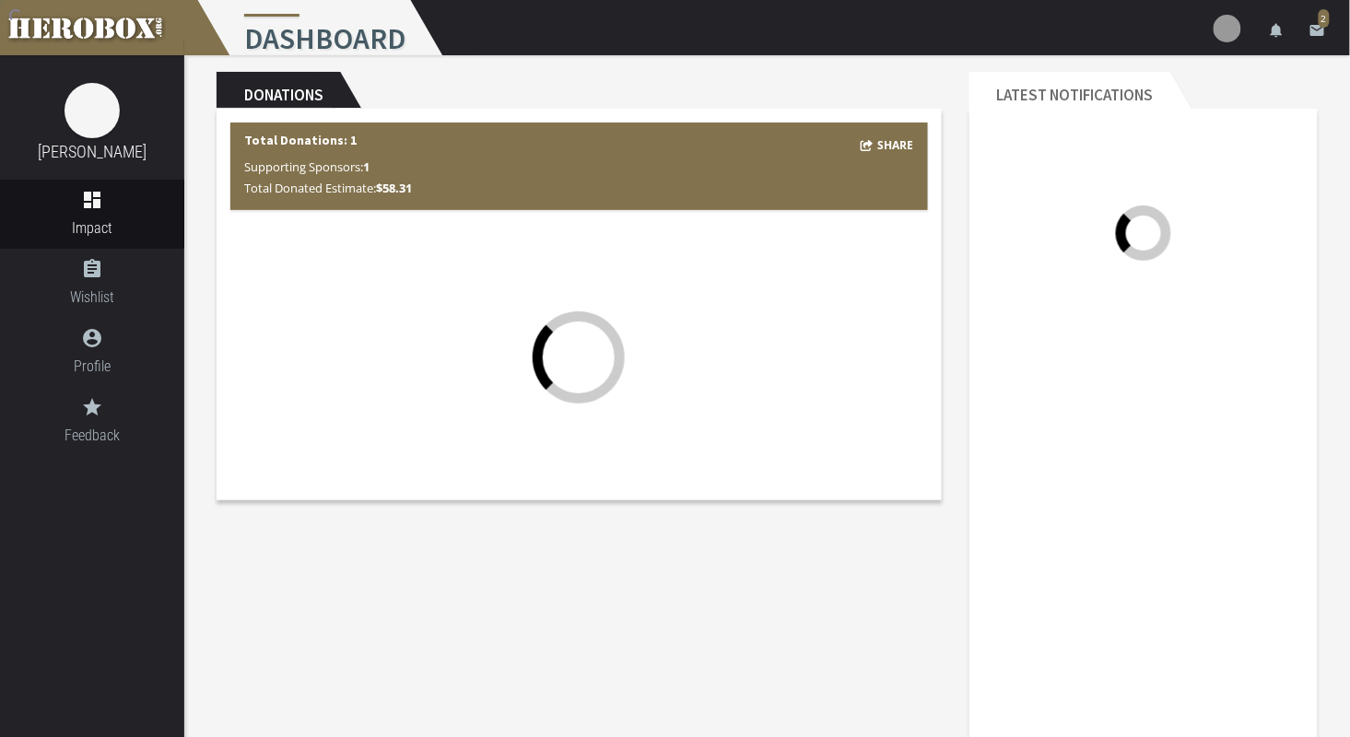
scroll to position [98, 0]
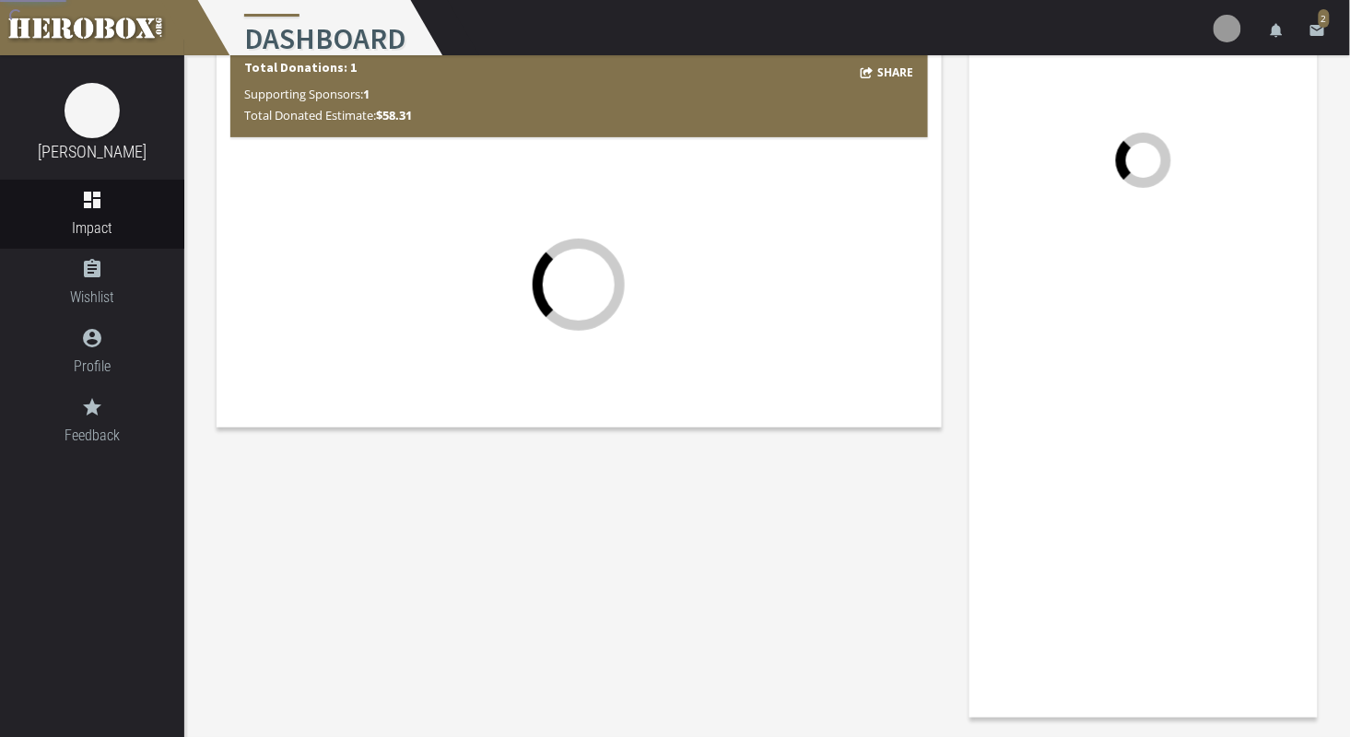
click at [518, 326] on div at bounding box center [578, 285] width 697 height 258
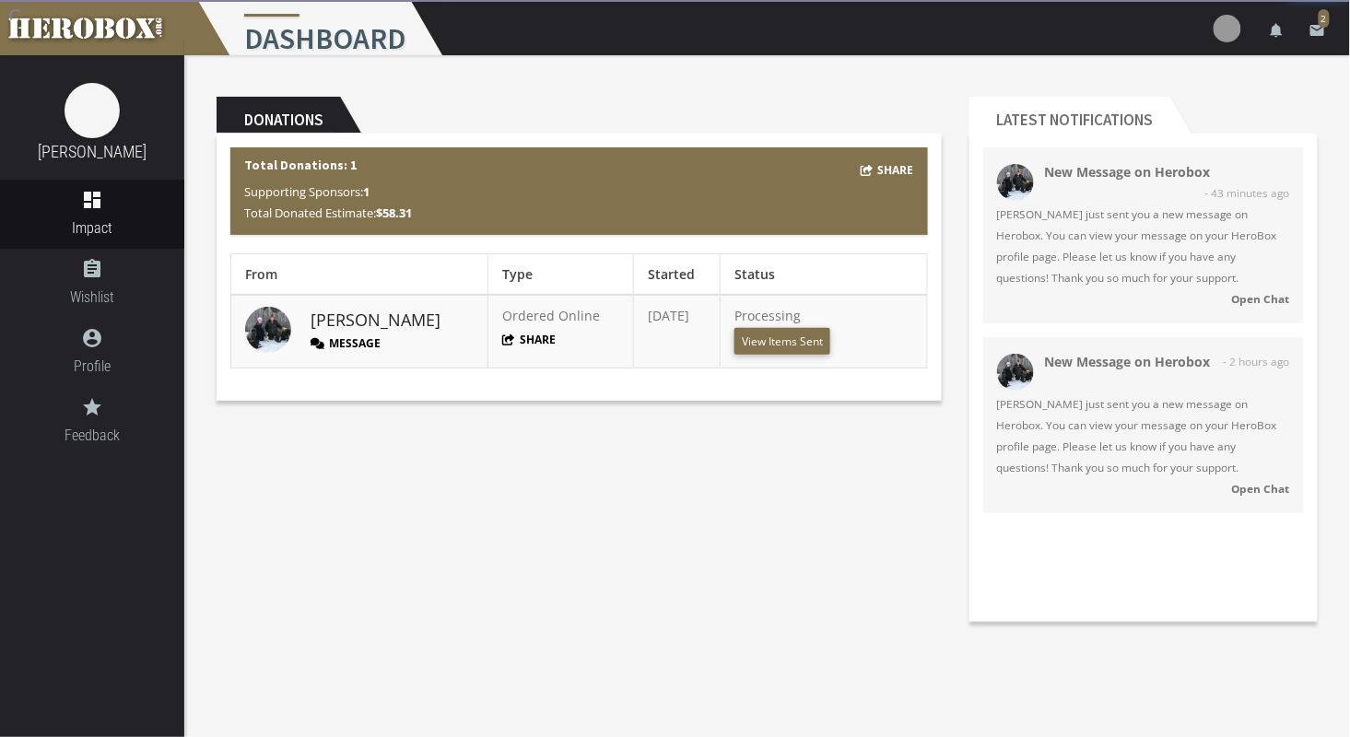
scroll to position [0, 0]
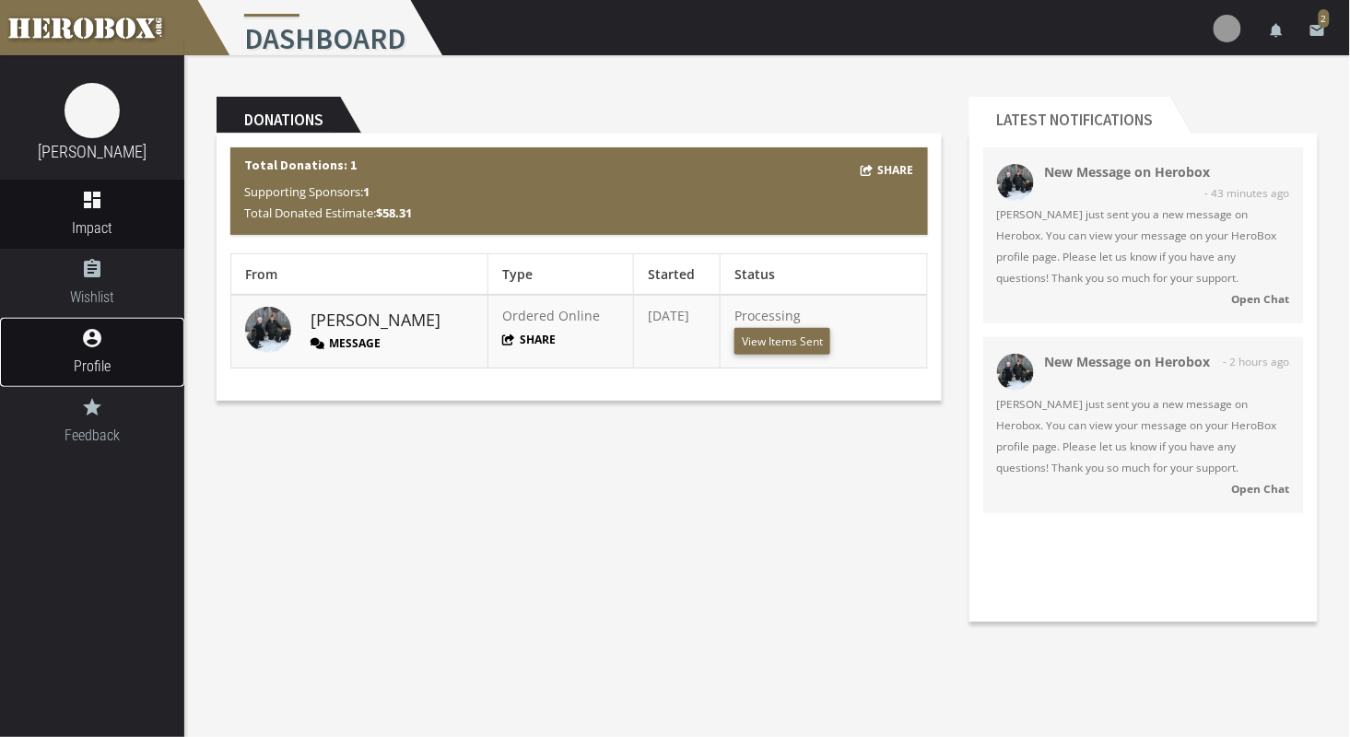
click at [73, 327] on icon "account_circle" at bounding box center [92, 338] width 184 height 22
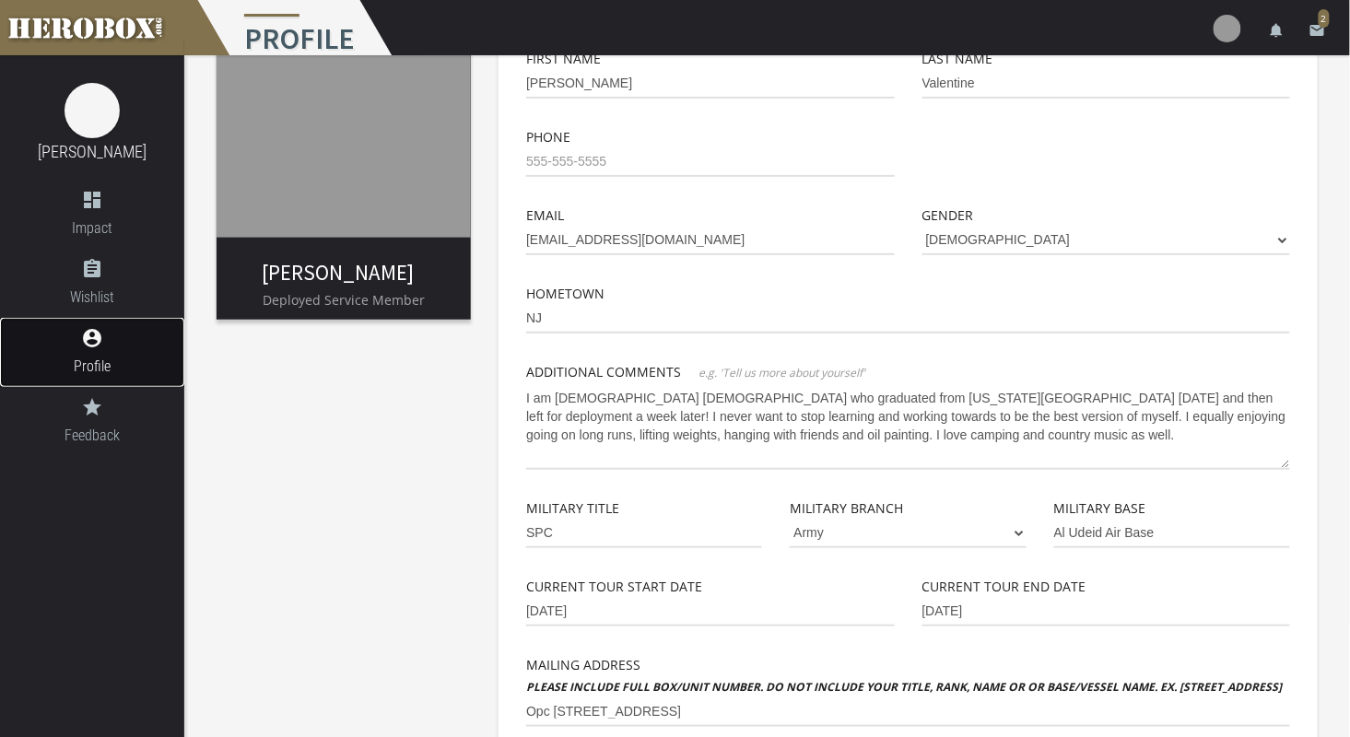
scroll to position [154, 0]
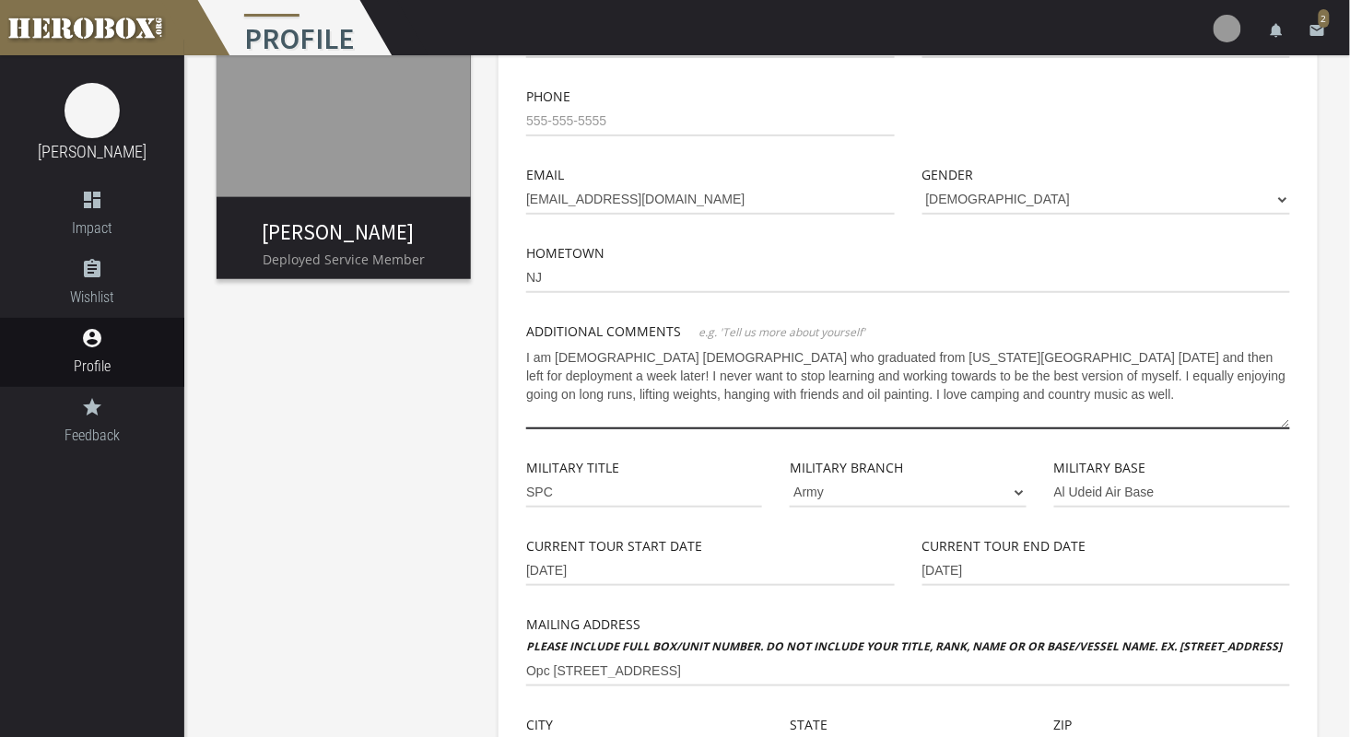
drag, startPoint x: 923, startPoint y: 393, endPoint x: 508, endPoint y: 350, distance: 417.7
click at [508, 350] on div "First Name [PERSON_NAME] Last Name Valentine Phone Email [EMAIL_ADDRESS][DOMAIN…" at bounding box center [907, 515] width 819 height 1070
paste textarea "college h [DATE] and then left for deployment a week later! I never want to sto…"
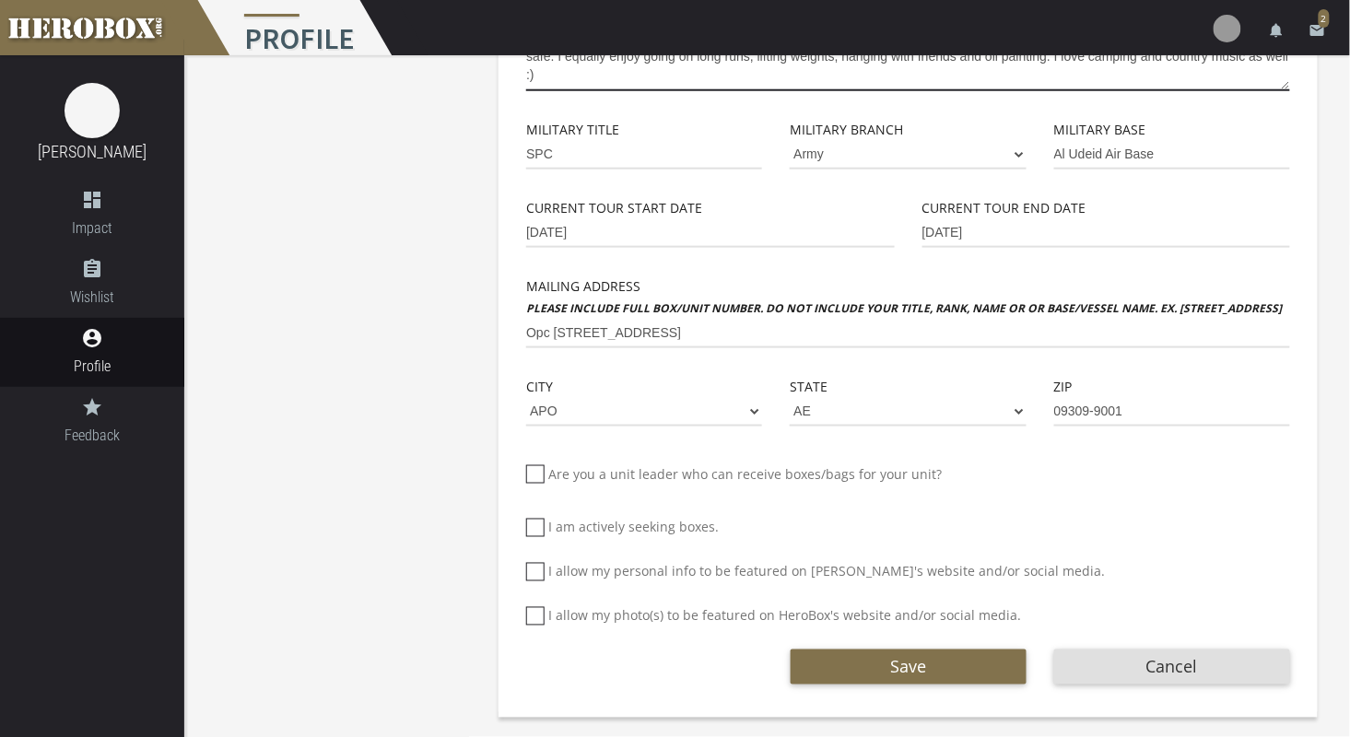
type textarea "I am [DEMOGRAPHIC_DATA] [DEMOGRAPHIC_DATA] who graduated from college h [DATE] …"
click at [533, 564] on icon at bounding box center [535, 572] width 18 height 18
click at [533, 565] on input "I allow my personal info to be featured on [PERSON_NAME]'s website and/or socia…" at bounding box center [532, 579] width 12 height 29
checkbox input "*****"
click at [531, 620] on icon at bounding box center [535, 616] width 18 height 18
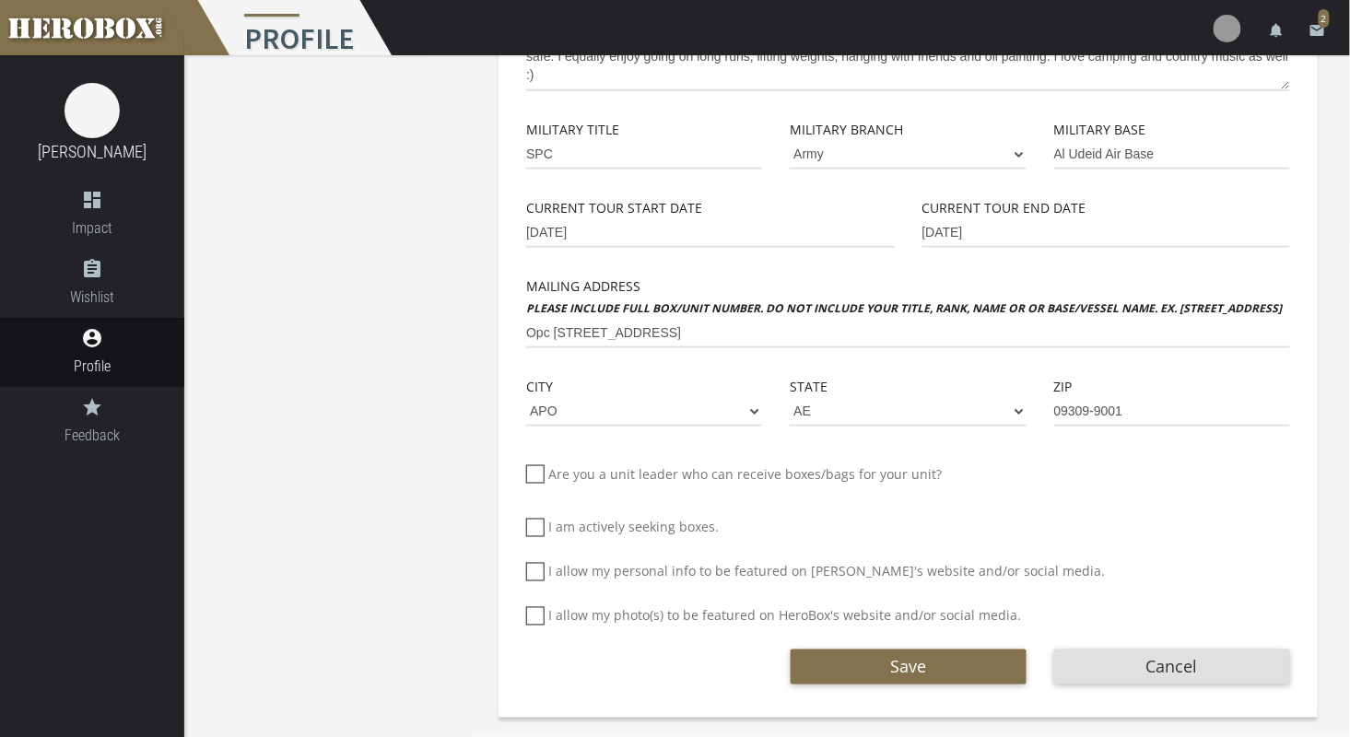
click at [531, 620] on input "I allow my photo(s) to be featured on HeroBox's website and/or social media." at bounding box center [532, 623] width 12 height 29
checkbox input "*****"
click at [817, 660] on button "Save" at bounding box center [908, 666] width 236 height 35
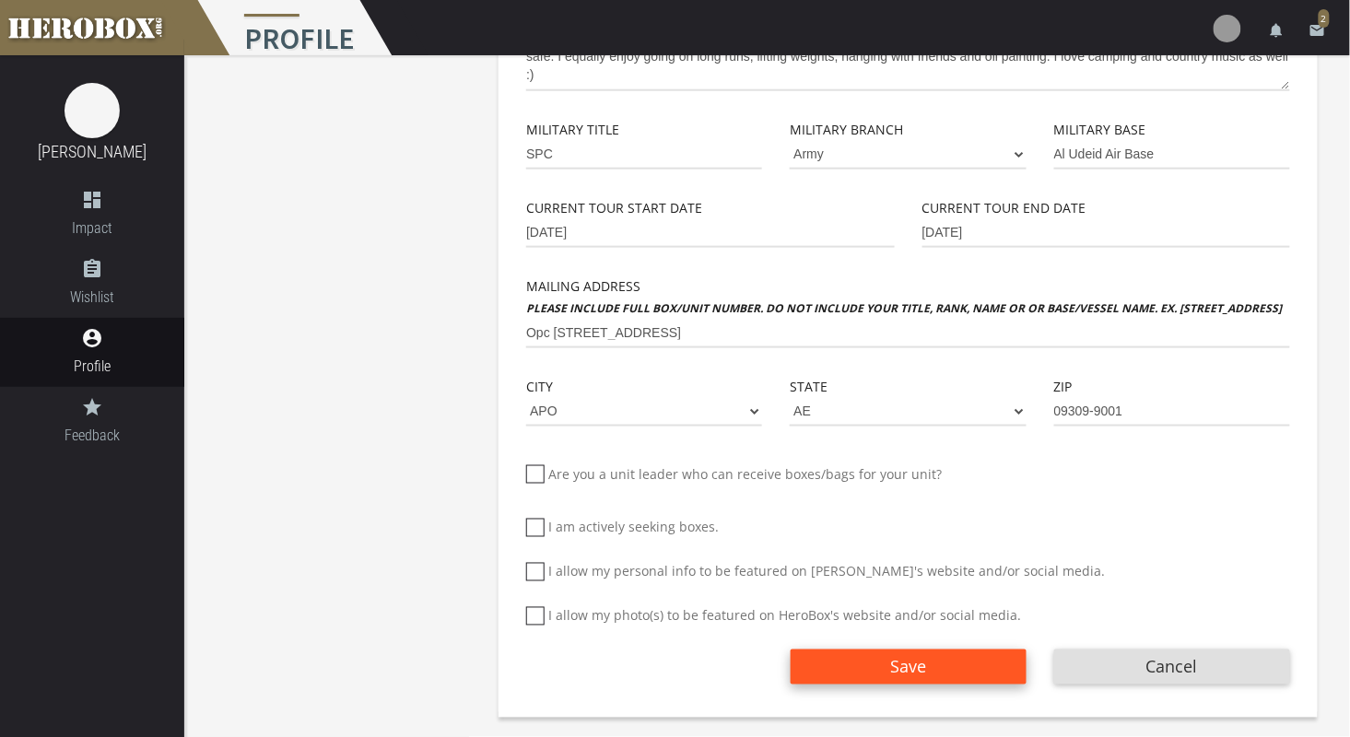
click at [817, 660] on button "Save" at bounding box center [908, 666] width 236 height 35
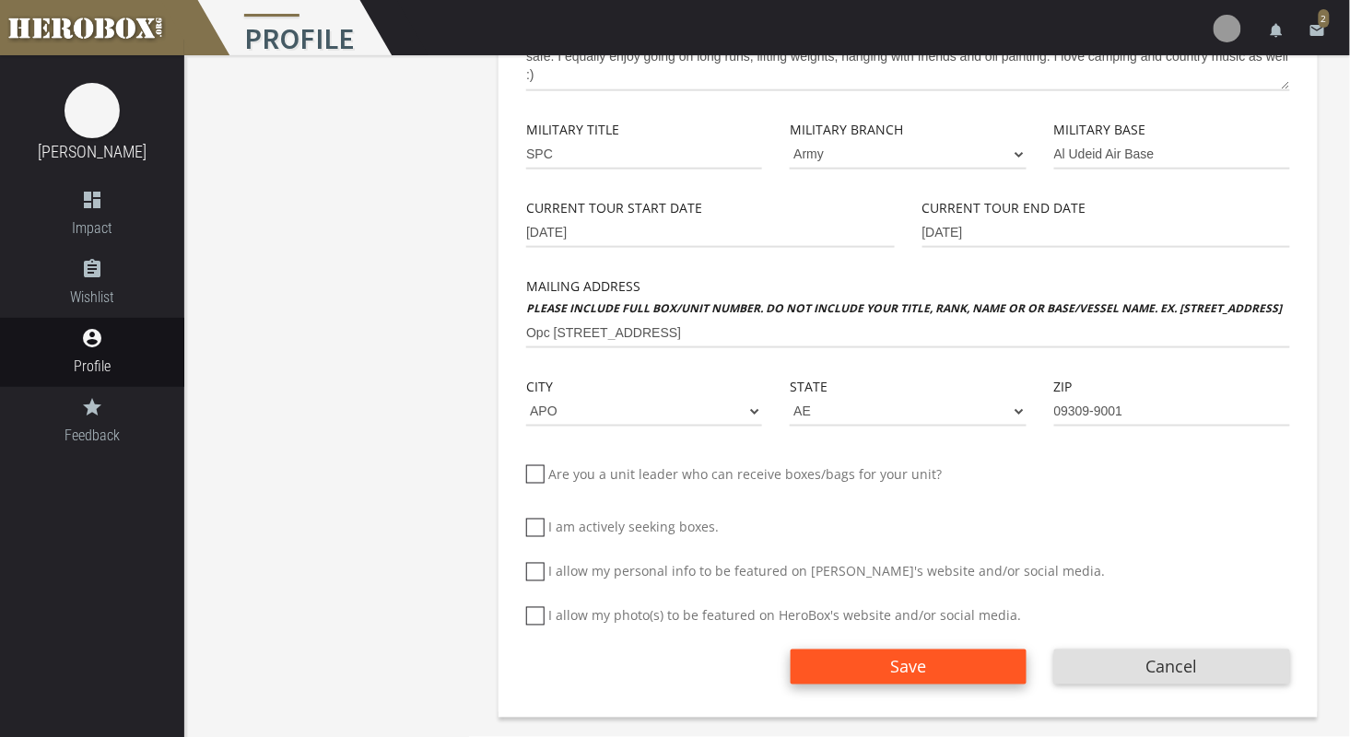
click at [817, 660] on button "Save" at bounding box center [908, 666] width 236 height 35
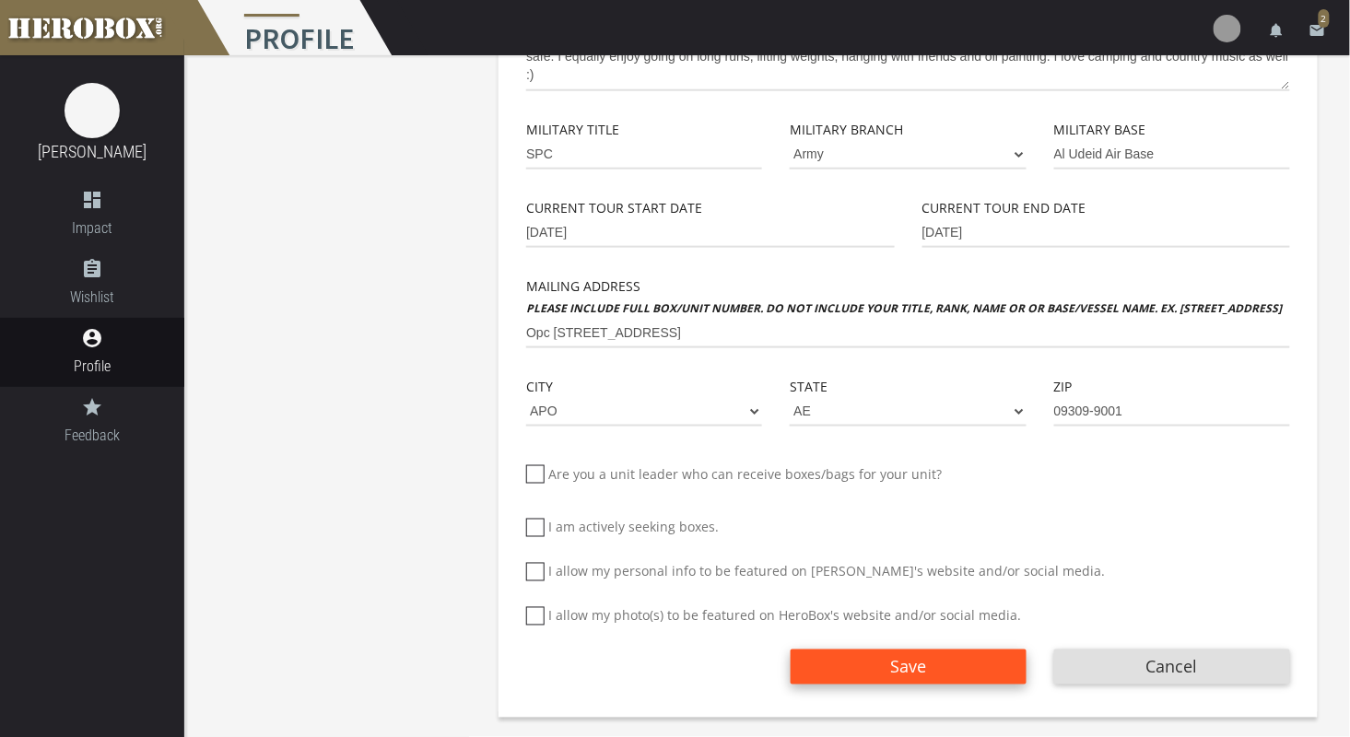
click at [817, 660] on button "Save" at bounding box center [908, 666] width 236 height 35
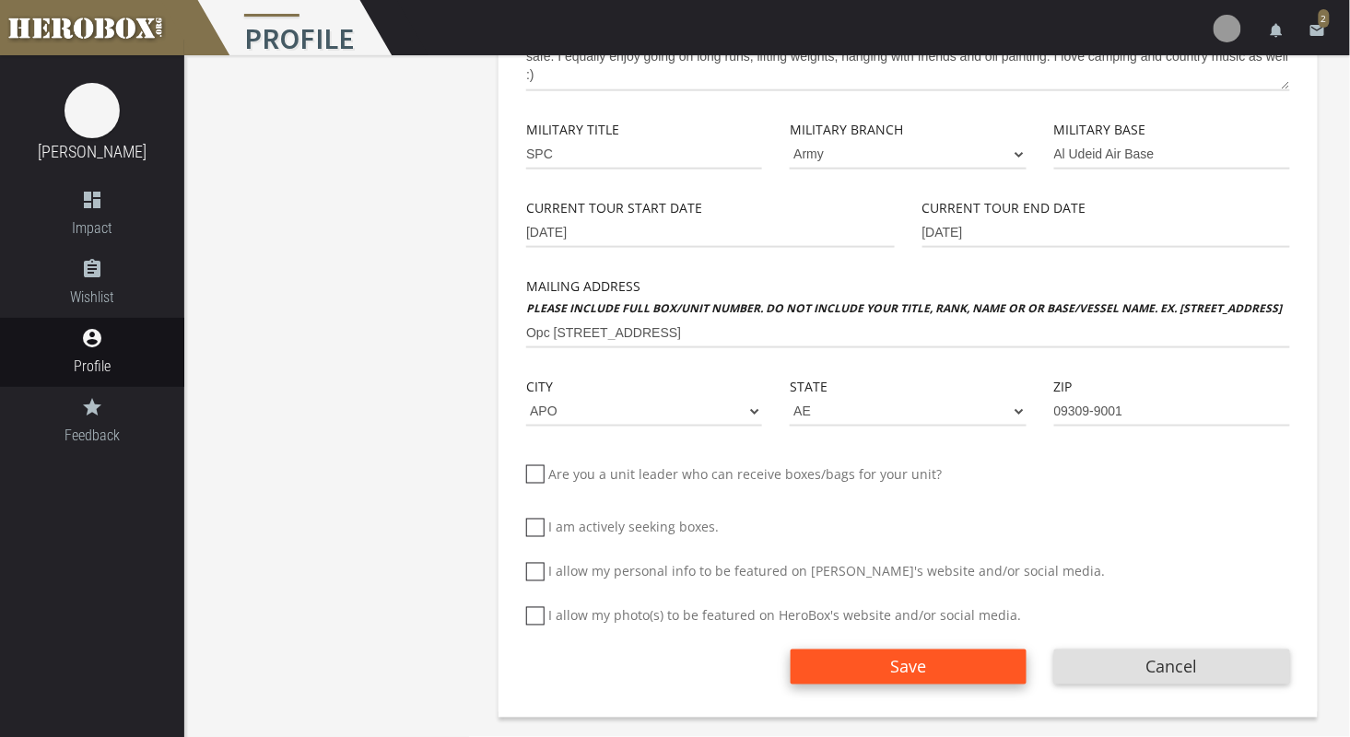
click at [817, 660] on button "Save" at bounding box center [908, 666] width 236 height 35
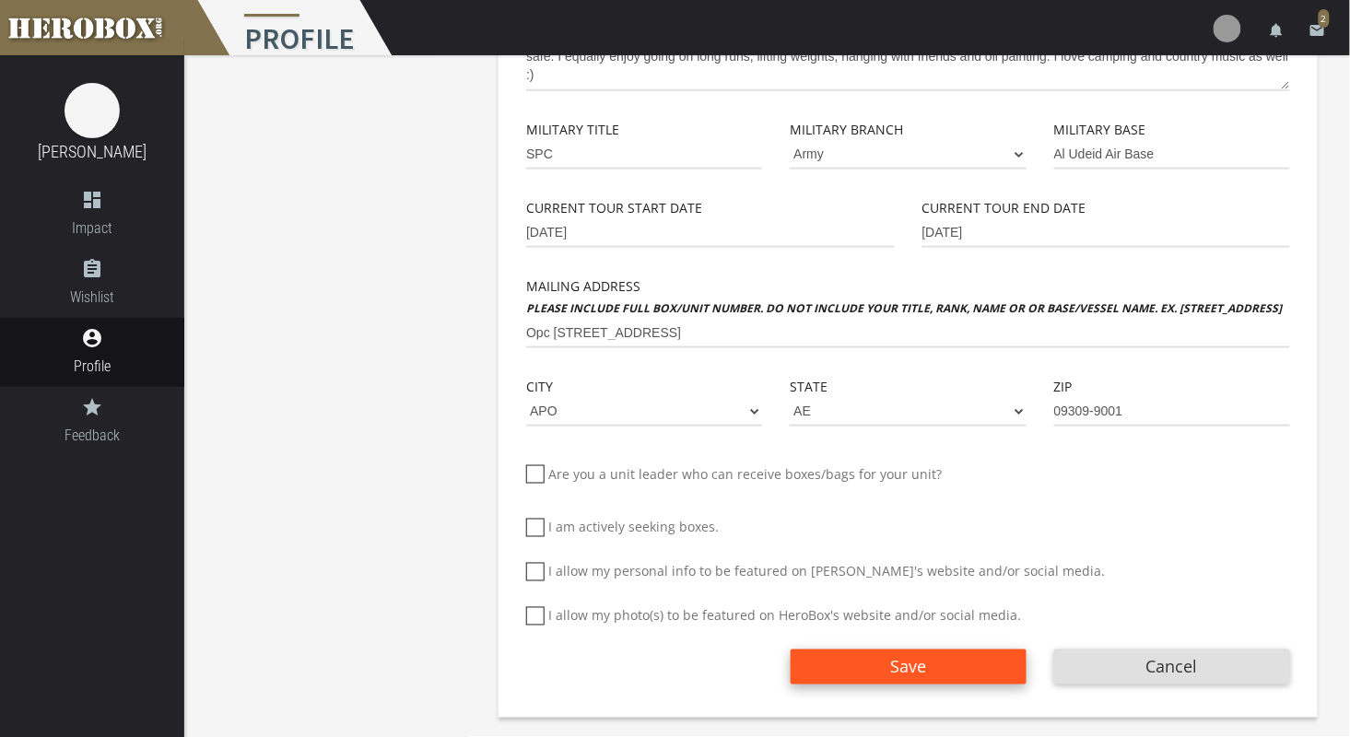
click at [817, 660] on button "Save" at bounding box center [908, 666] width 236 height 35
click at [824, 668] on button "Save" at bounding box center [908, 666] width 236 height 35
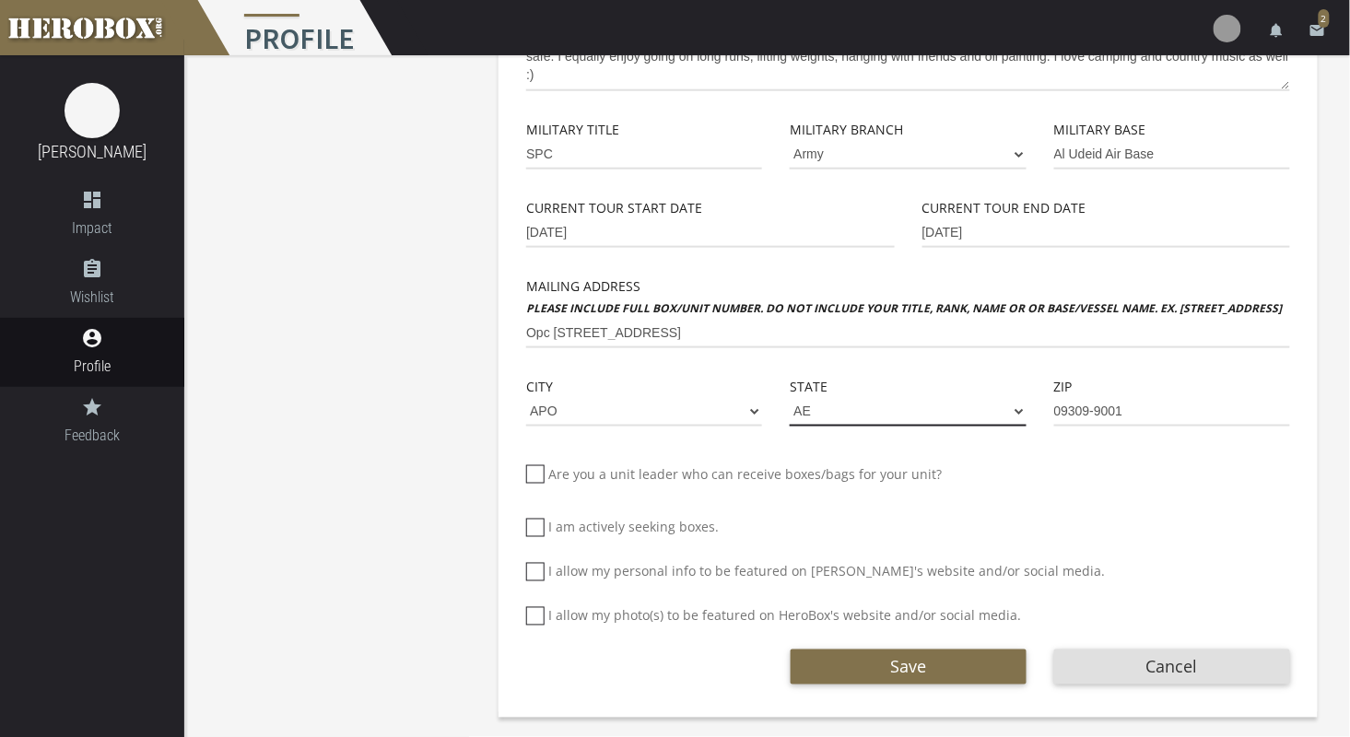
click at [1000, 415] on select "AE AP AA" at bounding box center [907, 411] width 236 height 29
click at [789, 397] on select "AE AP AA" at bounding box center [907, 411] width 236 height 29
click at [981, 412] on select "AE AP AA" at bounding box center [907, 411] width 236 height 29
select select "AE"
click at [789, 397] on select "AE AP AA" at bounding box center [907, 411] width 236 height 29
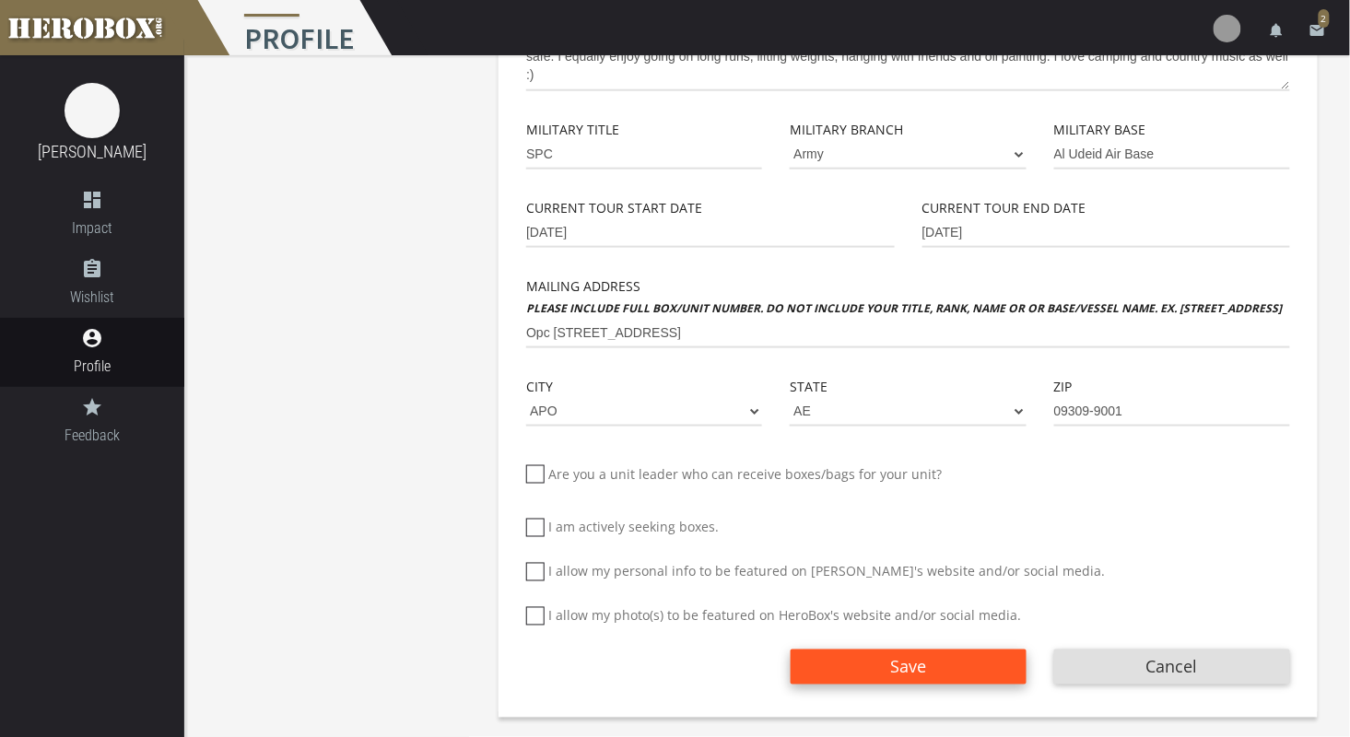
click at [862, 674] on button "Save" at bounding box center [908, 666] width 236 height 35
click at [540, 579] on icon at bounding box center [535, 572] width 18 height 18
click at [538, 579] on input "I allow my personal info to be featured on [PERSON_NAME]'s website and/or socia…" at bounding box center [532, 579] width 12 height 29
checkbox input "****"
click at [533, 618] on icon at bounding box center [535, 616] width 18 height 18
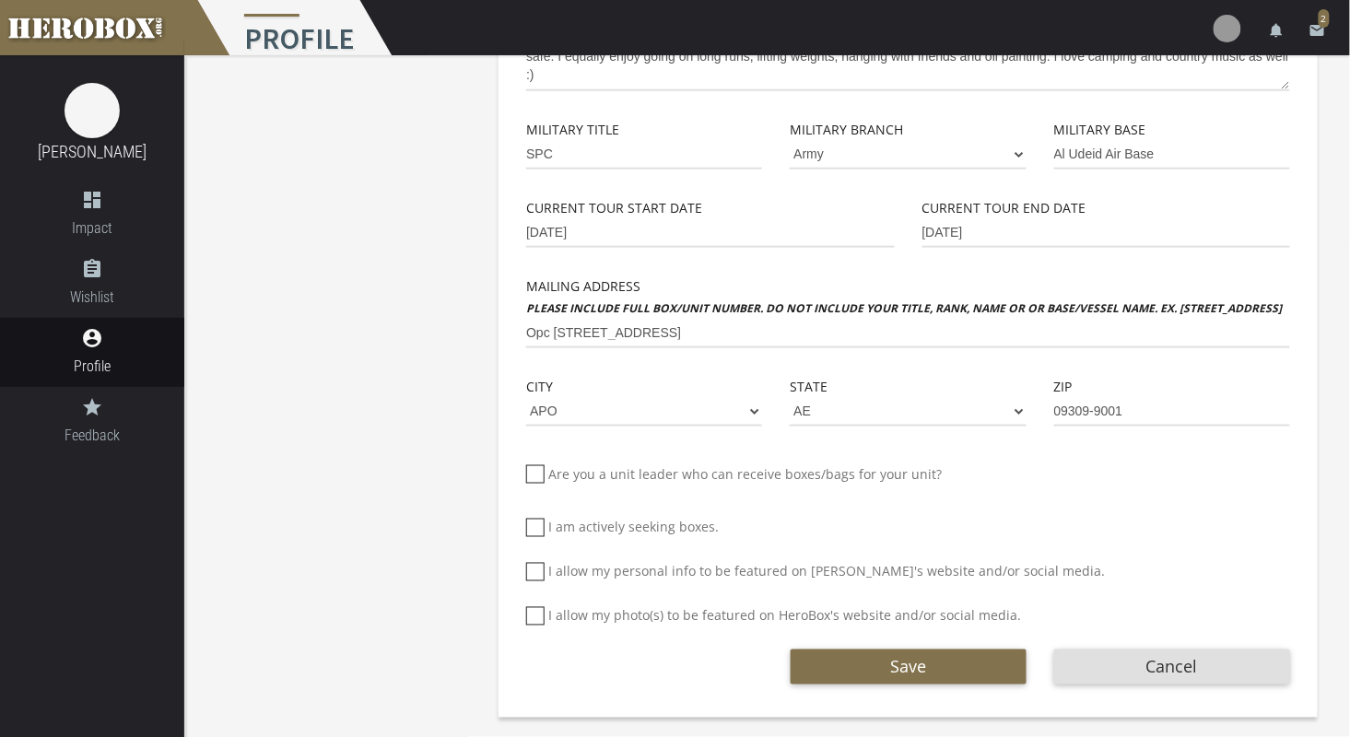
click at [533, 618] on input "I allow my photo(s) to be featured on HeroBox's website and/or social media." at bounding box center [532, 623] width 12 height 29
checkbox input "****"
click at [801, 663] on button "Save" at bounding box center [908, 666] width 236 height 35
click at [895, 664] on span "Save" at bounding box center [908, 667] width 36 height 22
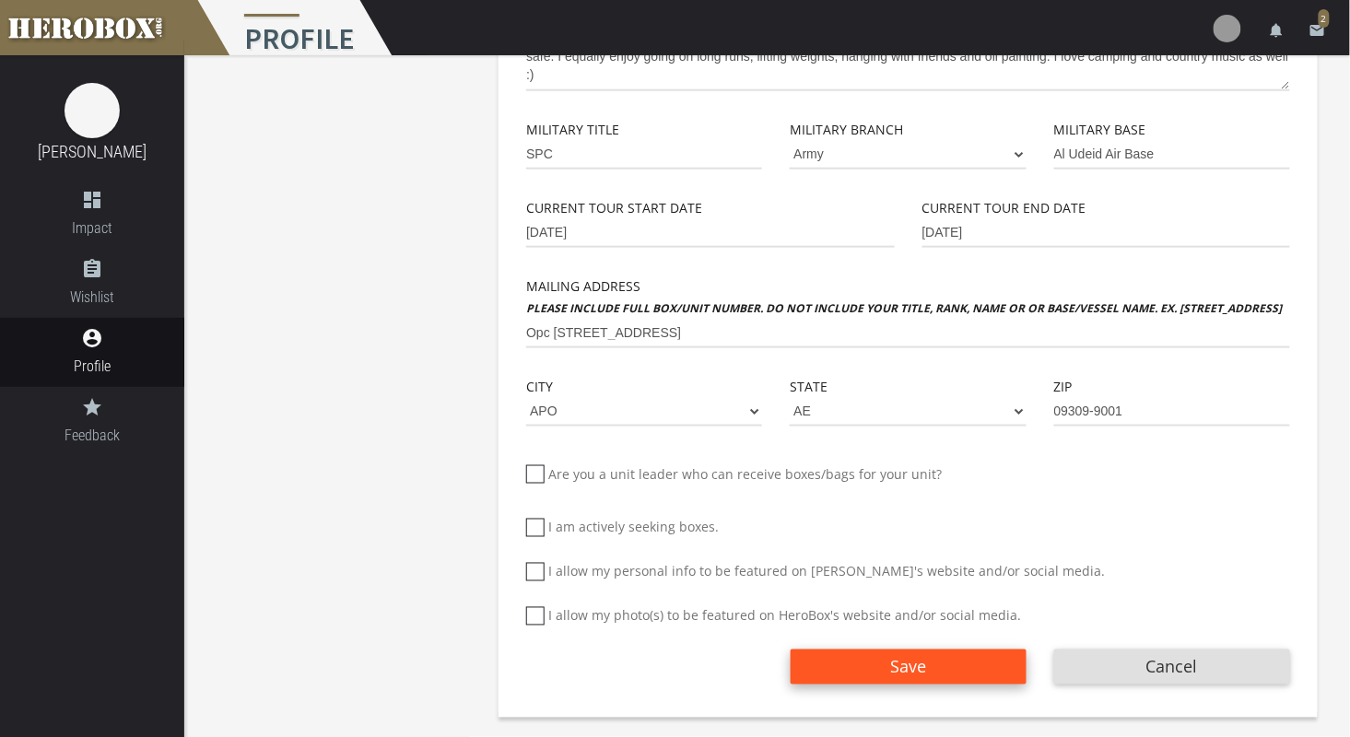
click at [895, 664] on span "Save" at bounding box center [908, 667] width 36 height 22
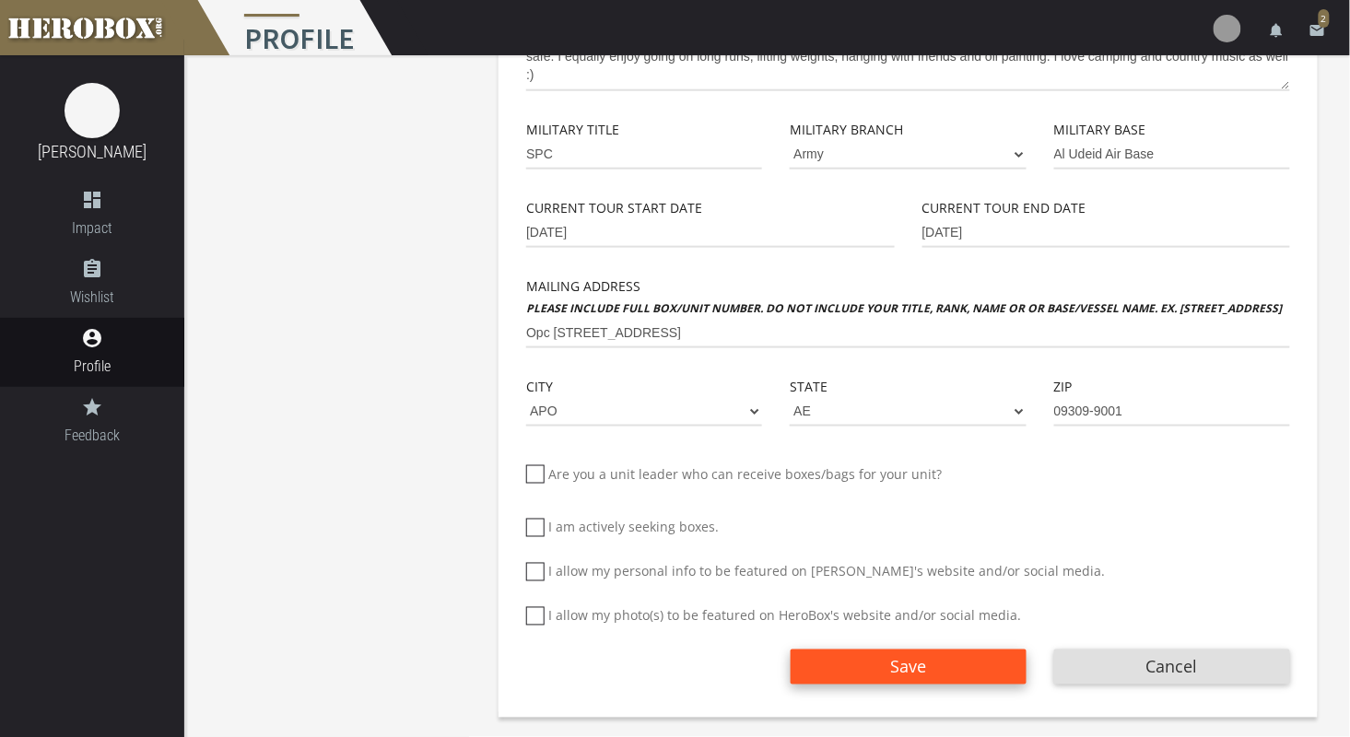
click at [895, 664] on span "Save" at bounding box center [908, 667] width 36 height 22
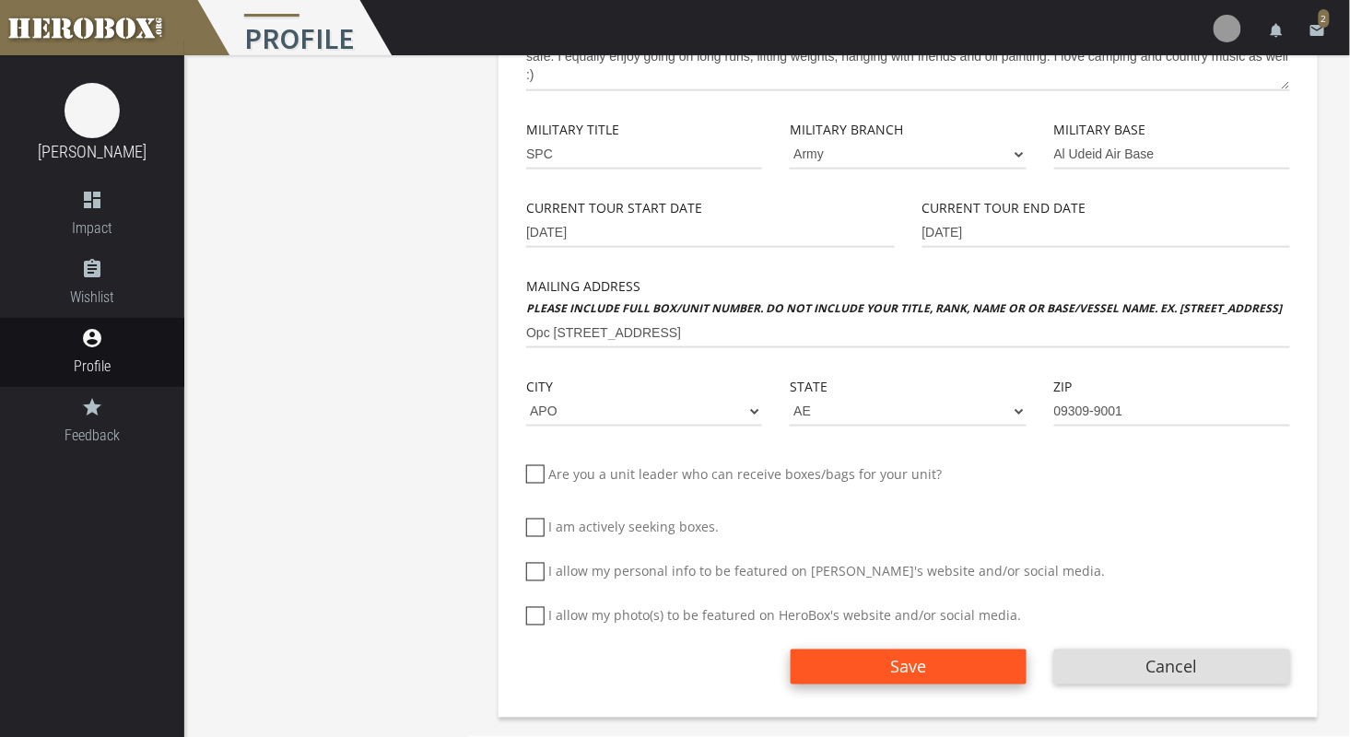
click at [895, 664] on span "Save" at bounding box center [908, 667] width 36 height 22
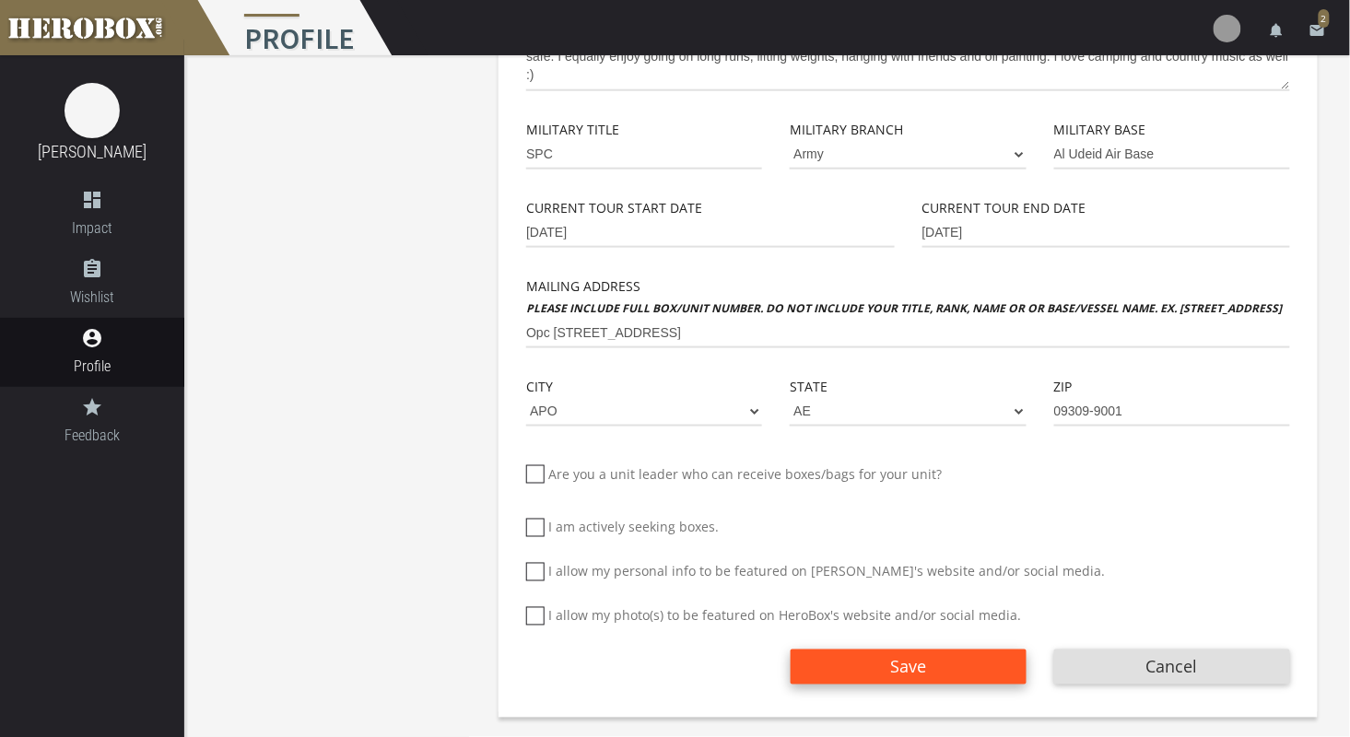
click at [895, 664] on span "Save" at bounding box center [908, 667] width 36 height 22
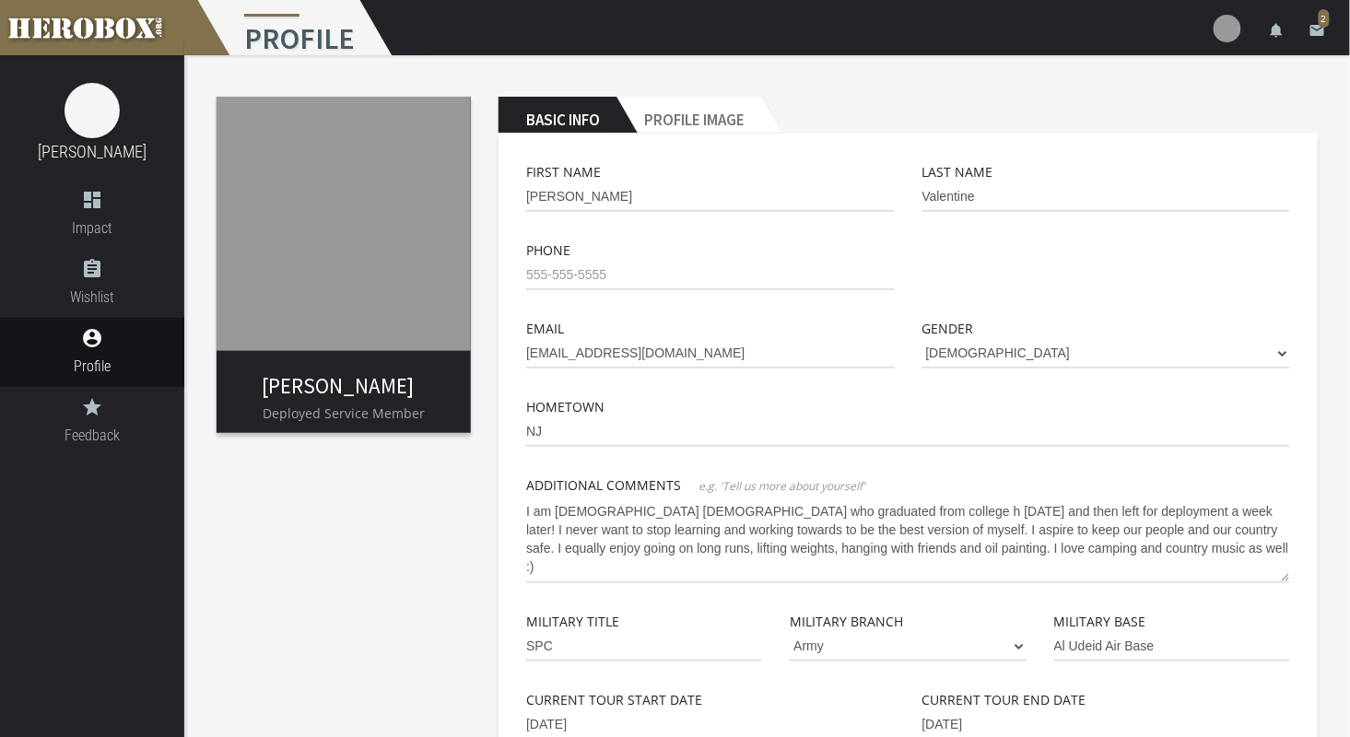
click at [1250, 292] on div at bounding box center [1105, 279] width 395 height 78
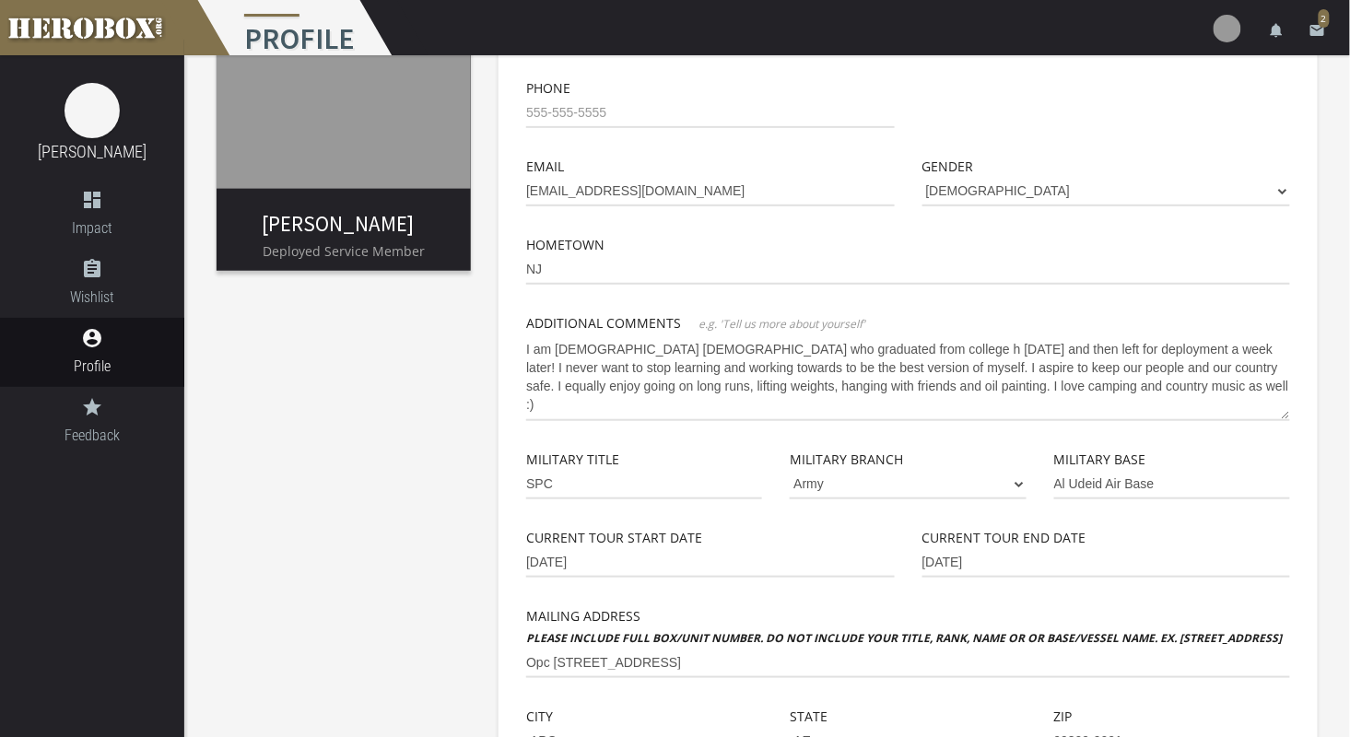
scroll to position [492, 0]
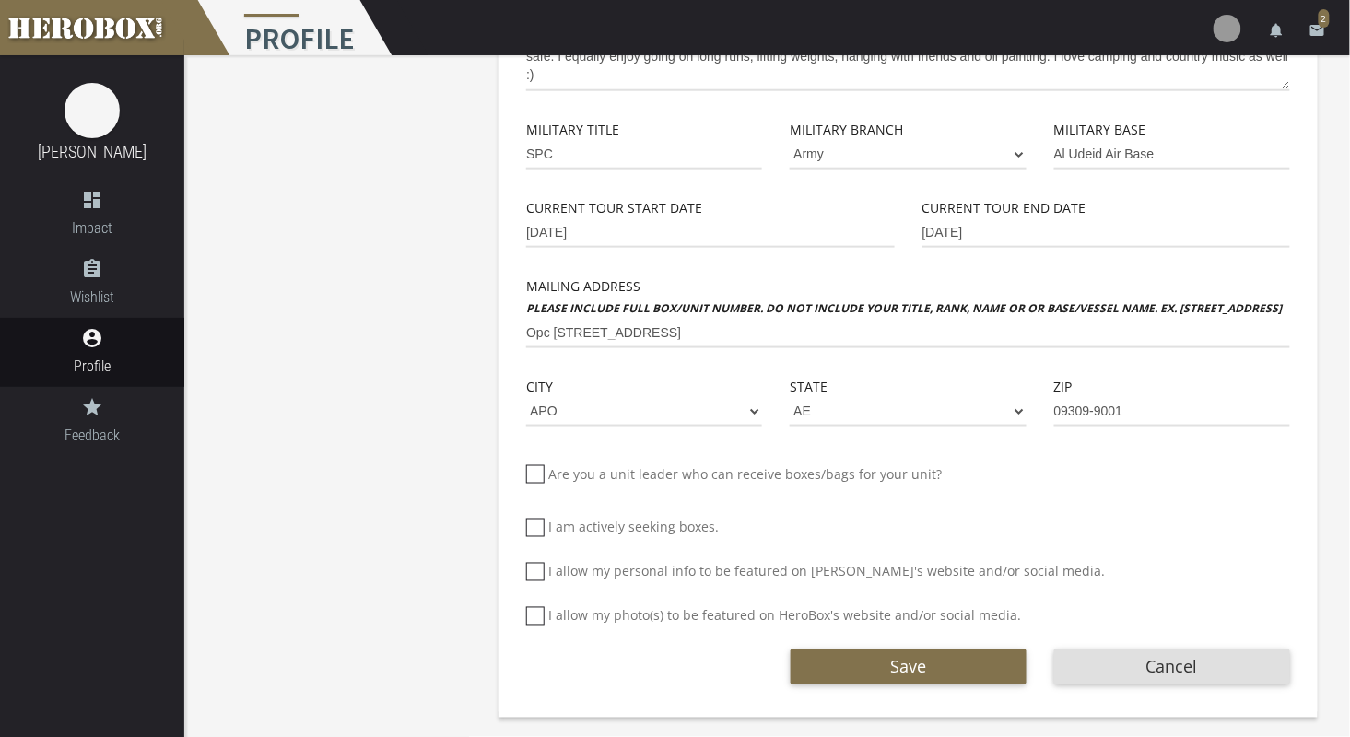
click at [538, 576] on icon at bounding box center [535, 572] width 18 height 18
click at [538, 576] on input "I allow my personal info to be featured on [PERSON_NAME]'s website and/or socia…" at bounding box center [532, 579] width 12 height 29
checkbox input "*****"
click at [533, 614] on icon at bounding box center [535, 616] width 18 height 18
click at [533, 614] on input "I allow my photo(s) to be featured on HeroBox's website and/or social media." at bounding box center [532, 623] width 12 height 29
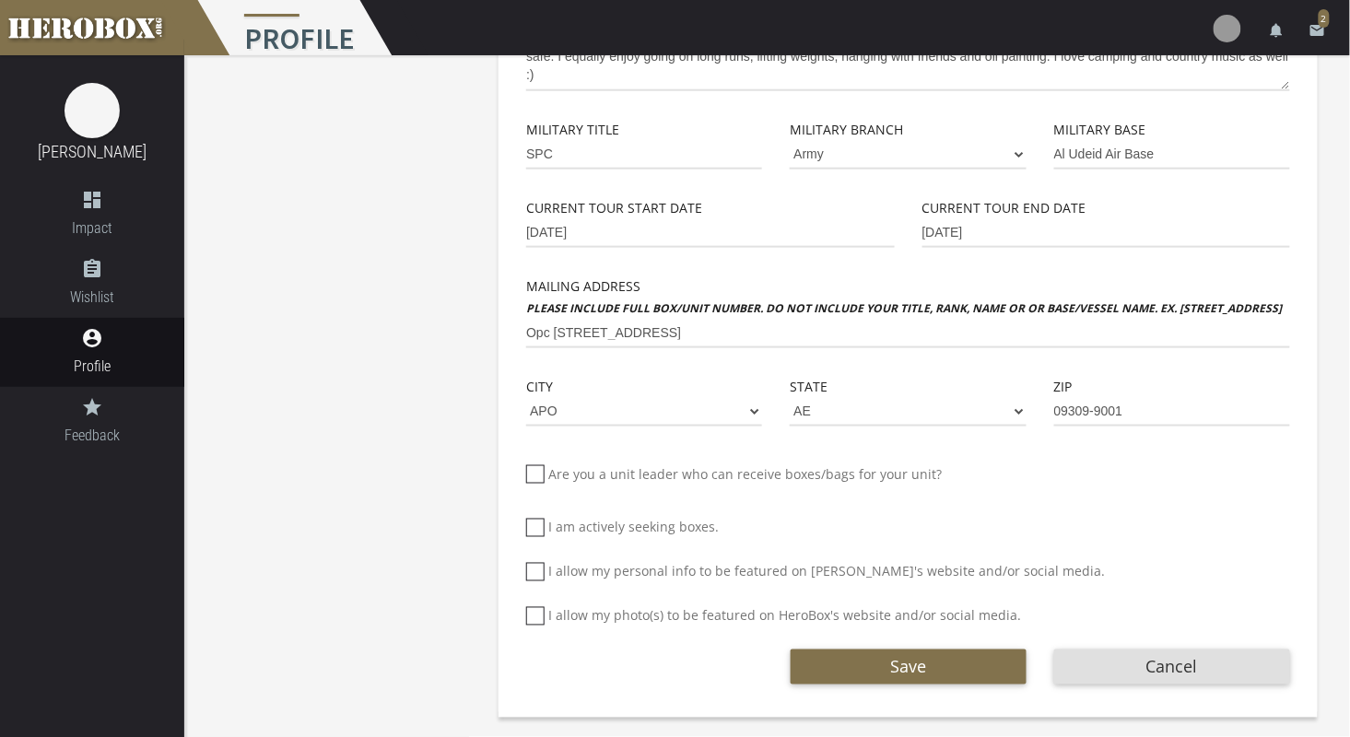
checkbox input "*****"
click at [833, 672] on button "Save" at bounding box center [908, 666] width 236 height 35
click at [827, 676] on button "Save" at bounding box center [908, 666] width 236 height 35
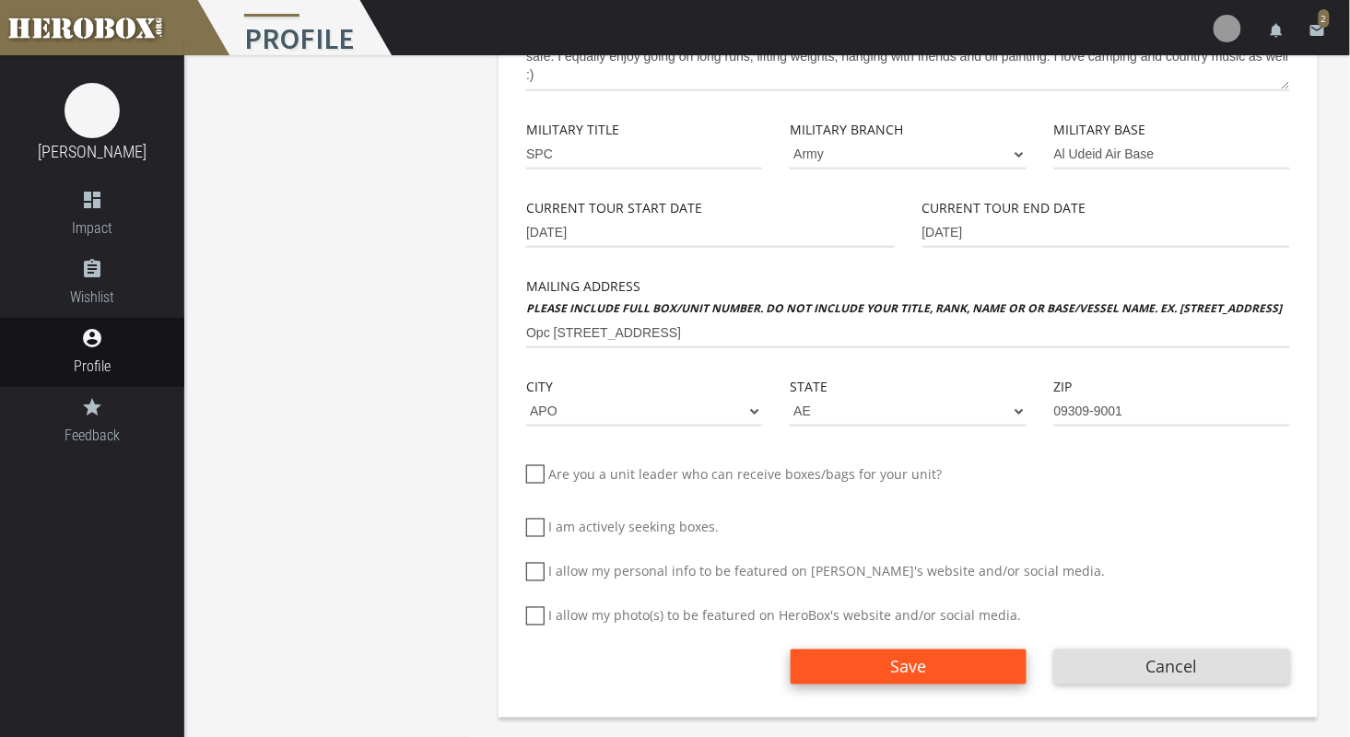
click at [827, 676] on button "Save" at bounding box center [908, 666] width 236 height 35
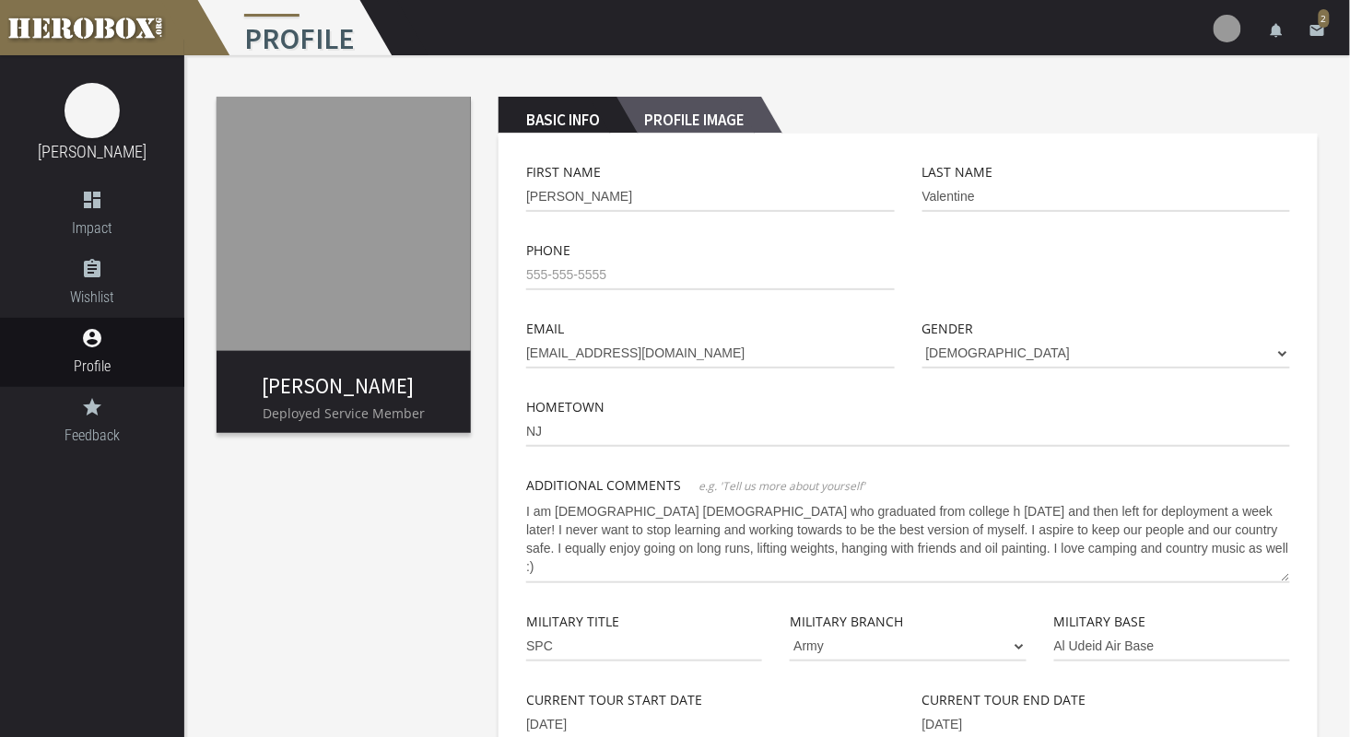
click at [711, 113] on h2 "Profile Image" at bounding box center [688, 115] width 145 height 37
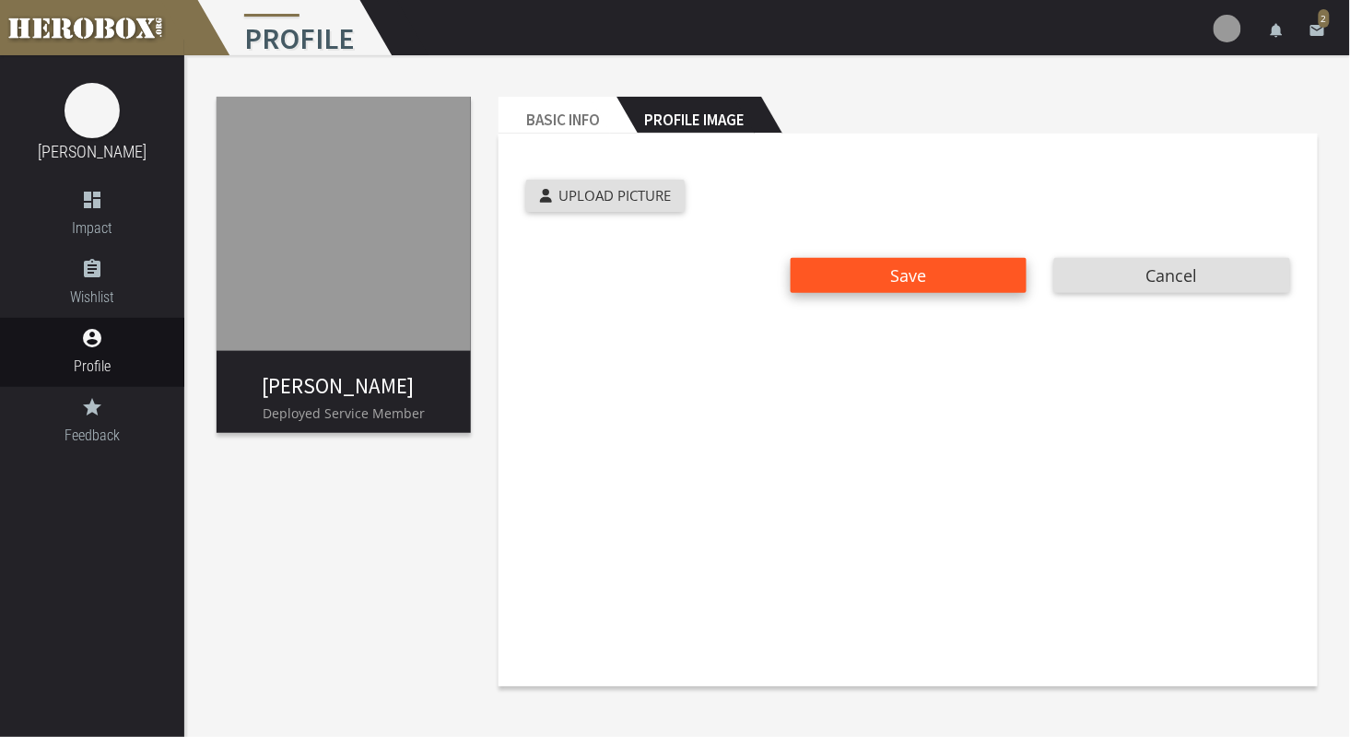
click at [911, 281] on span "Save" at bounding box center [908, 275] width 36 height 22
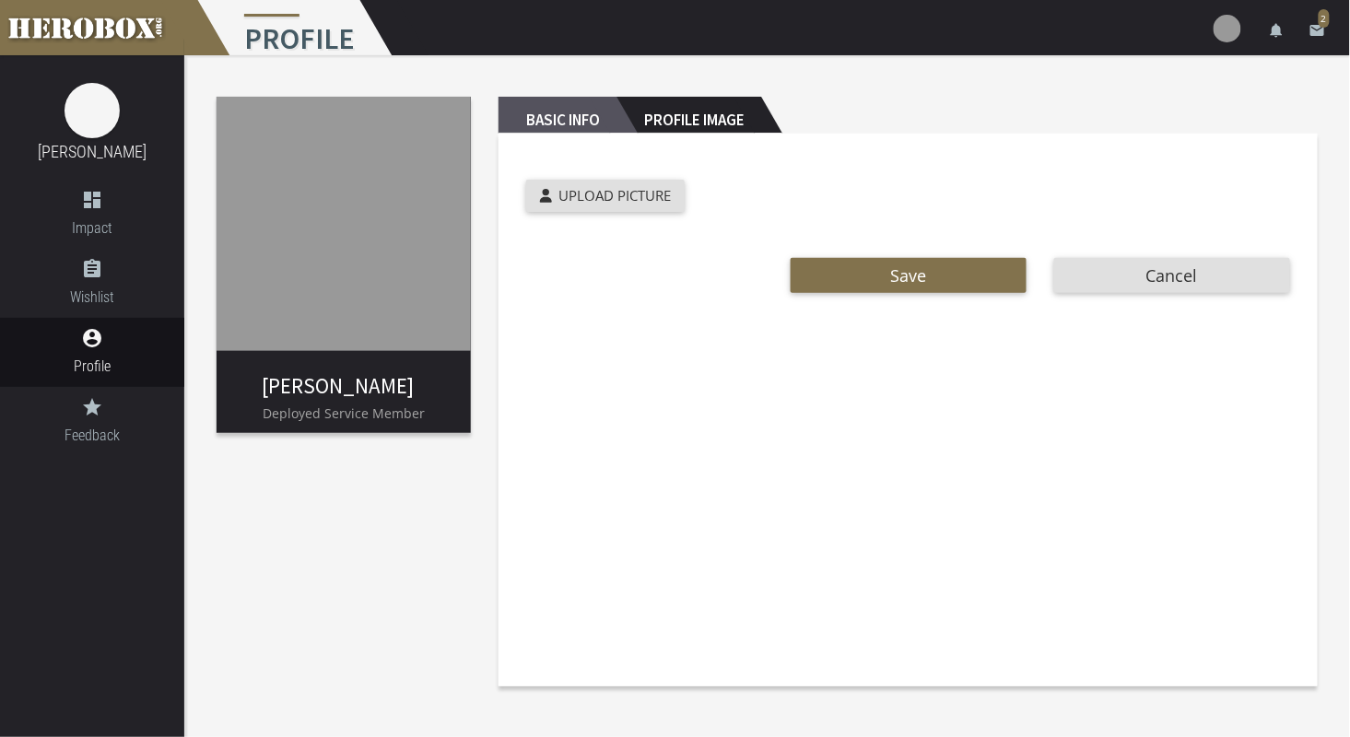
click at [563, 105] on h2 "Basic Info" at bounding box center [557, 115] width 118 height 37
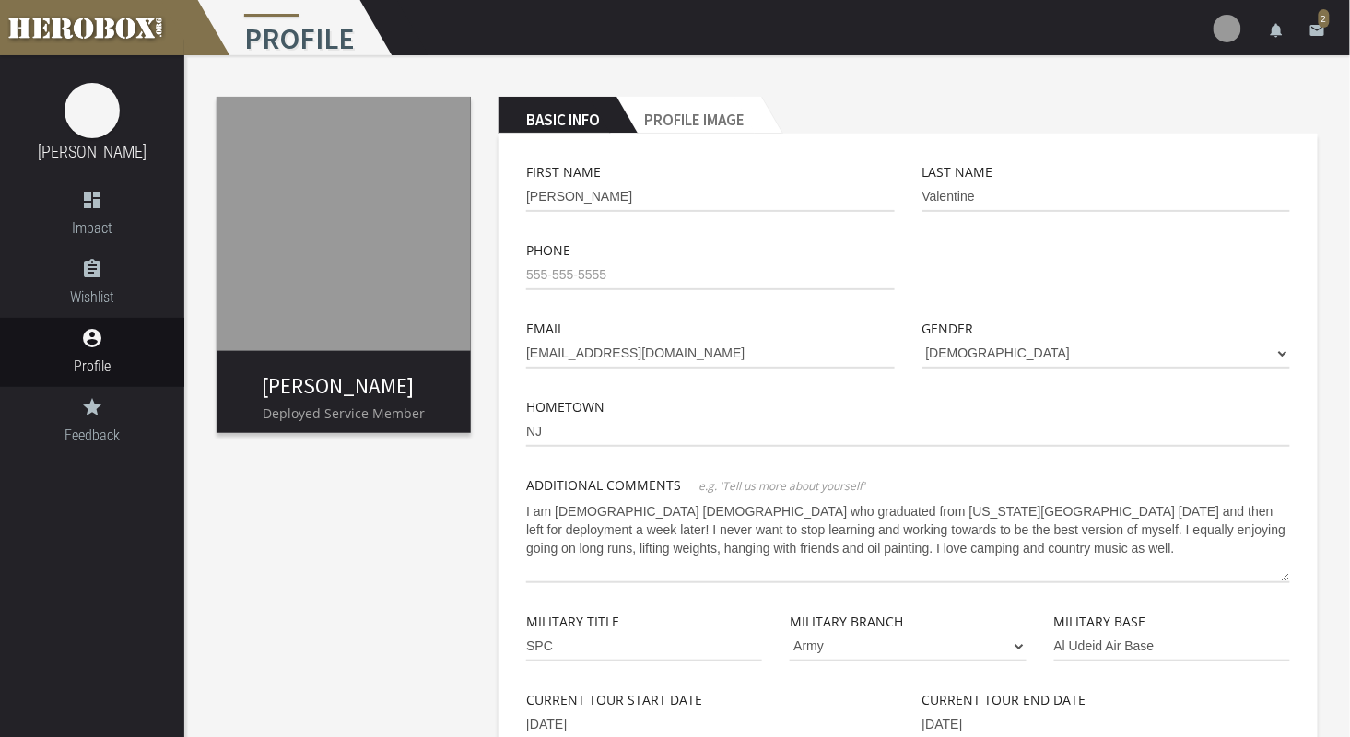
click at [1250, 619] on div "Military Base [GEOGRAPHIC_DATA]" at bounding box center [1172, 636] width 236 height 51
click at [402, 561] on div "[PERSON_NAME] Deployed Service Member Basic Info Profile Image First Name [PERS…" at bounding box center [766, 639] width 1165 height 1168
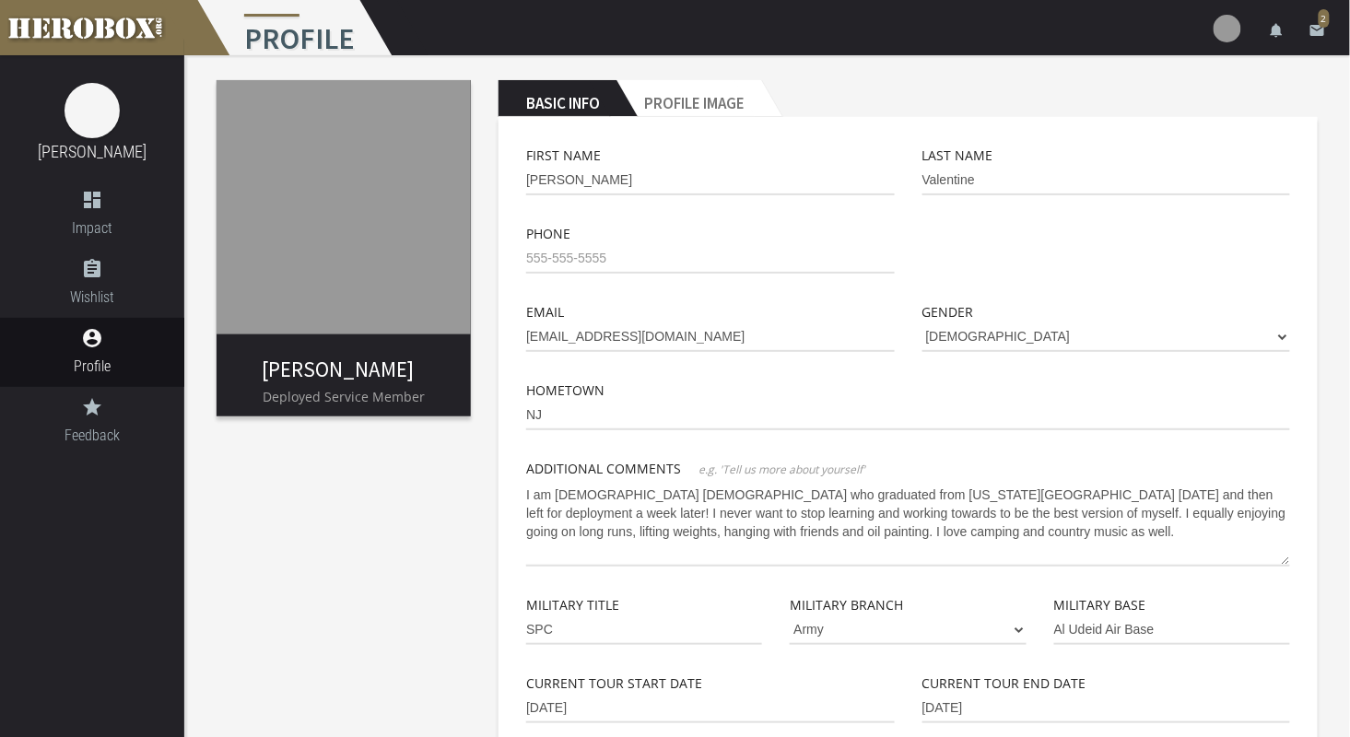
scroll to position [18, 0]
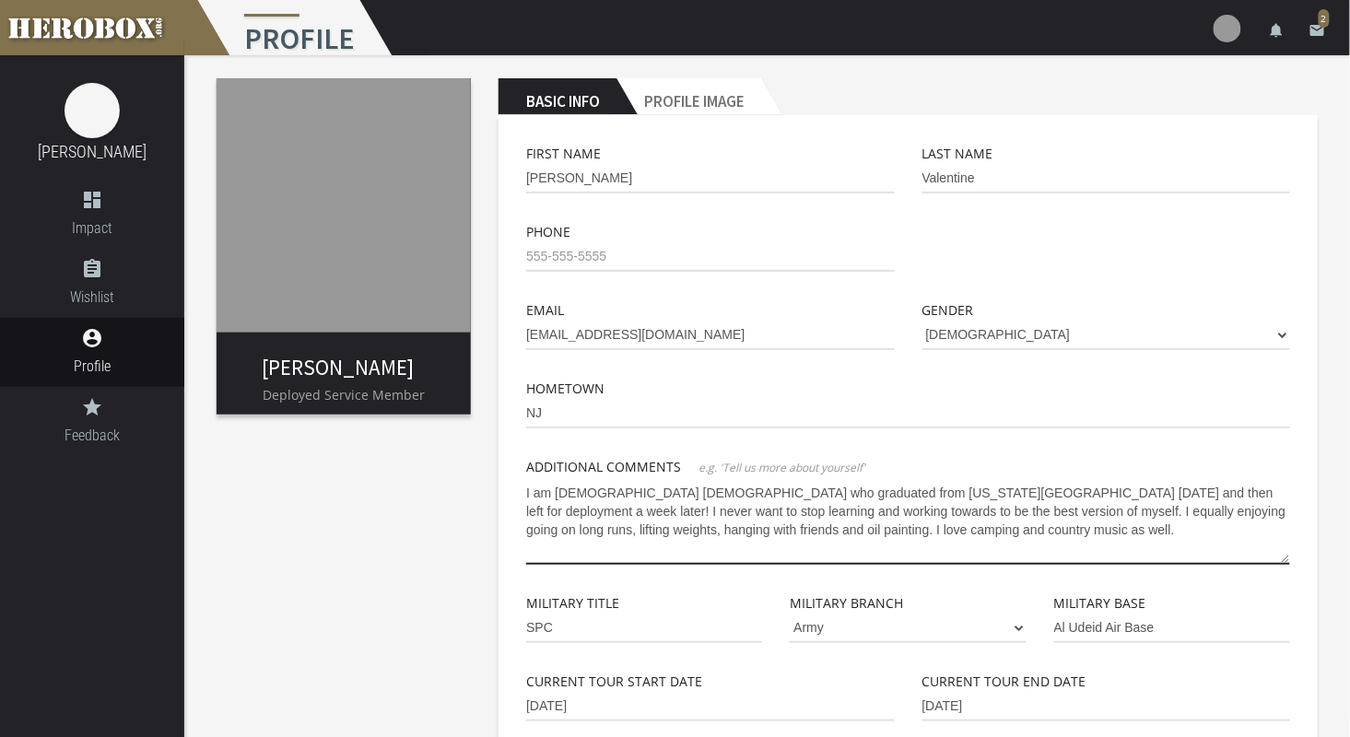
drag, startPoint x: 913, startPoint y: 525, endPoint x: 487, endPoint y: 479, distance: 428.1
click at [487, 479] on div "Basic Info Profile Image First Name [PERSON_NAME] Last Name Valentine Phone Ema…" at bounding box center [908, 634] width 847 height 1140
paste textarea "college h [DATE] and then left for deployment a week later! I never want to sto…"
click at [831, 497] on textarea "I am [DEMOGRAPHIC_DATA] [DEMOGRAPHIC_DATA] who graduated from college h [DATE] …" at bounding box center [908, 521] width 764 height 87
drag, startPoint x: 1144, startPoint y: 527, endPoint x: 494, endPoint y: 490, distance: 651.4
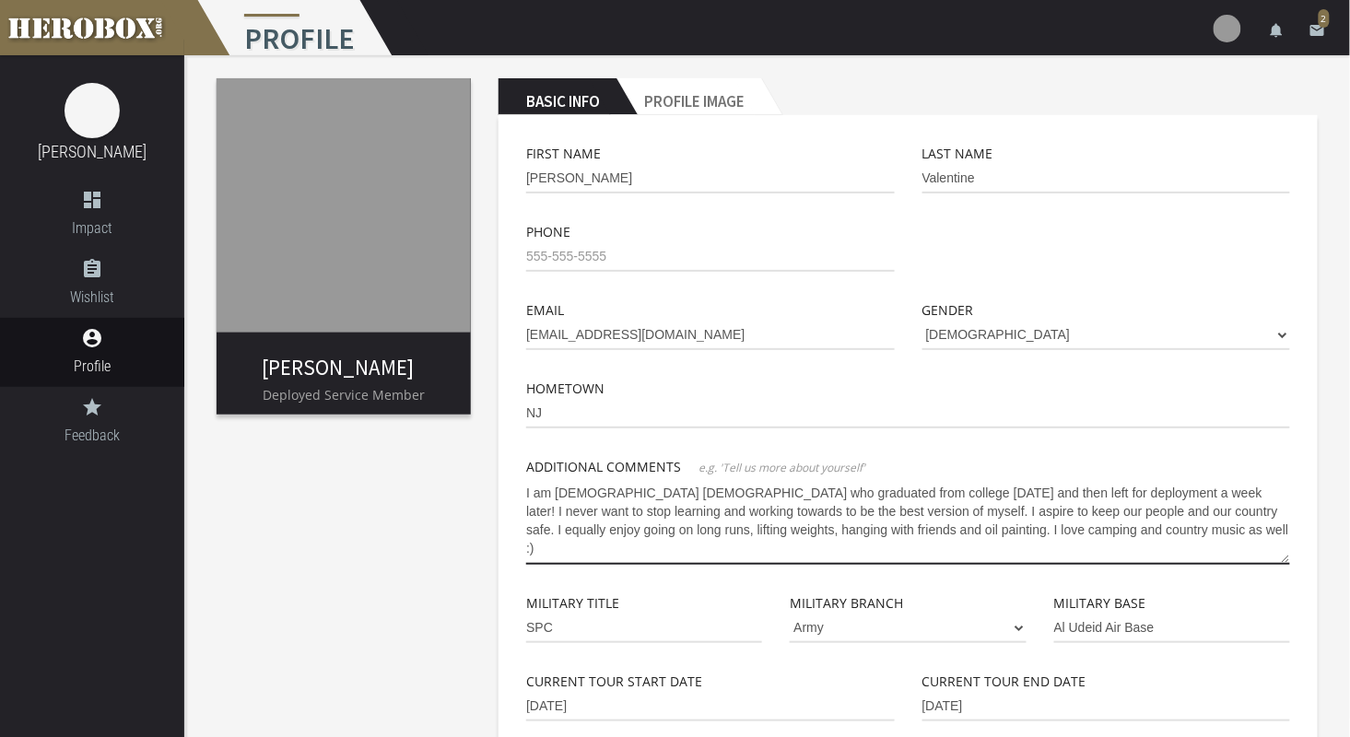
click at [494, 490] on div "Basic Info Profile Image First Name [PERSON_NAME] Last Name Valentine Phone Ema…" at bounding box center [908, 634] width 847 height 1140
click at [695, 496] on textarea "I am [DEMOGRAPHIC_DATA] [DEMOGRAPHIC_DATA] who graduated from college [DATE] an…" at bounding box center [908, 521] width 764 height 87
drag, startPoint x: 692, startPoint y: 492, endPoint x: 420, endPoint y: 497, distance: 271.8
click at [420, 497] on div "[PERSON_NAME] Deployed Service Member Basic Info Profile Image First Name [PERS…" at bounding box center [766, 621] width 1165 height 1168
drag, startPoint x: 1038, startPoint y: 534, endPoint x: 507, endPoint y: 489, distance: 533.5
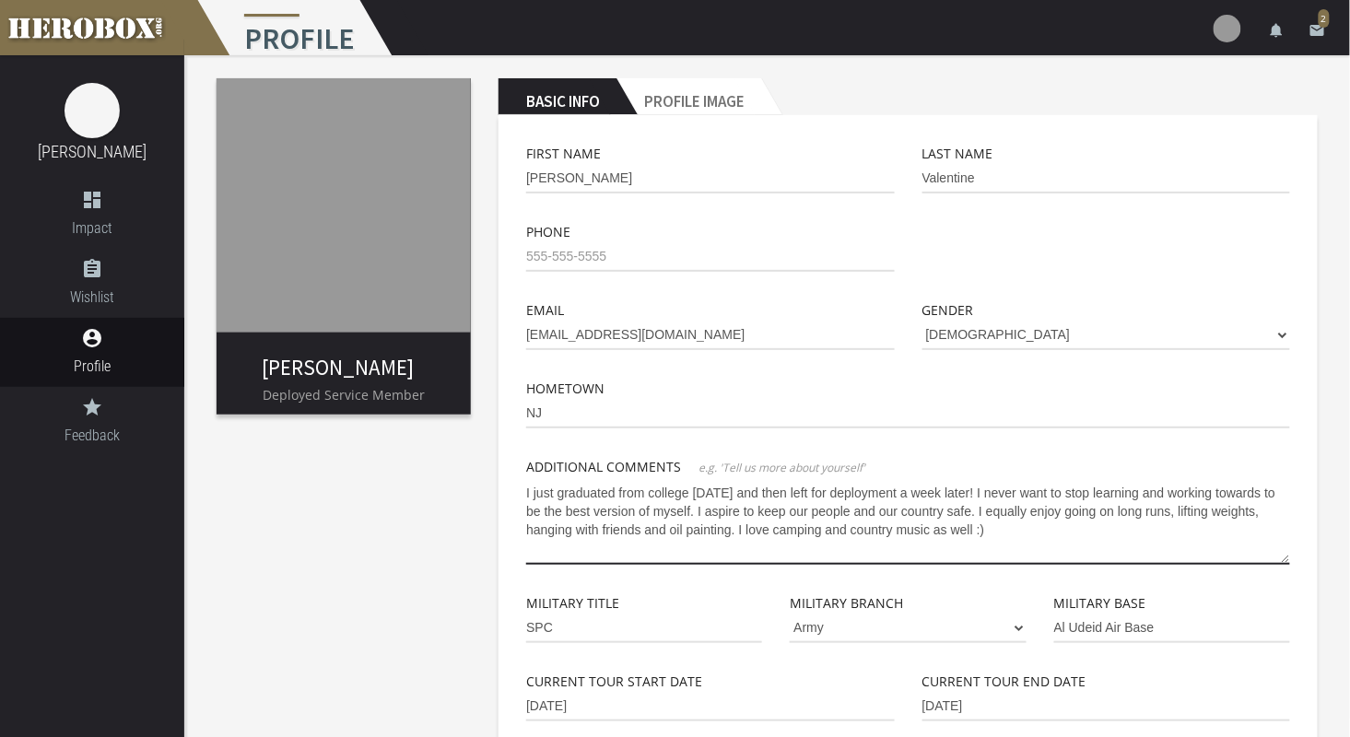
click at [507, 489] on div "First Name [PERSON_NAME] Last Name Valentine Phone Email [EMAIL_ADDRESS][DOMAIN…" at bounding box center [907, 650] width 819 height 1070
type textarea "I just graduated from college [DATE] and then left for deployment a week later!…"
click at [439, 555] on div "[PERSON_NAME] Deployed Service Member Basic Info Profile Image First Name [PERS…" at bounding box center [766, 621] width 1165 height 1168
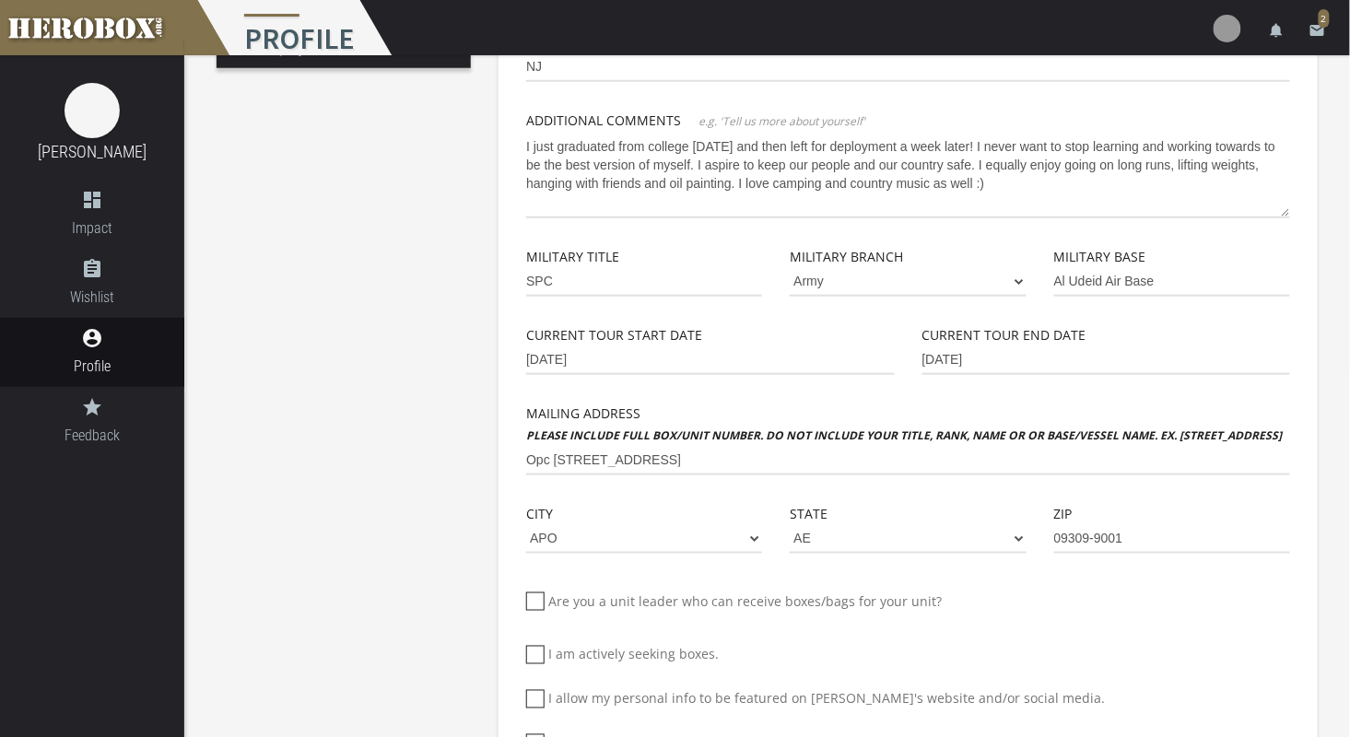
scroll to position [492, 0]
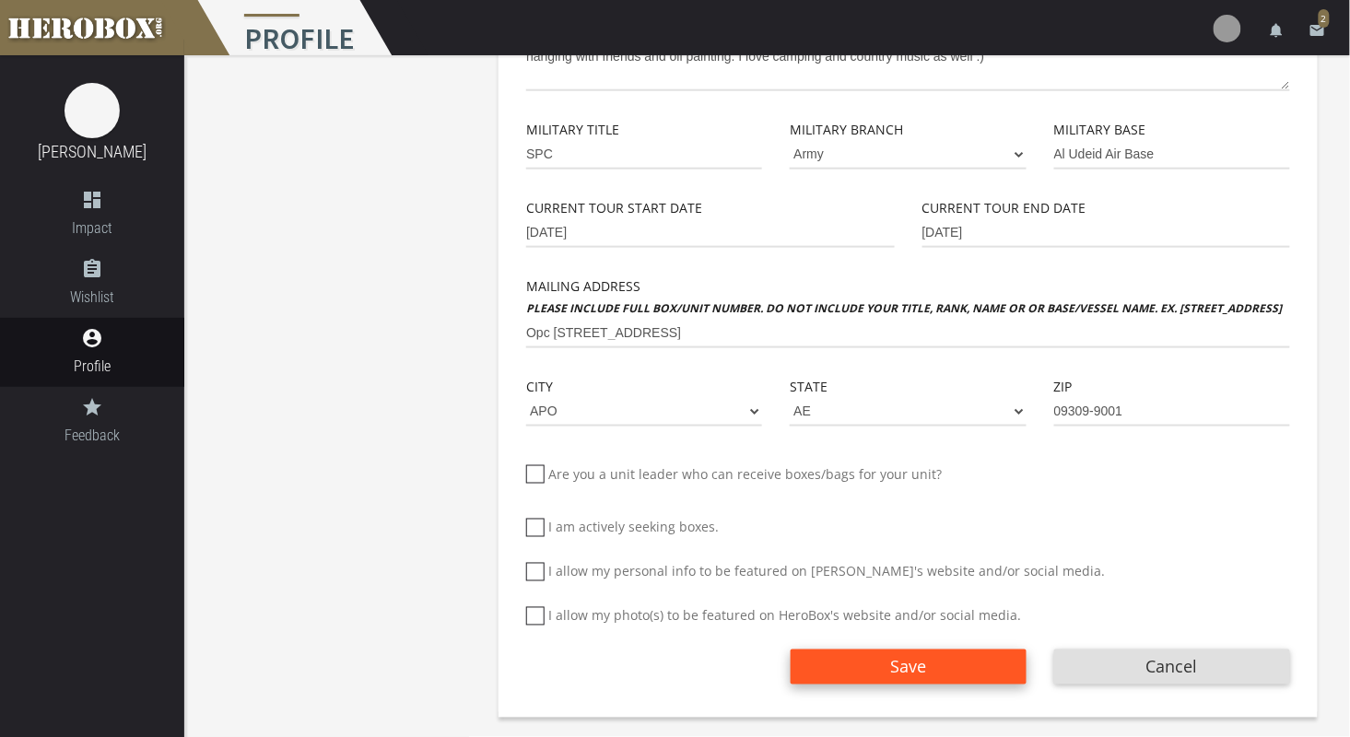
click at [833, 662] on button "Save" at bounding box center [908, 666] width 236 height 35
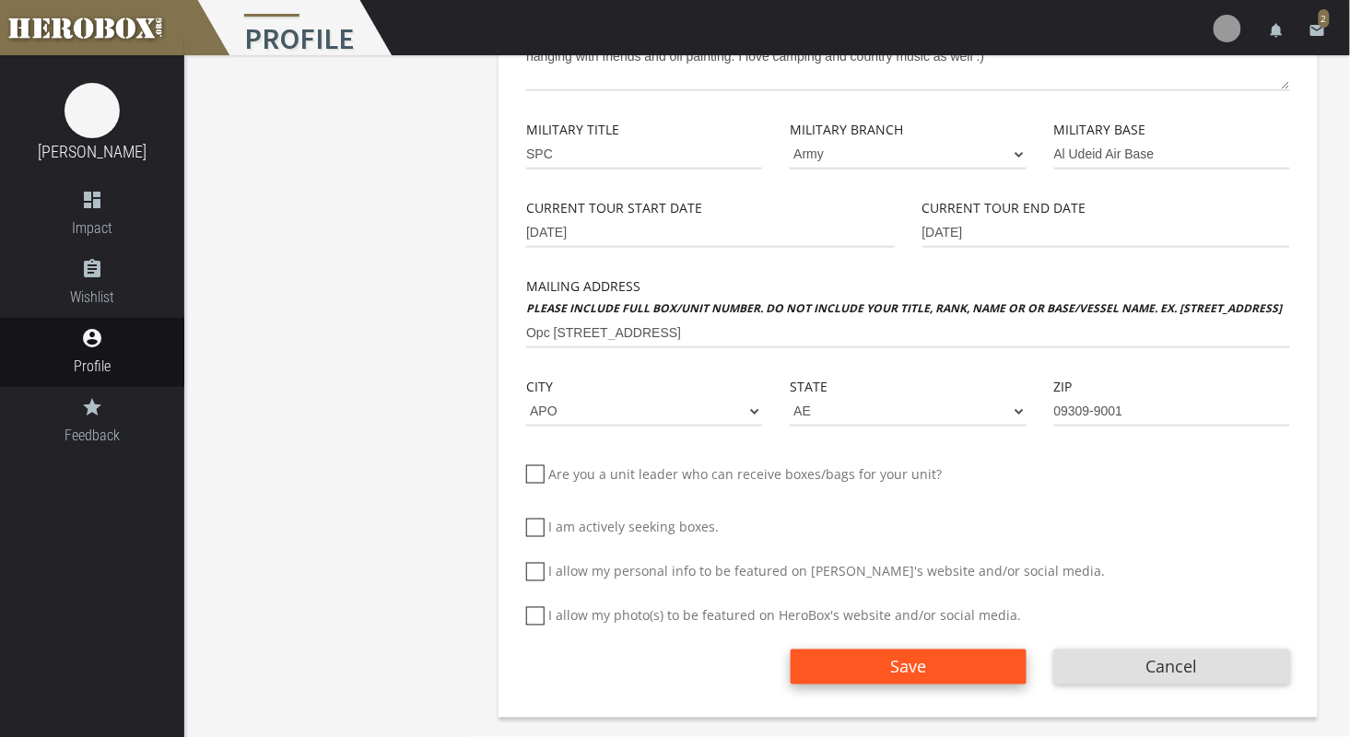
click at [833, 662] on button "Save" at bounding box center [908, 666] width 236 height 35
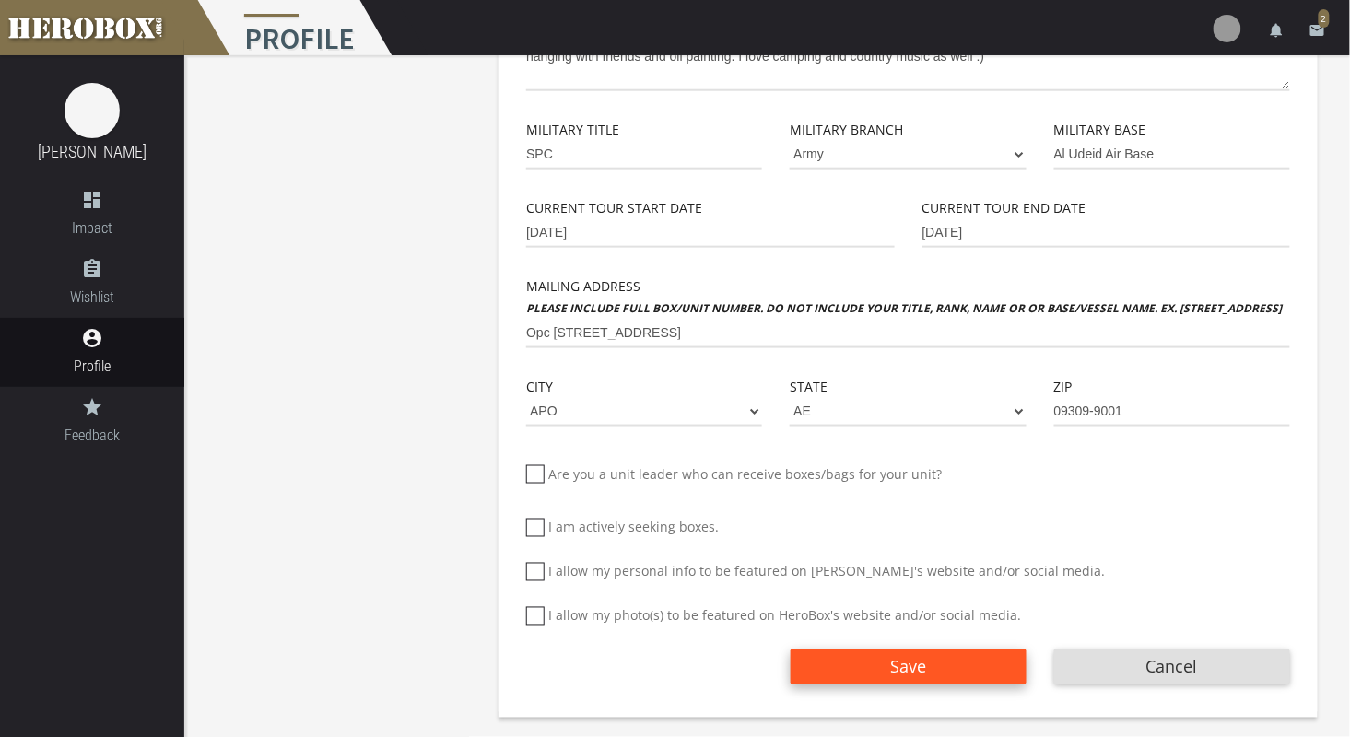
click at [833, 662] on button "Save" at bounding box center [908, 666] width 236 height 35
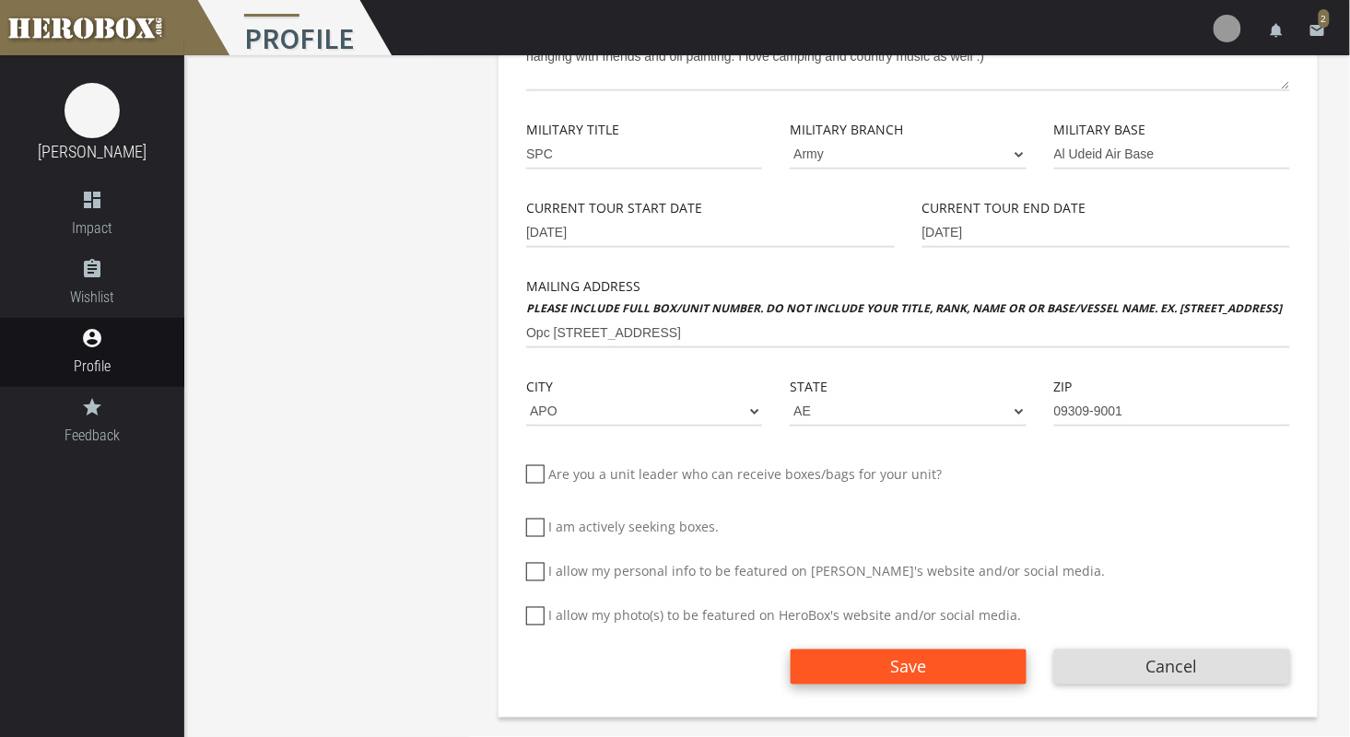
click at [833, 662] on button "Save" at bounding box center [908, 666] width 236 height 35
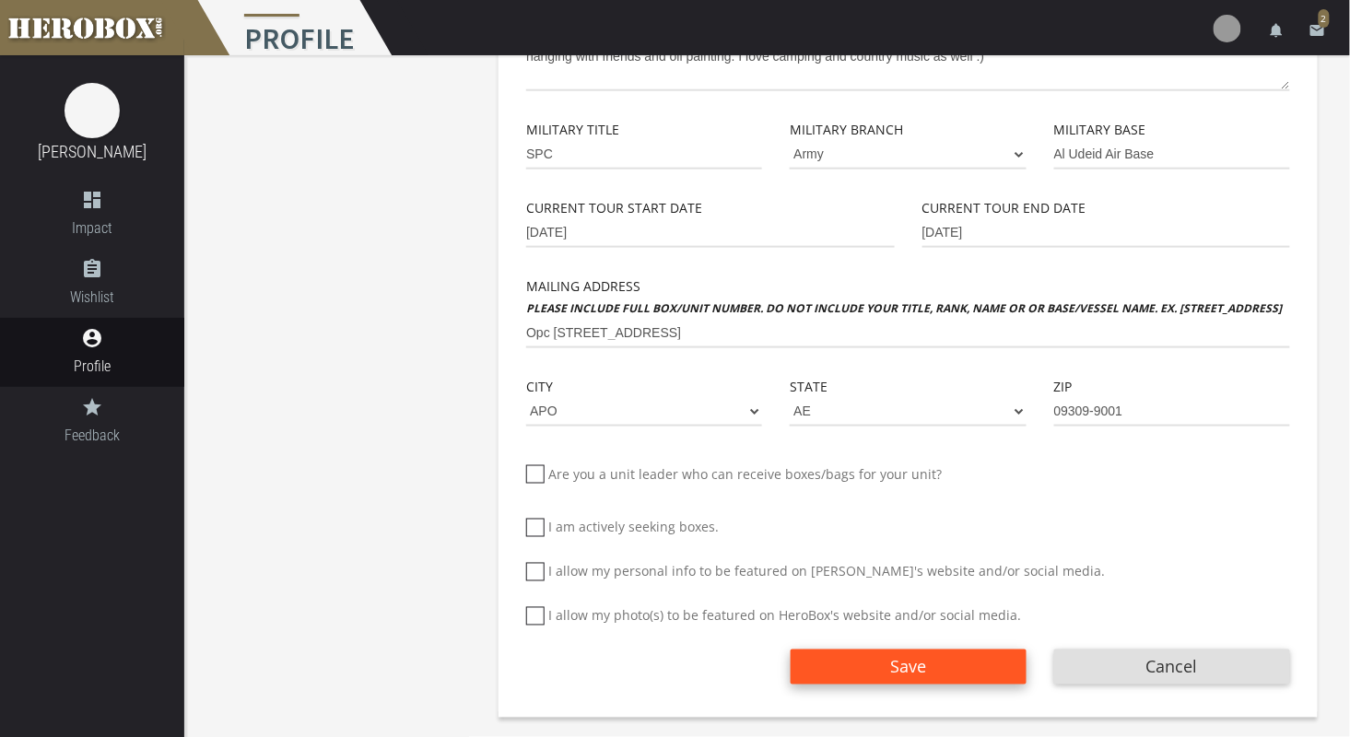
click at [833, 662] on button "Save" at bounding box center [908, 666] width 236 height 35
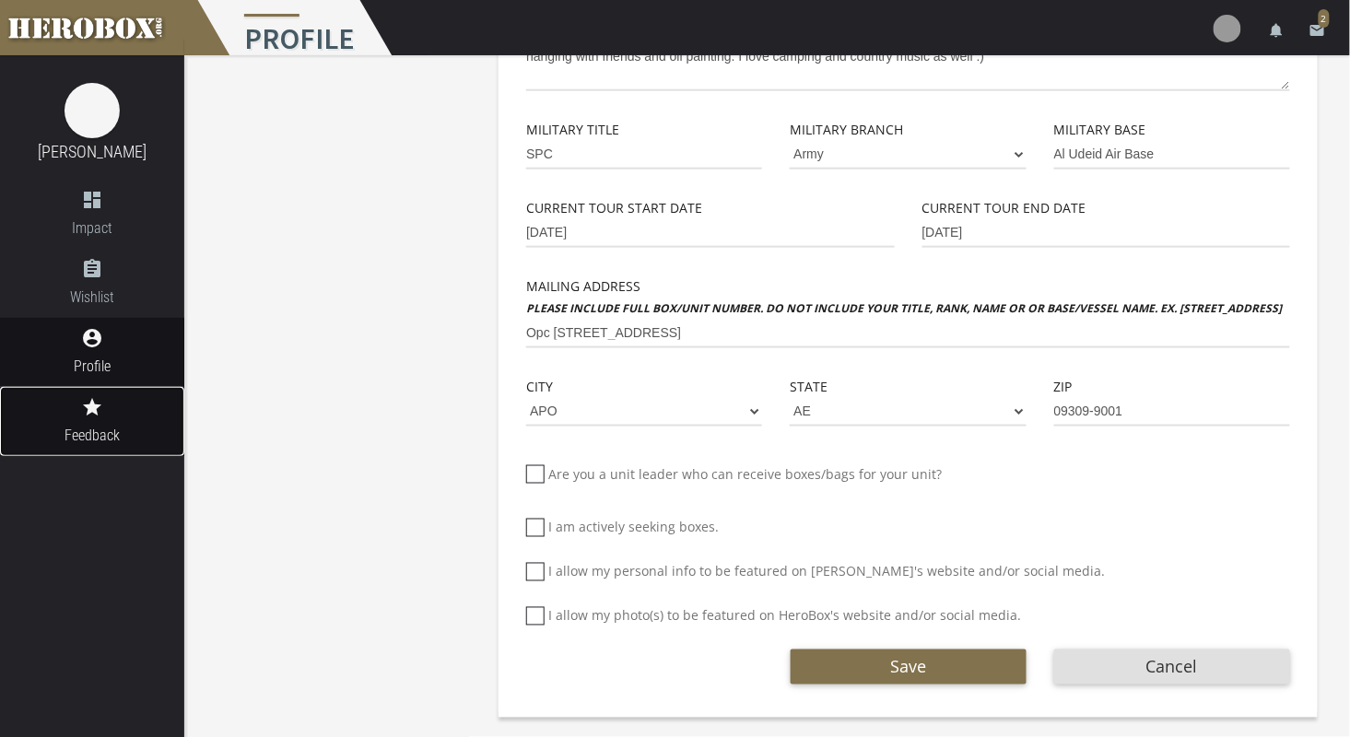
click at [92, 410] on icon "grade" at bounding box center [92, 407] width 184 height 22
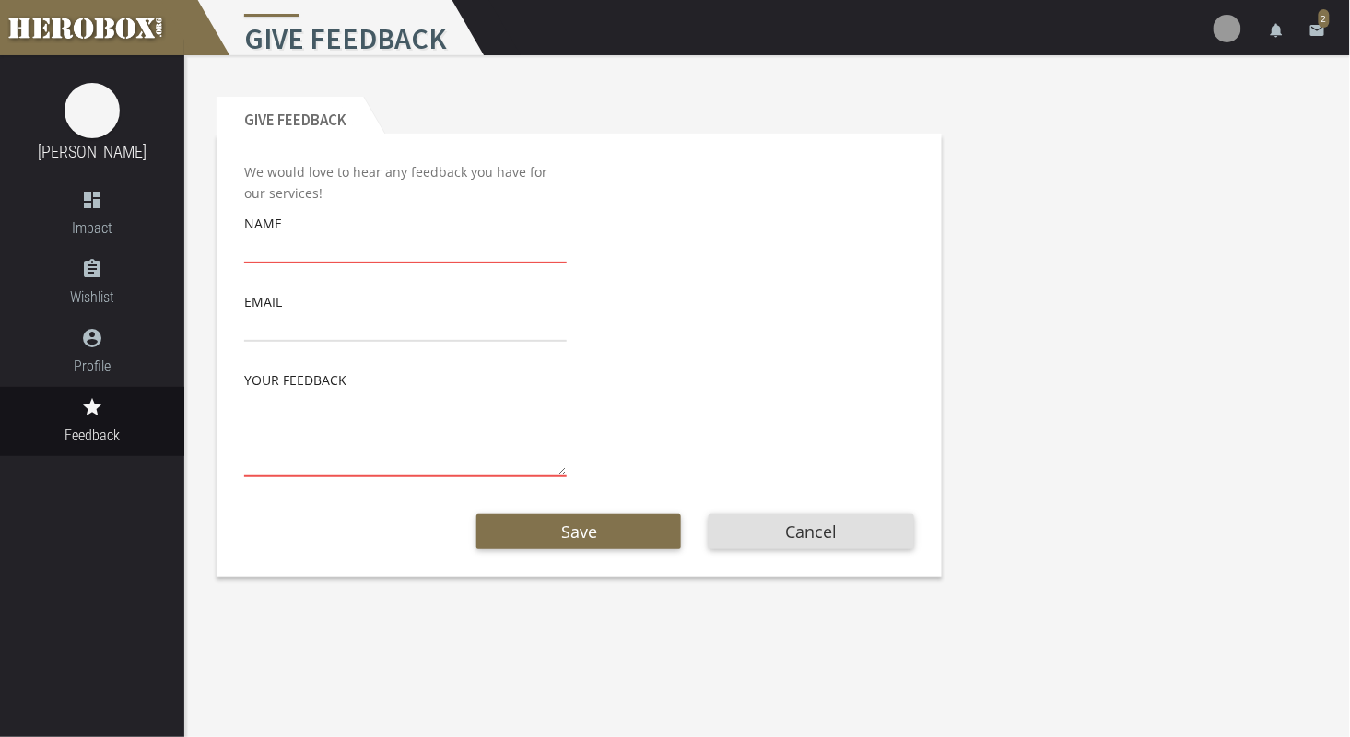
click at [263, 240] on input "text" at bounding box center [405, 248] width 322 height 29
click at [642, 233] on div "We would love to hear any feedback you have for our services! Name Email Your F…" at bounding box center [579, 319] width 670 height 316
click at [371, 269] on div "We would love to hear any feedback you have for our services! Name Email Your F…" at bounding box center [405, 319] width 322 height 316
click at [312, 255] on input "text" at bounding box center [405, 248] width 322 height 29
click at [266, 327] on input "email" at bounding box center [405, 326] width 322 height 29
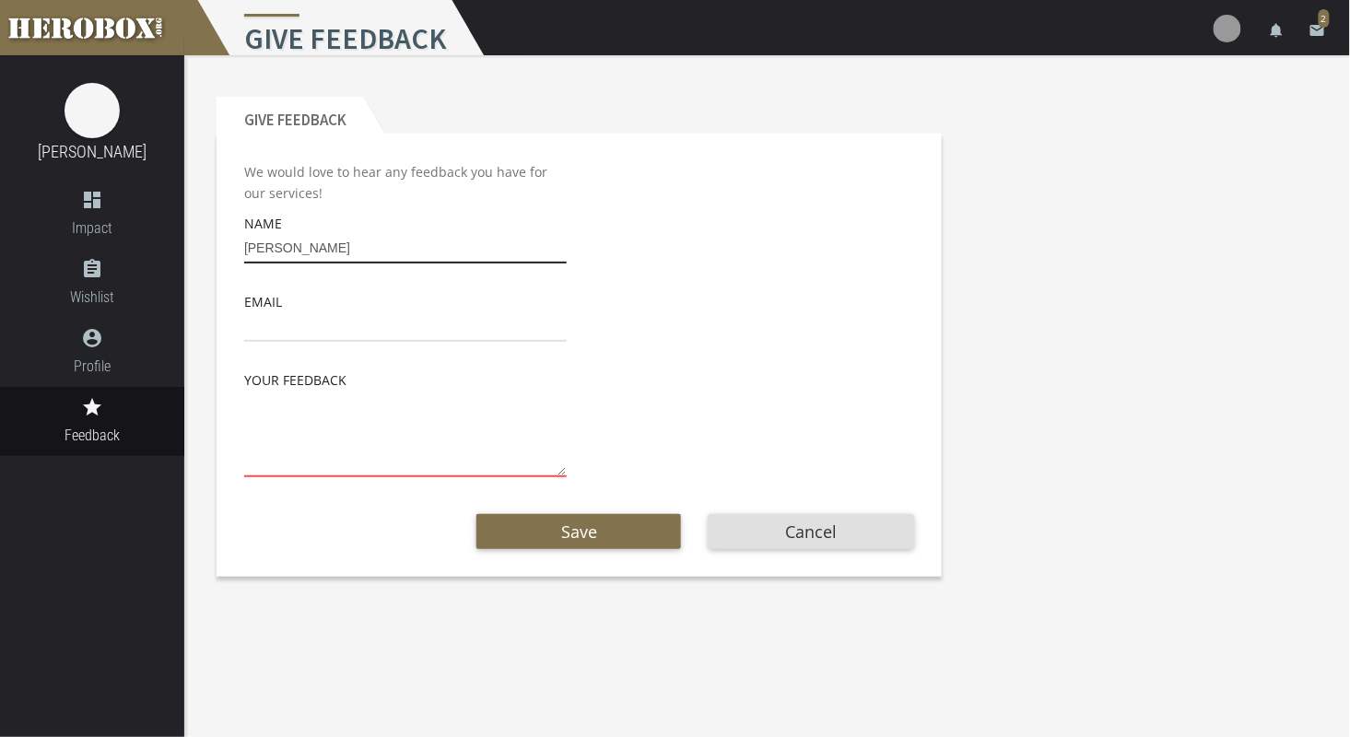
click at [327, 246] on input "[PERSON_NAME]" at bounding box center [405, 248] width 322 height 29
type input "[PERSON_NAME]"
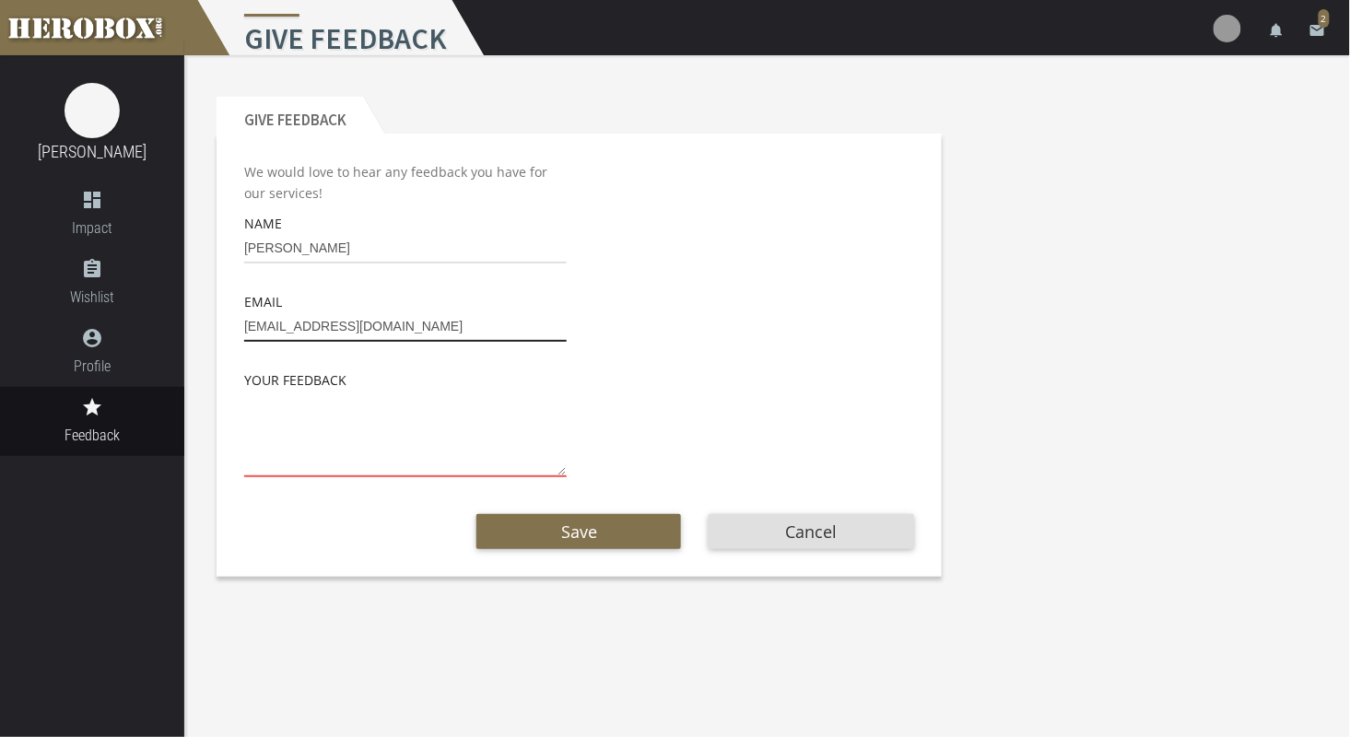
type input "[EMAIL_ADDRESS][DOMAIN_NAME]"
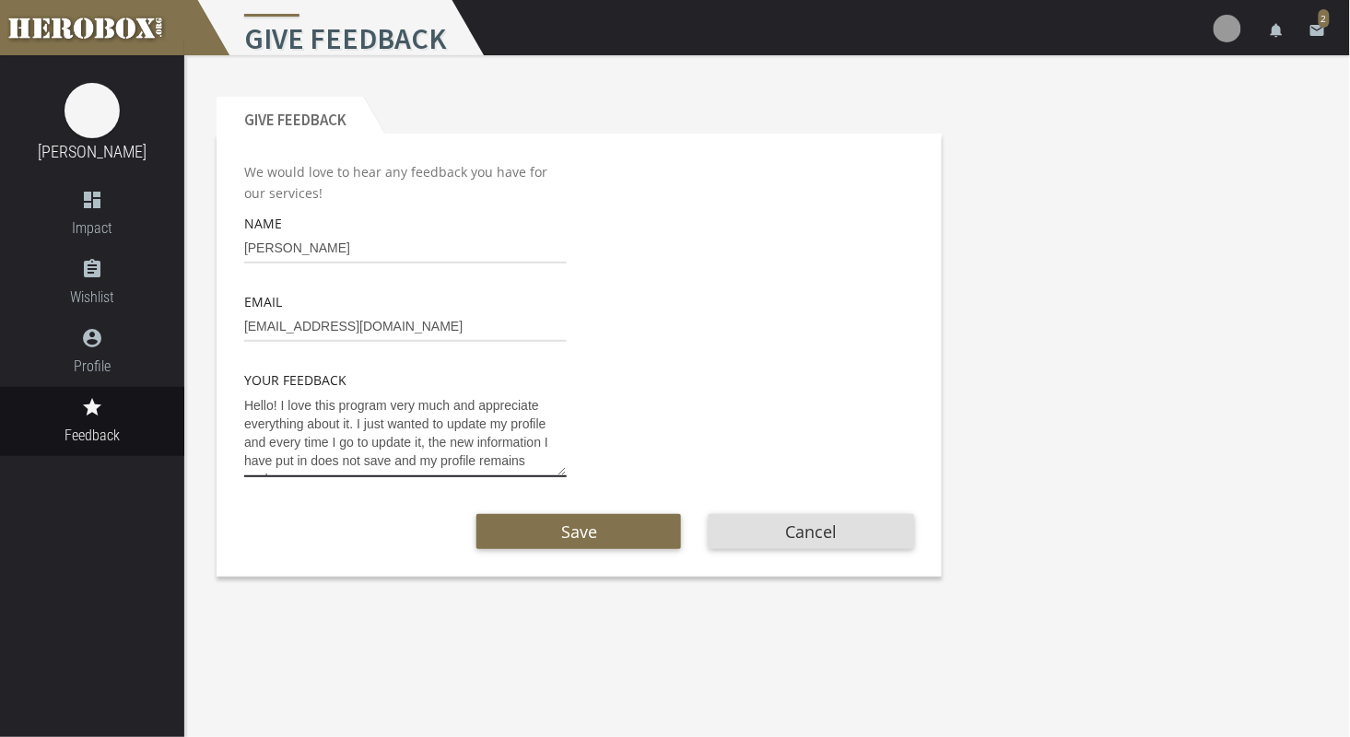
scroll to position [10, 0]
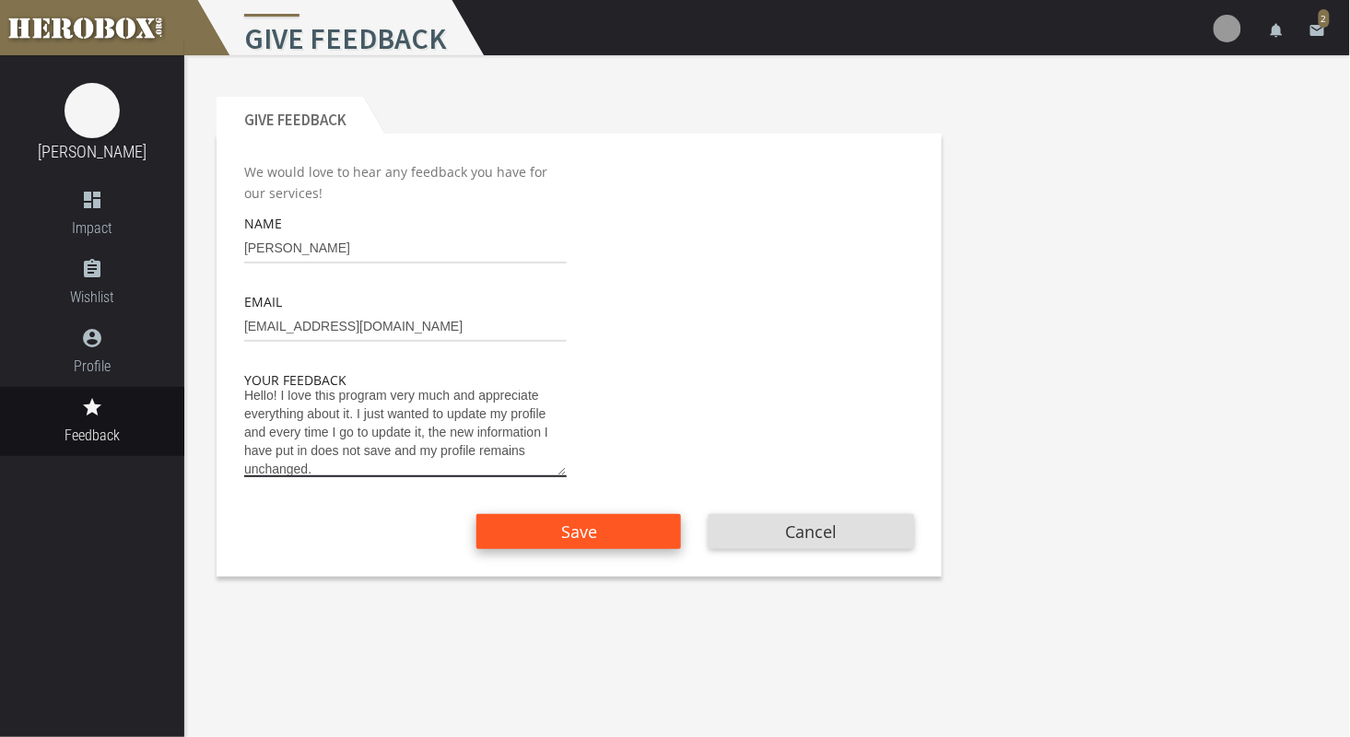
type textarea "Hello! I love this program very much and appreciate everything about it. I just…"
click at [536, 521] on button "Save" at bounding box center [578, 531] width 205 height 35
